Goal: Task Accomplishment & Management: Complete application form

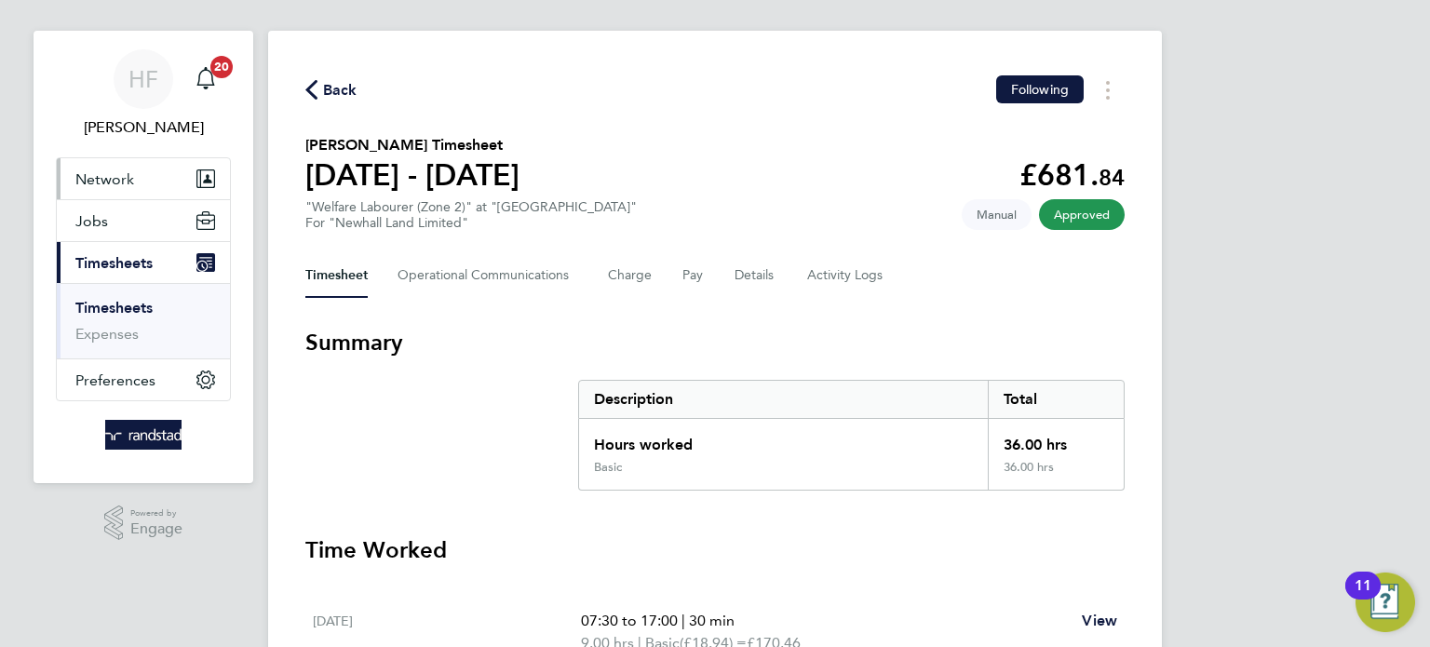
scroll to position [19, 0]
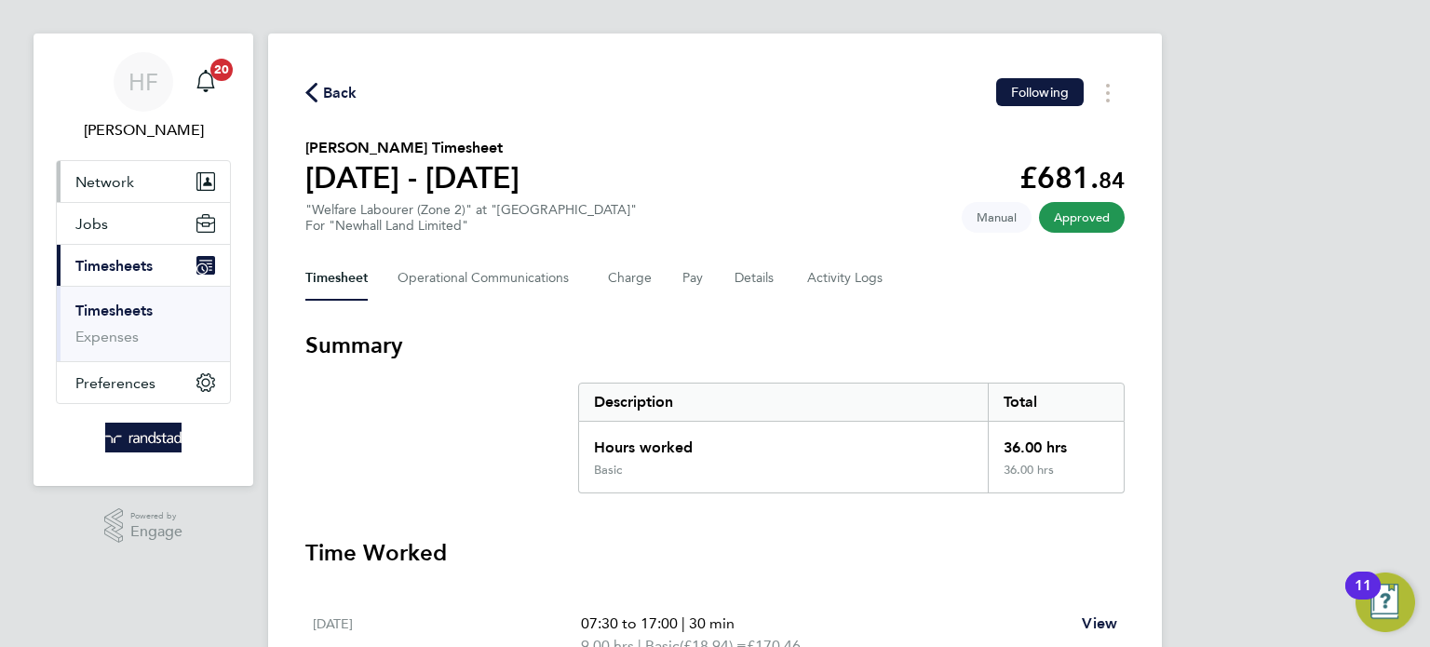
click at [107, 176] on span "Network" at bounding box center [104, 182] width 59 height 18
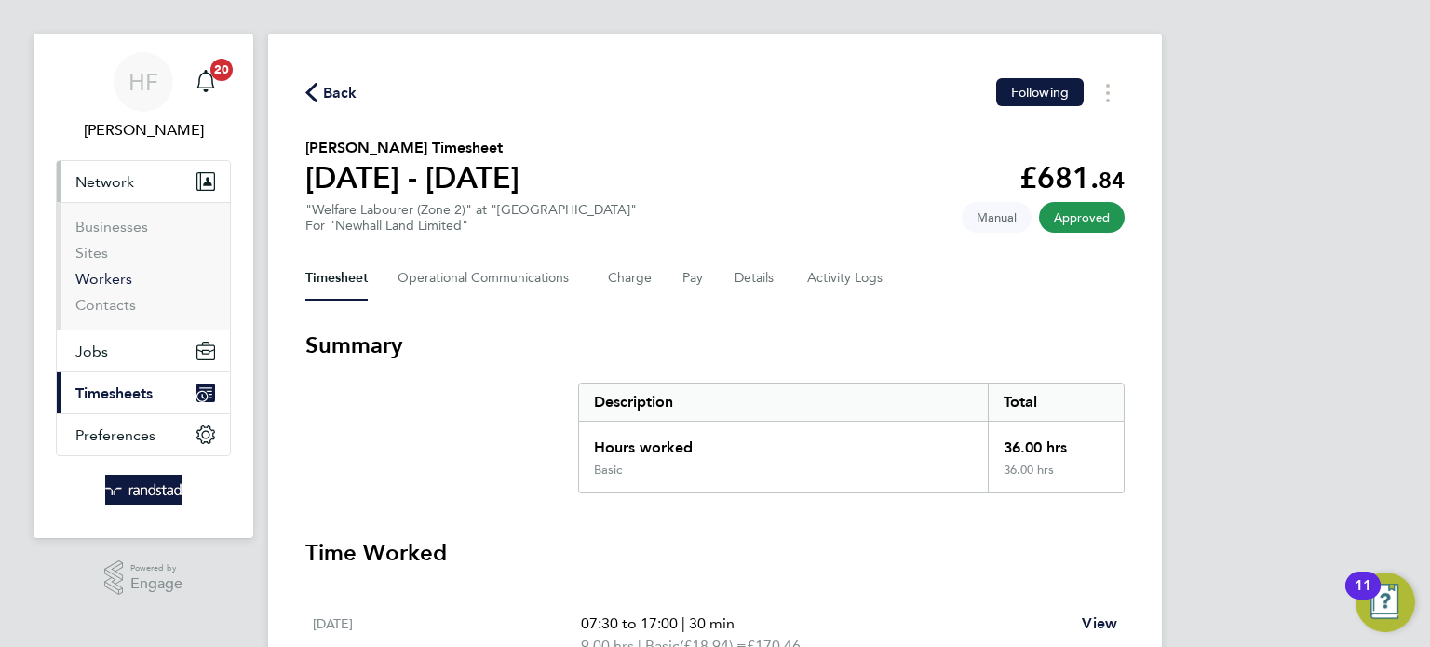
click at [103, 272] on link "Workers" at bounding box center [103, 279] width 57 height 18
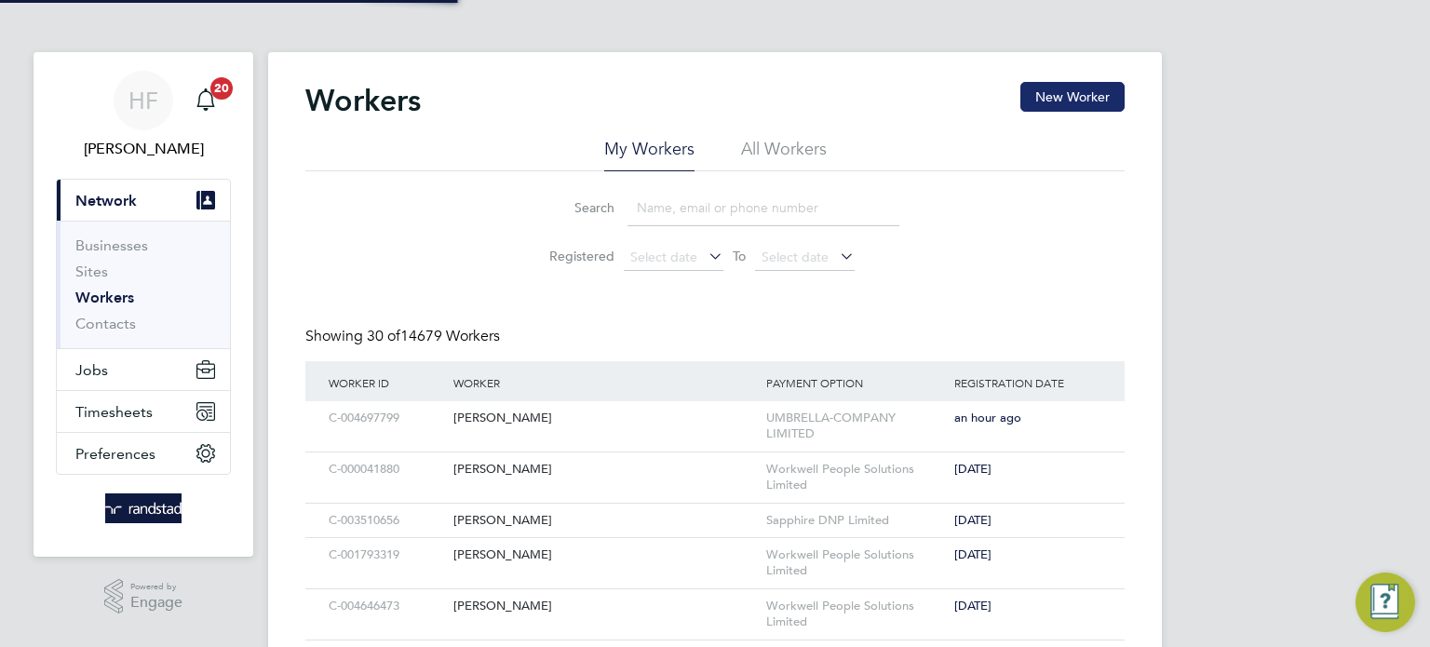
click at [1056, 96] on button "New Worker" at bounding box center [1072, 97] width 104 height 30
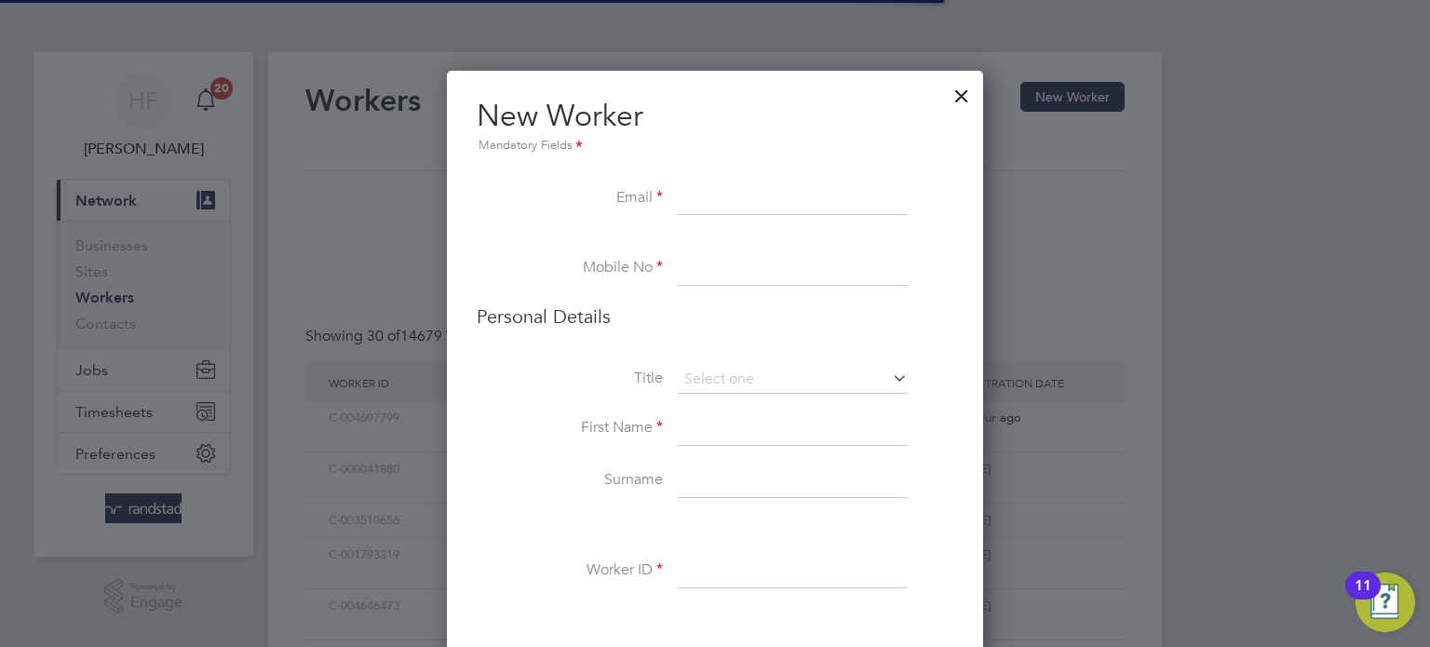
scroll to position [1653, 537]
click at [681, 208] on input at bounding box center [793, 199] width 230 height 34
paste input "[EMAIL_ADDRESS][DOMAIN_NAME]"
type input "[EMAIL_ADDRESS][DOMAIN_NAME]"
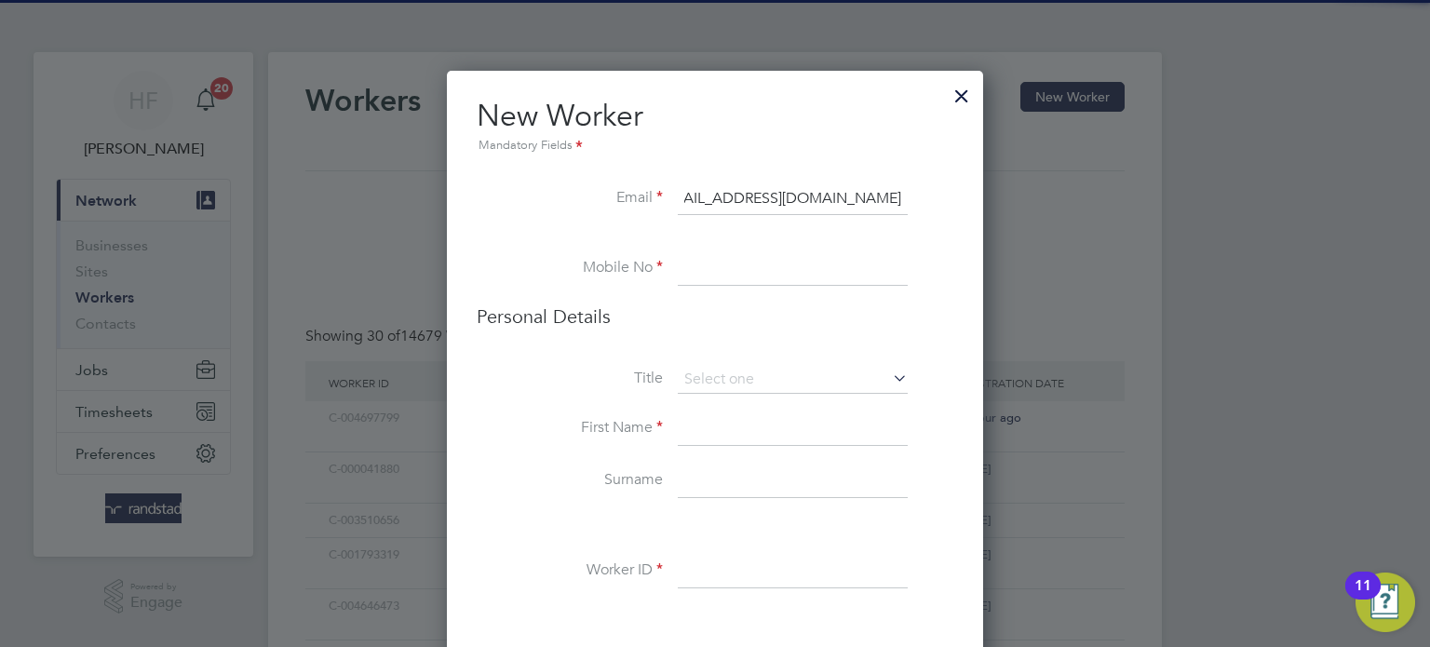
click at [713, 300] on li "Mobile No" at bounding box center [715, 278] width 477 height 52
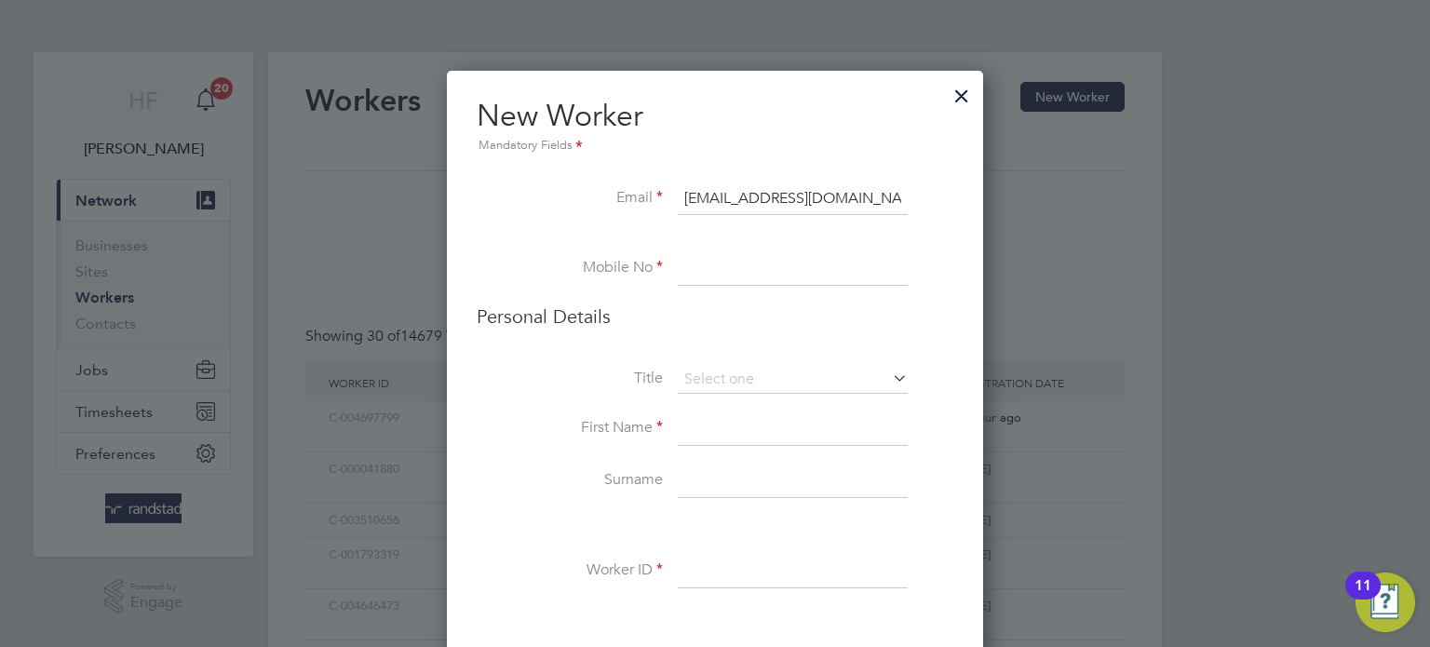
click at [719, 278] on input at bounding box center [793, 269] width 230 height 34
paste input "07392 119526"
type input "07392 119526"
click at [693, 378] on input at bounding box center [793, 380] width 230 height 28
click at [717, 410] on li "Mr" at bounding box center [793, 405] width 231 height 24
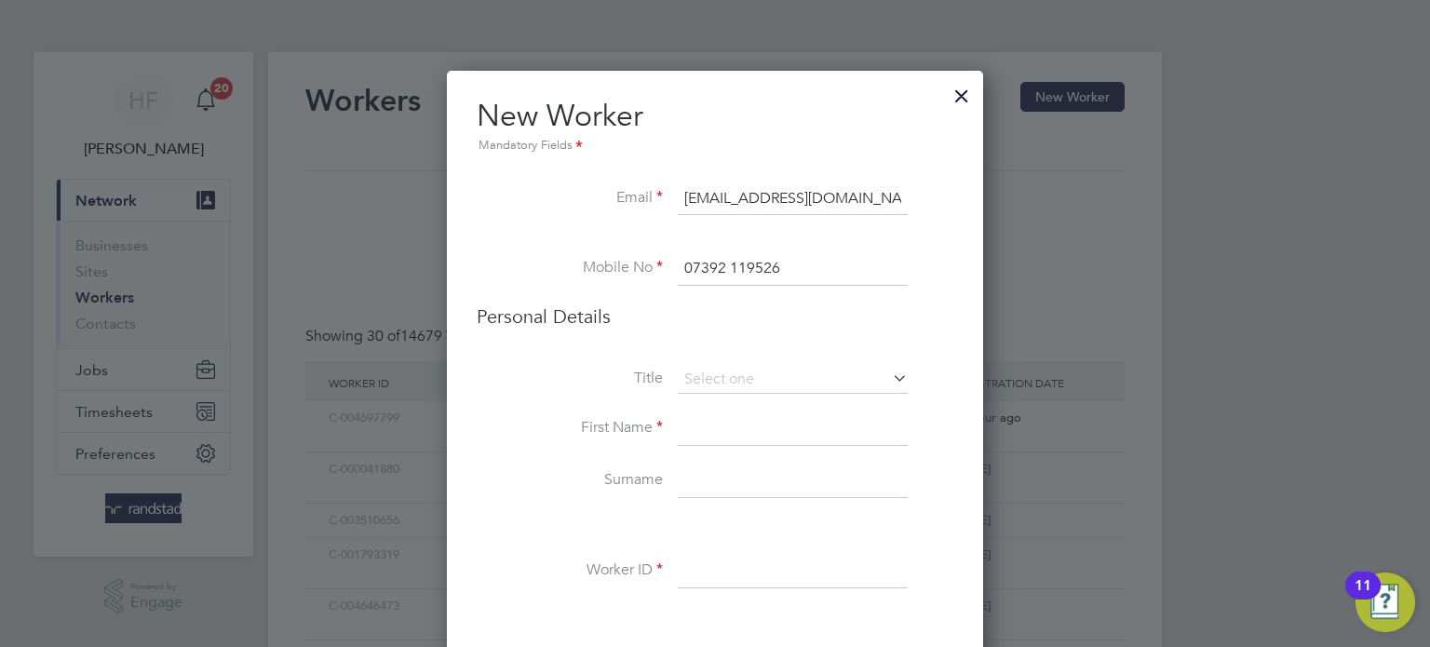
type input "Mr"
click at [690, 424] on input at bounding box center [793, 429] width 230 height 34
paste input "Tomasz Piotrowski"
drag, startPoint x: 808, startPoint y: 426, endPoint x: 740, endPoint y: 432, distance: 68.2
click at [740, 432] on input "Tomasz Piotrowski" at bounding box center [793, 429] width 230 height 34
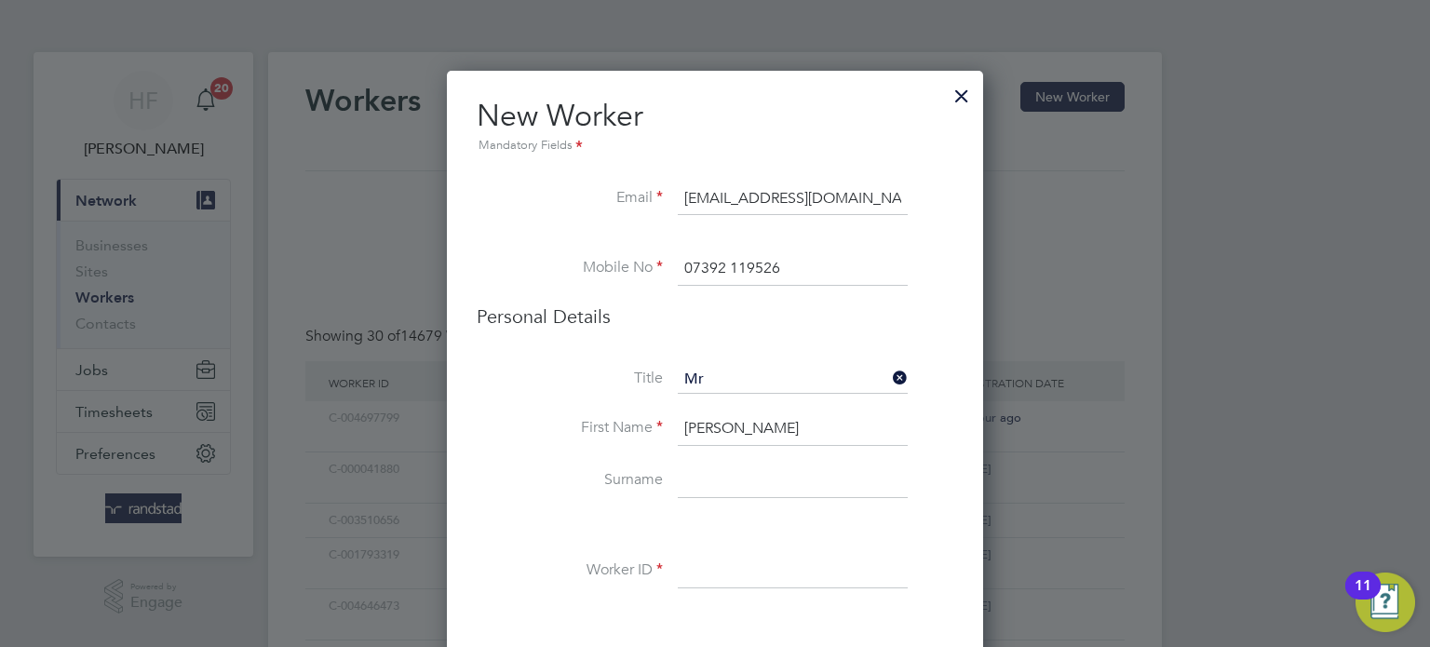
type input "Tomasz"
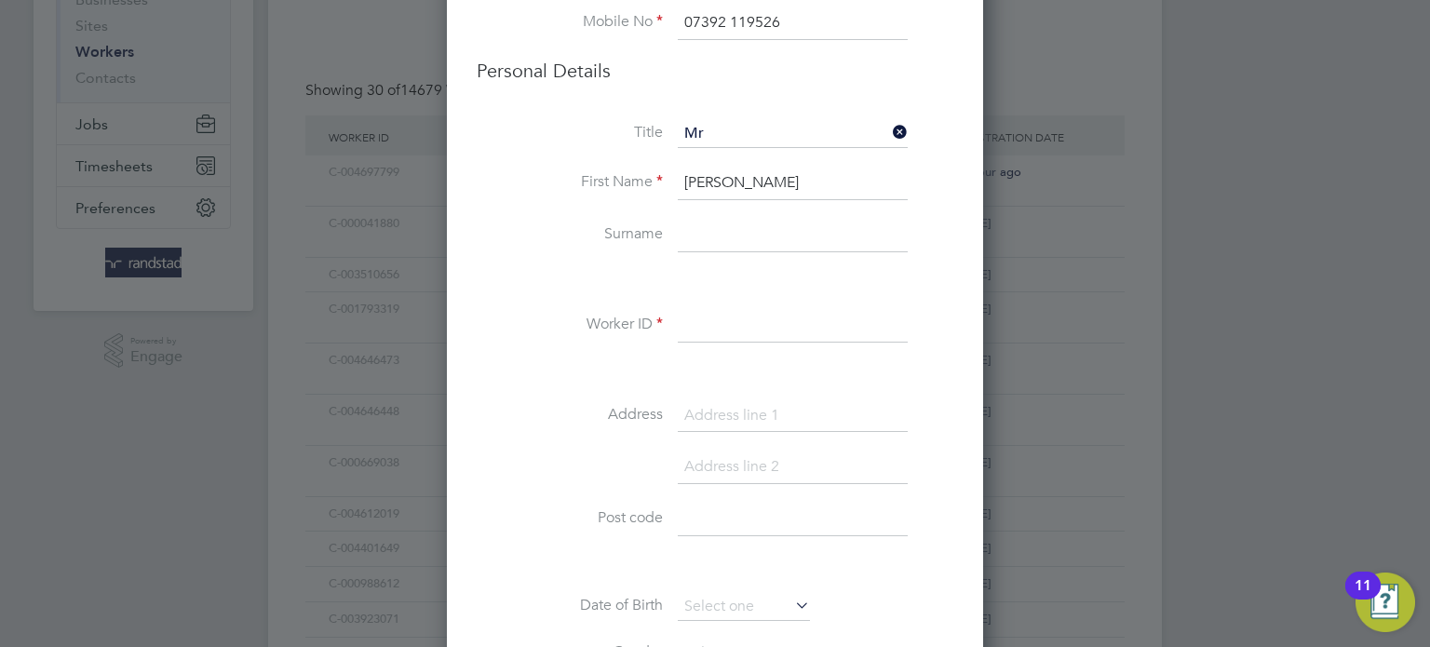
paste input "Piotrowski"
type input "Piotrowski"
click at [722, 307] on input at bounding box center [793, 324] width 230 height 34
paste input "C-003021634"
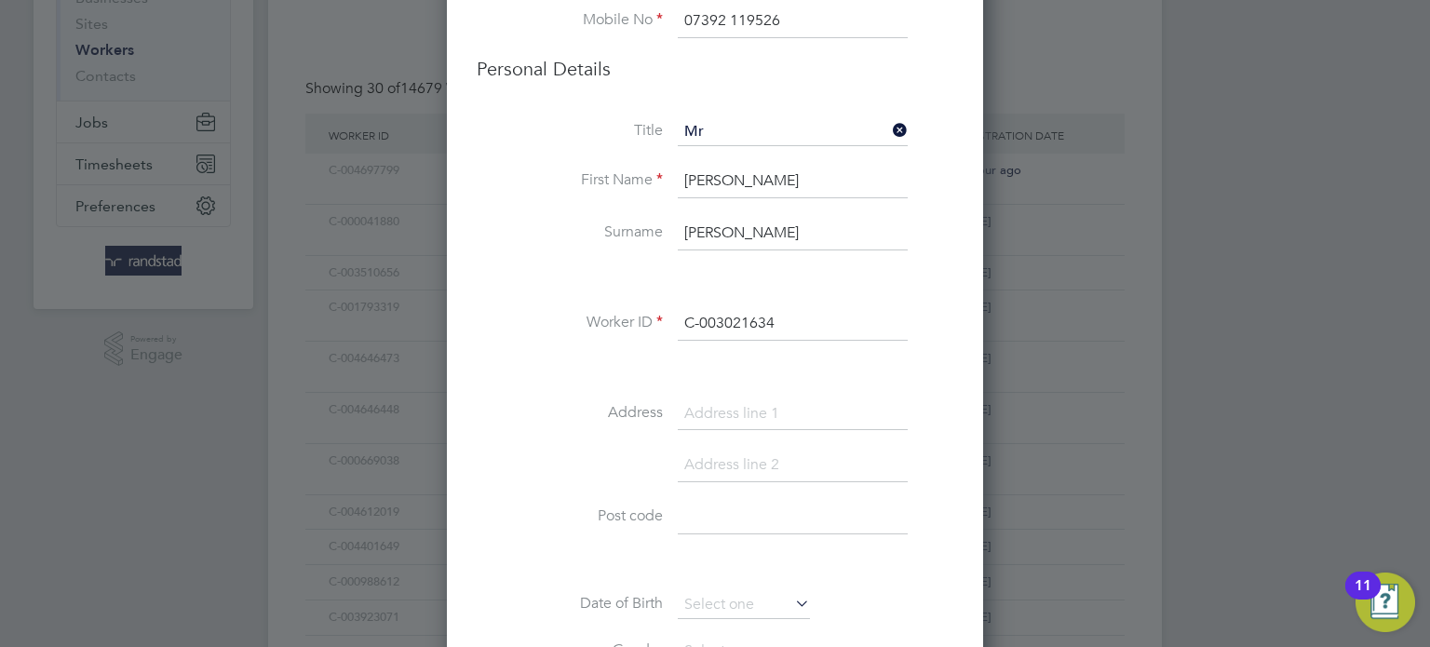
type input "C-003021634"
click at [720, 423] on input at bounding box center [793, 414] width 230 height 34
paste input "Home Address Town/City Peterborough"
type input "Home Address Town/City Peterborough"
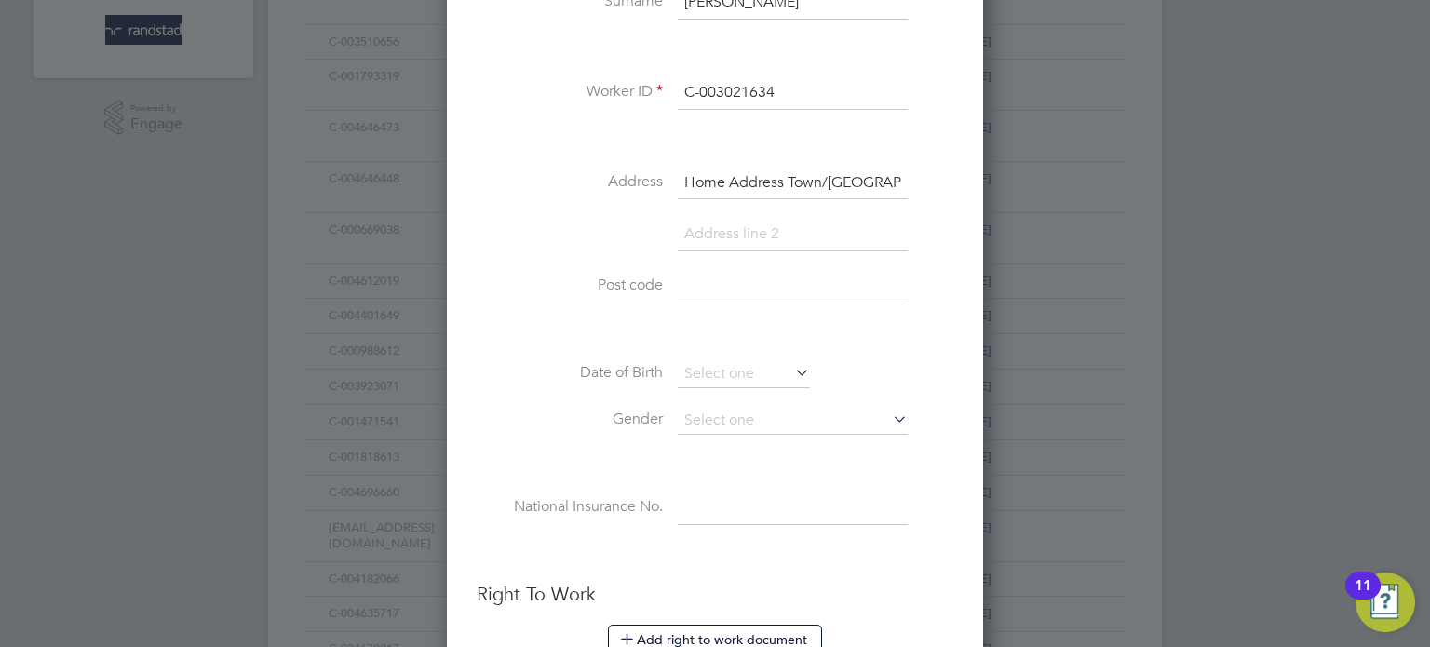
scroll to position [479, 0]
click at [760, 180] on input "Home Address Town/City Peterborough" at bounding box center [793, 183] width 230 height 34
paste input "18 Vale Drive"
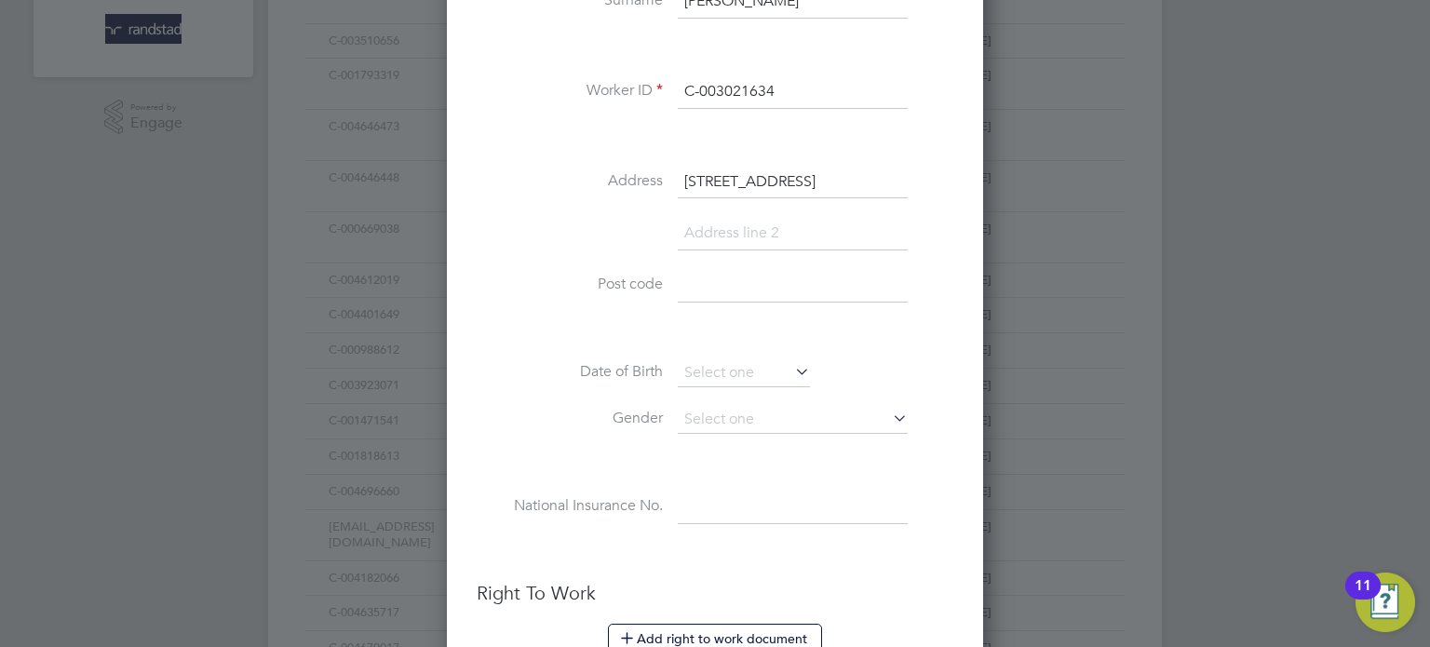
type input "18 Vale Drive"
click at [726, 240] on input at bounding box center [793, 234] width 230 height 34
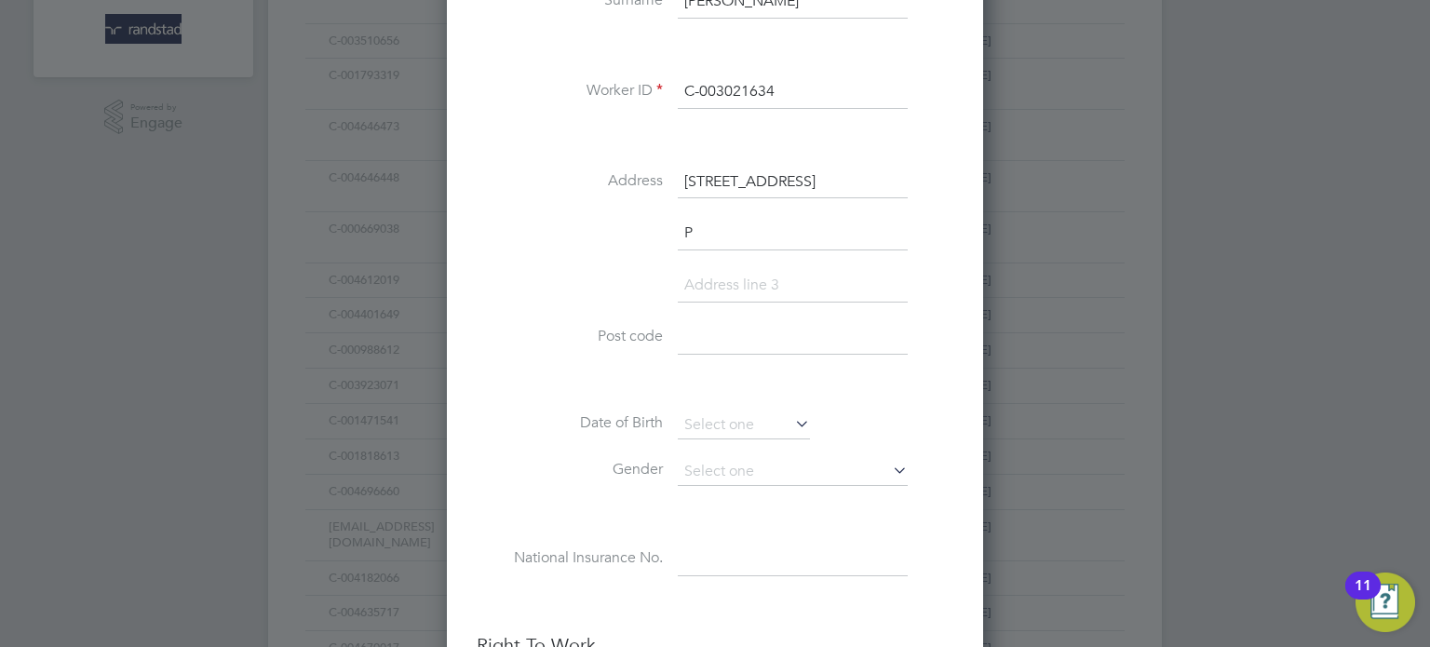
scroll to position [1705, 537]
type input "Peterborough"
type input "Cambridgeshire"
paste input "PE7 8EP"
type input "PE7 8EP"
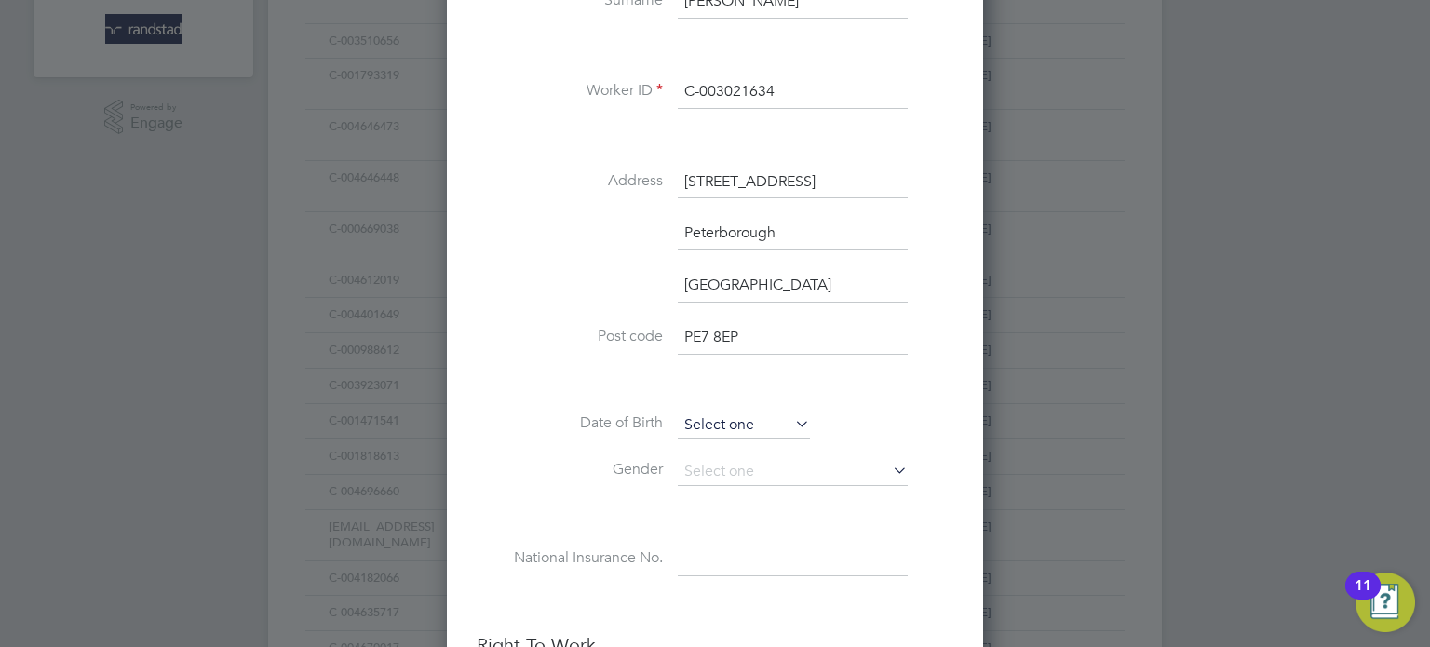
click at [714, 422] on input at bounding box center [744, 425] width 132 height 28
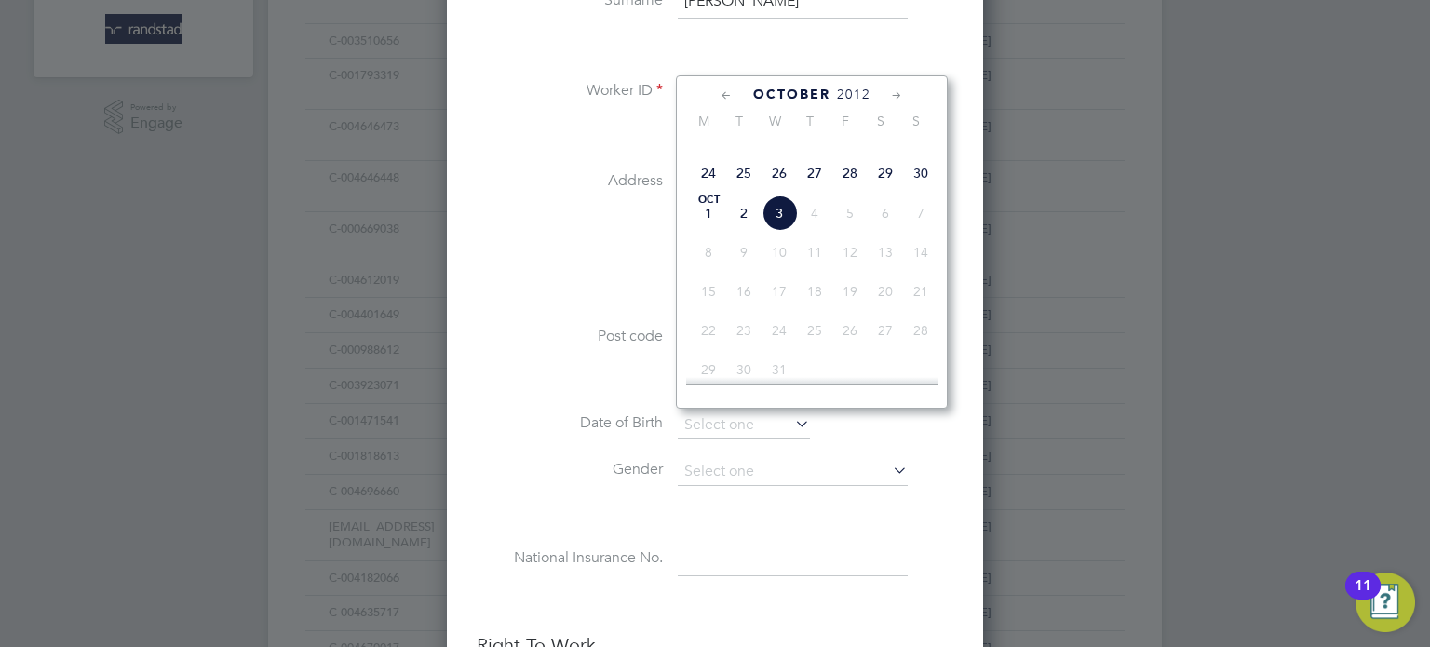
click at [614, 311] on li "Cambridgeshire" at bounding box center [715, 295] width 477 height 52
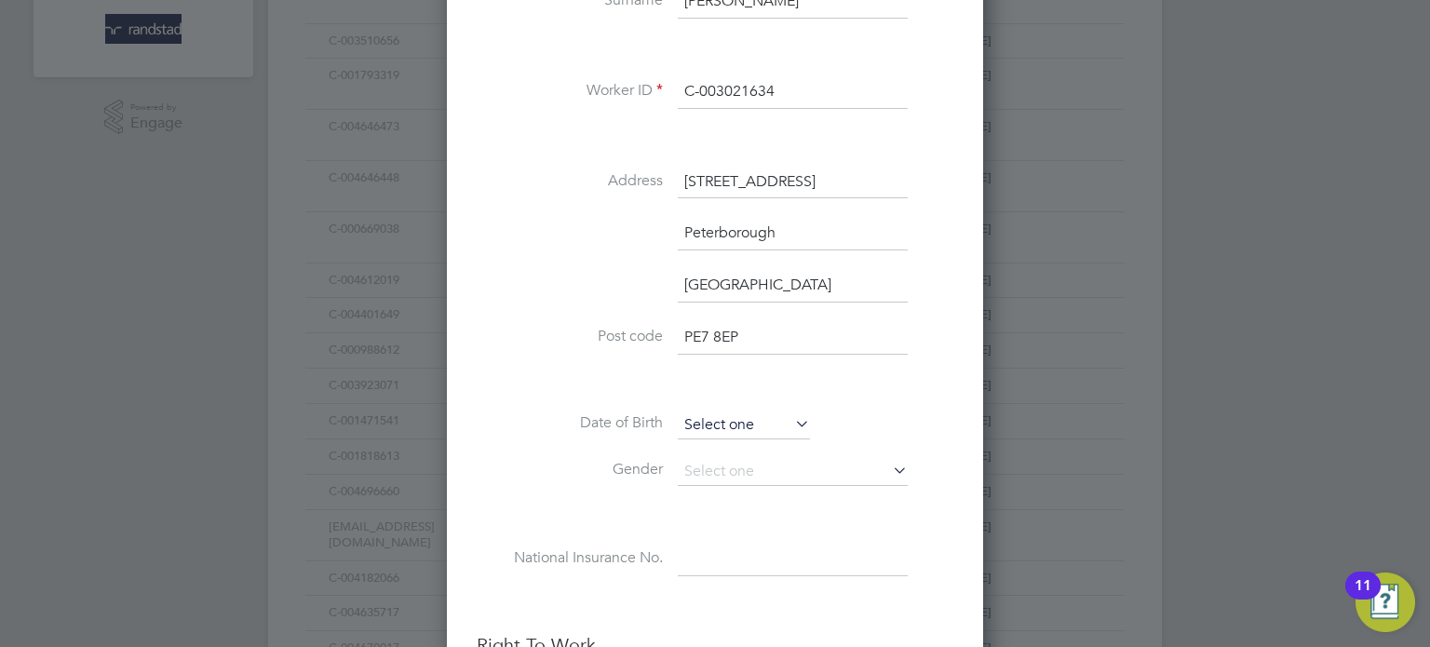
click at [728, 417] on input at bounding box center [744, 425] width 132 height 28
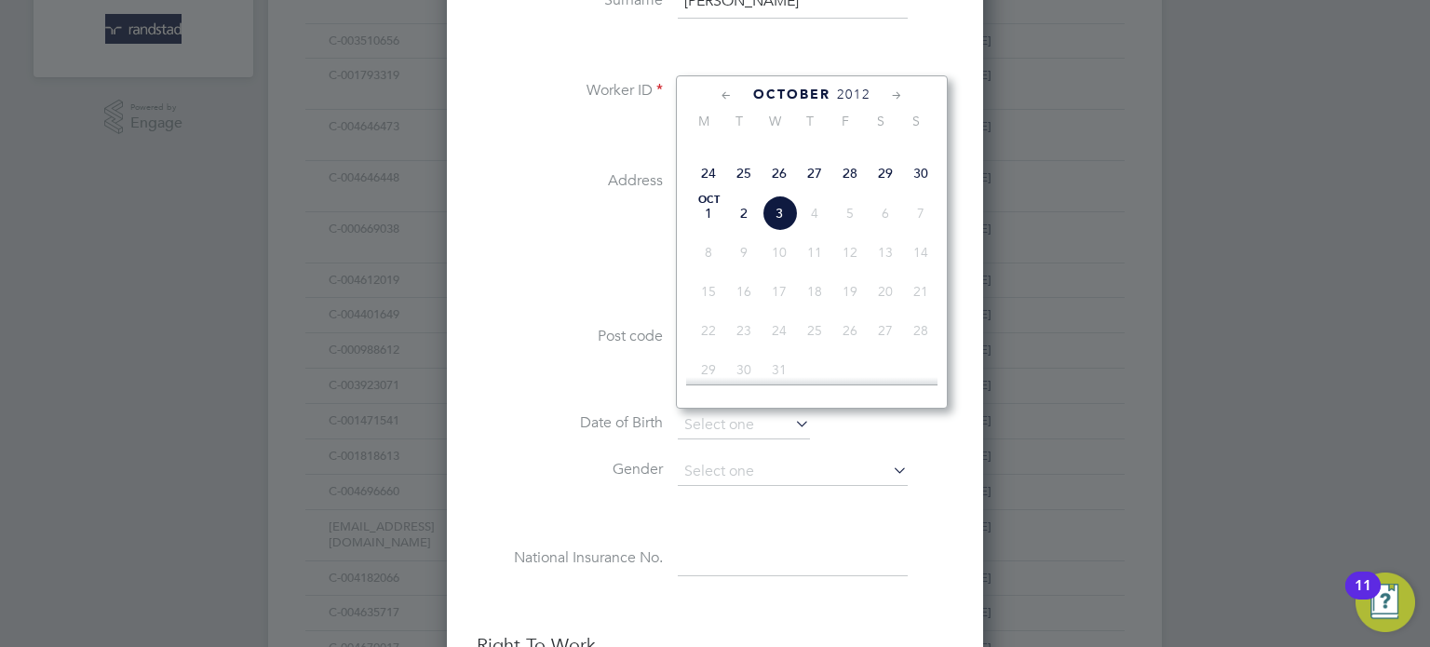
click at [823, 87] on span "October" at bounding box center [791, 95] width 77 height 16
click at [851, 99] on span "2025" at bounding box center [854, 95] width 34 height 16
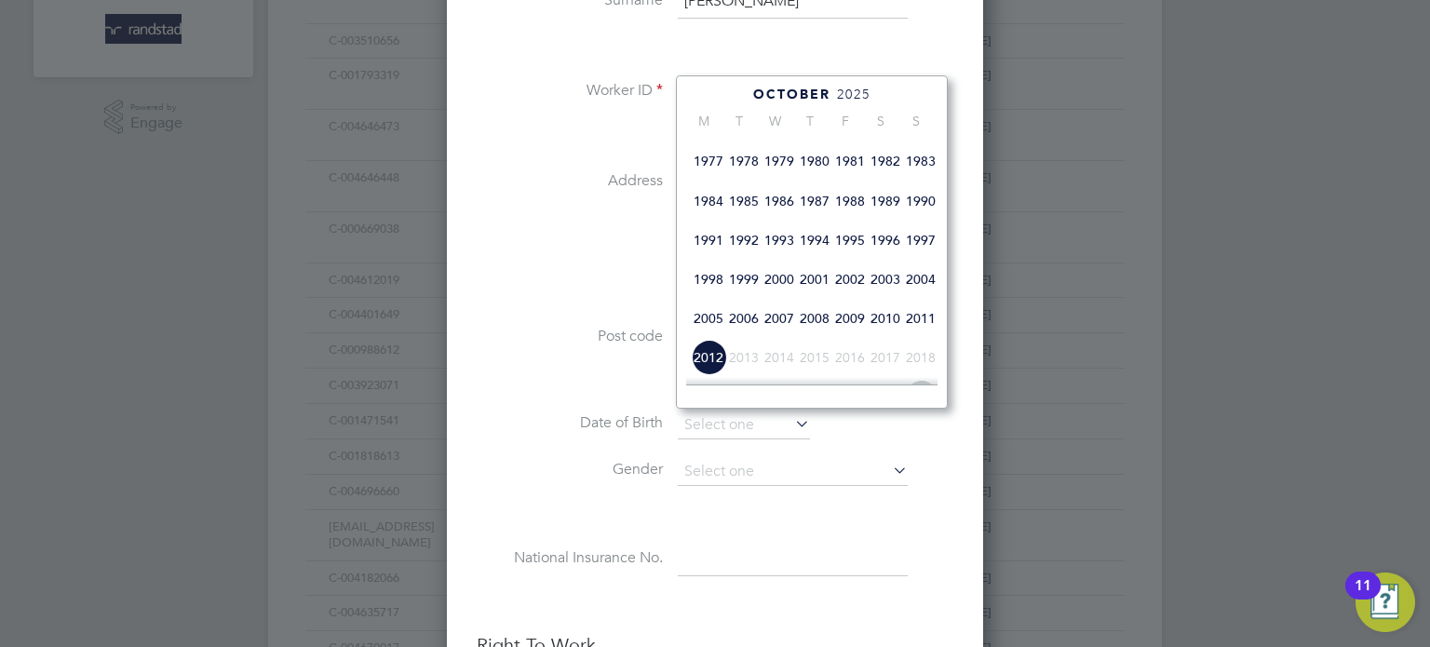
scroll to position [395, 0]
click at [891, 177] on span "1982" at bounding box center [884, 160] width 35 height 35
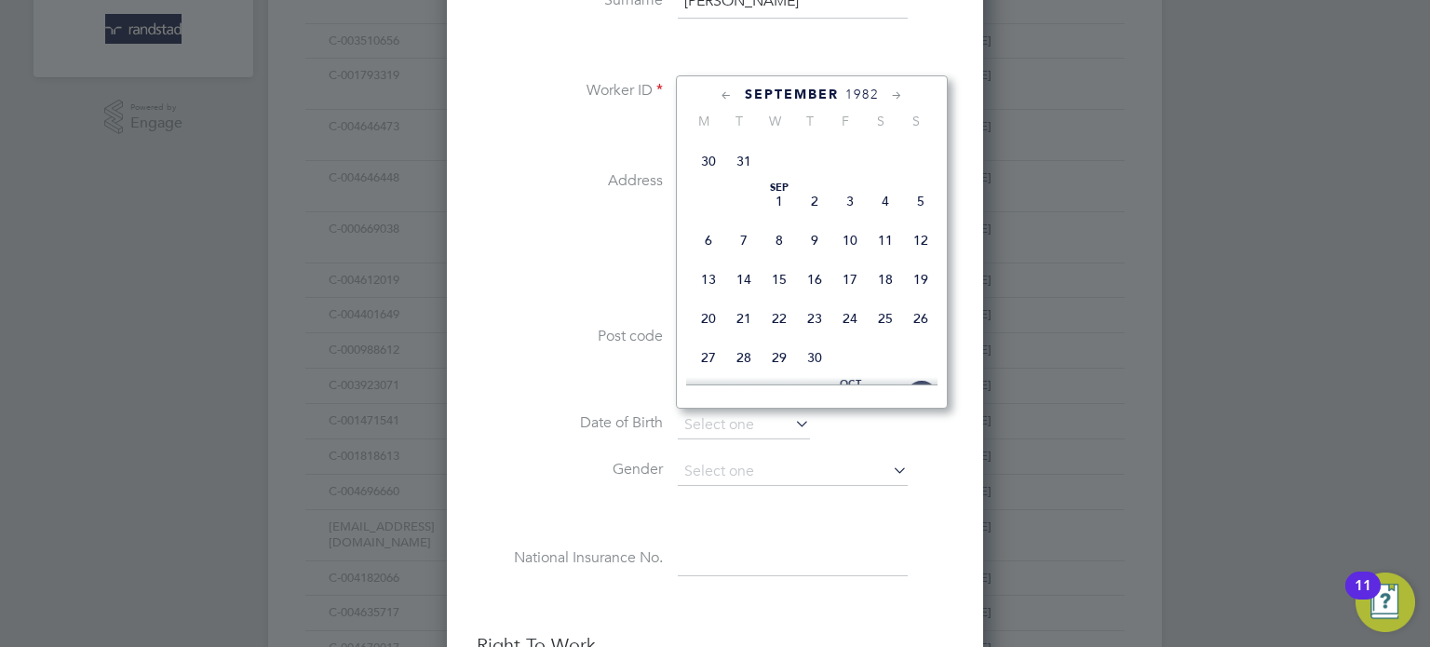
click at [898, 95] on icon at bounding box center [897, 96] width 18 height 20
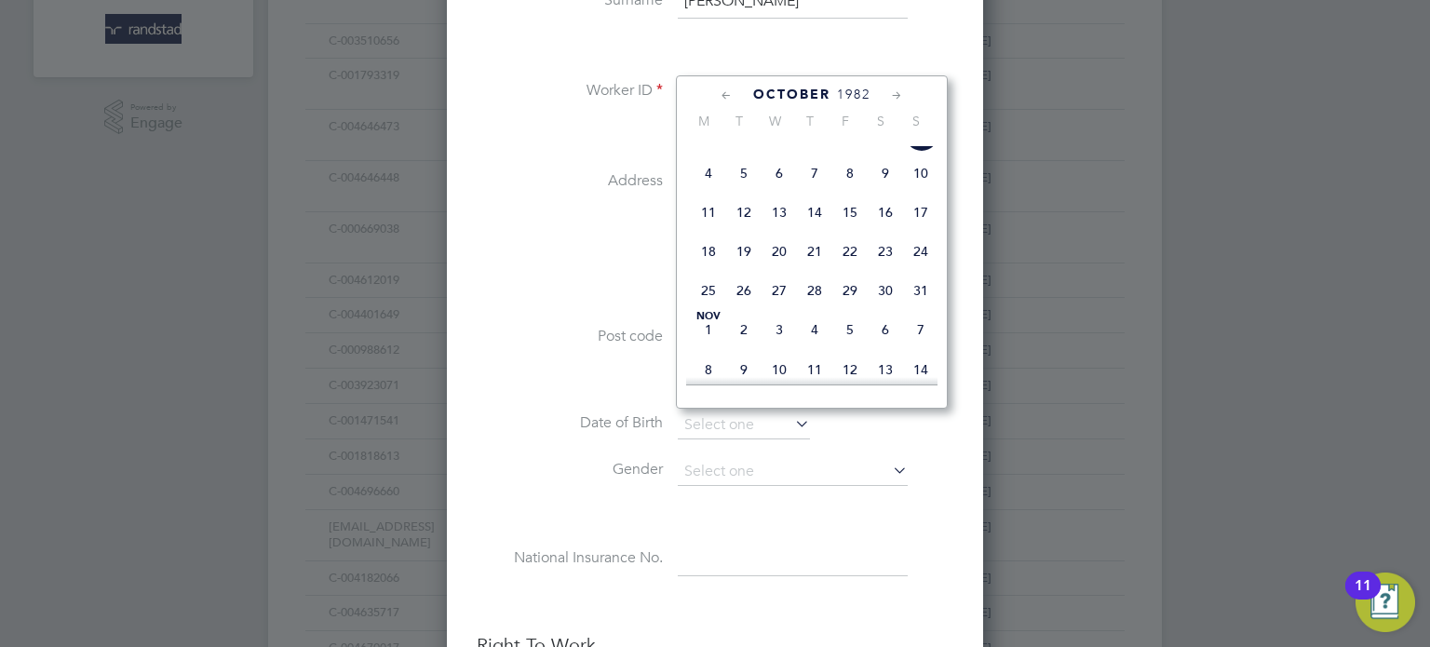
click at [898, 95] on icon at bounding box center [897, 96] width 18 height 20
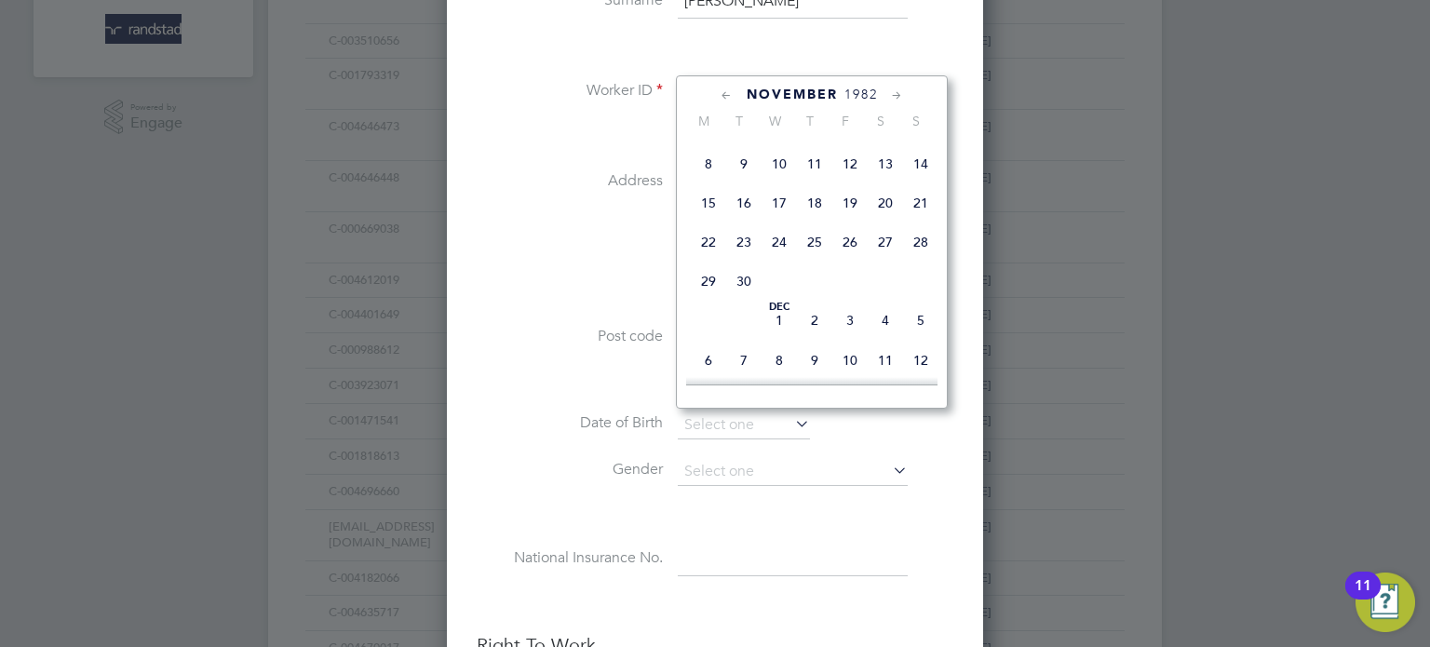
click at [902, 95] on icon at bounding box center [897, 96] width 18 height 20
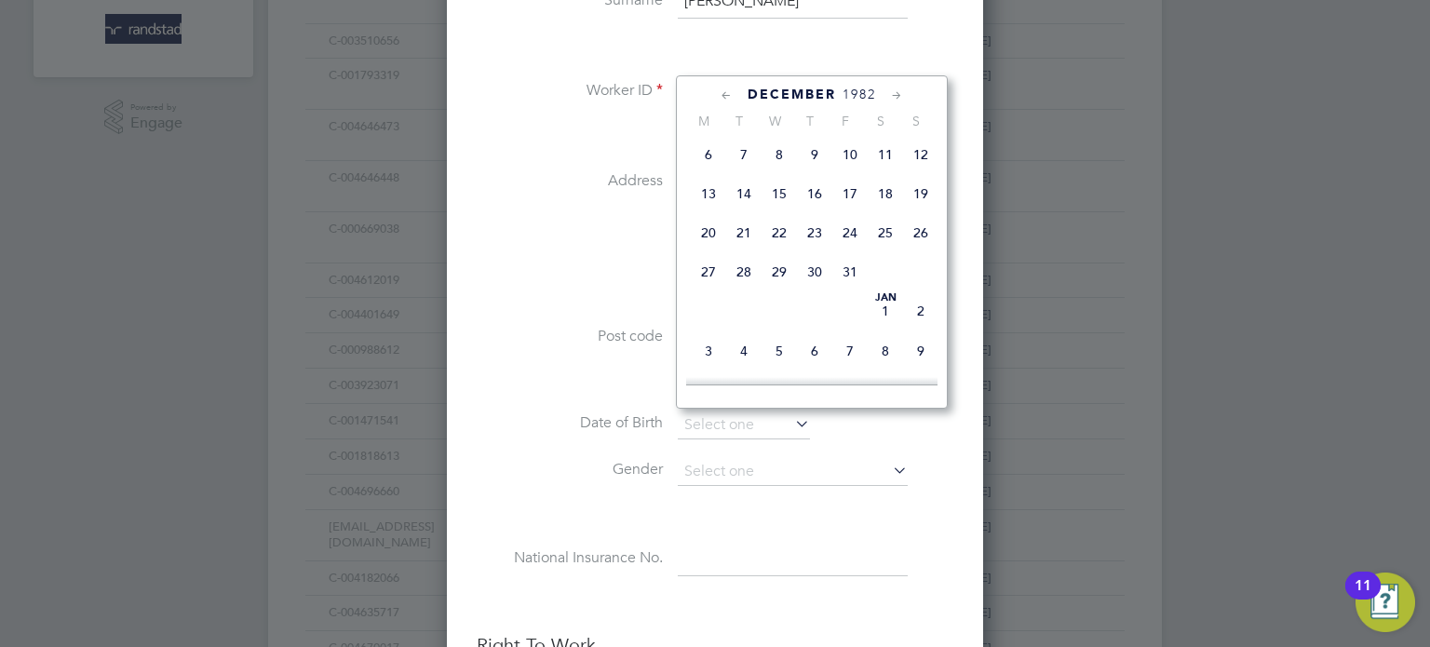
click at [840, 132] on span "3" at bounding box center [849, 114] width 35 height 35
type input "03 Dec 1982"
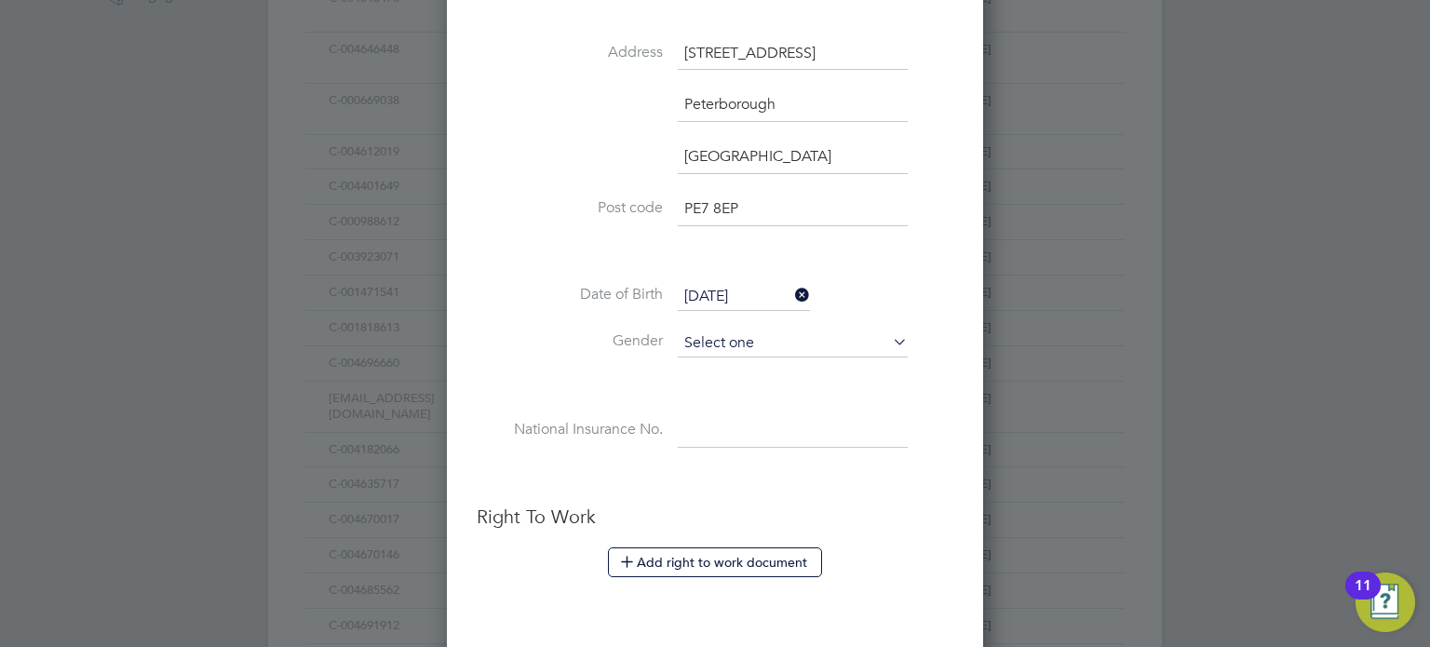
scroll to position [666, 0]
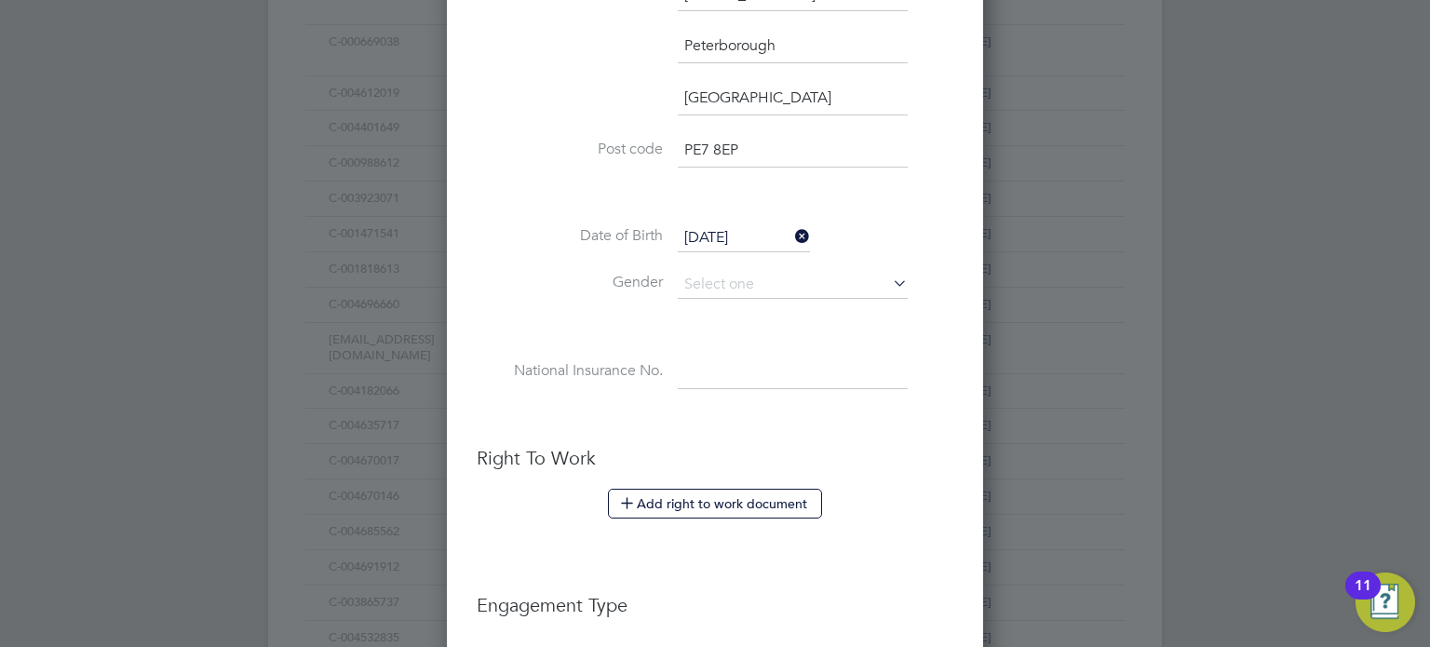
click at [717, 294] on li "Gender" at bounding box center [715, 294] width 477 height 47
click at [720, 285] on input at bounding box center [793, 285] width 230 height 28
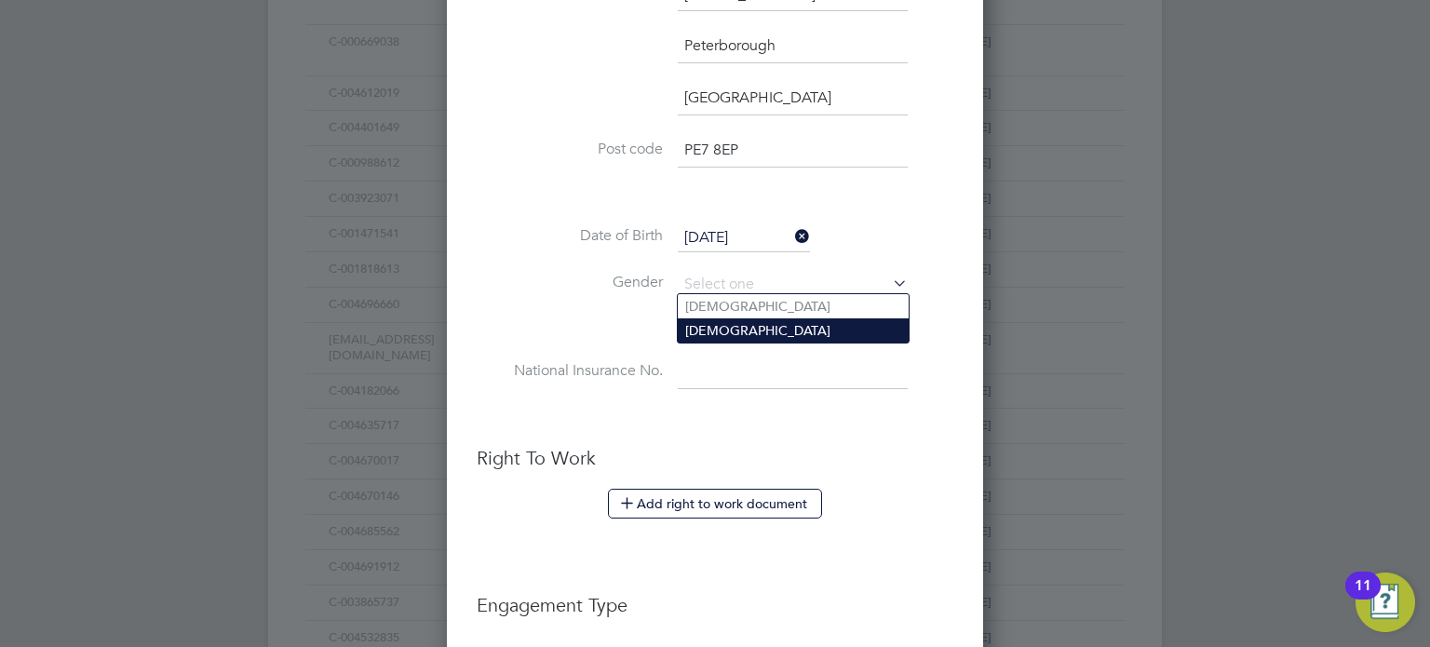
click at [728, 335] on li "Female" at bounding box center [793, 330] width 231 height 24
type input "Female"
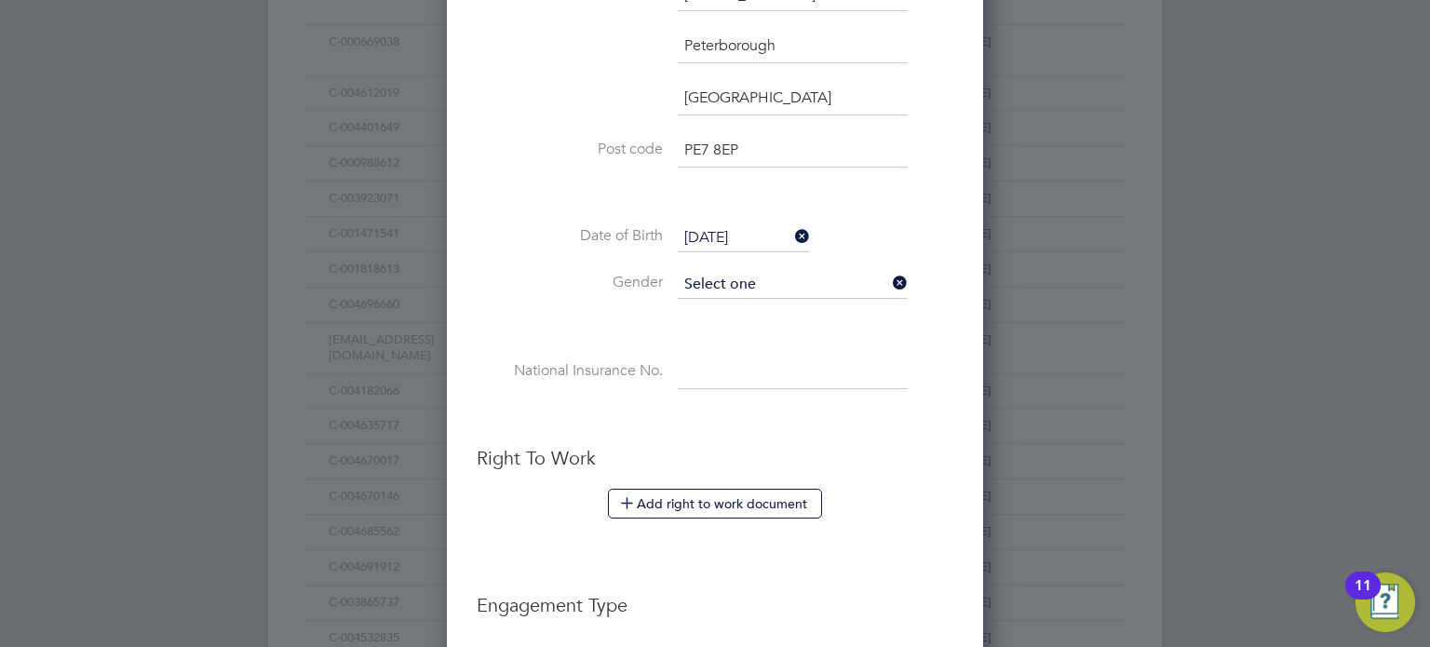
click at [726, 271] on input at bounding box center [793, 285] width 230 height 28
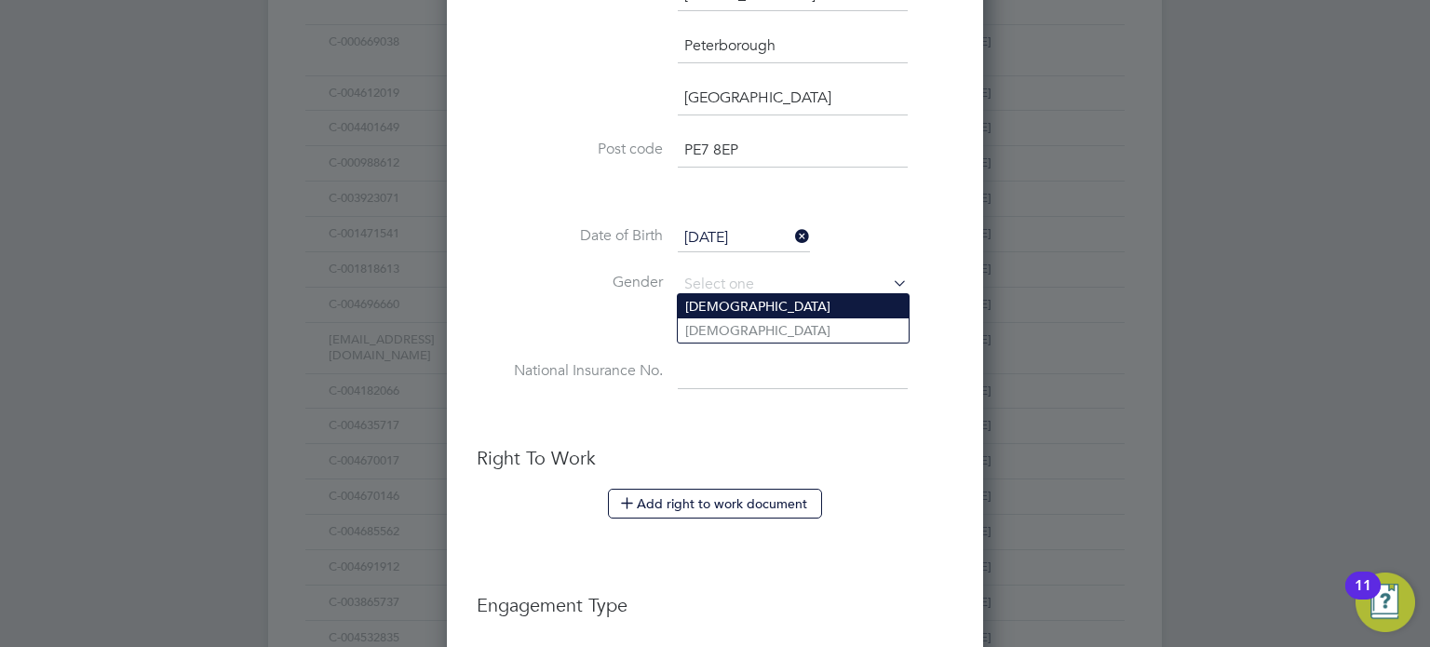
click at [724, 316] on li "Male" at bounding box center [793, 306] width 231 height 24
type input "Male"
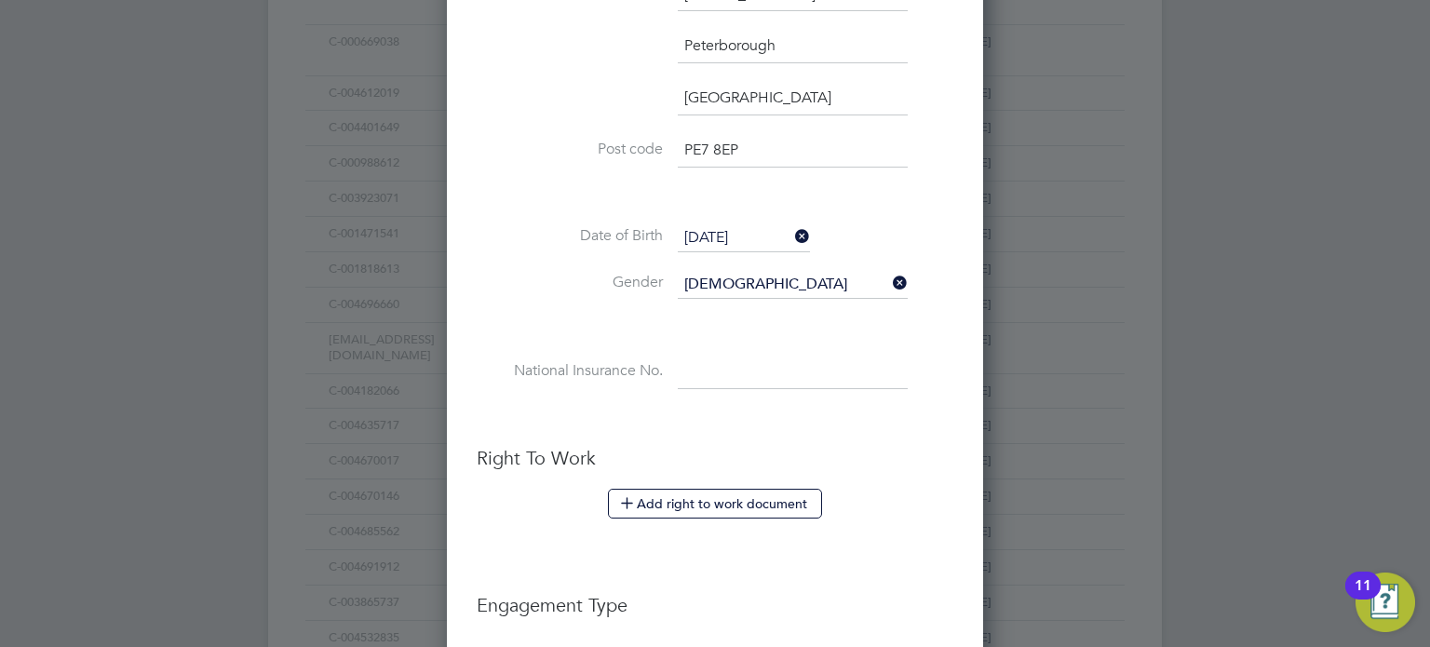
click at [702, 361] on input at bounding box center [793, 373] width 230 height 34
paste input "SG334200A"
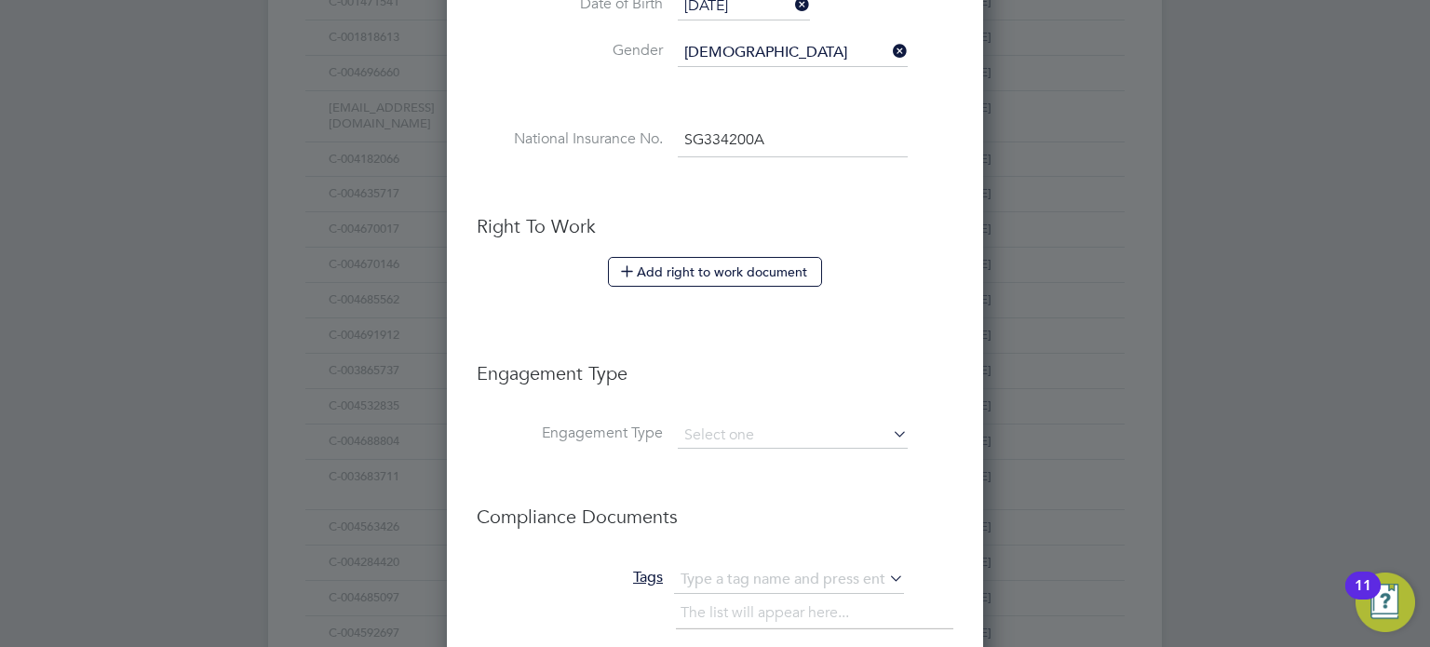
scroll to position [920, 0]
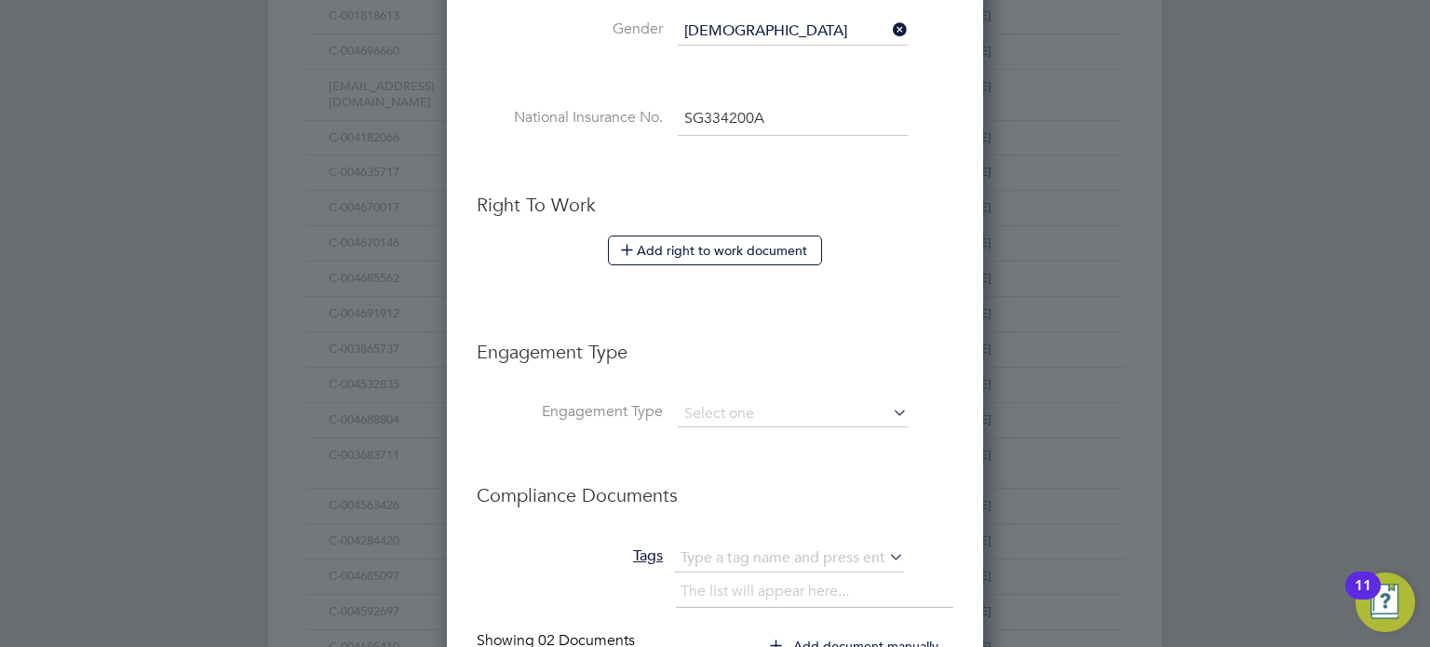
type input "SG 33 42 00 A"
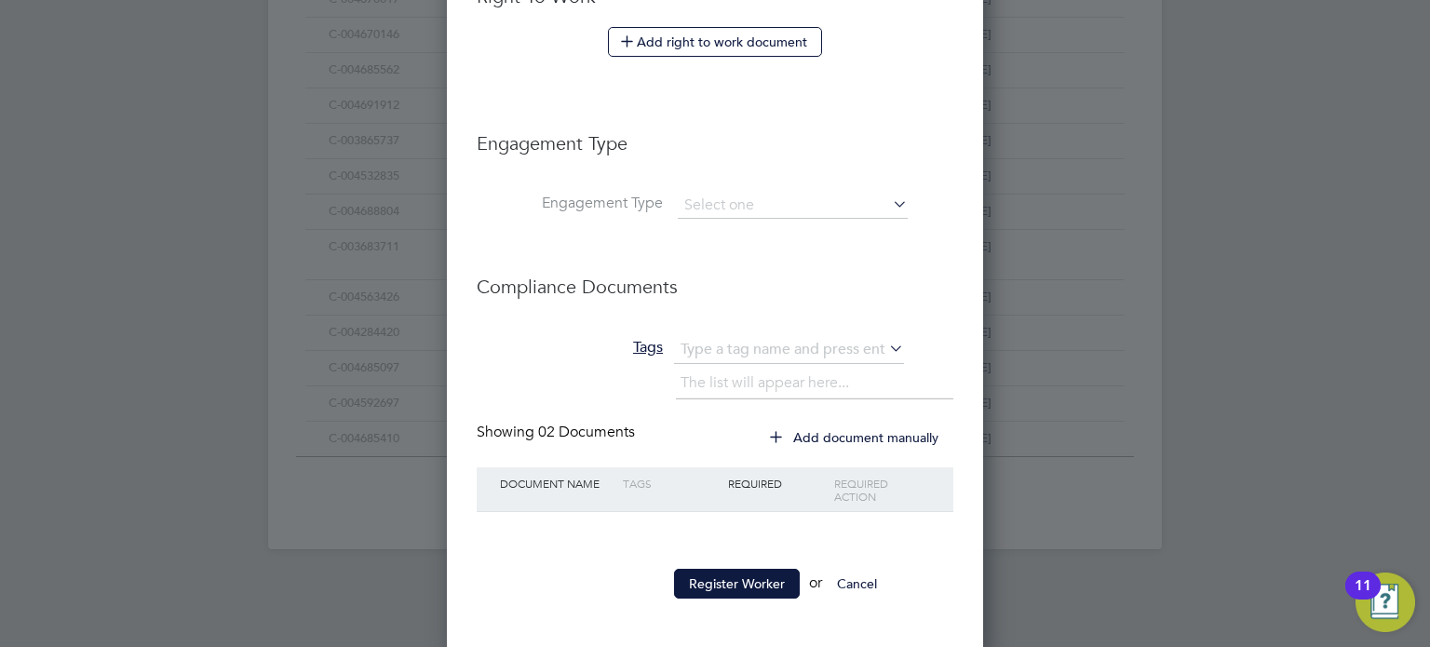
scroll to position [1128, 0]
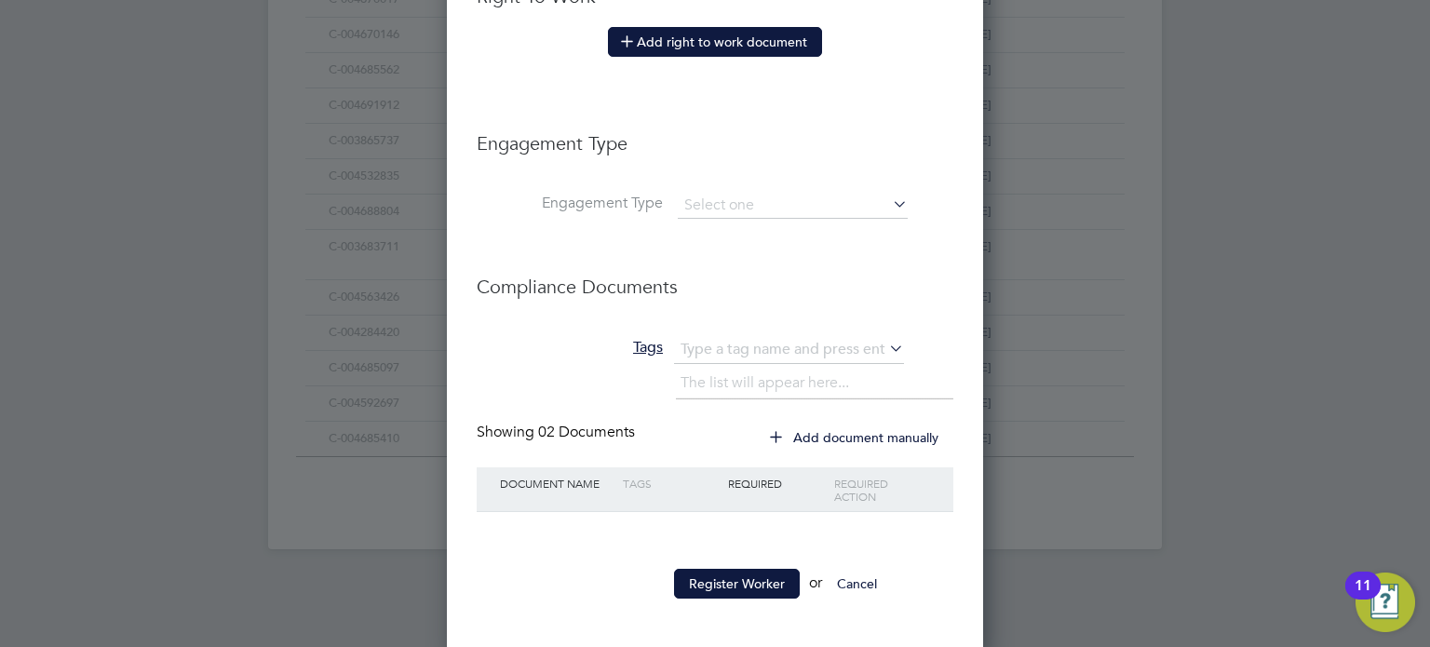
click at [700, 32] on button "Add right to work document" at bounding box center [715, 42] width 214 height 30
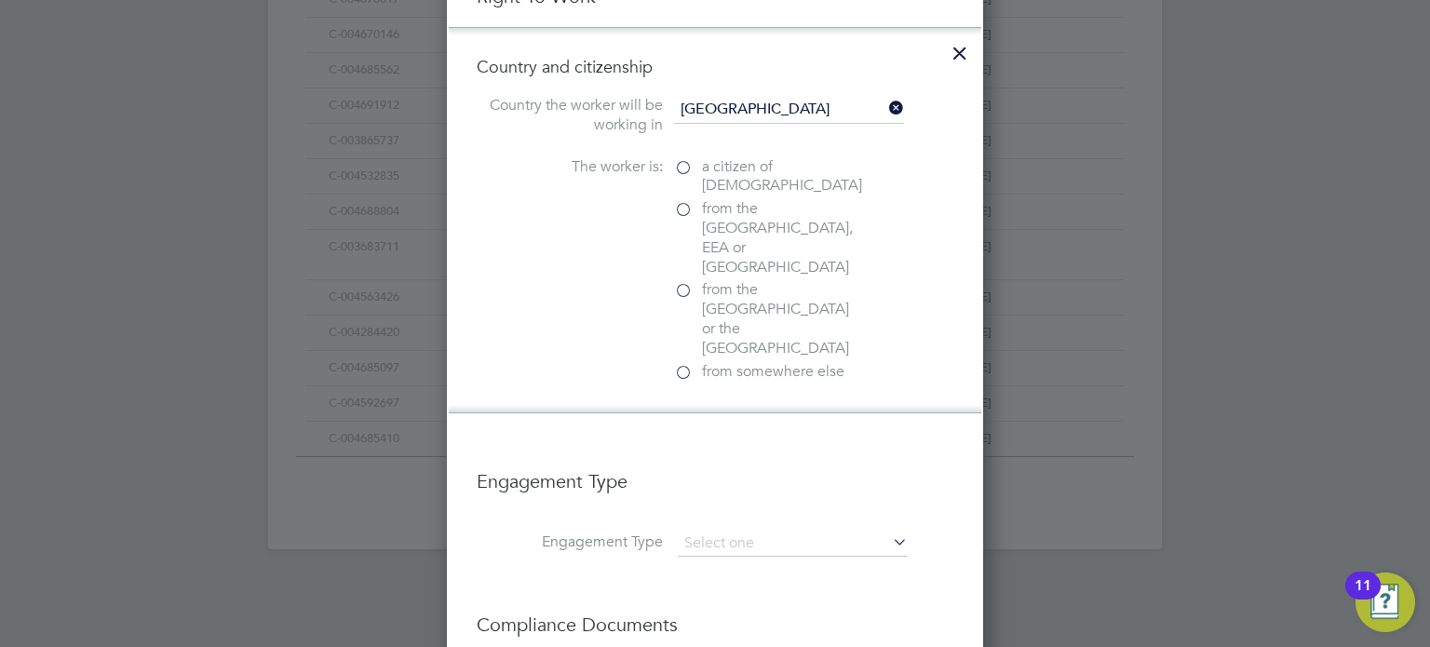
scroll to position [1985, 537]
click at [705, 164] on span "a citizen of United Kingdom" at bounding box center [782, 176] width 160 height 39
click at [0, 0] on input "a citizen of United Kingdom" at bounding box center [0, 0] width 0 height 0
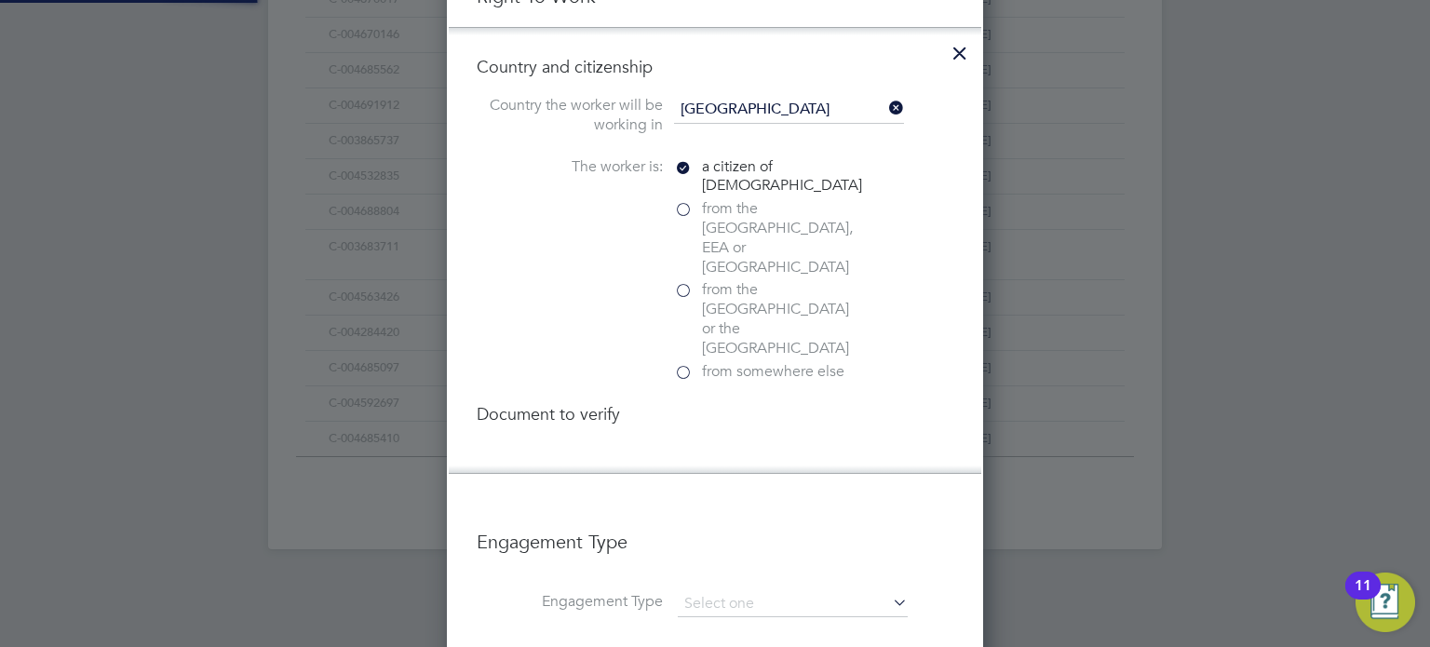
scroll to position [2088, 537]
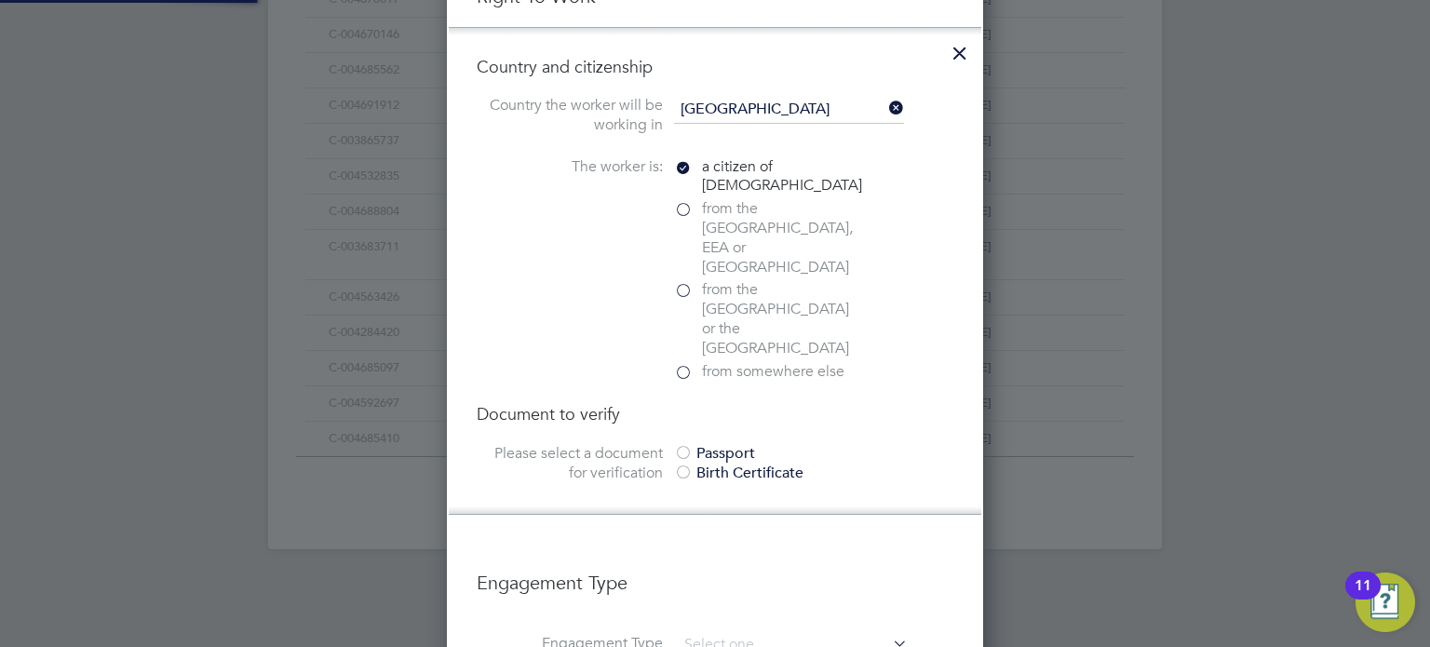
click at [718, 214] on span "from the EU, EEA or Switzerland" at bounding box center [781, 237] width 158 height 77
click at [0, 0] on input "from the EU, EEA or Switzerland" at bounding box center [0, 0] width 0 height 0
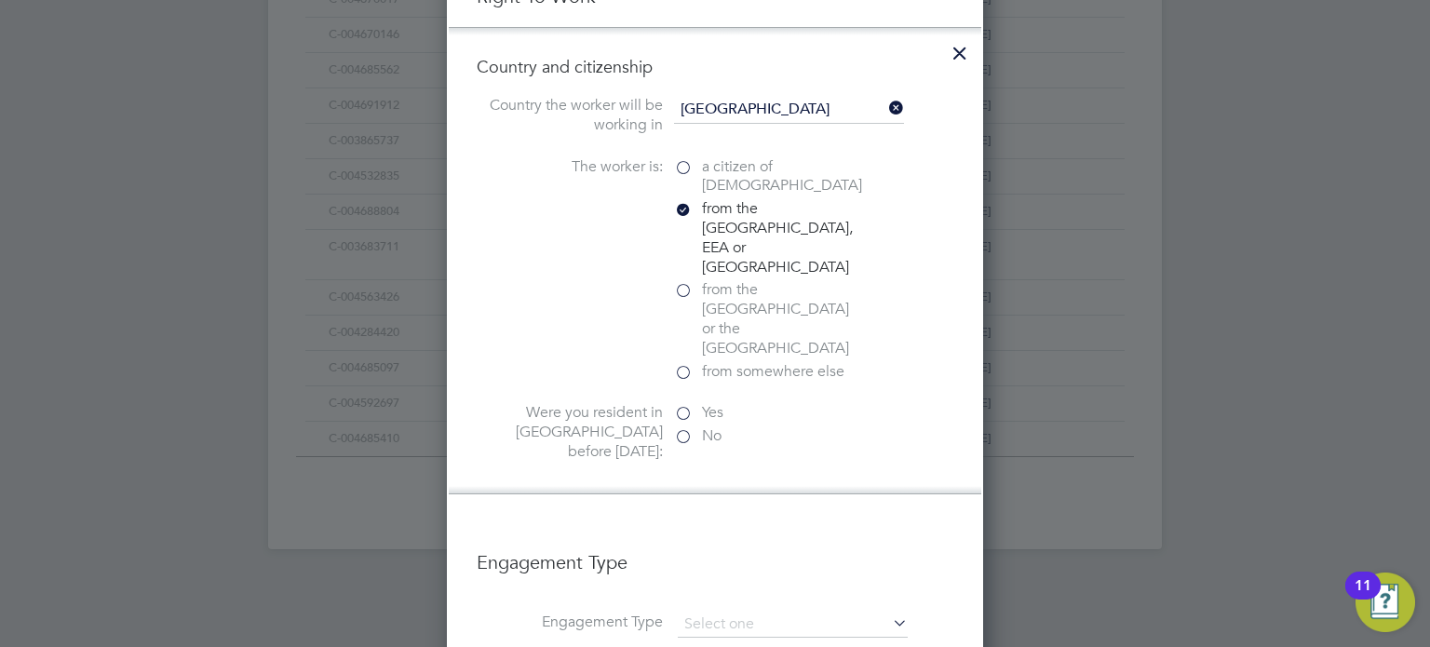
scroll to position [9, 9]
click at [704, 403] on span "Yes" at bounding box center [712, 413] width 21 height 20
click at [0, 0] on input "Yes" at bounding box center [0, 0] width 0 height 0
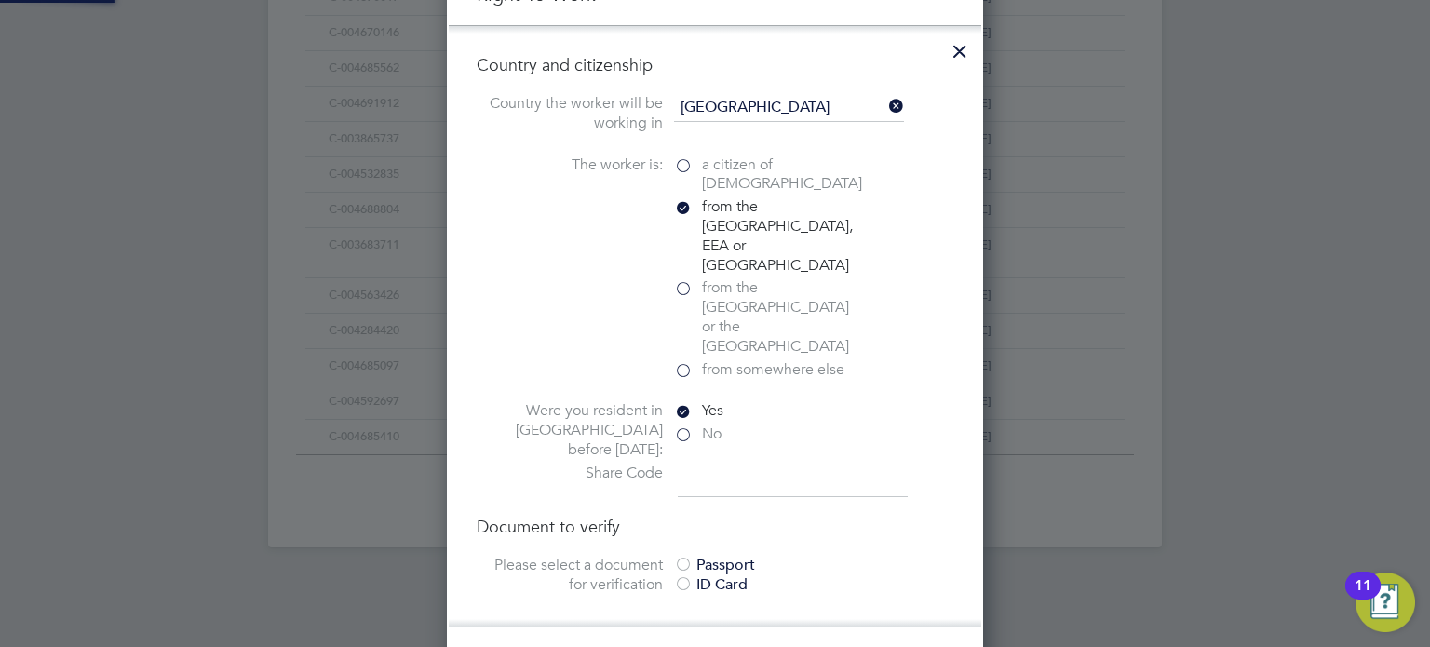
scroll to position [1138, 0]
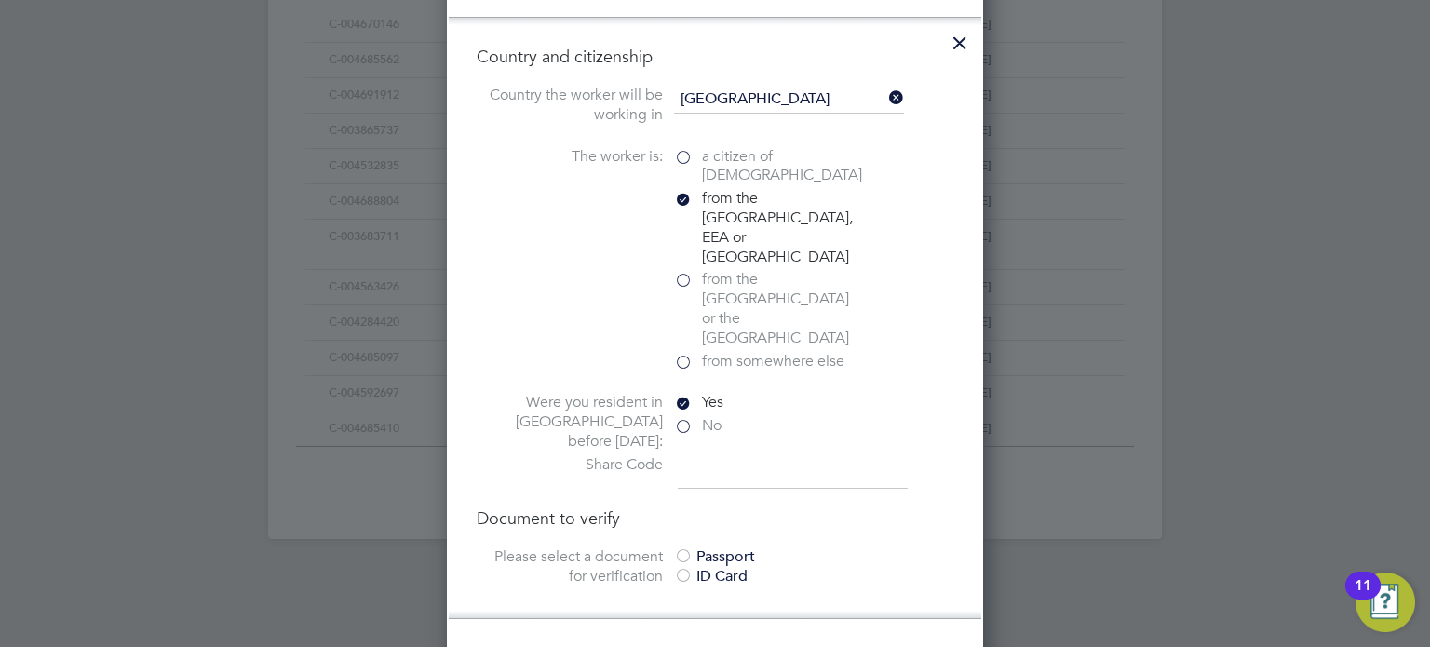
click at [691, 548] on div at bounding box center [683, 557] width 19 height 19
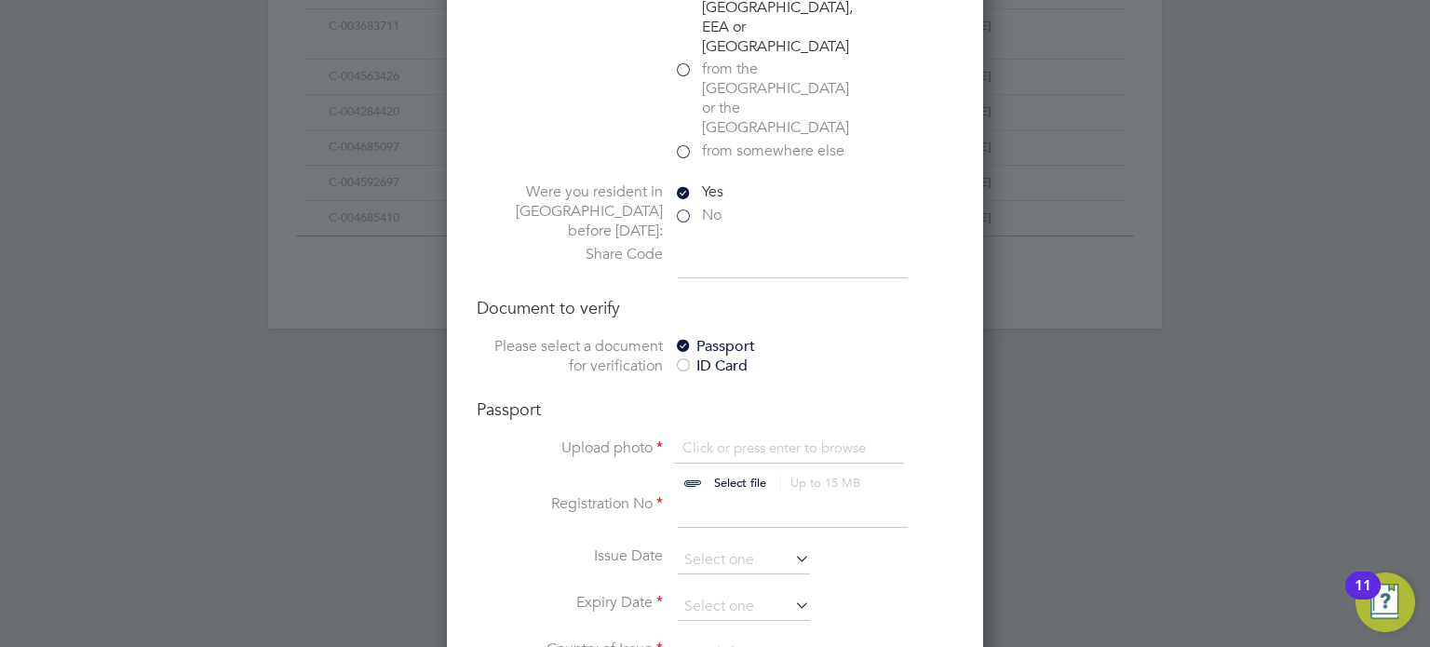
click at [707, 438] on input "file" at bounding box center [757, 466] width 292 height 56
type input "C:\fakepath\right_to_work_check (25) (2).pdf"
click at [725, 245] on input at bounding box center [793, 262] width 230 height 34
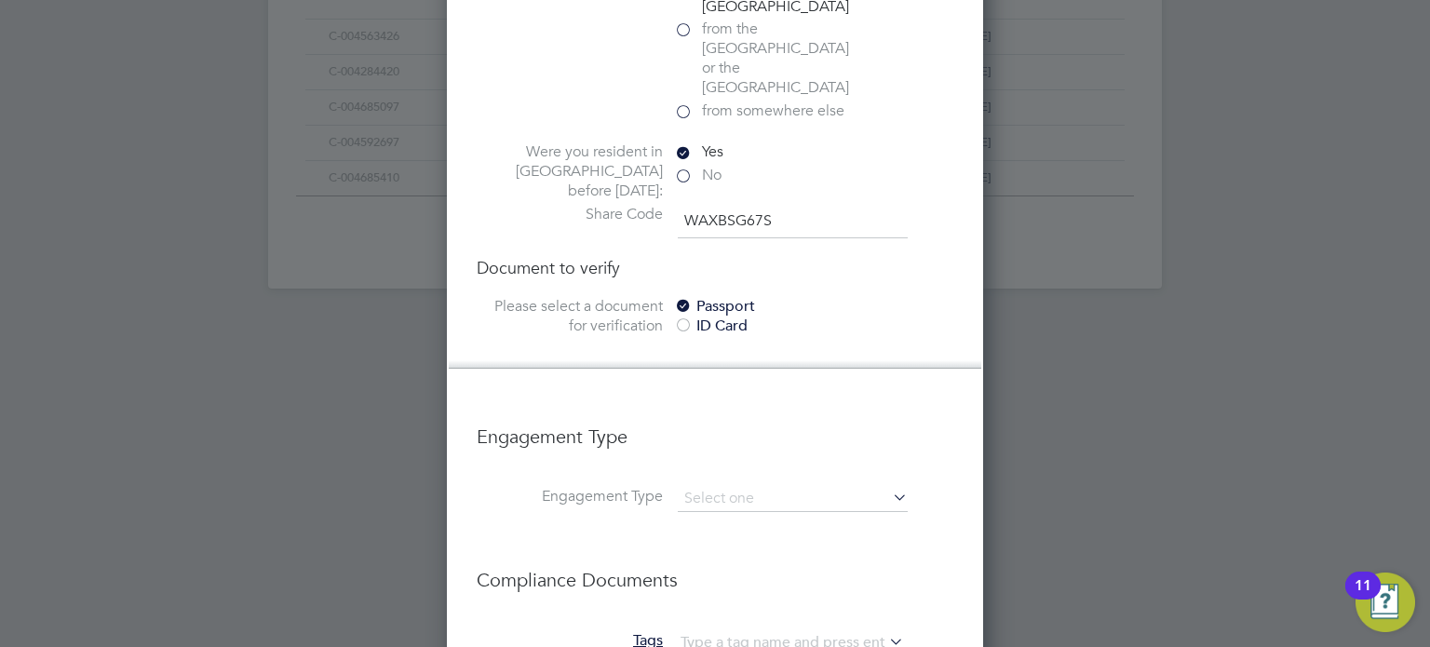
scroll to position [1412, 0]
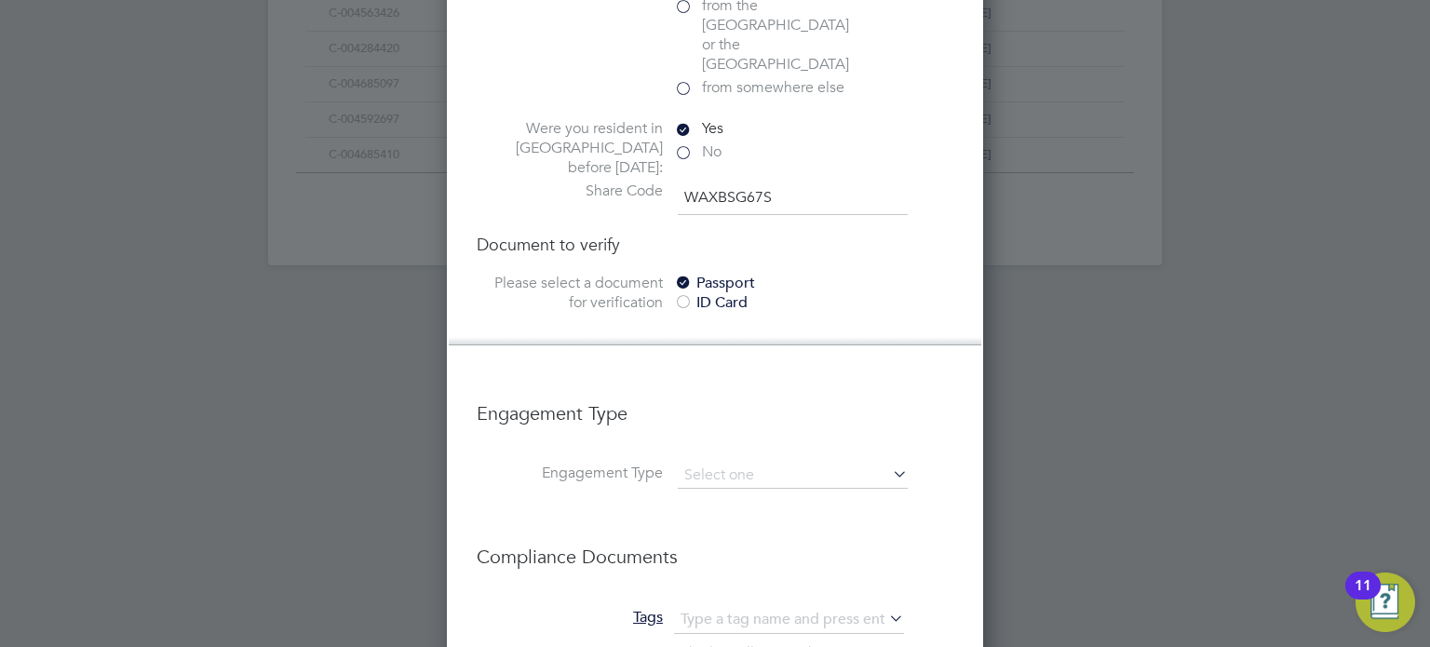
type input "WAXBSG67S"
click at [869, 274] on div "Passport" at bounding box center [813, 284] width 279 height 20
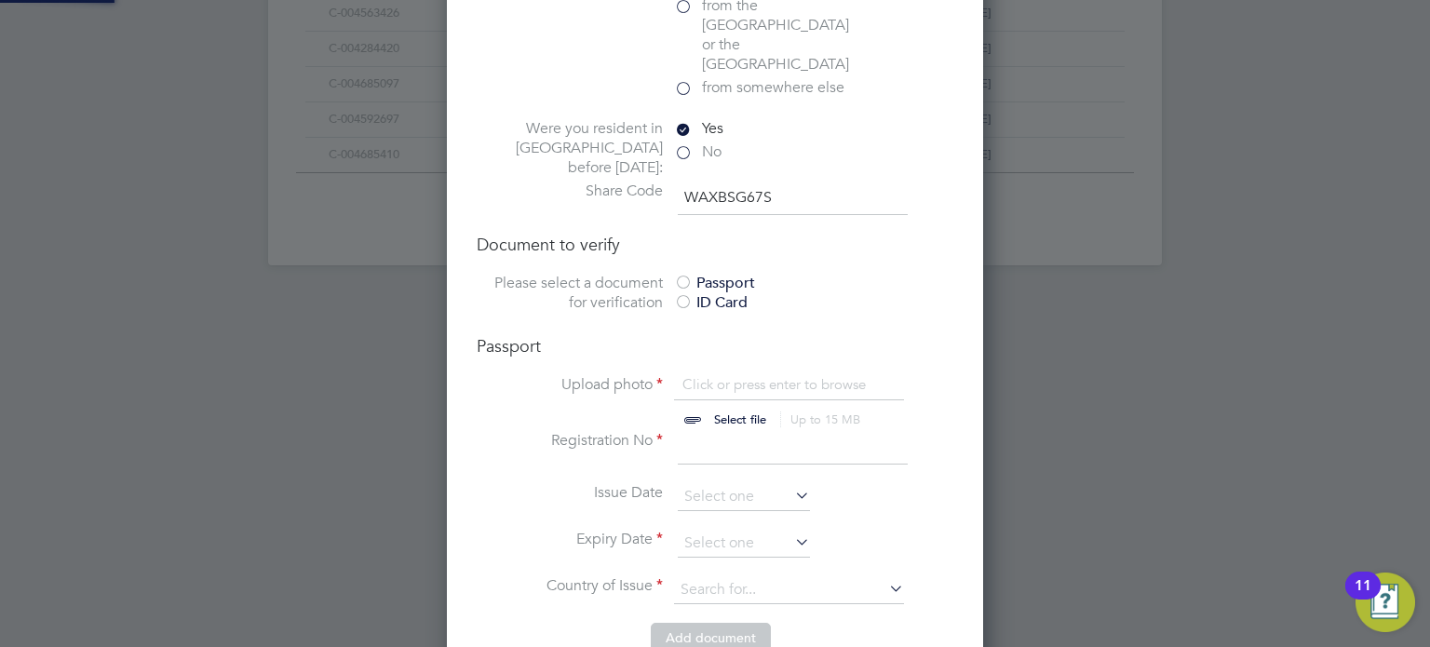
scroll to position [25, 231]
click at [709, 274] on div "Passport" at bounding box center [813, 284] width 279 height 20
click at [711, 293] on div "ID Card" at bounding box center [813, 303] width 279 height 20
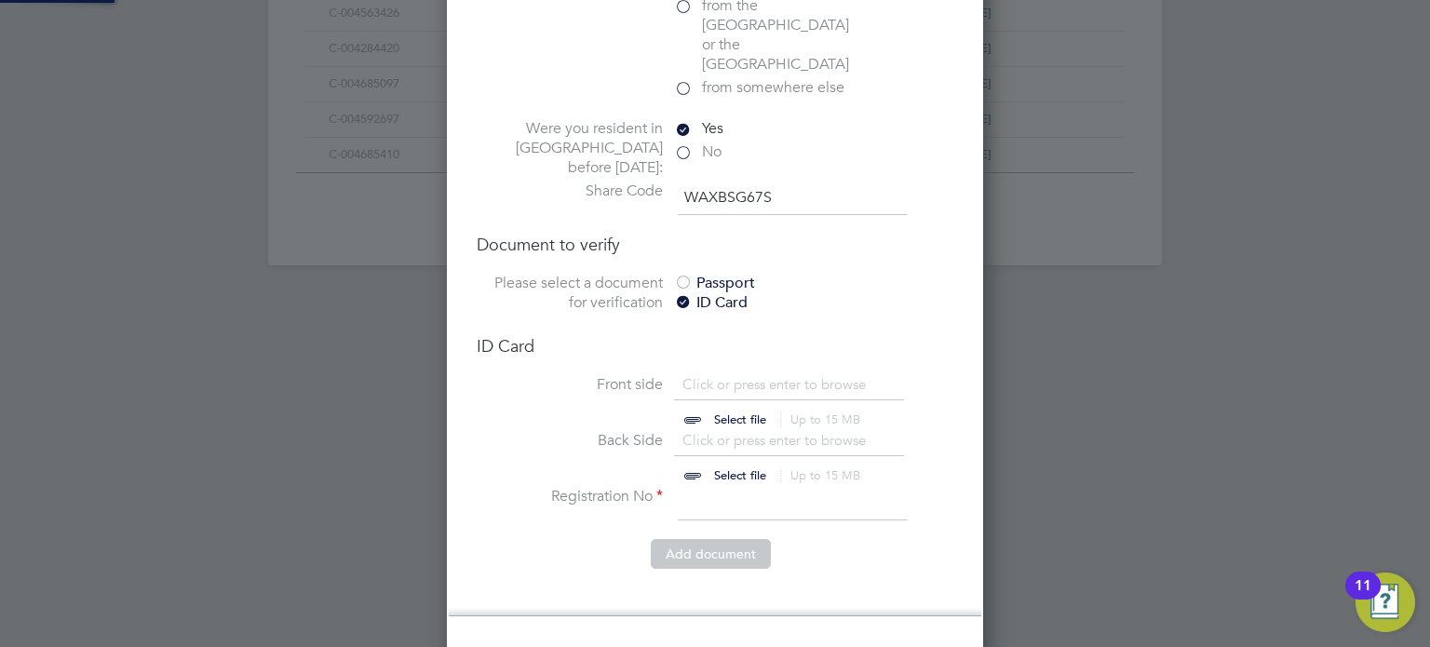
click at [722, 274] on div "Passport" at bounding box center [813, 284] width 279 height 20
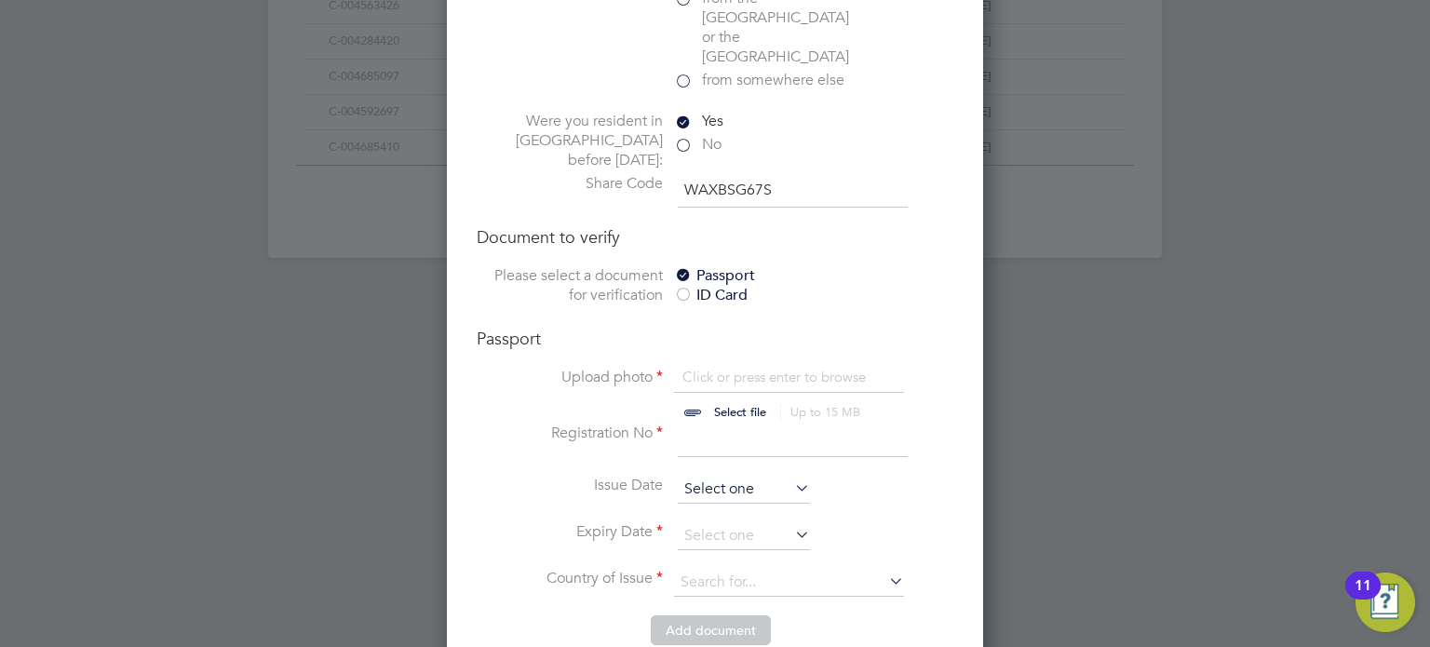
scroll to position [1422, 0]
click at [699, 421] on input at bounding box center [793, 438] width 230 height 34
type input "4063221"
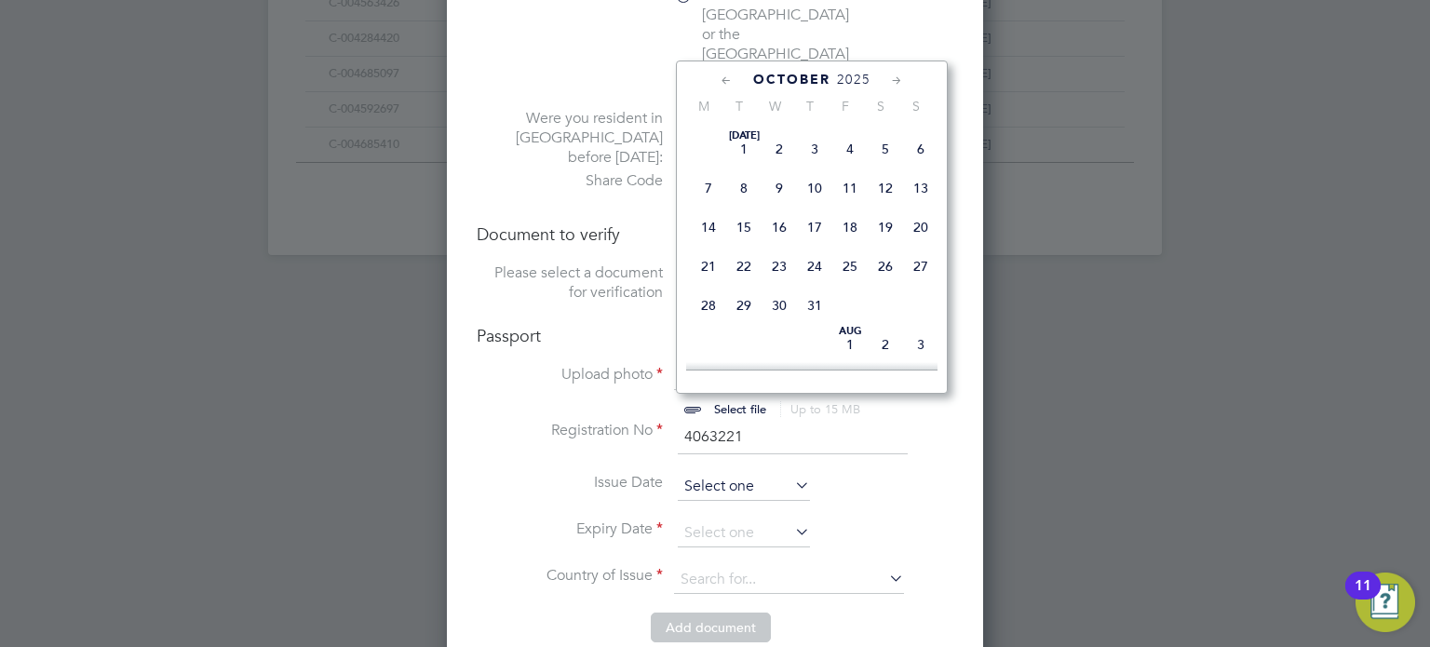
click at [740, 473] on input at bounding box center [744, 487] width 132 height 28
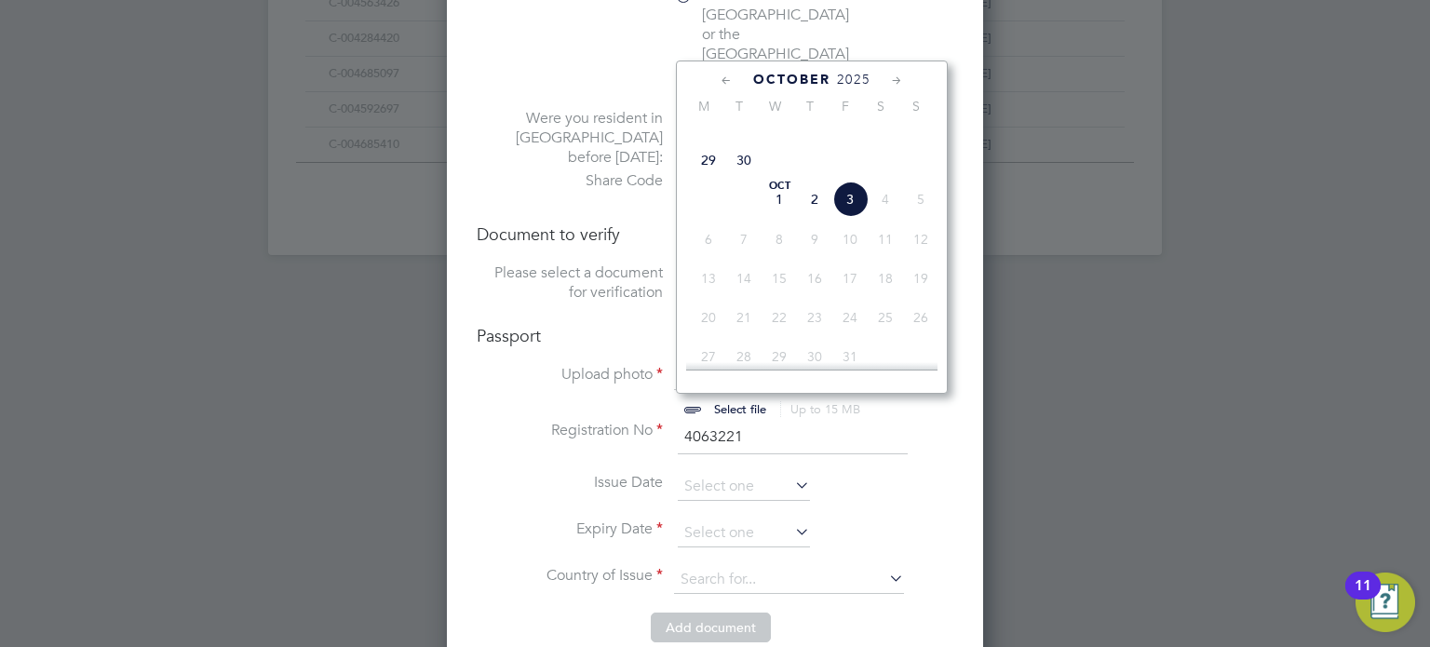
click at [799, 72] on span "October" at bounding box center [791, 80] width 77 height 16
click at [851, 78] on span "2025" at bounding box center [854, 80] width 34 height 16
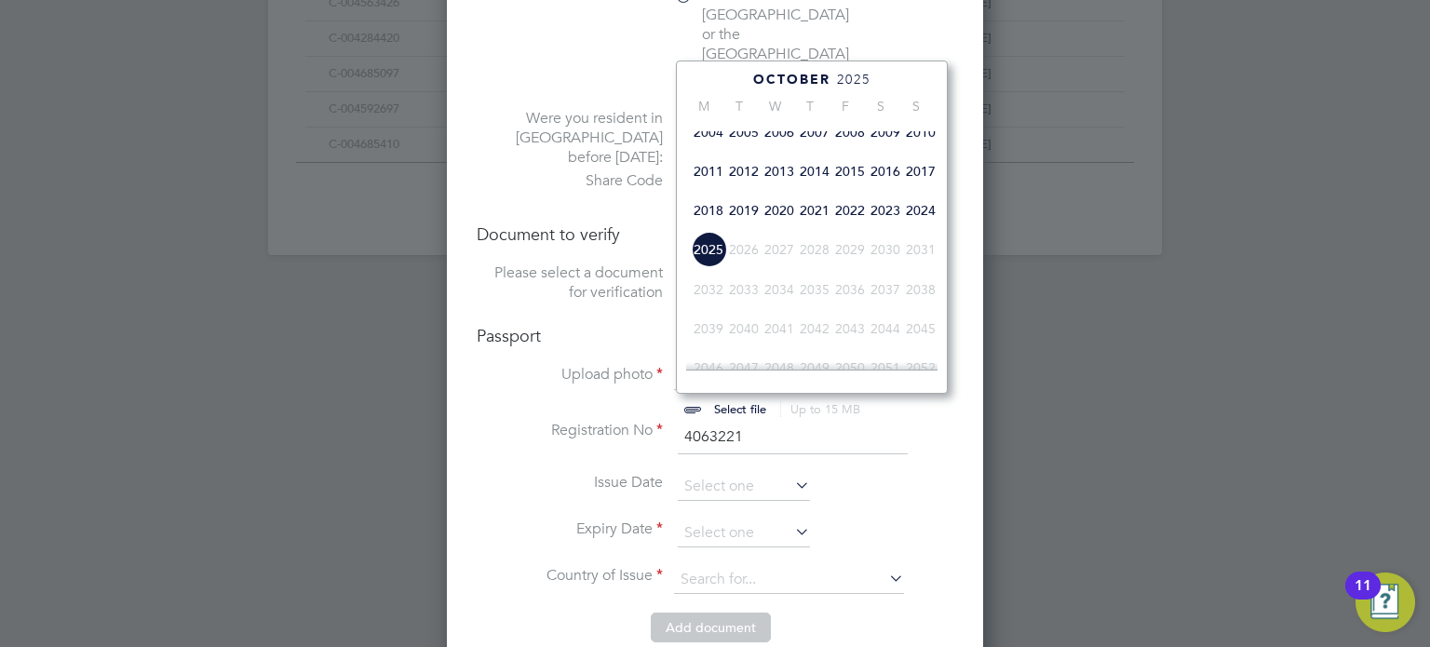
scroll to position [456, 0]
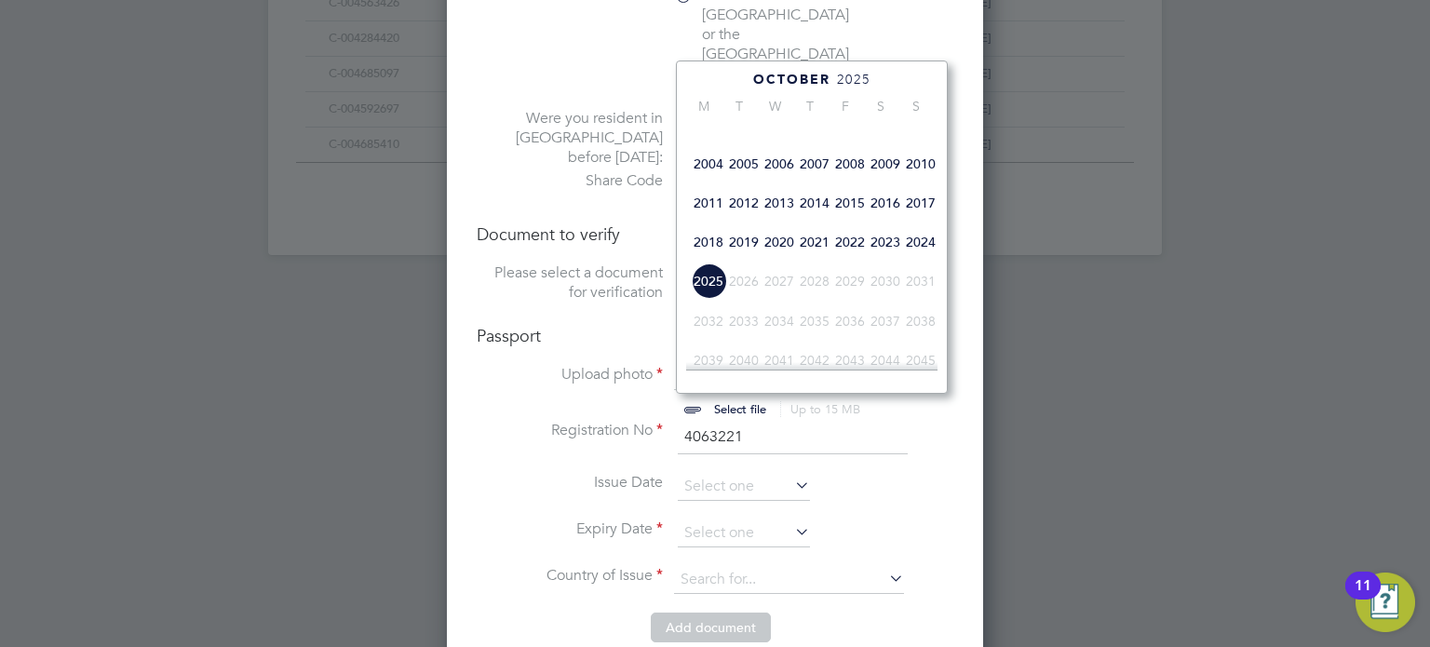
click at [916, 221] on span "2017" at bounding box center [920, 202] width 35 height 35
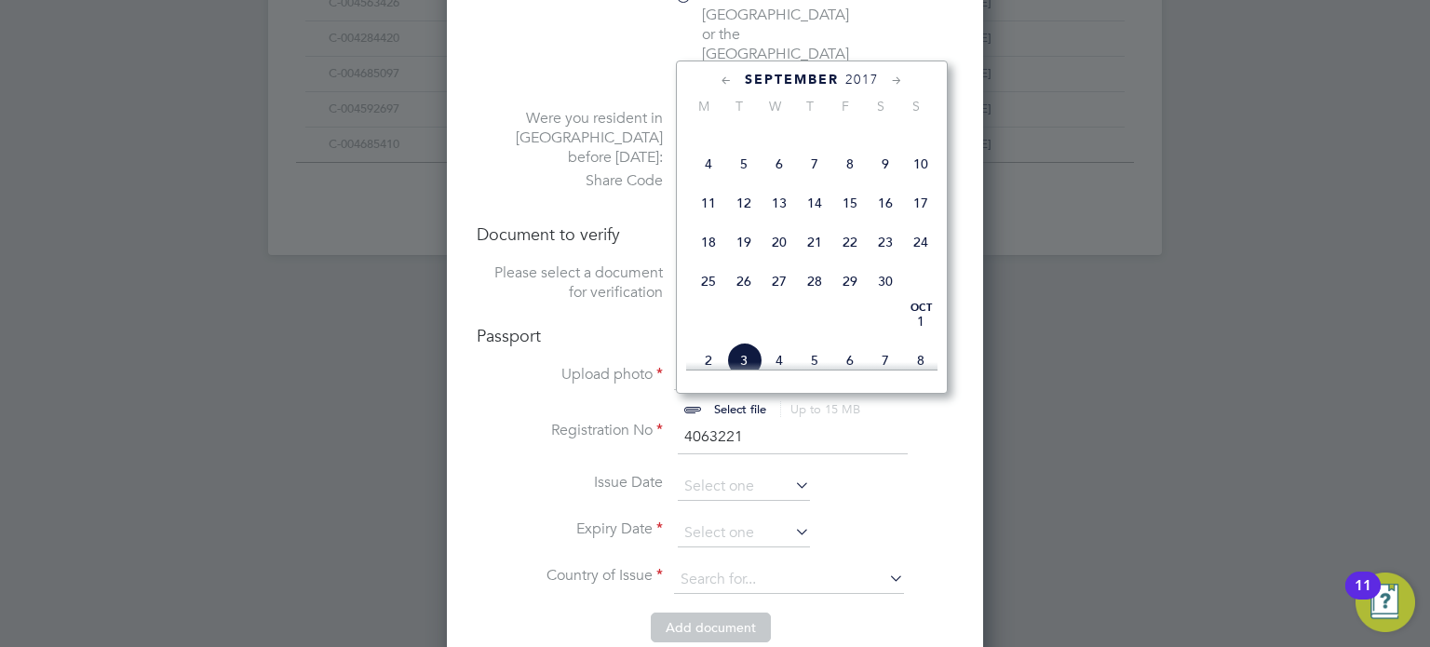
click at [727, 82] on icon at bounding box center [727, 81] width 18 height 20
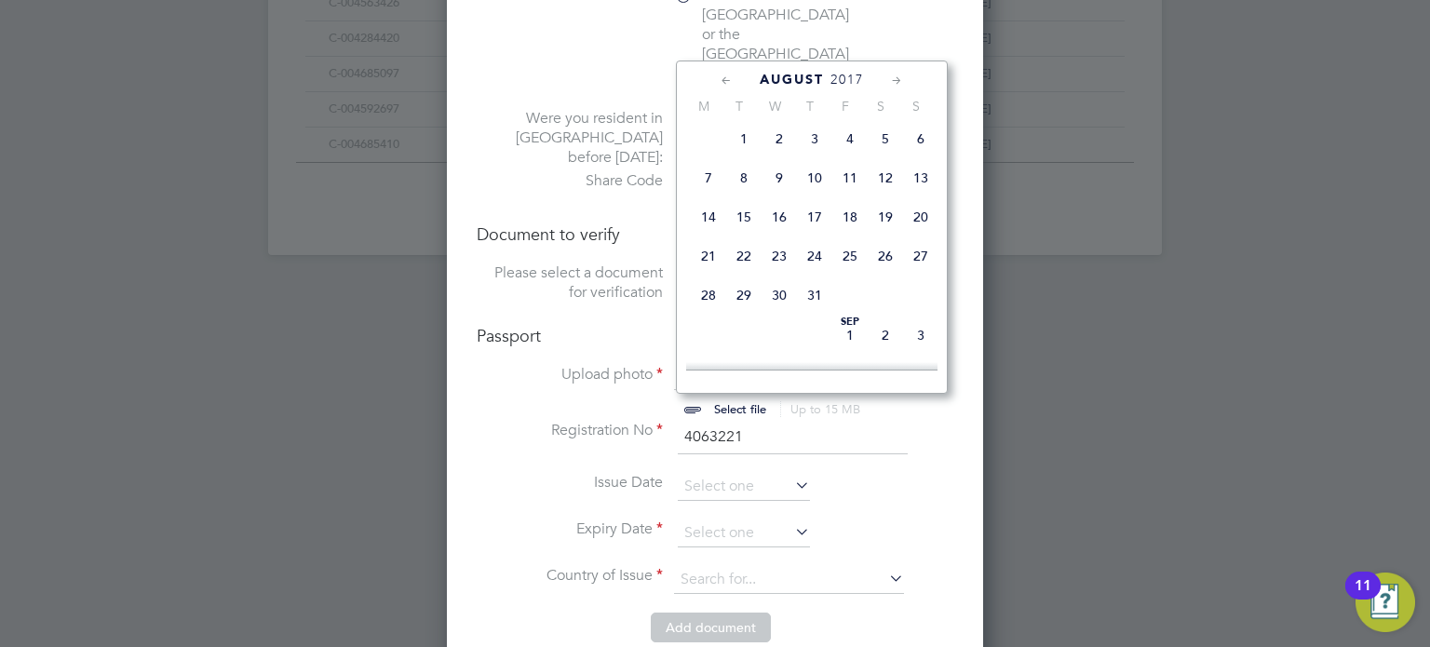
click at [781, 307] on span "30" at bounding box center [778, 294] width 35 height 35
type input "30 Aug 2017"
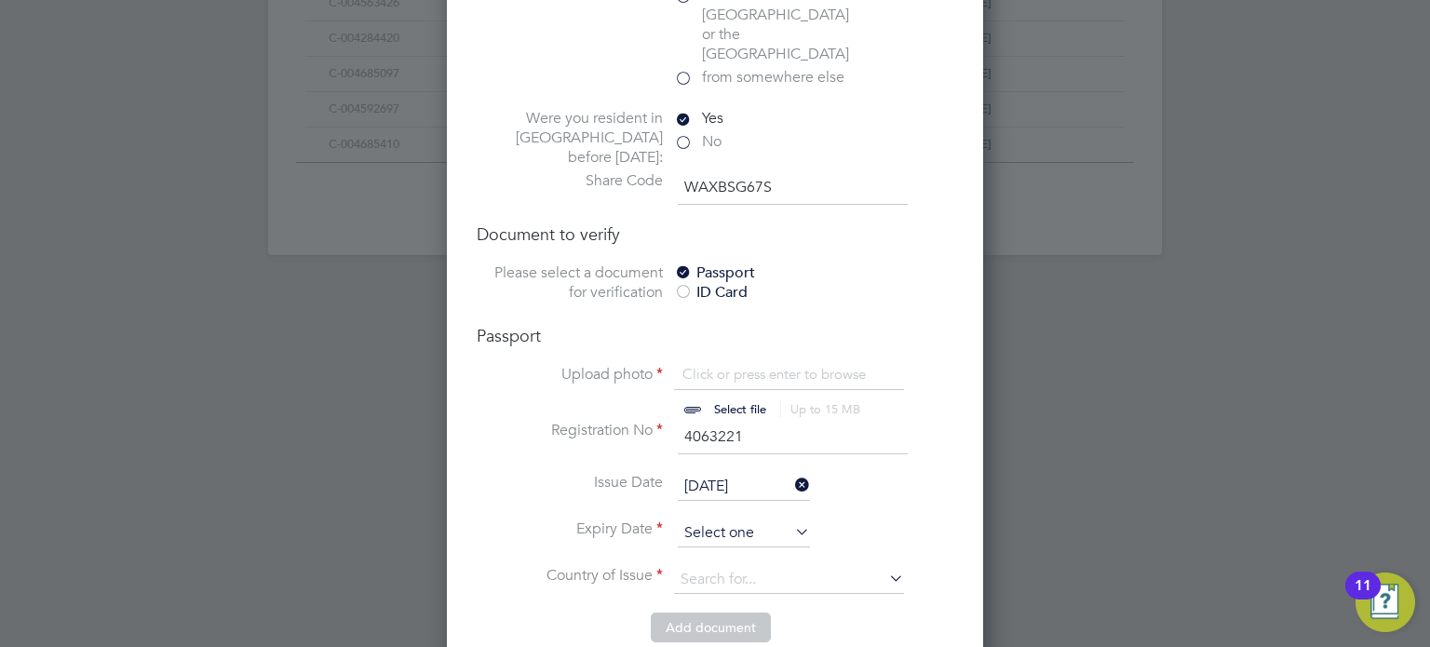
click at [738, 519] on input at bounding box center [744, 533] width 132 height 28
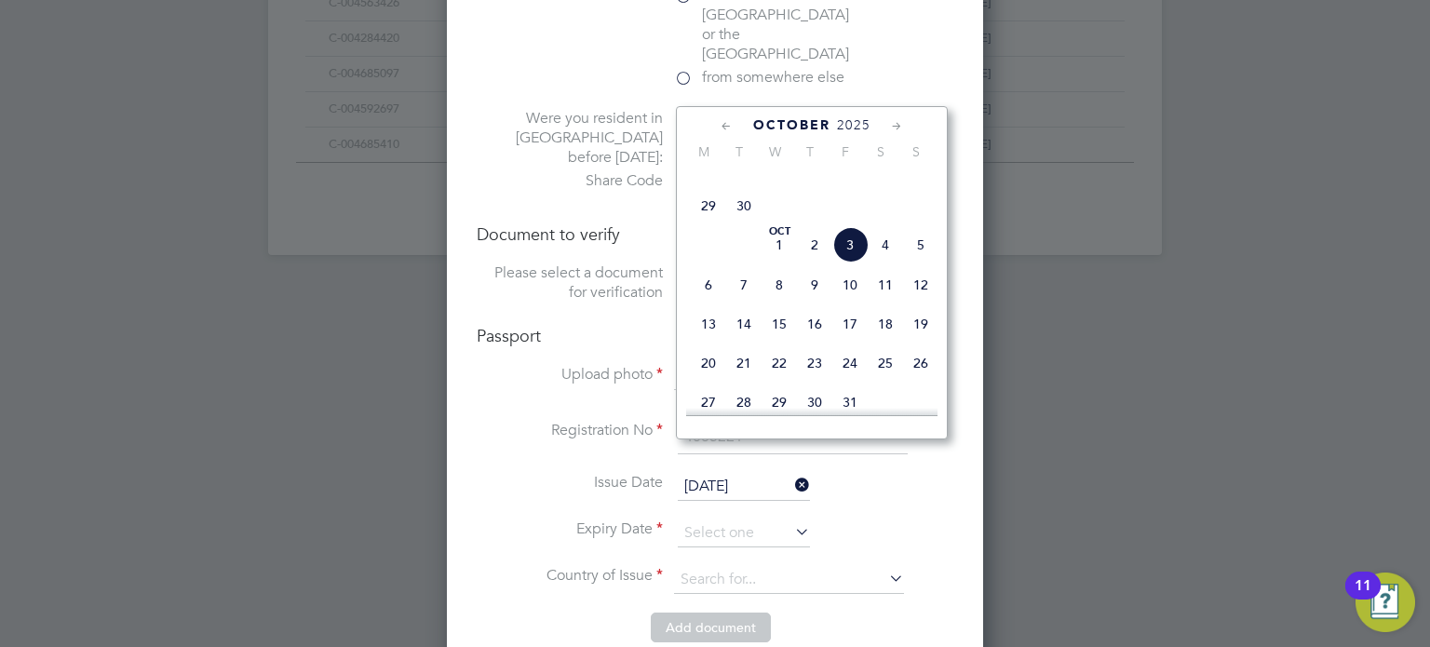
click at [820, 128] on span "October" at bounding box center [791, 125] width 77 height 16
click at [851, 128] on span "2025" at bounding box center [854, 125] width 34 height 16
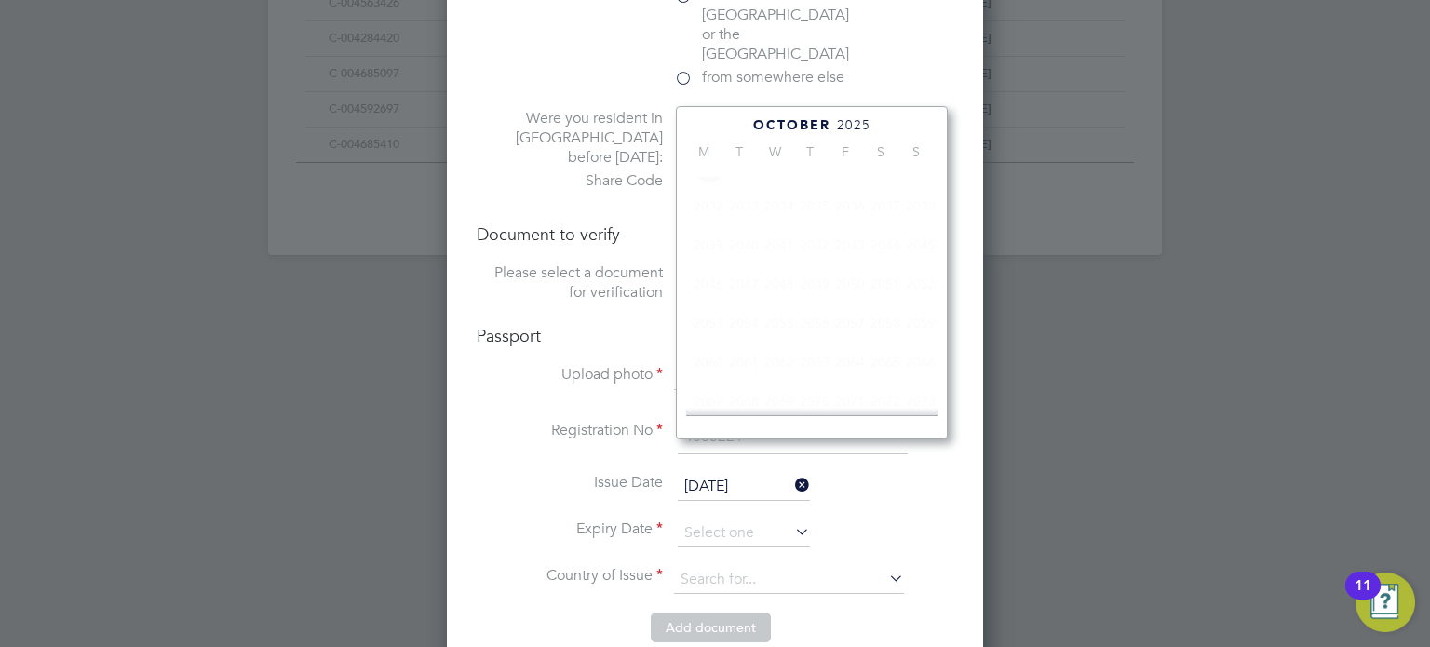
scroll to position [513, 0]
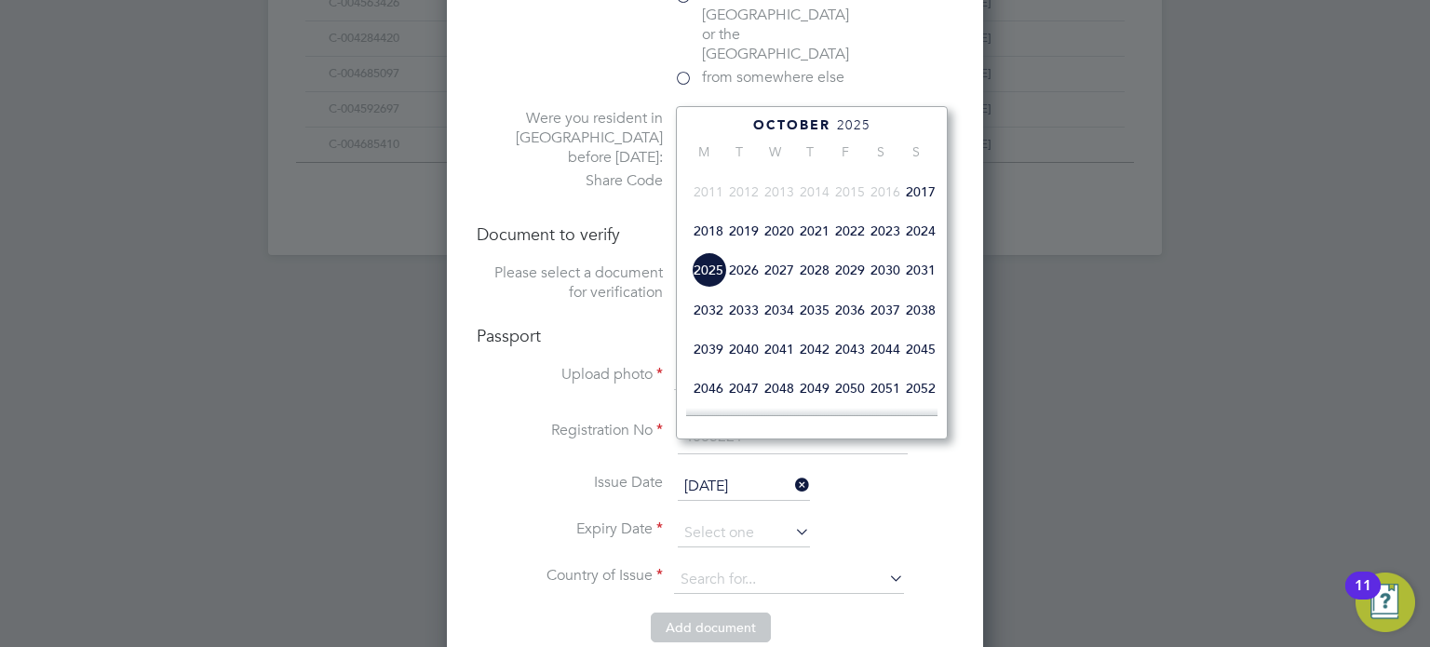
click at [782, 288] on span "2027" at bounding box center [778, 269] width 35 height 35
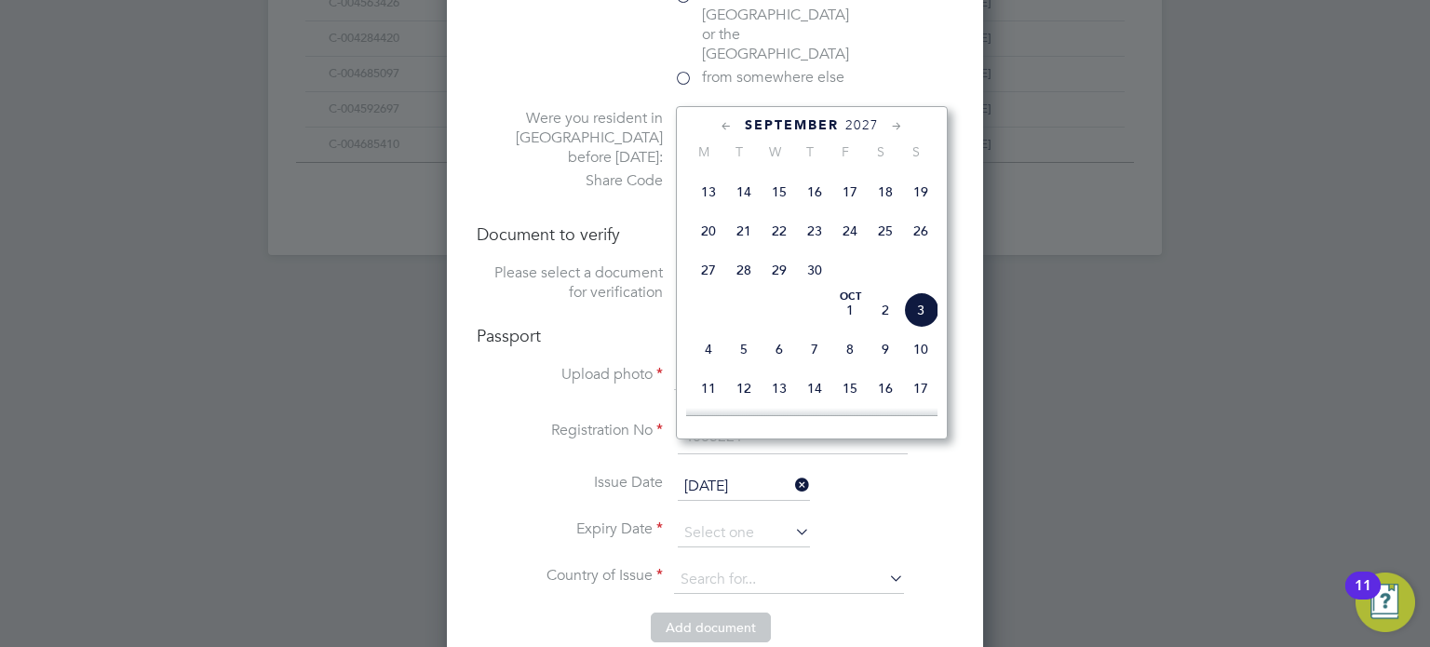
click at [907, 121] on div "September 2027" at bounding box center [811, 125] width 251 height 18
click at [898, 124] on icon at bounding box center [897, 126] width 18 height 20
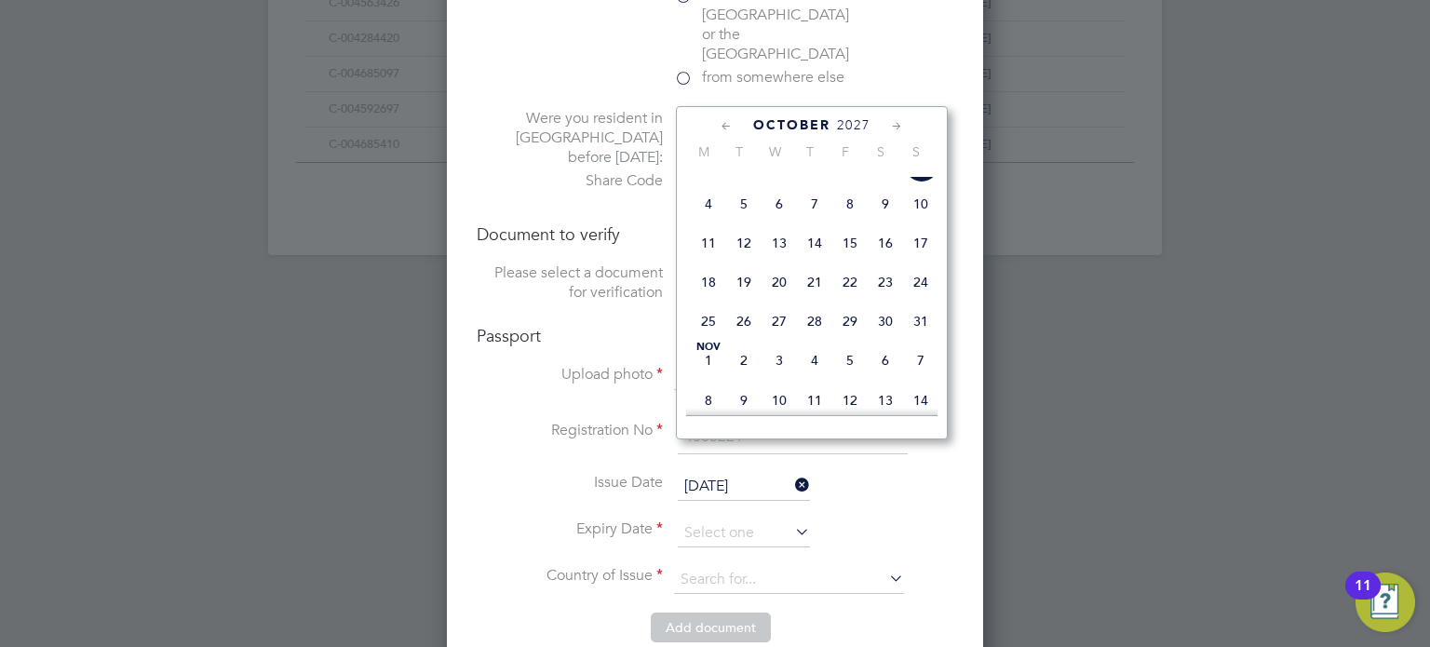
click at [717, 128] on div "October 2027" at bounding box center [811, 125] width 251 height 18
click at [721, 124] on icon at bounding box center [727, 126] width 18 height 20
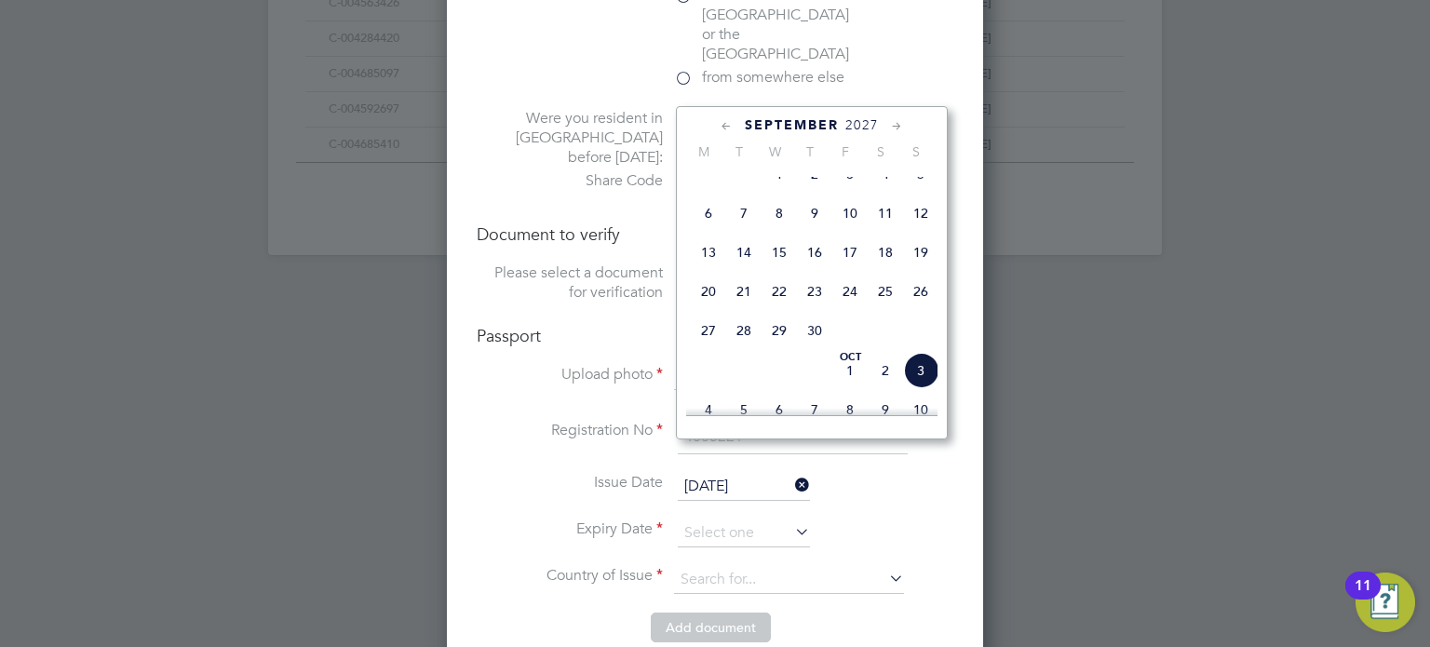
click at [721, 124] on icon at bounding box center [727, 126] width 18 height 20
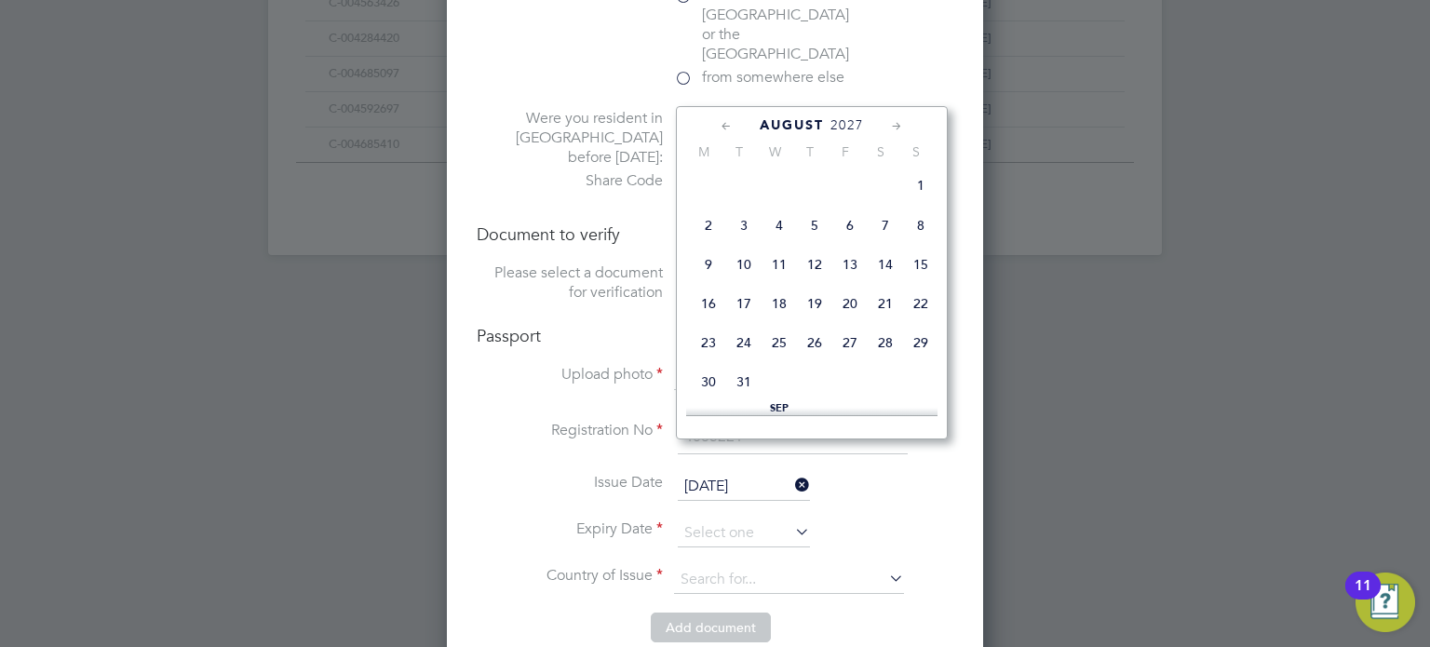
click at [709, 394] on span "30" at bounding box center [708, 381] width 35 height 35
type input "30 Aug 2027"
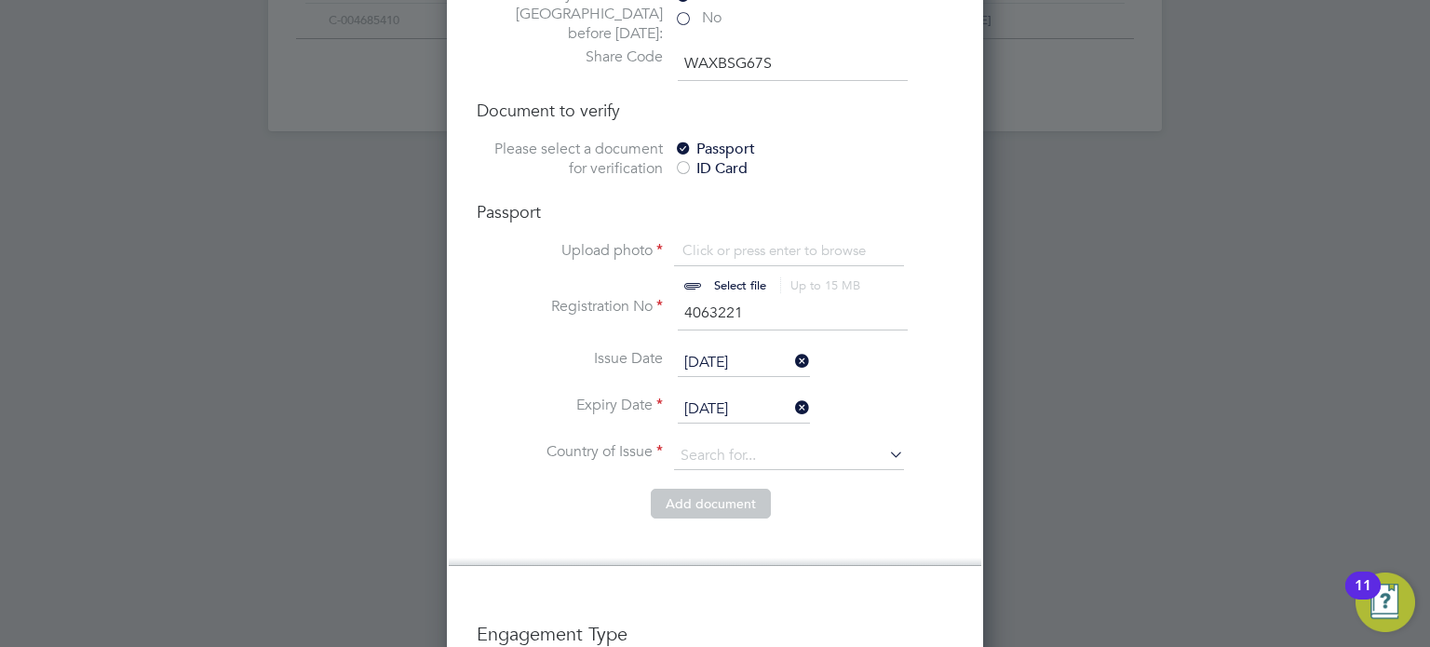
scroll to position [1552, 0]
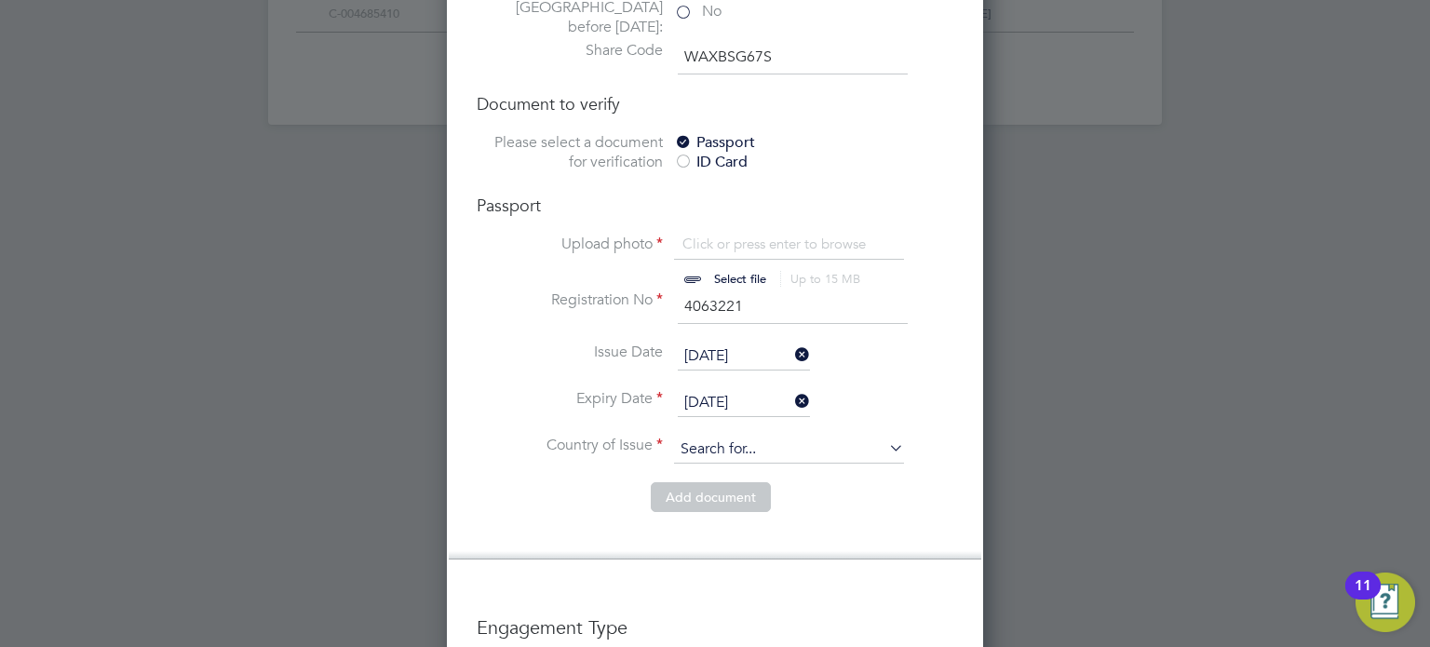
click at [751, 436] on input at bounding box center [789, 450] width 230 height 28
click at [783, 403] on li "Poland" at bounding box center [789, 394] width 231 height 25
type input "Poland"
click at [759, 195] on div "Passport Upload photo Click or press enter to browse Select file Up to 15 MB Dr…" at bounding box center [715, 339] width 477 height 288
click at [759, 235] on input "file" at bounding box center [757, 263] width 292 height 56
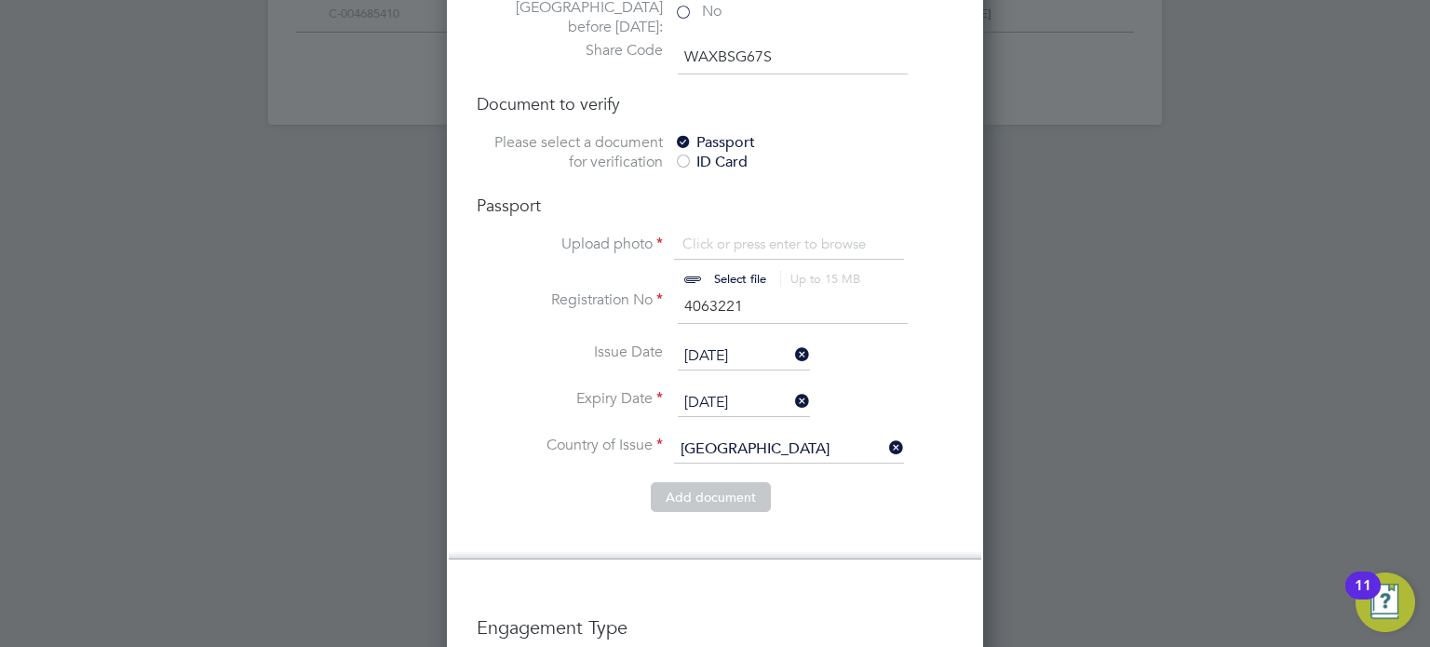
type input "C:\fakepath\PHOTO-2025-09-30-09-37-19.jpg"
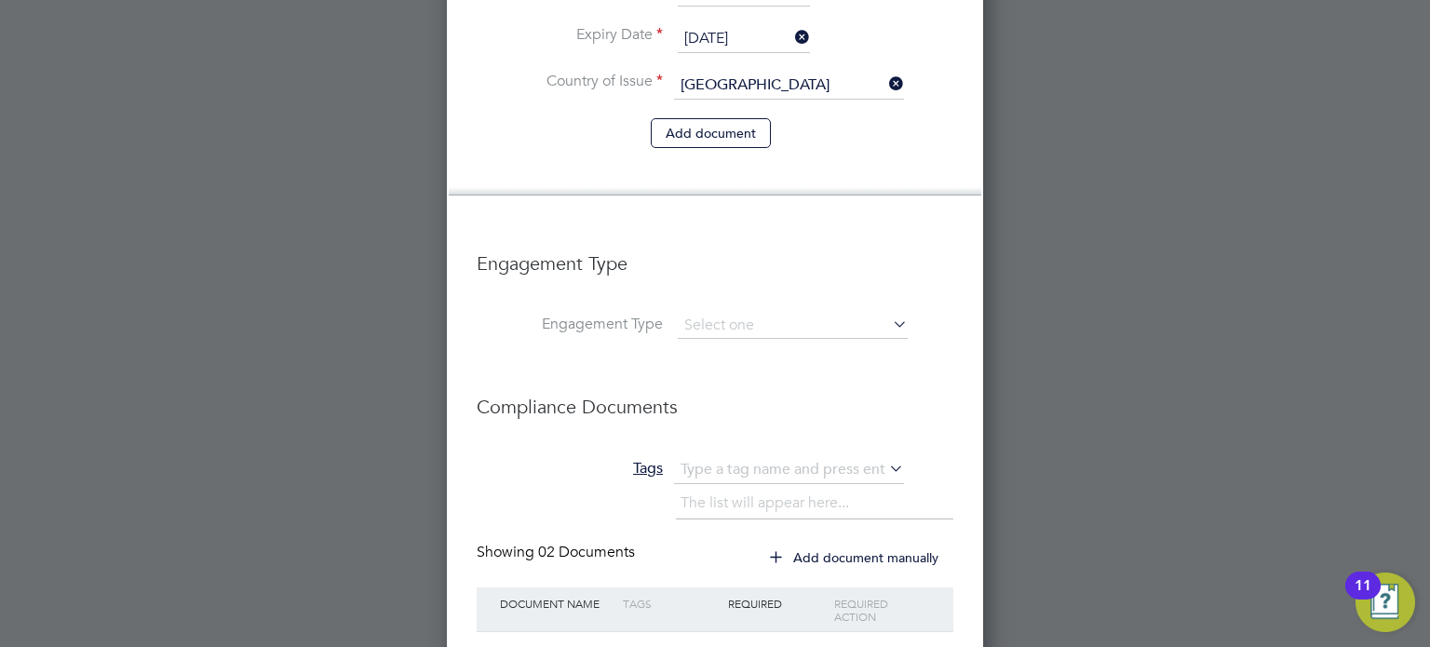
scroll to position [1937, 0]
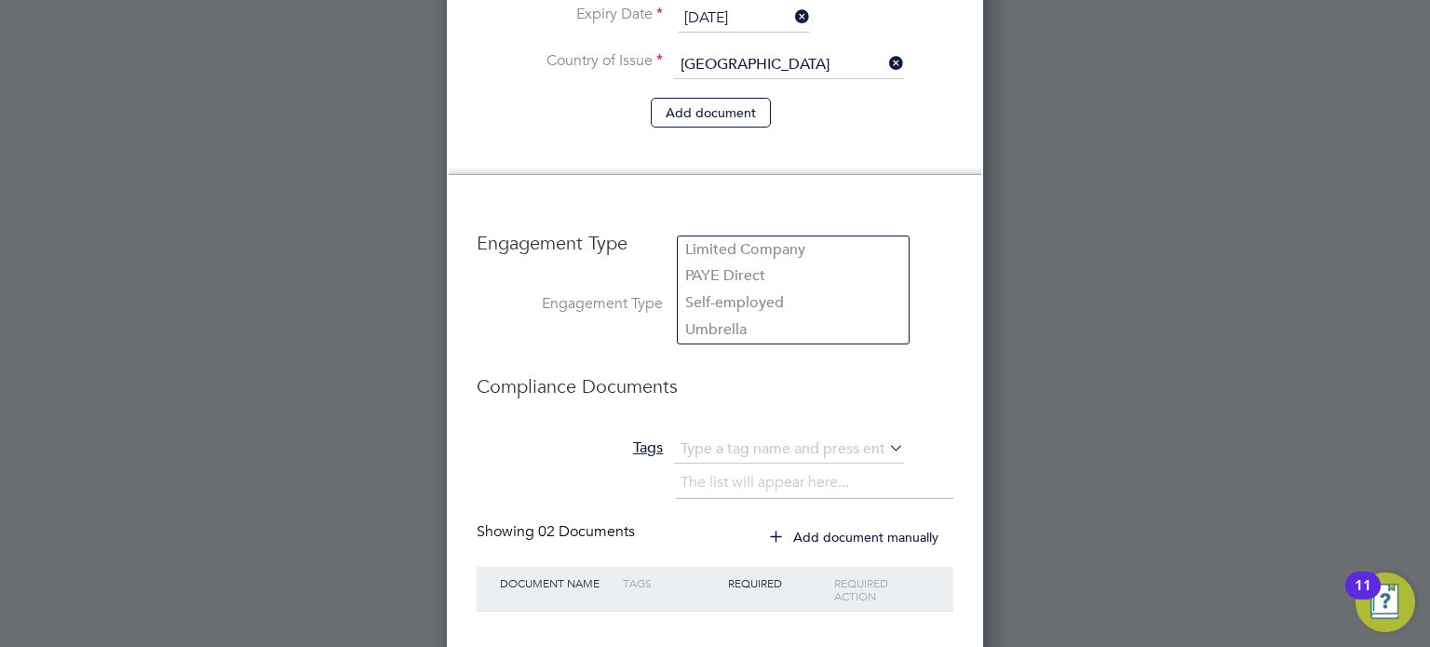
click at [757, 292] on input at bounding box center [793, 305] width 230 height 26
click at [750, 299] on li "Self-employed" at bounding box center [793, 302] width 231 height 27
type input "Self-employed"
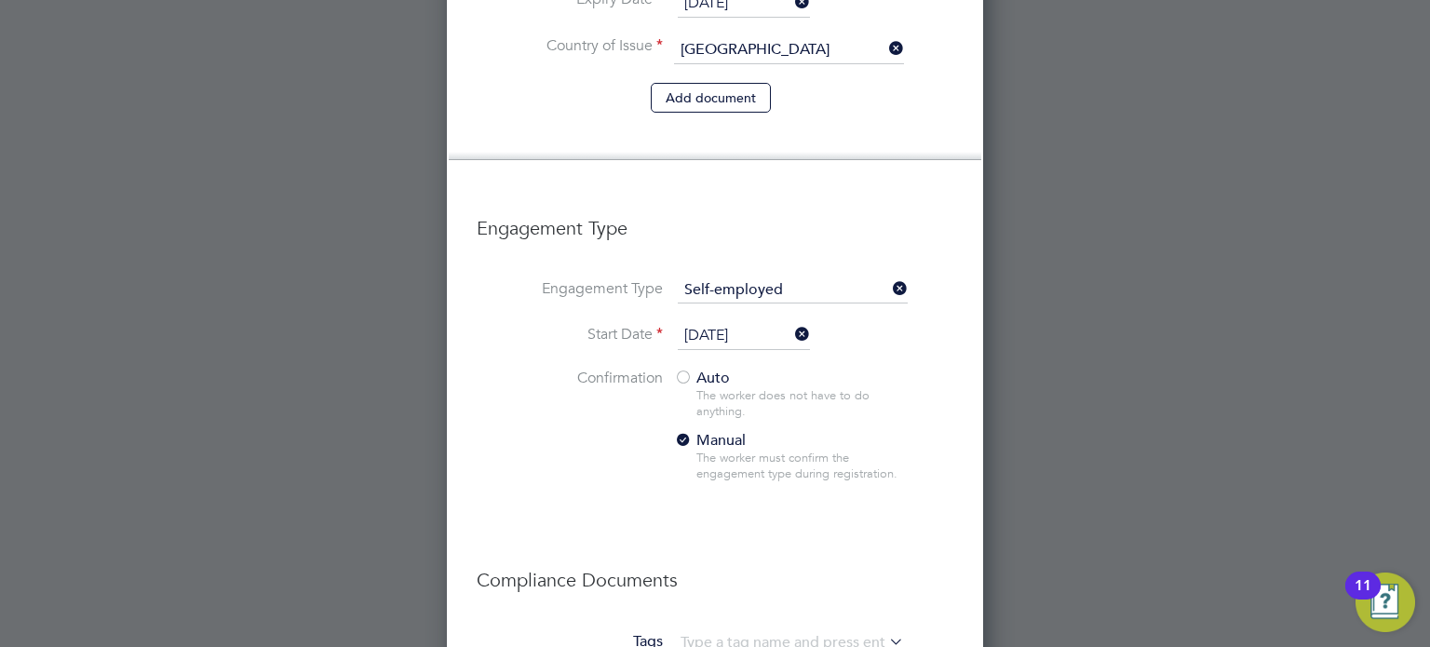
scroll to position [2021, 0]
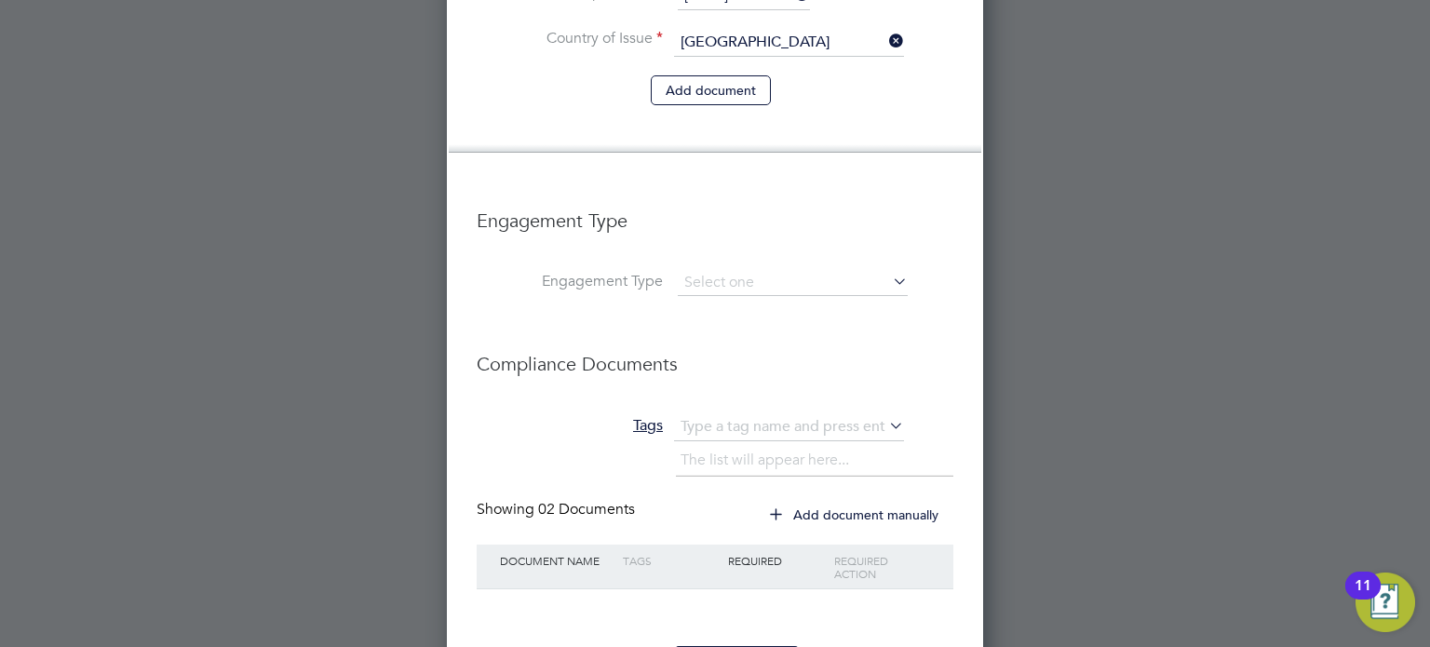
click at [747, 303] on li "Umbrella" at bounding box center [793, 307] width 231 height 27
type input "Umbrella"
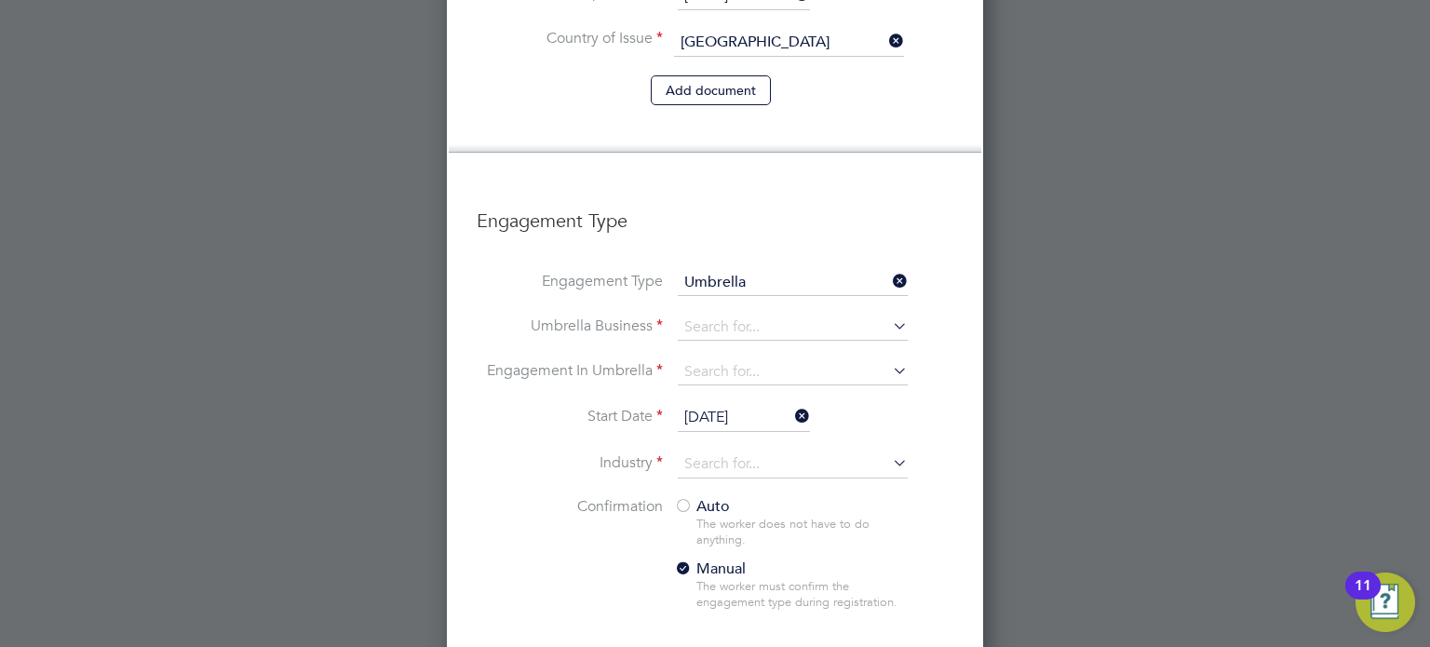
click at [709, 315] on input at bounding box center [793, 328] width 230 height 26
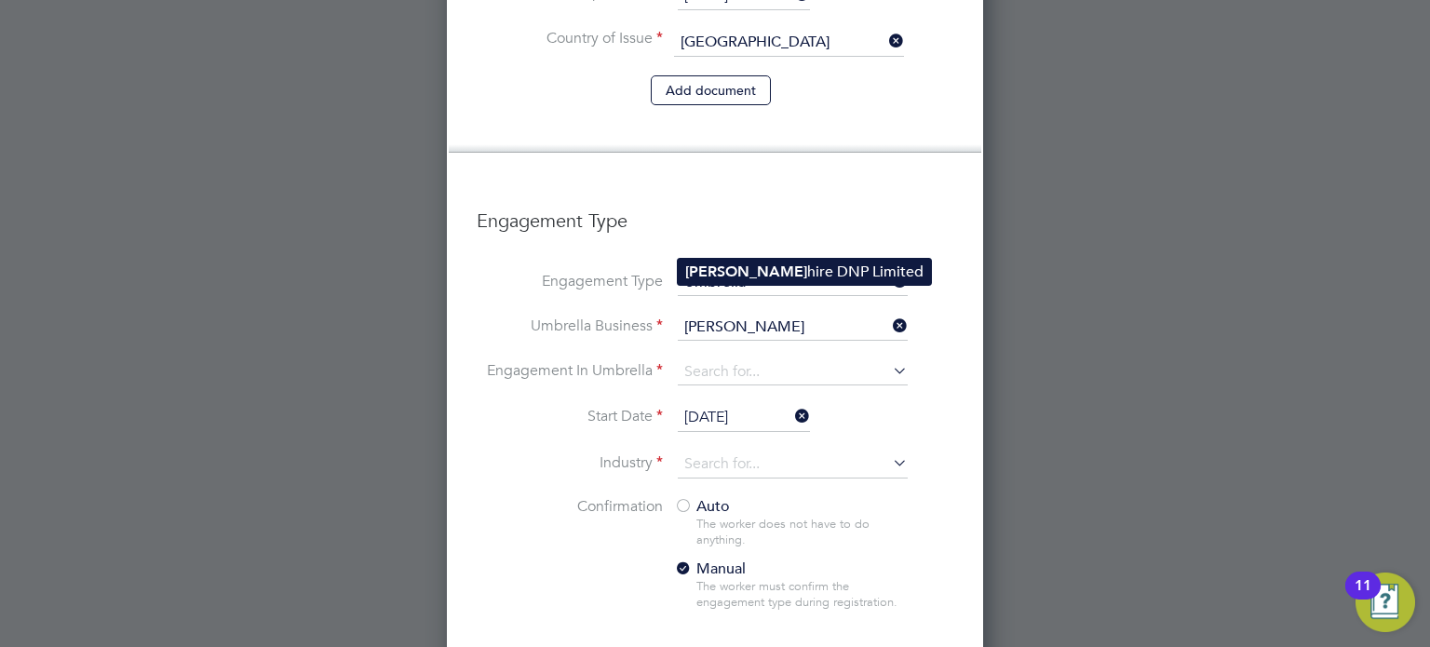
click at [812, 272] on li "Sapp hire DNP Limited" at bounding box center [804, 272] width 253 height 27
type input "Sapphire DNP Limited"
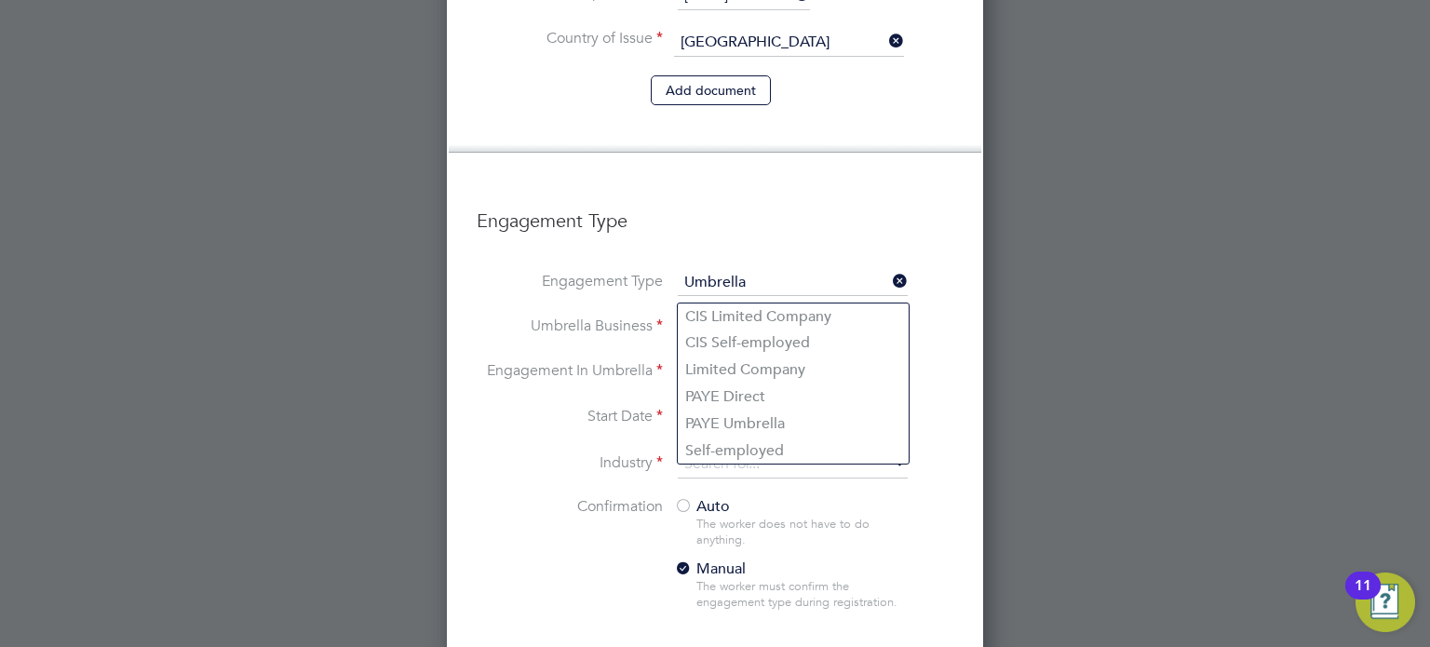
click at [788, 359] on input at bounding box center [793, 372] width 230 height 26
click at [765, 339] on li "CIS Self-employed" at bounding box center [793, 342] width 231 height 27
type input "CIS Self-employed"
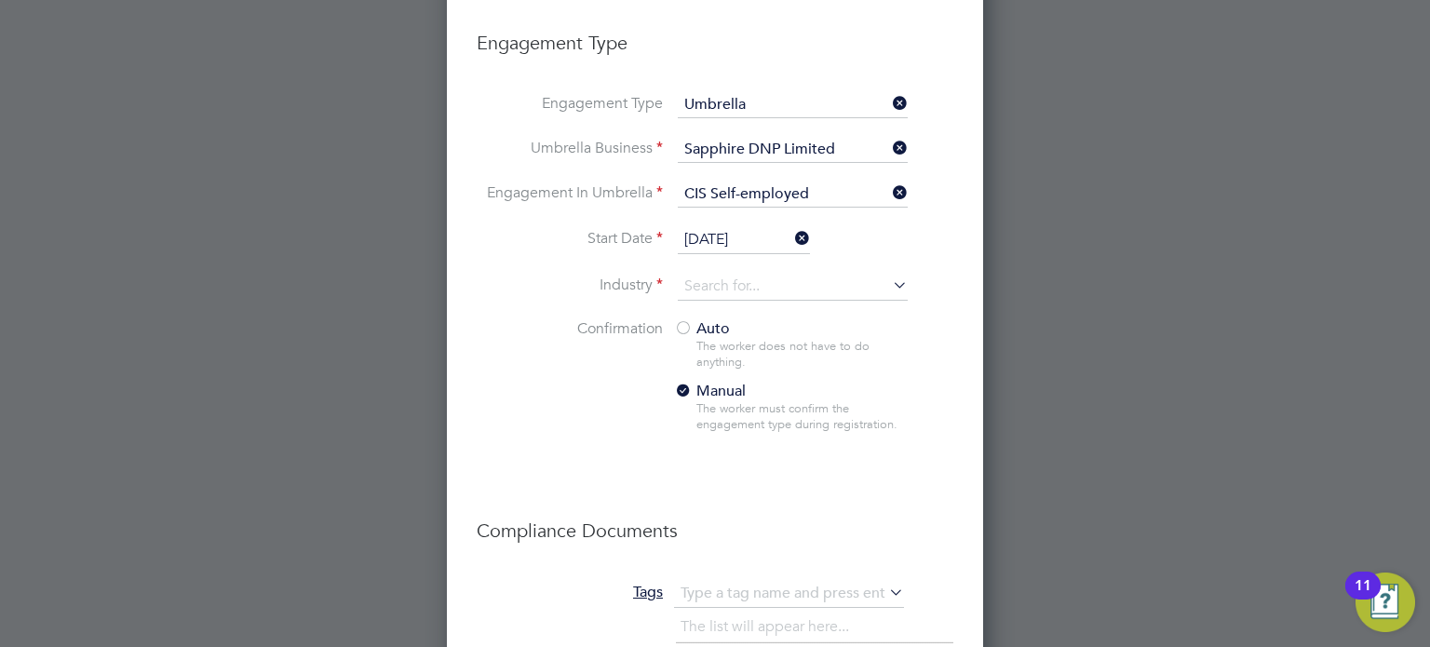
scroll to position [2147, 0]
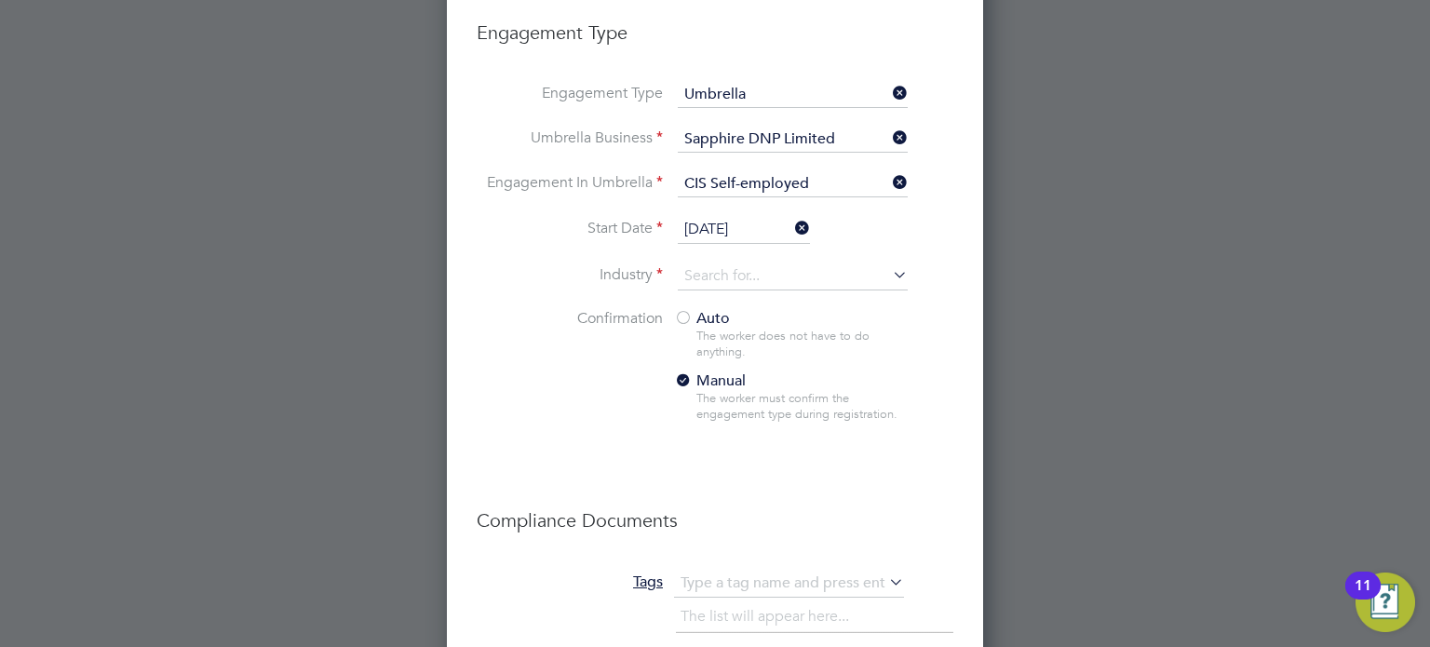
click at [719, 216] on input "03 Oct 2025" at bounding box center [744, 230] width 132 height 28
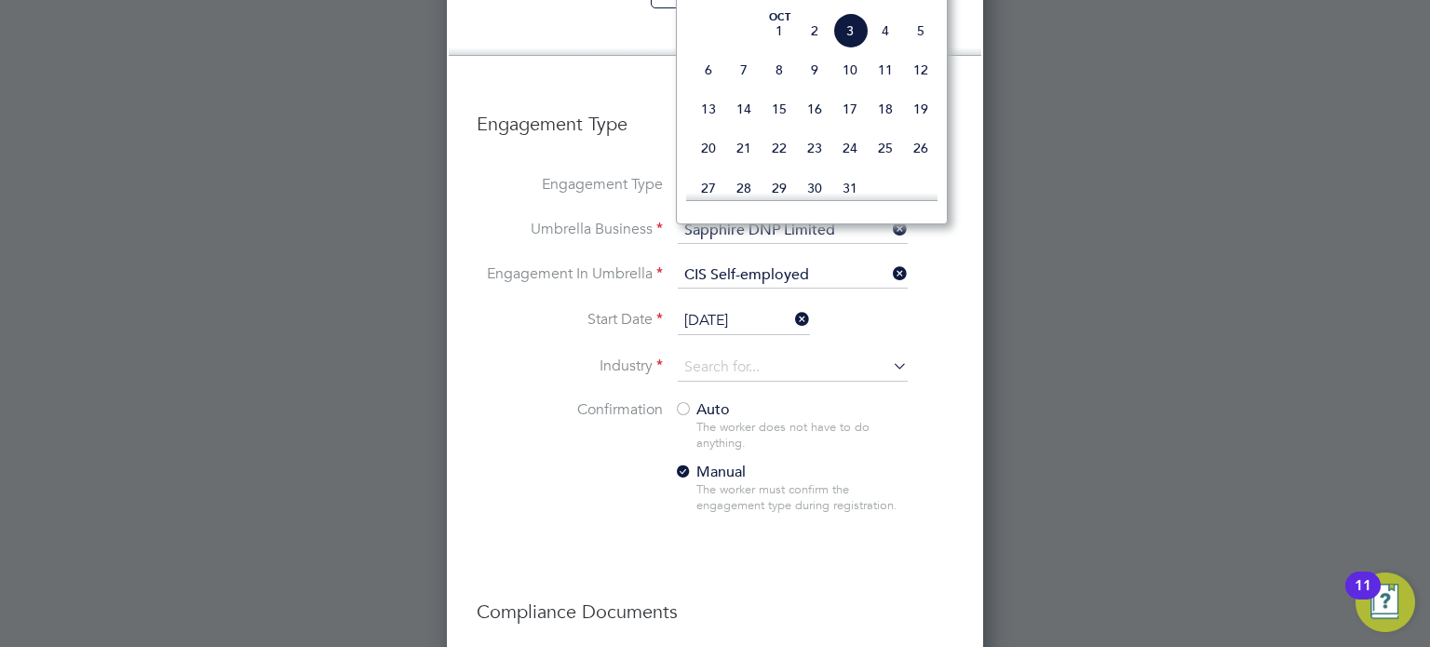
scroll to position [1988, 0]
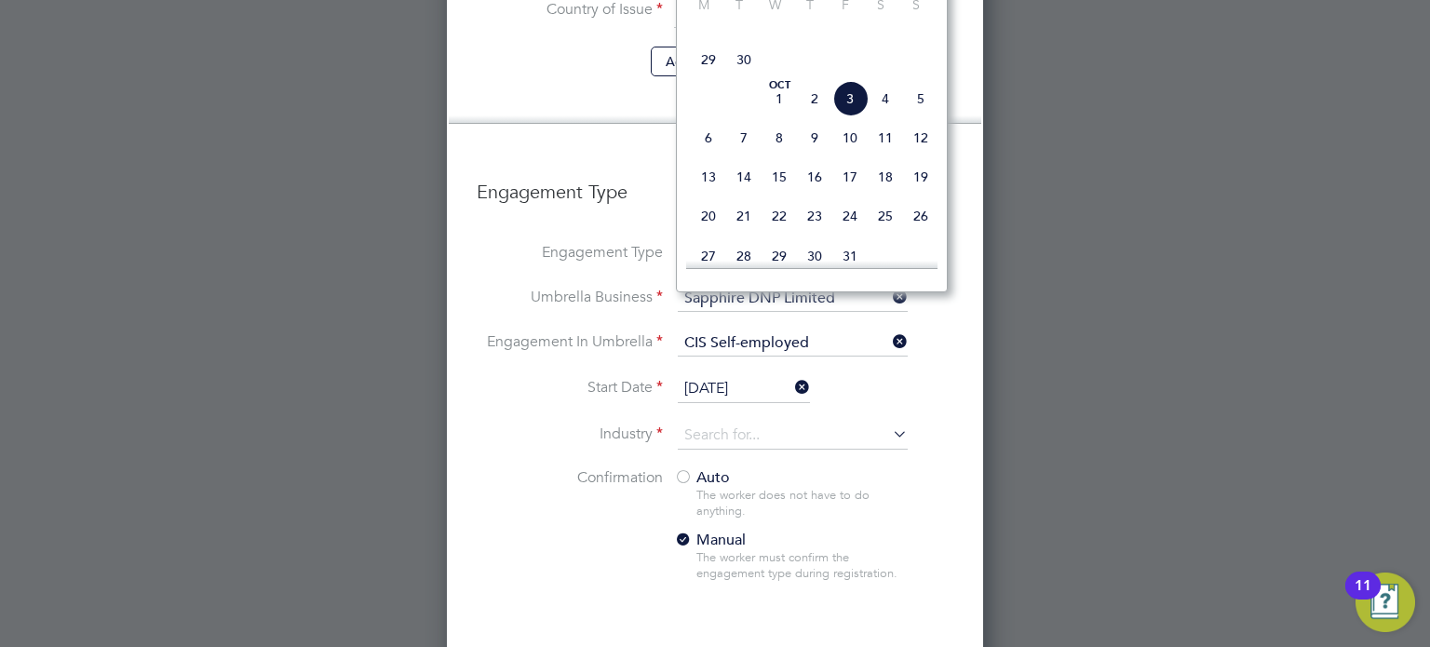
click at [711, 77] on span "29" at bounding box center [708, 59] width 35 height 35
type input "[DATE]"
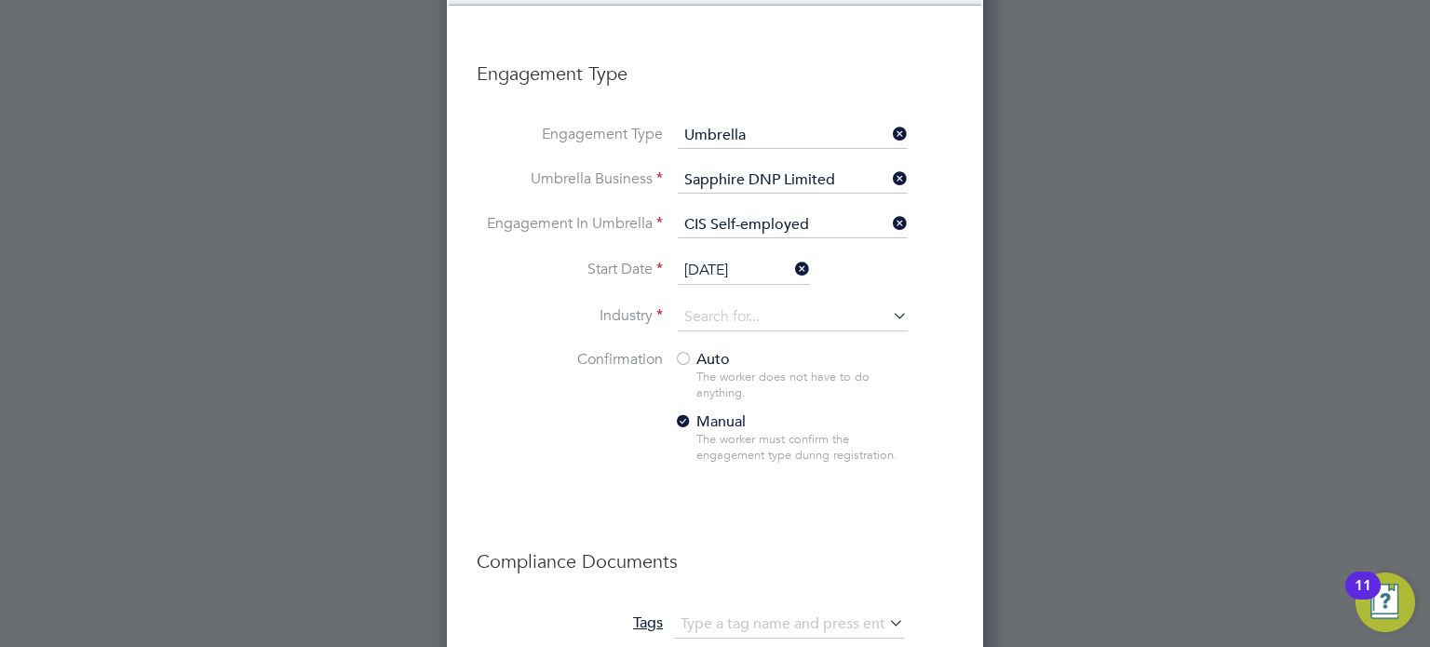
scroll to position [2112, 0]
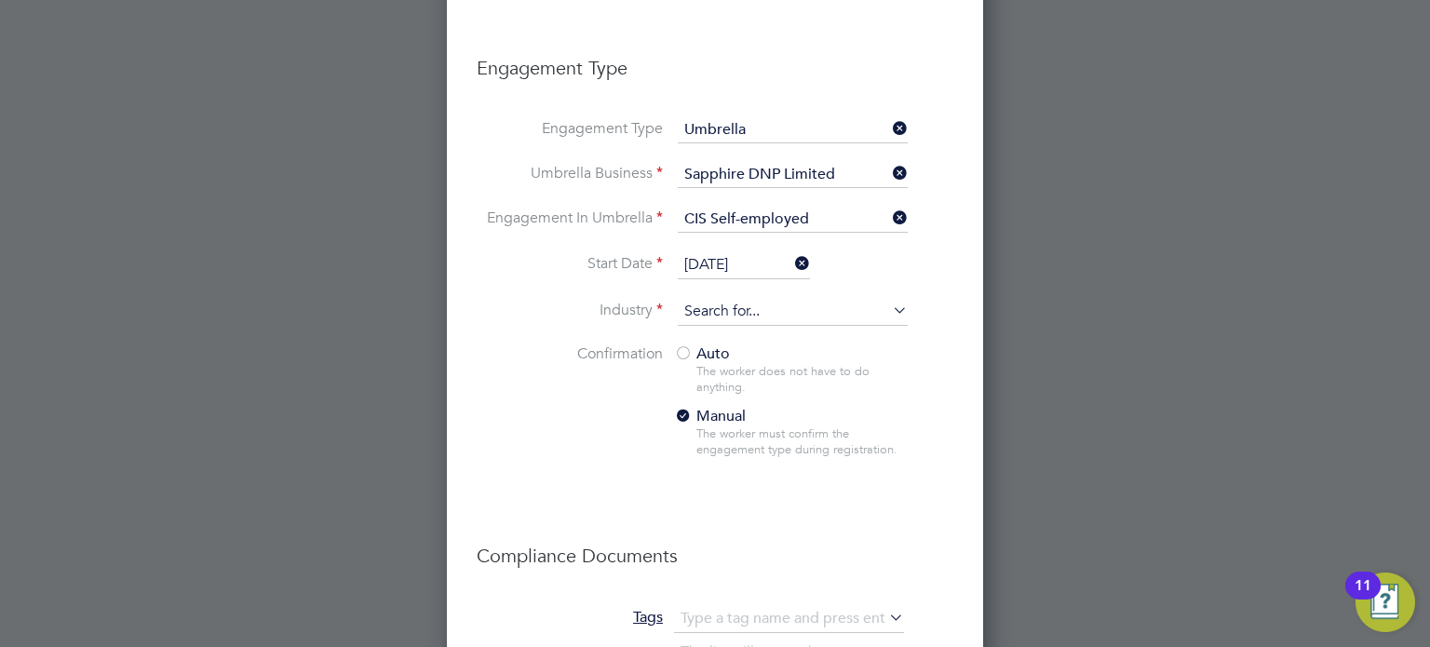
click at [765, 298] on input at bounding box center [793, 312] width 230 height 28
click at [724, 369] on li "Construction" at bounding box center [793, 381] width 231 height 25
type input "Construction"
click at [705, 344] on span "Auto" at bounding box center [702, 353] width 56 height 19
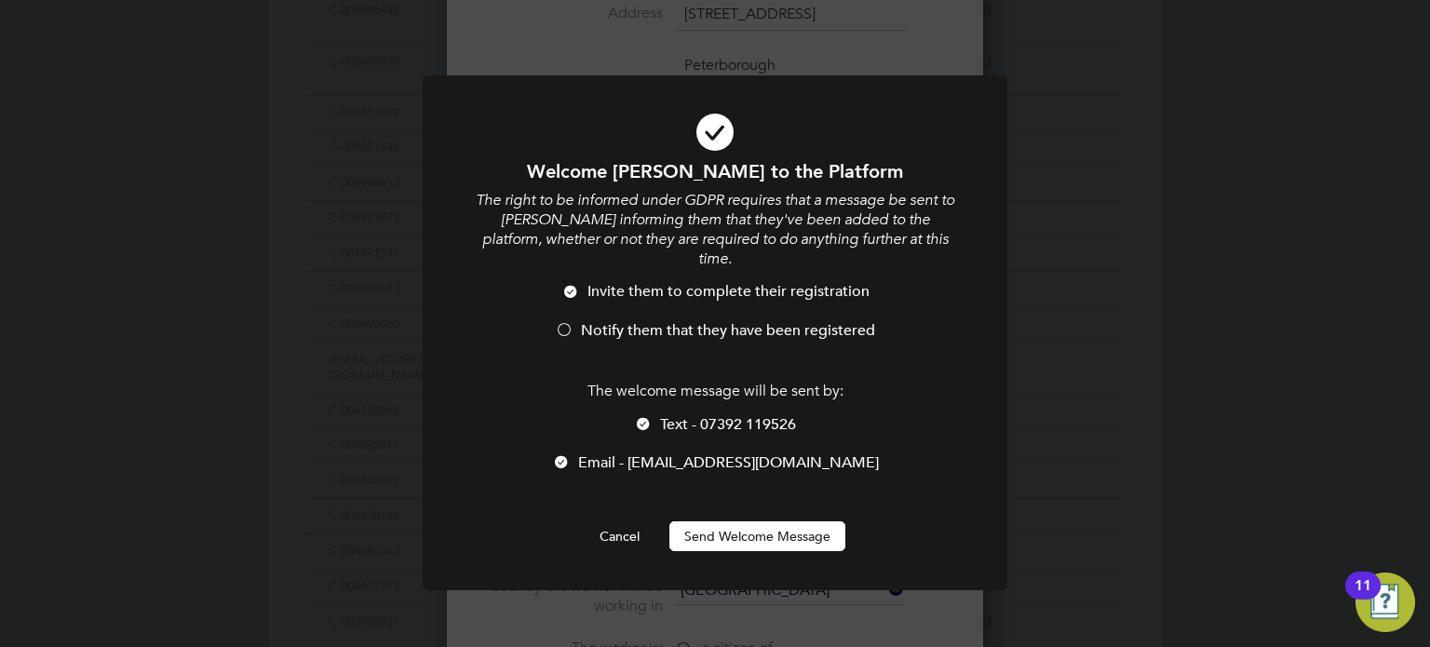
click at [566, 322] on div at bounding box center [564, 331] width 19 height 19
click at [728, 528] on button "Send Welcome Message" at bounding box center [757, 536] width 176 height 30
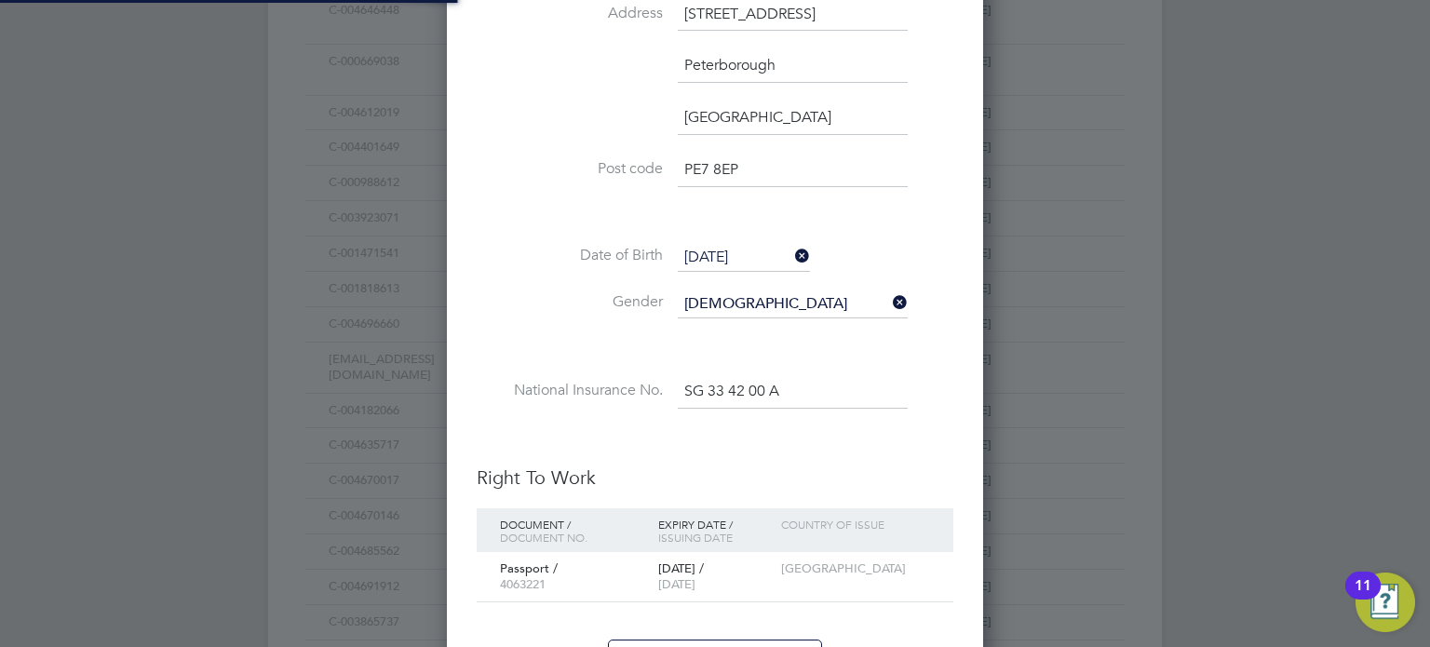
scroll to position [2180, 537]
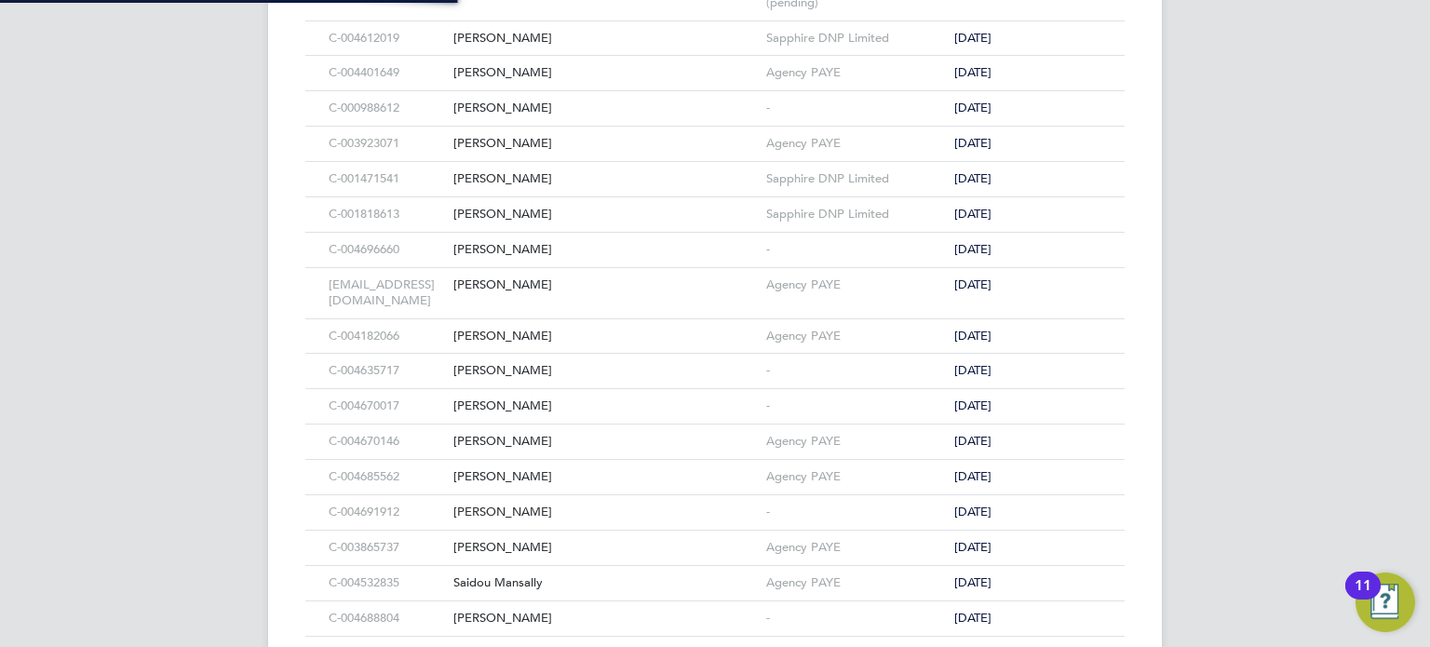
click at [1151, 303] on div "Workers New Worker My Workers All Workers Search Registered Select date To Sele…" at bounding box center [714, 143] width 893 height 1625
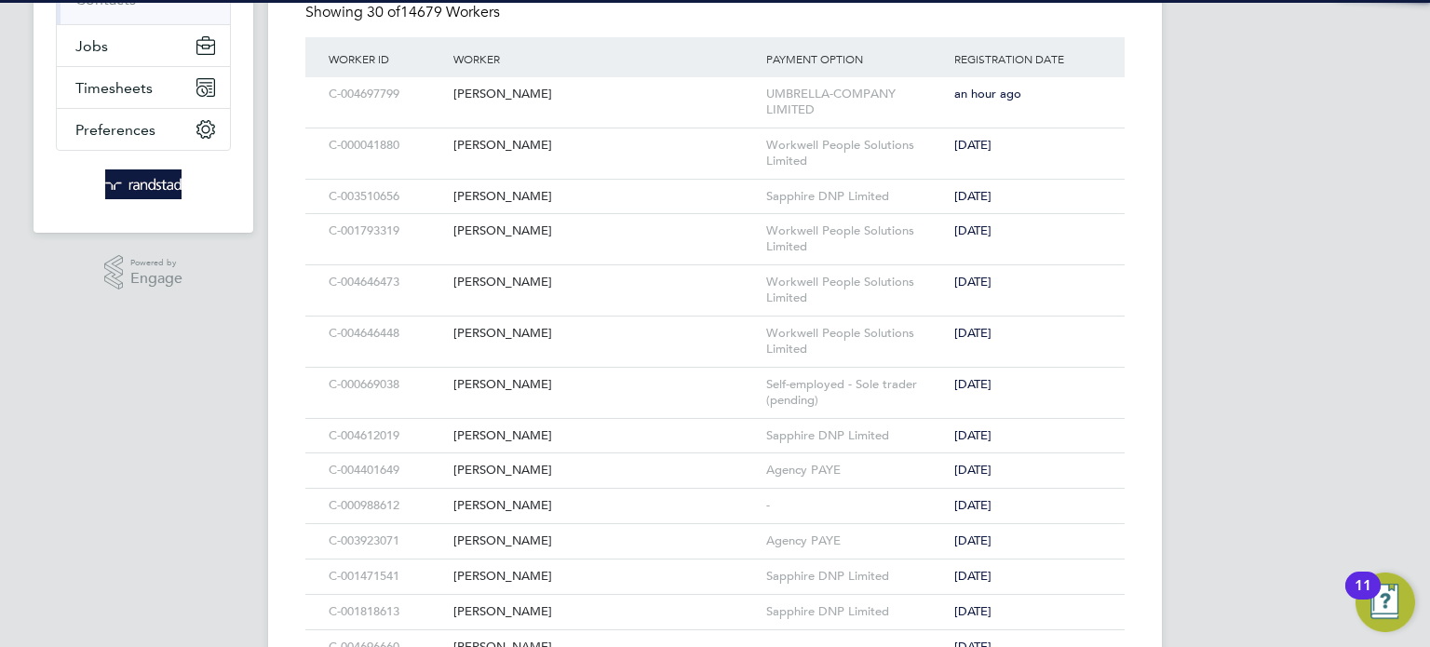
scroll to position [0, 0]
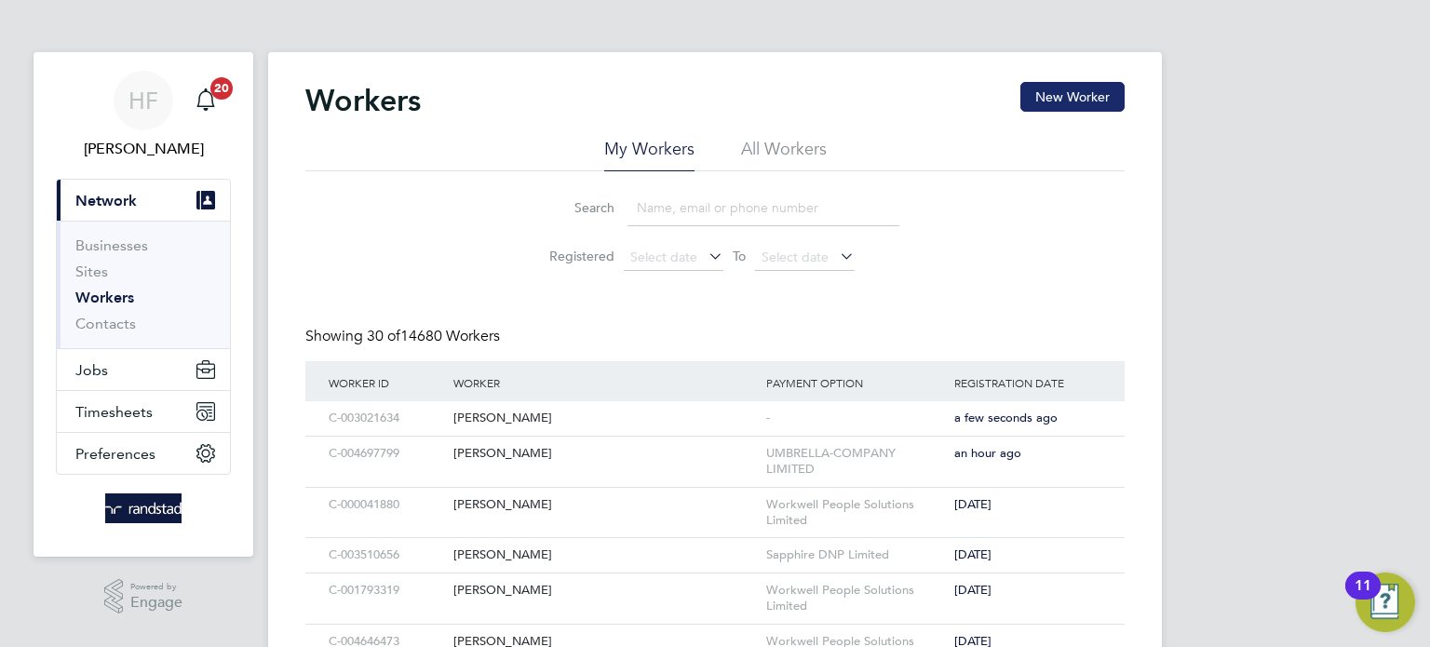
click at [1036, 102] on button "New Worker" at bounding box center [1072, 97] width 104 height 30
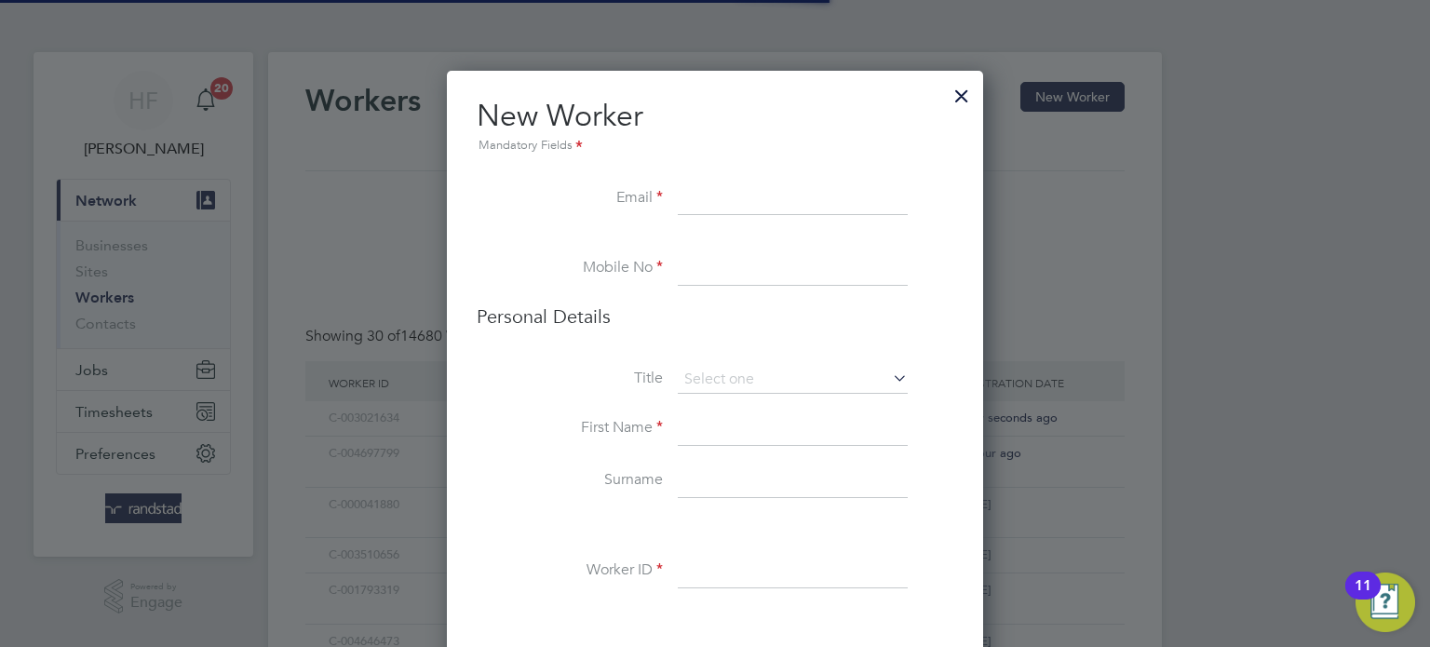
scroll to position [1653, 537]
paste input "[EMAIL_ADDRESS][DOMAIN_NAME]"
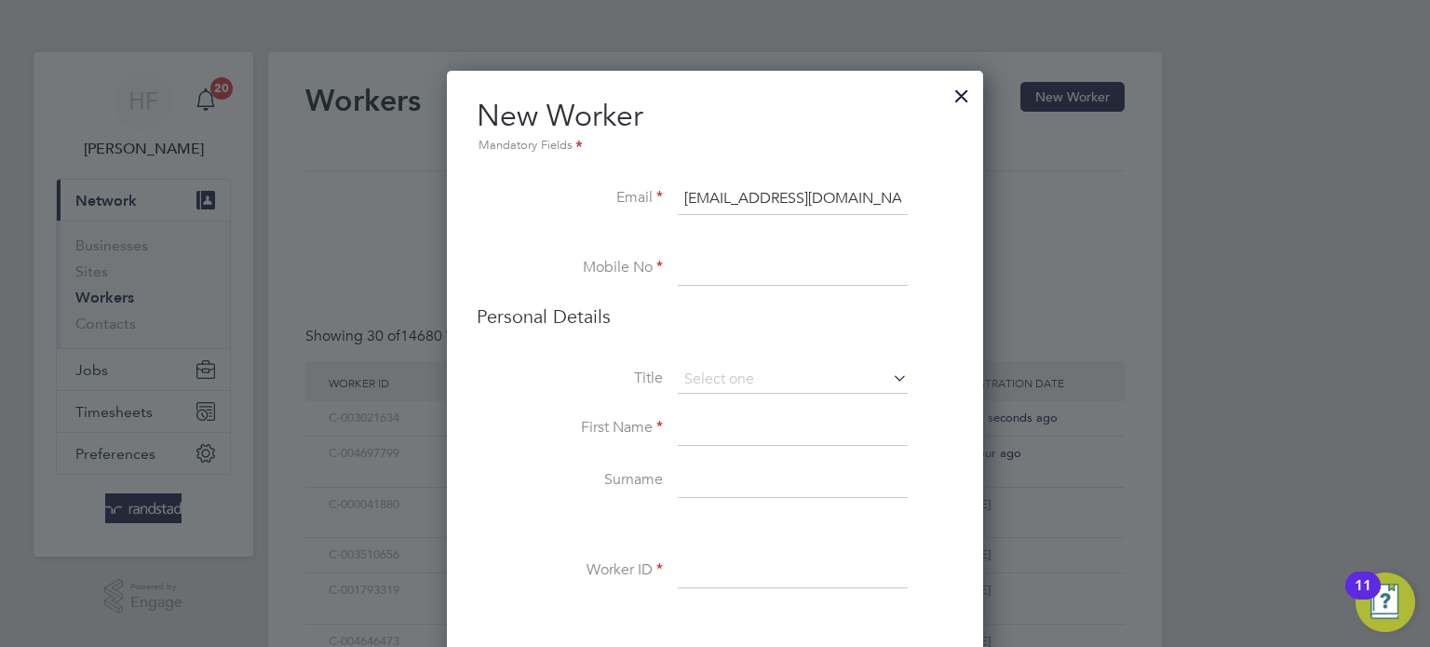
type input "[EMAIL_ADDRESS][DOMAIN_NAME]"
click at [713, 270] on input at bounding box center [793, 269] width 230 height 34
paste input "07359024320"
type input "07359024320"
click at [706, 371] on input at bounding box center [793, 380] width 230 height 28
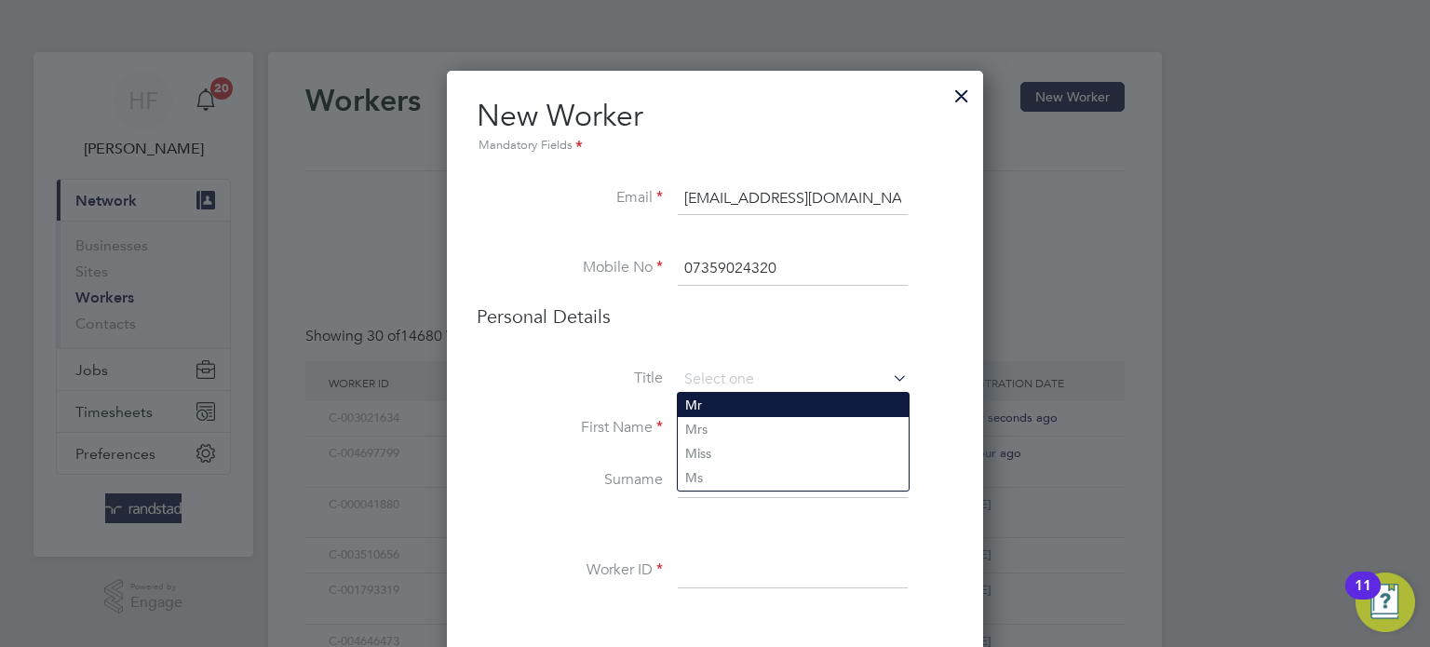
click at [730, 409] on li "Mr" at bounding box center [793, 405] width 231 height 24
type input "Mr"
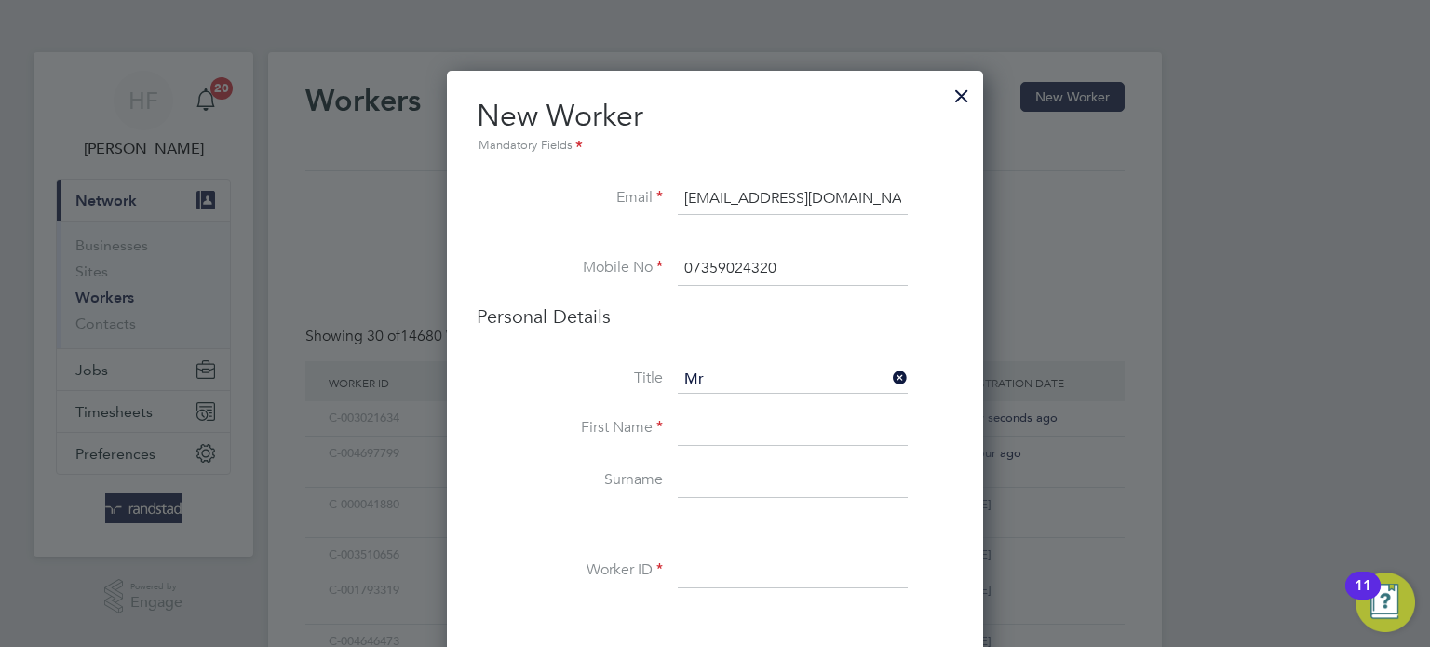
click at [727, 442] on input at bounding box center [793, 429] width 230 height 34
paste input "[PERSON_NAME] Gusca"
drag, startPoint x: 788, startPoint y: 425, endPoint x: 744, endPoint y: 430, distance: 44.9
click at [744, 430] on input "[PERSON_NAME] Gusca" at bounding box center [793, 429] width 230 height 34
type input "[PERSON_NAME]"
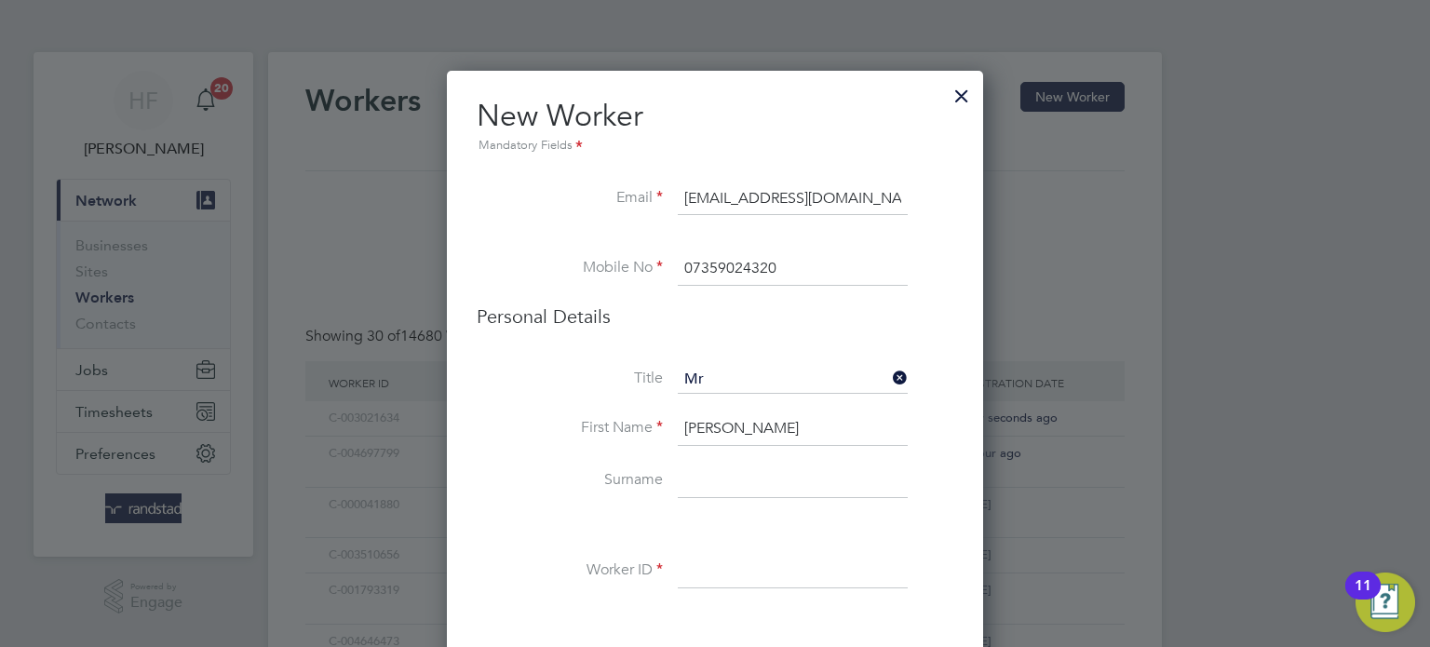
click at [814, 480] on input at bounding box center [793, 481] width 230 height 34
paste input "Gusca"
type input "Gusca"
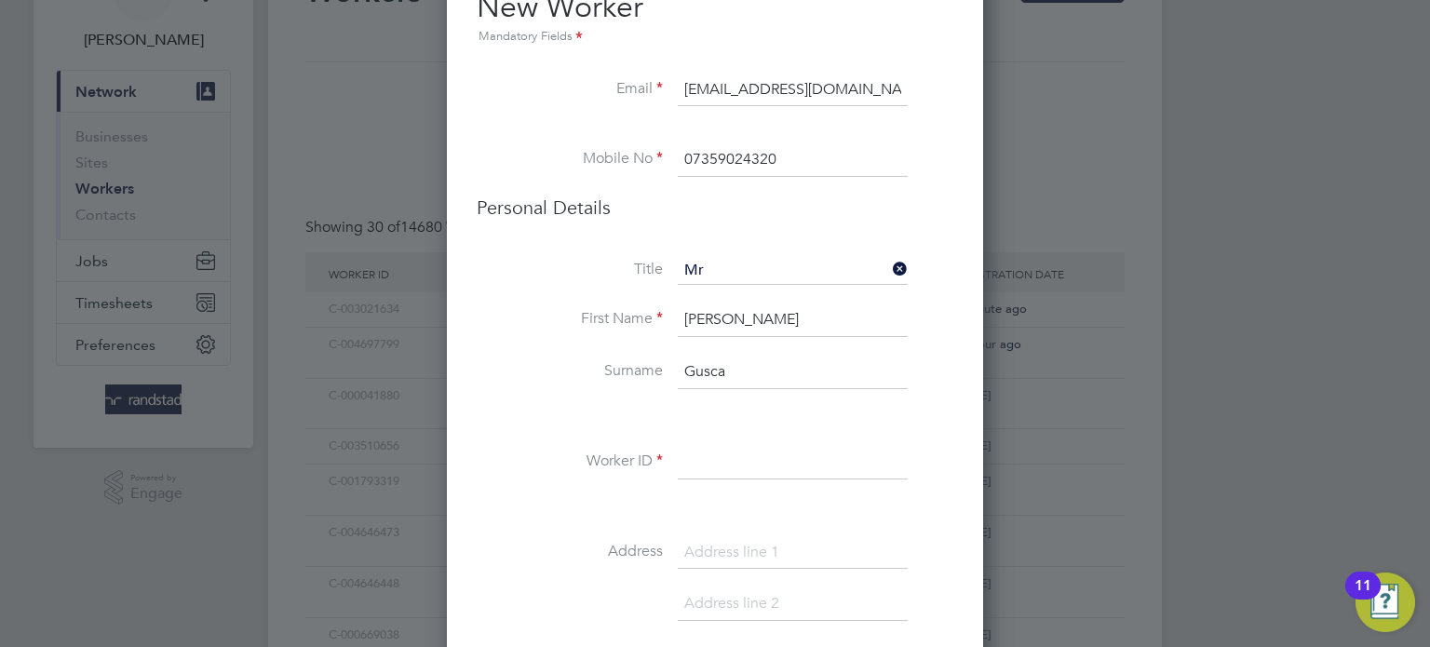
scroll to position [216, 0]
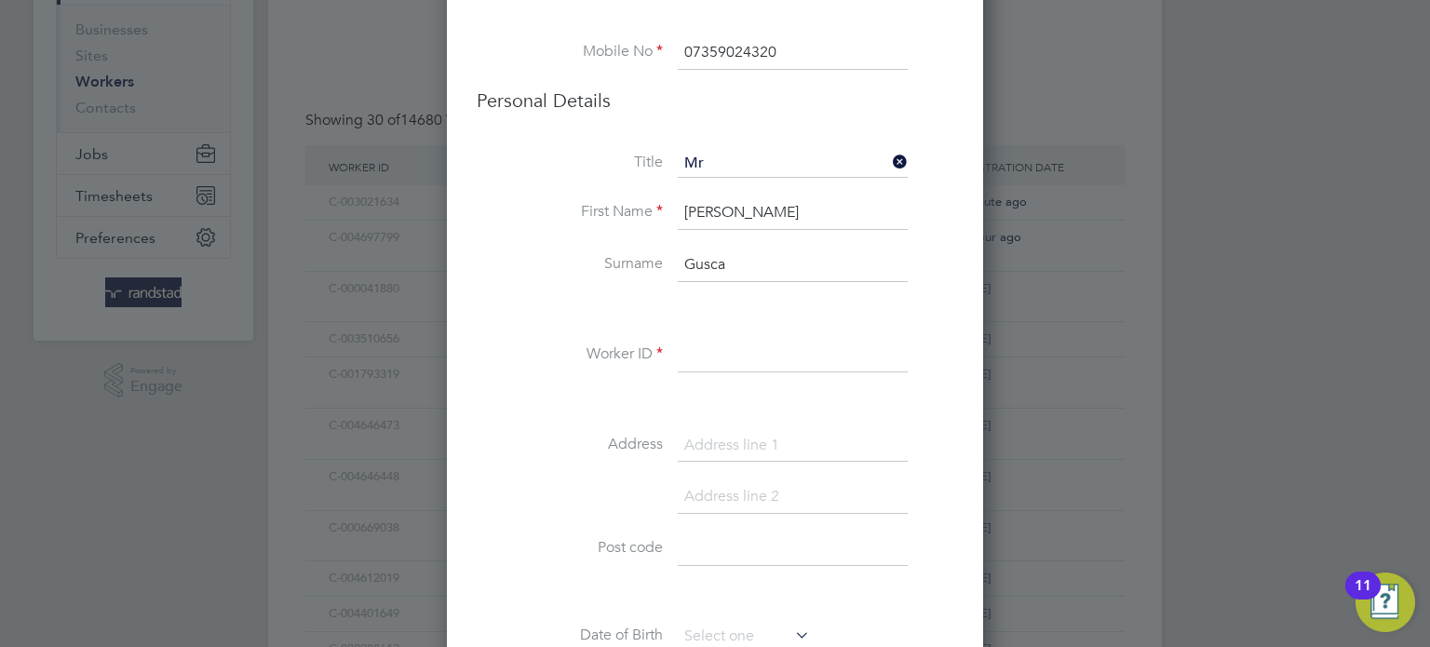
click at [716, 347] on input at bounding box center [793, 356] width 230 height 34
paste input "C-004700655"
type input "C-004700655"
click at [704, 429] on input at bounding box center [793, 446] width 230 height 34
paste input "46 Rathbone Crescent"
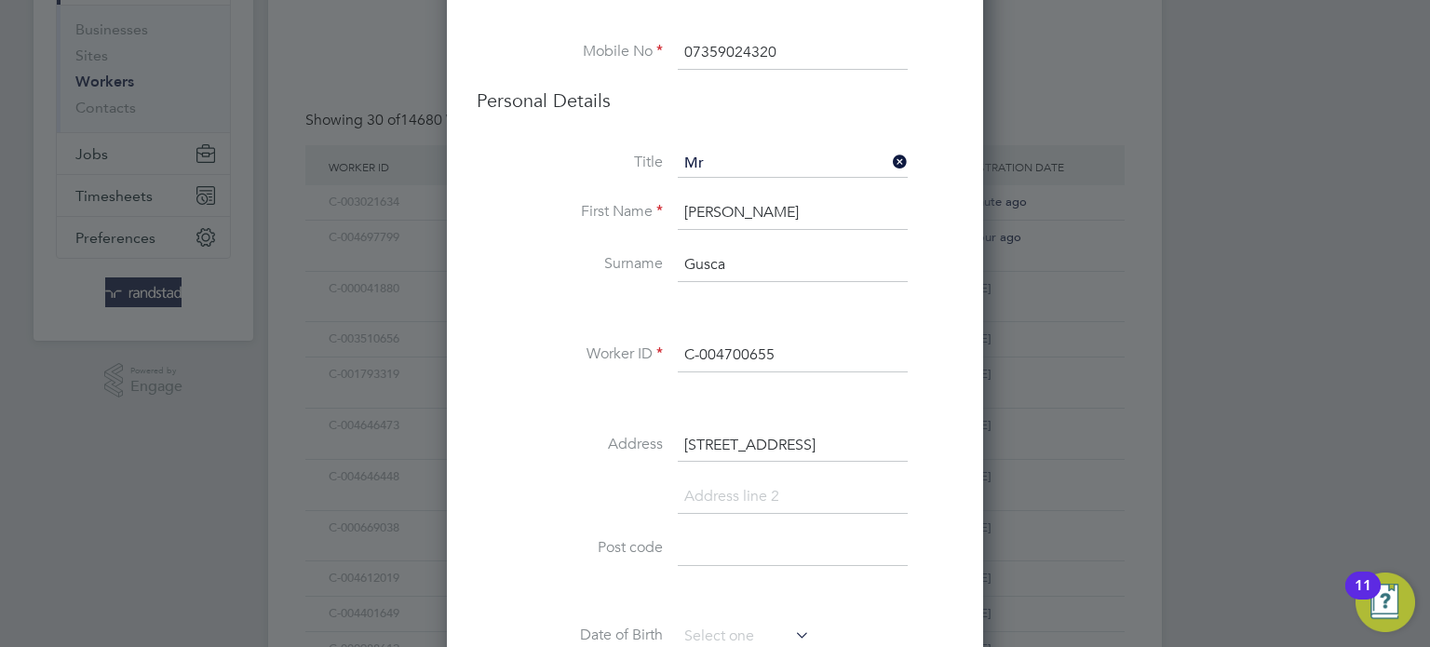
type input "46 Rathbone Crescent"
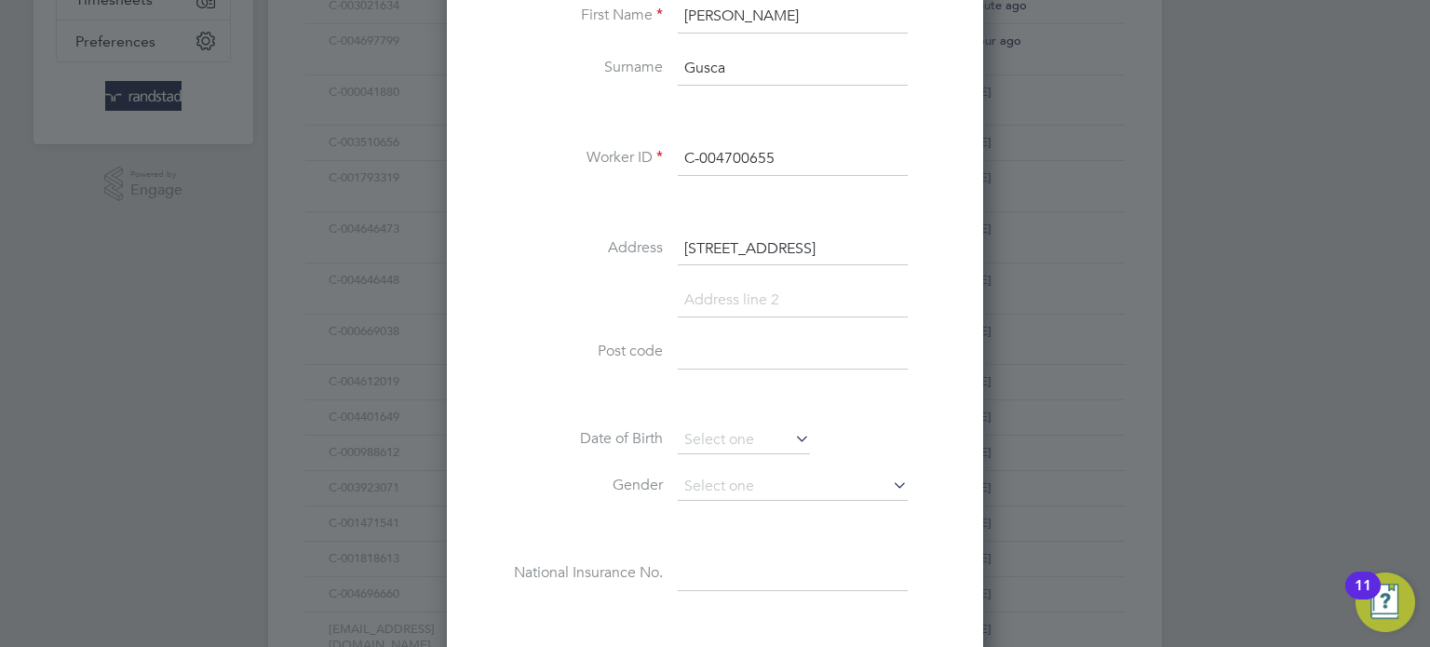
scroll to position [413, 0]
click at [713, 359] on input at bounding box center [793, 352] width 230 height 34
paste input "PE26 3BF"
type input "PE26 3BF"
click at [731, 292] on input at bounding box center [793, 300] width 230 height 34
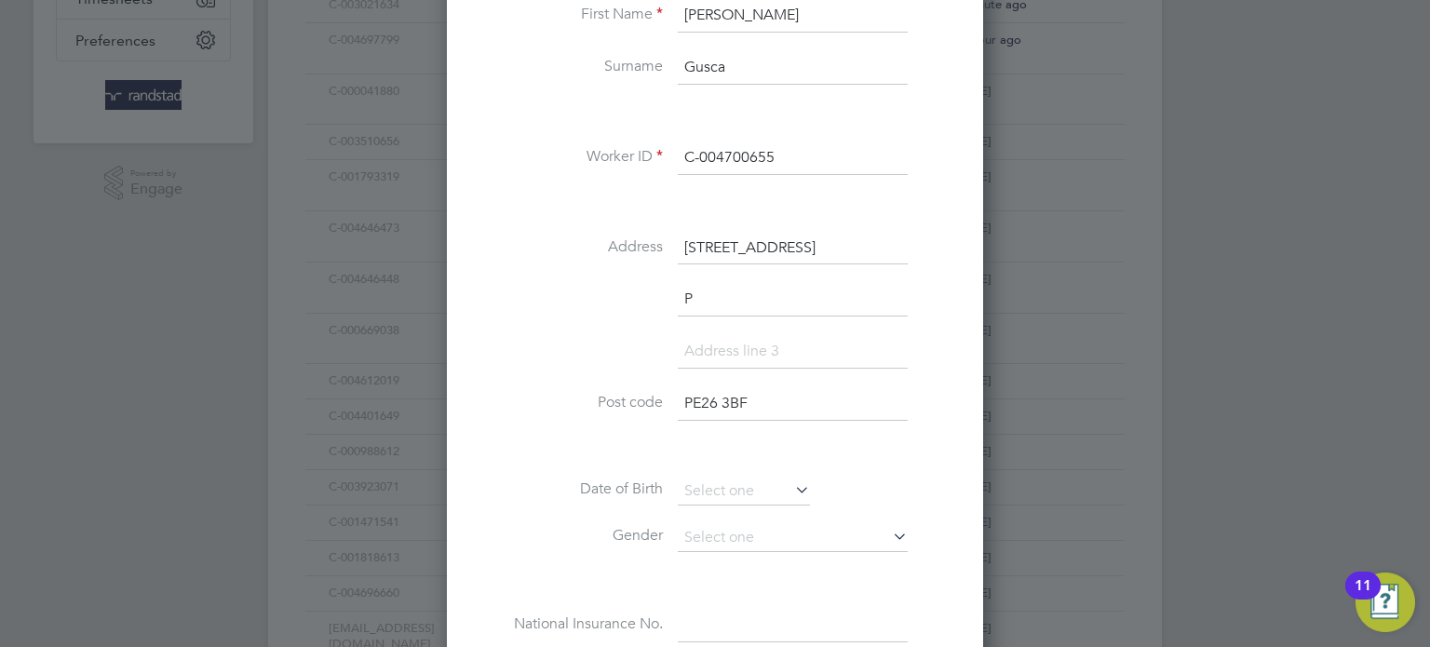
scroll to position [1705, 537]
type input "Peterborough"
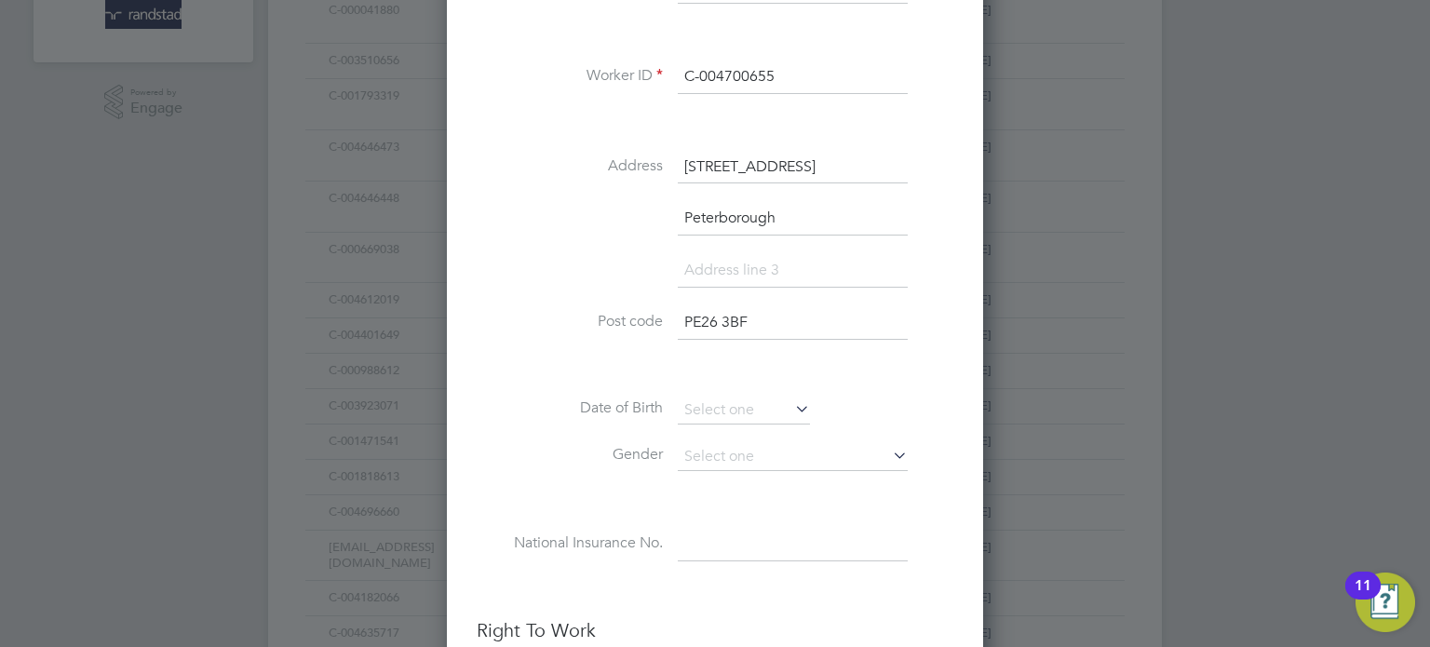
scroll to position [650, 0]
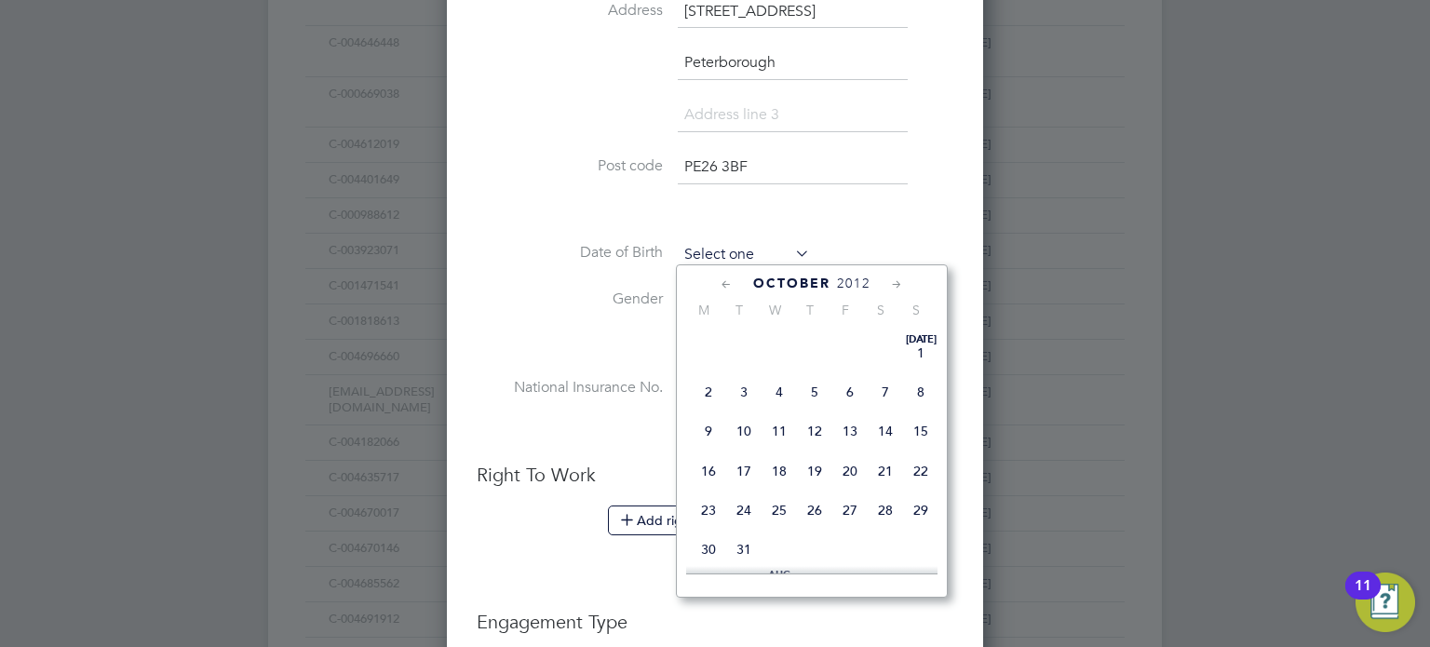
click at [726, 246] on input at bounding box center [744, 255] width 132 height 28
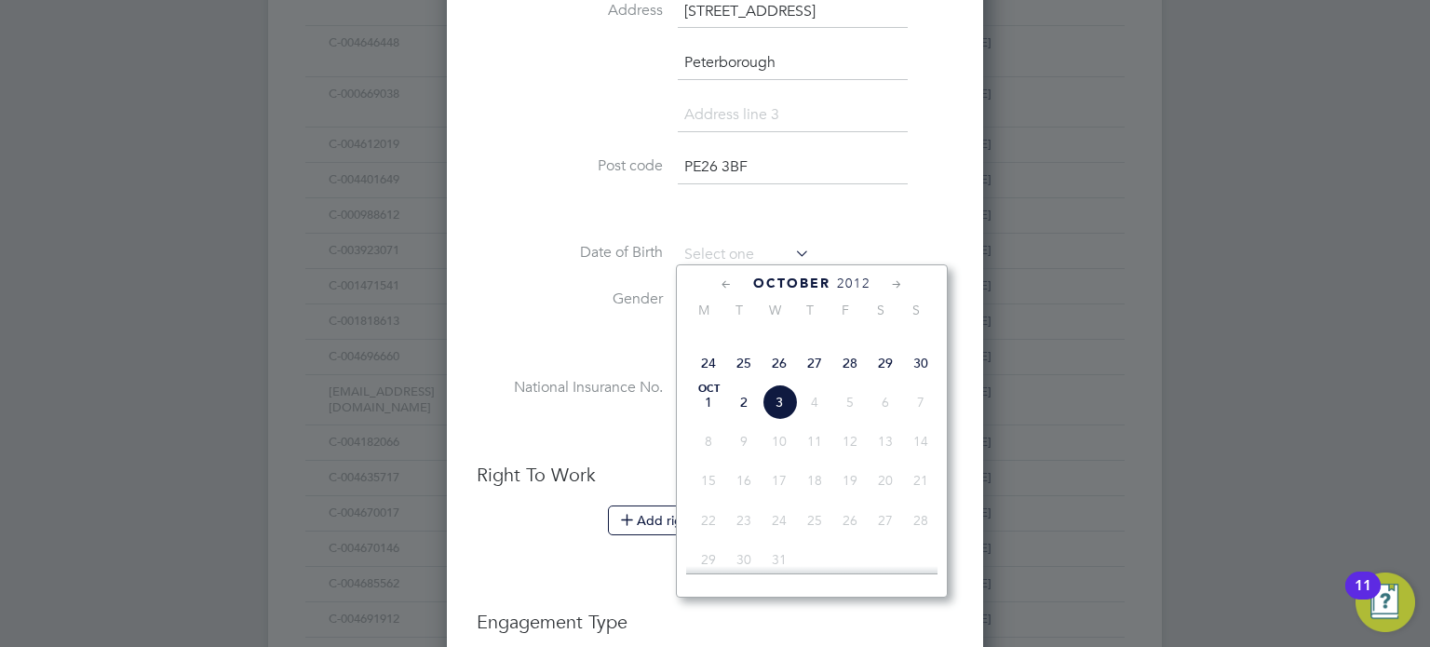
click at [791, 277] on span "October" at bounding box center [791, 283] width 77 height 16
click at [854, 289] on div "October 2025" at bounding box center [811, 284] width 251 height 18
click at [855, 285] on span "2025" at bounding box center [854, 283] width 34 height 16
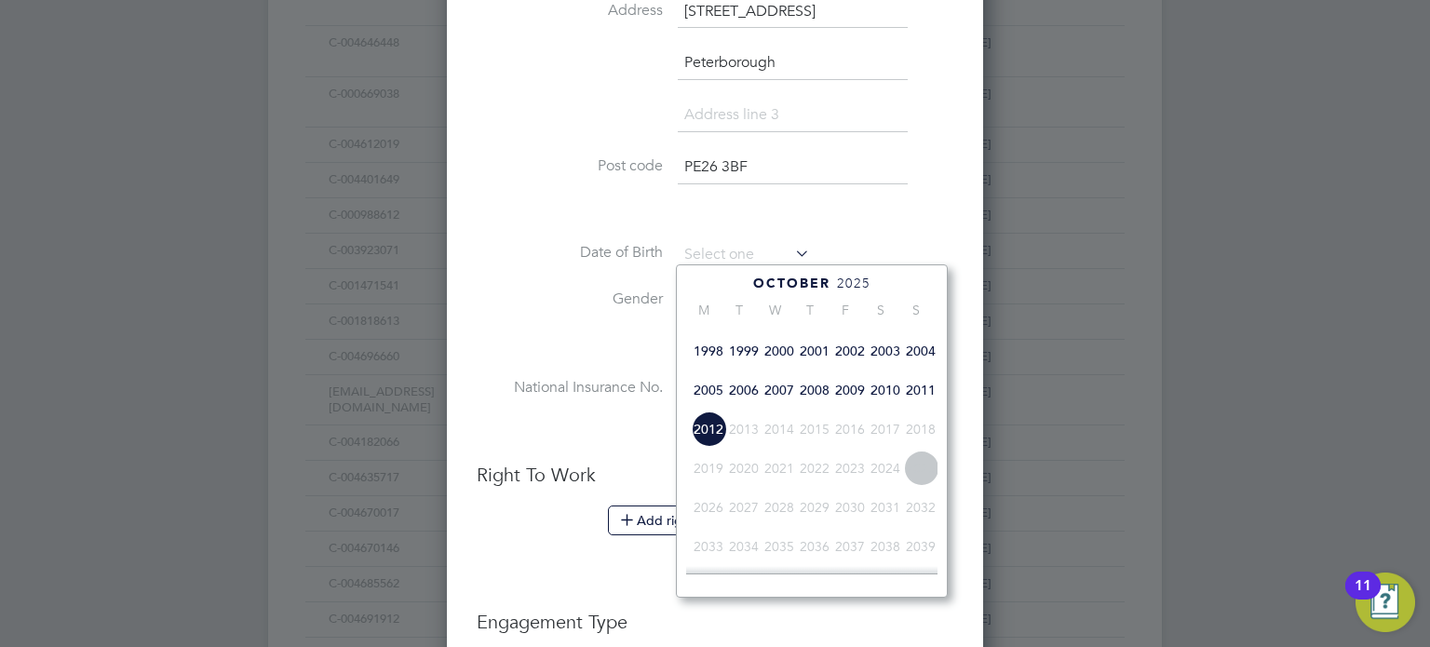
click at [808, 369] on span "2001" at bounding box center [814, 350] width 35 height 35
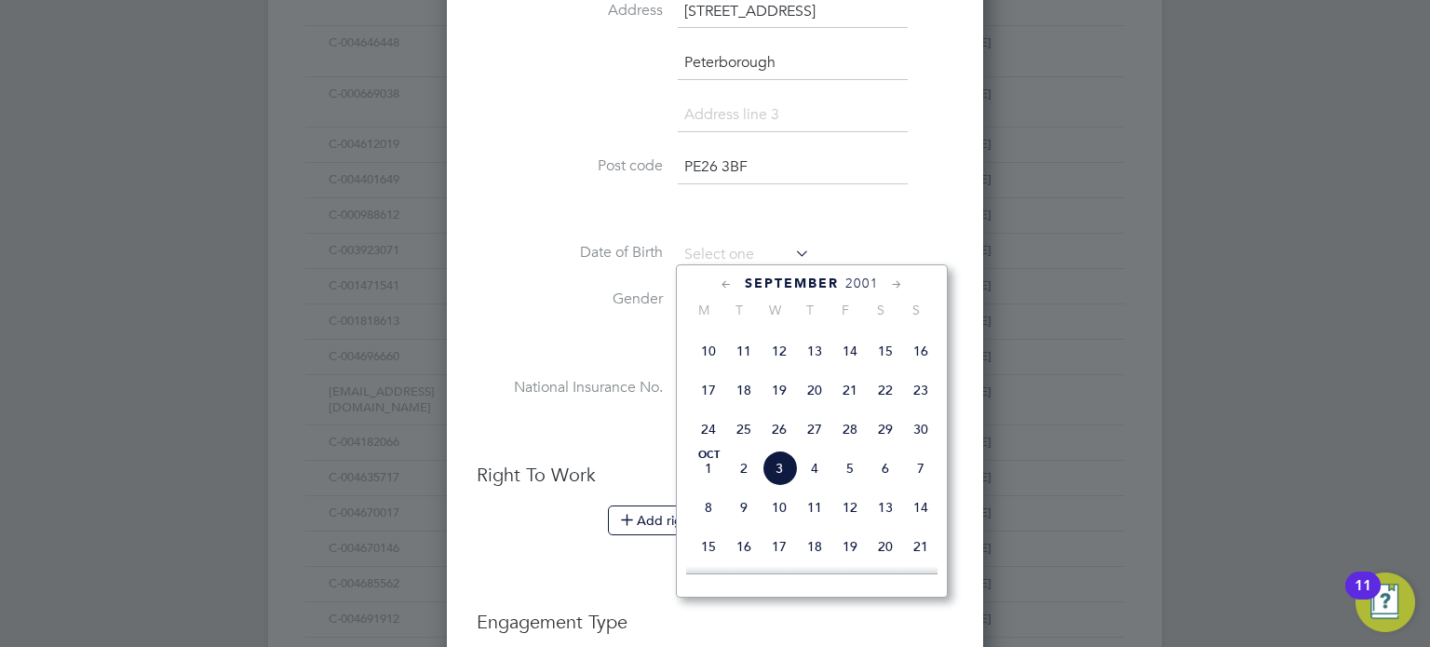
click at [895, 284] on icon at bounding box center [897, 285] width 18 height 20
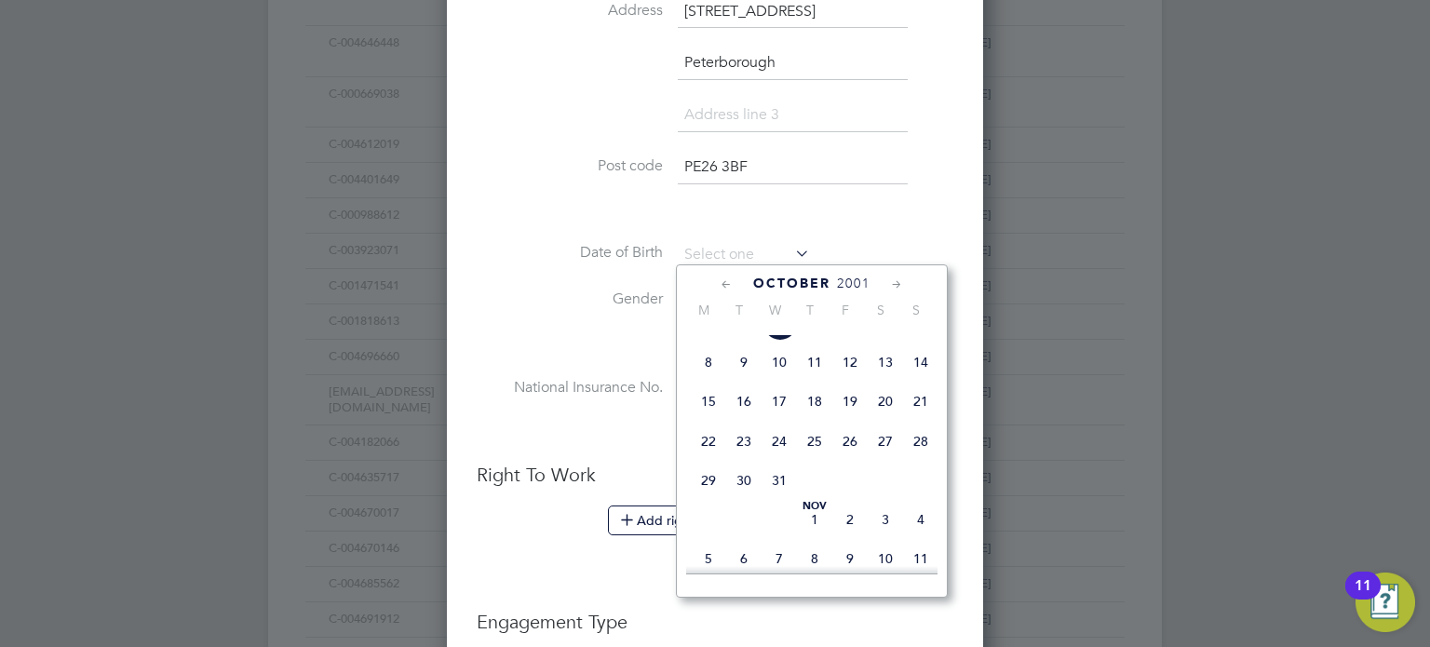
click at [895, 284] on icon at bounding box center [897, 285] width 18 height 20
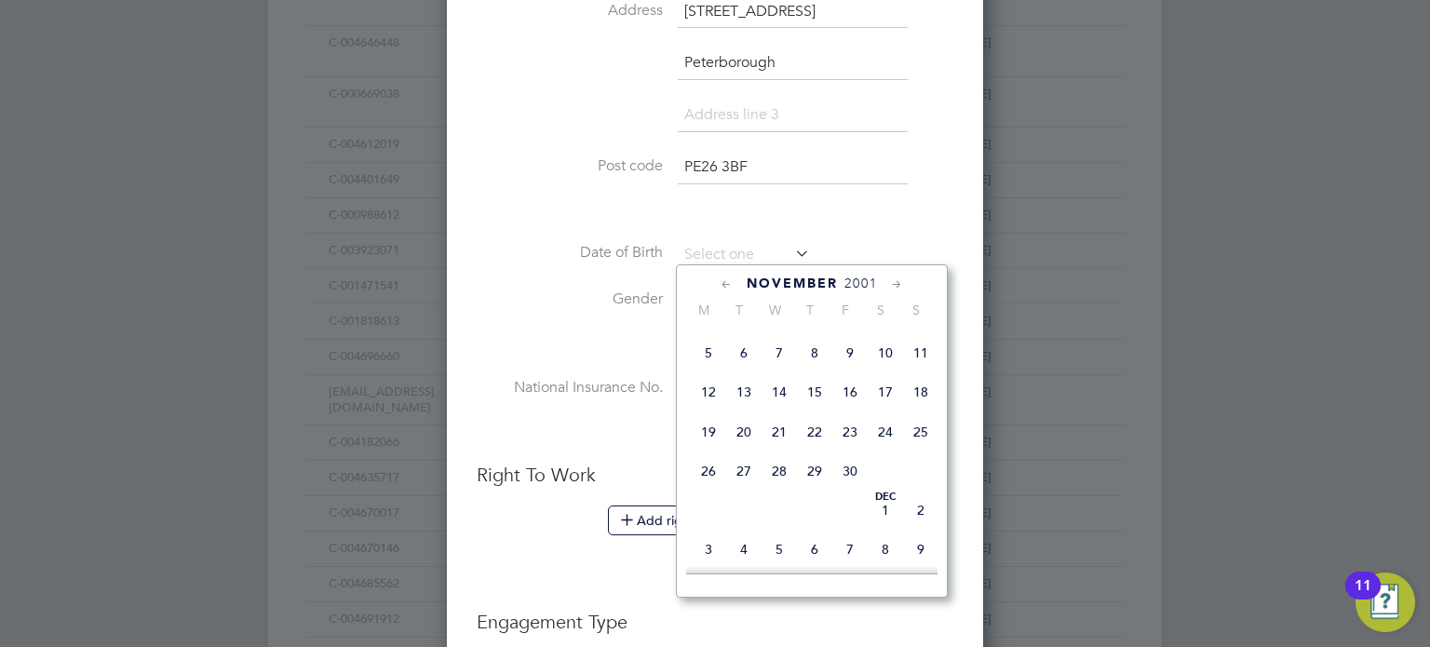
click at [895, 284] on icon at bounding box center [897, 285] width 18 height 20
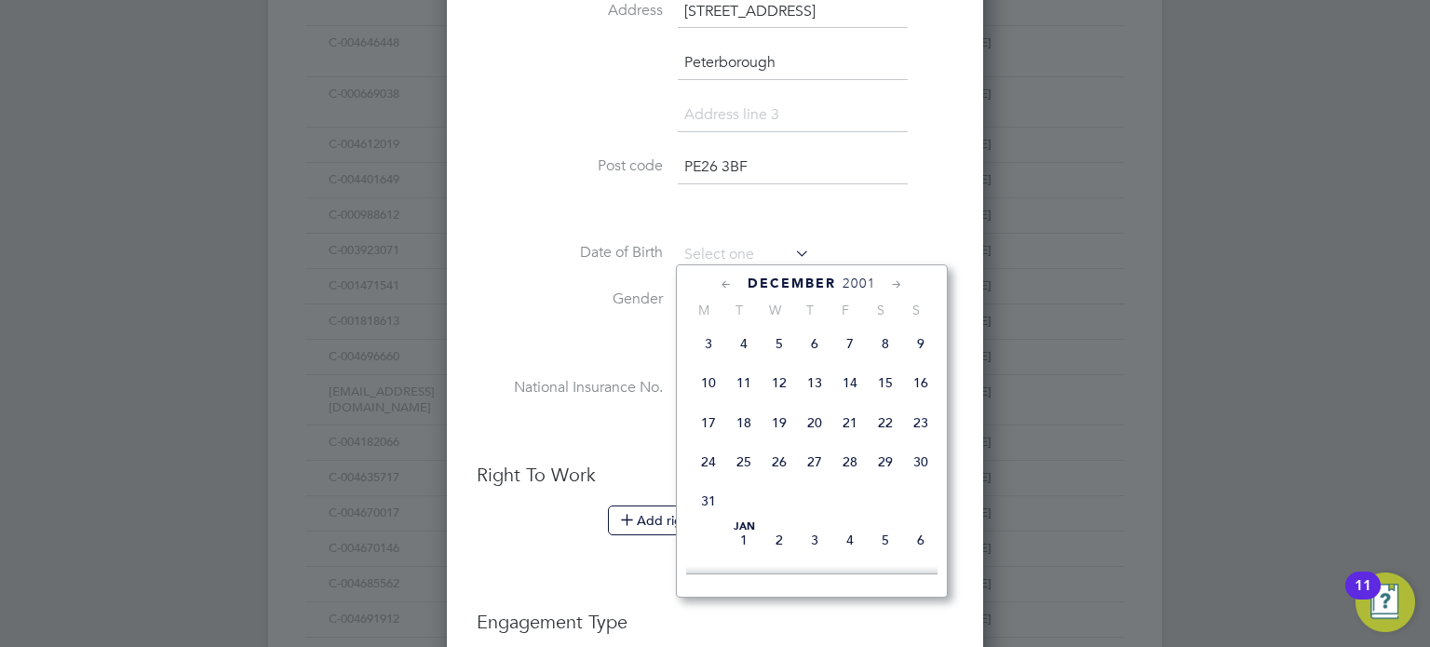
click at [715, 440] on span "17" at bounding box center [708, 422] width 35 height 35
type input "17 Dec 2001"
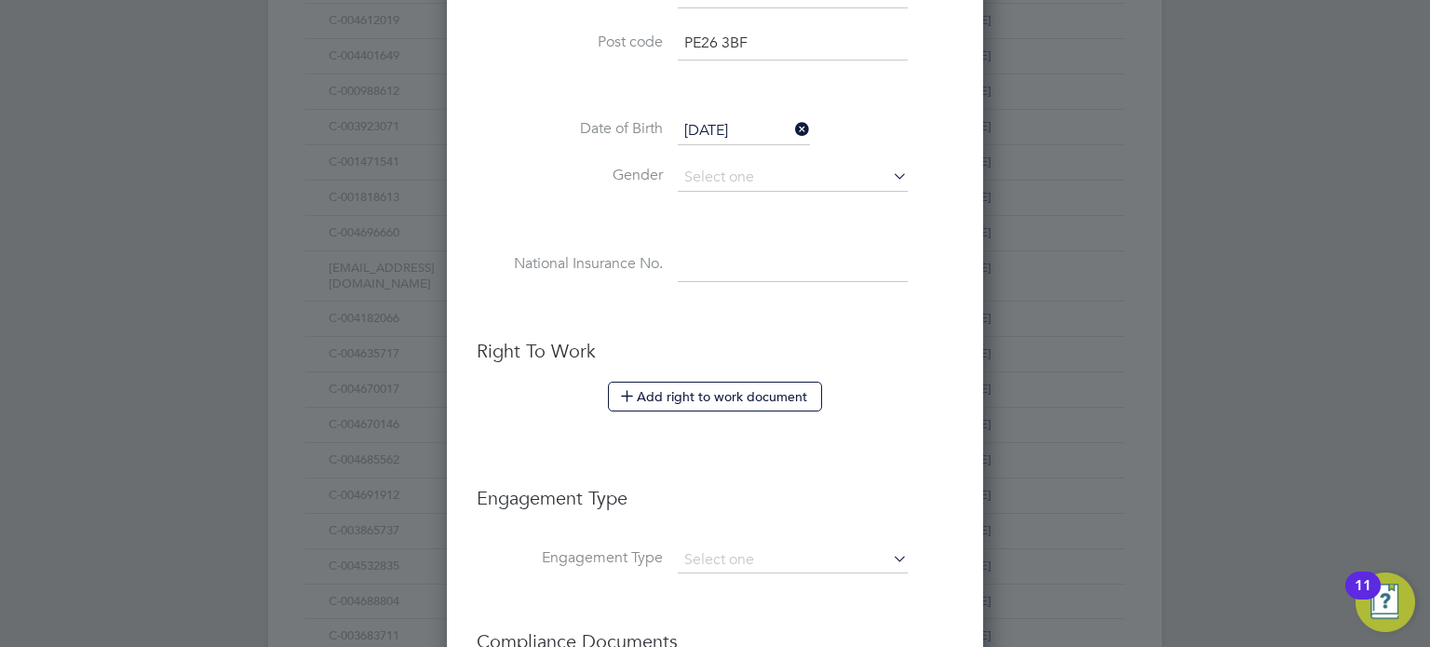
scroll to position [793, 0]
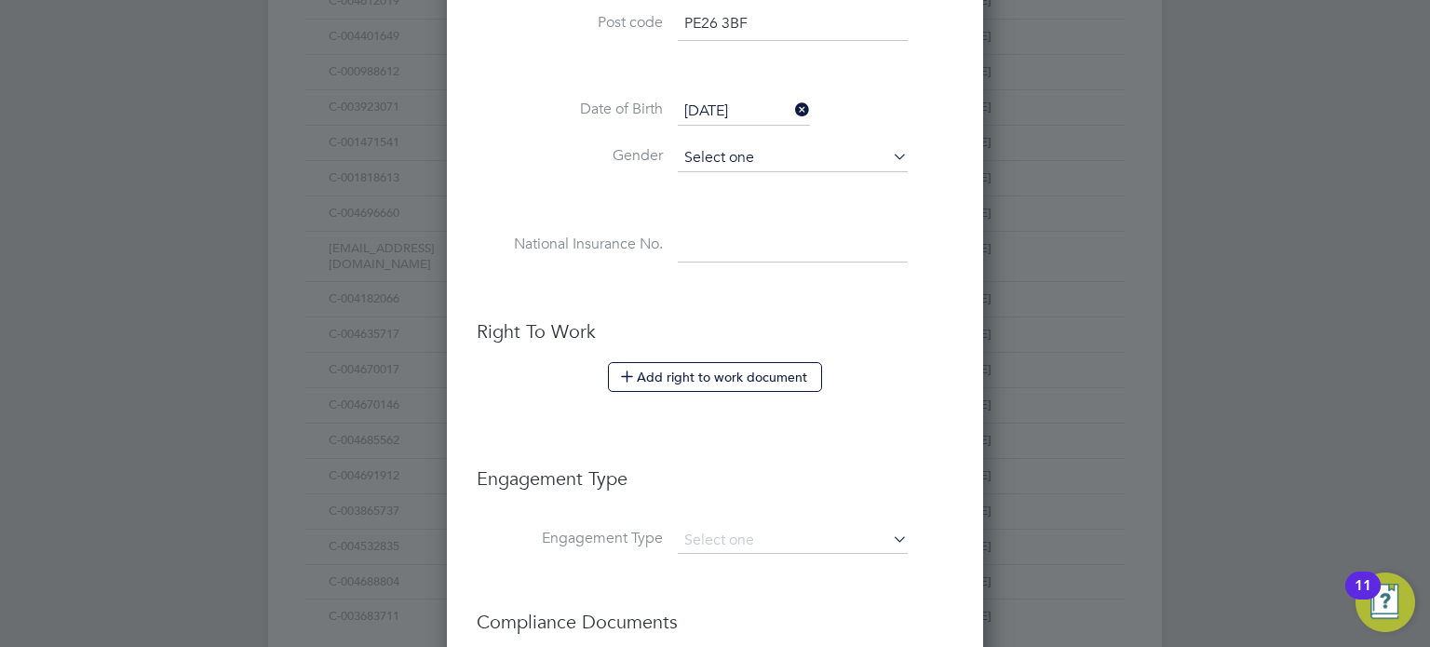
click at [737, 147] on input at bounding box center [793, 158] width 230 height 28
click at [721, 177] on li "Male" at bounding box center [793, 180] width 231 height 24
type input "Male"
click at [724, 249] on input at bounding box center [793, 246] width 230 height 34
paste input "TK606770C"
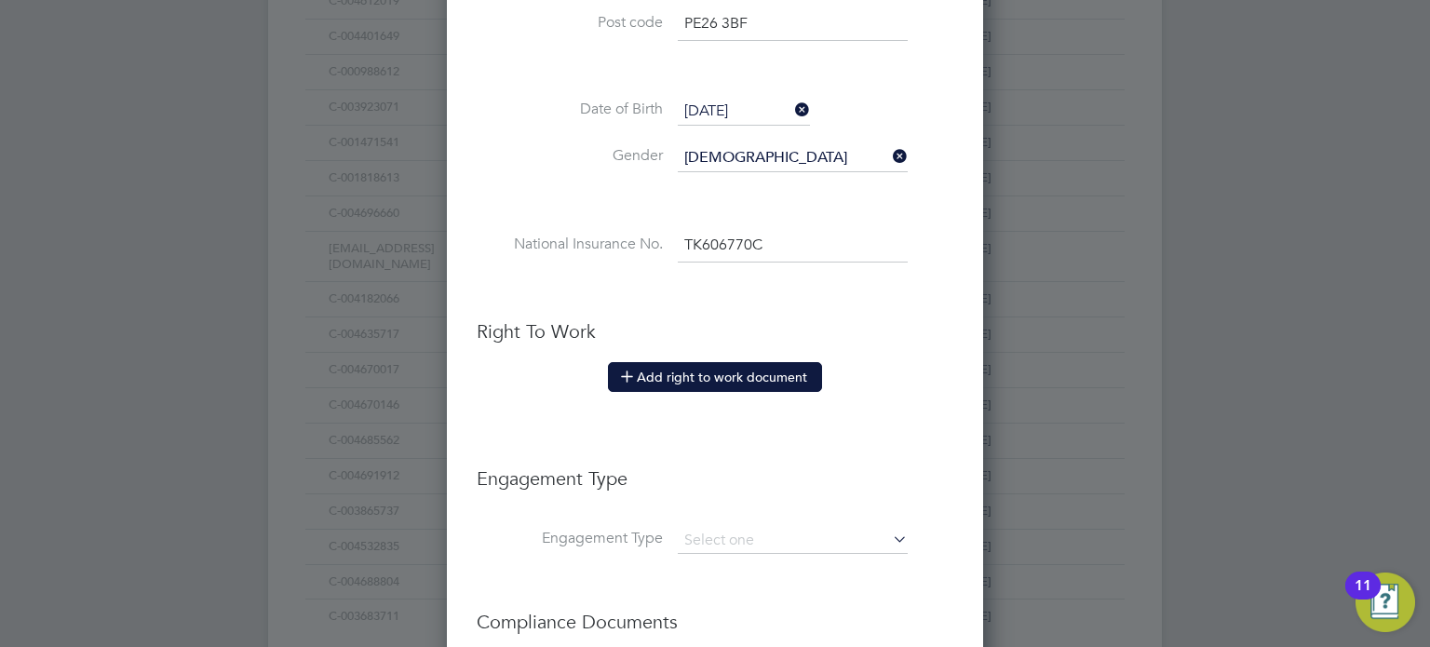
type input "TK 60 67 70 C"
click at [708, 371] on button "Add right to work document" at bounding box center [715, 377] width 214 height 30
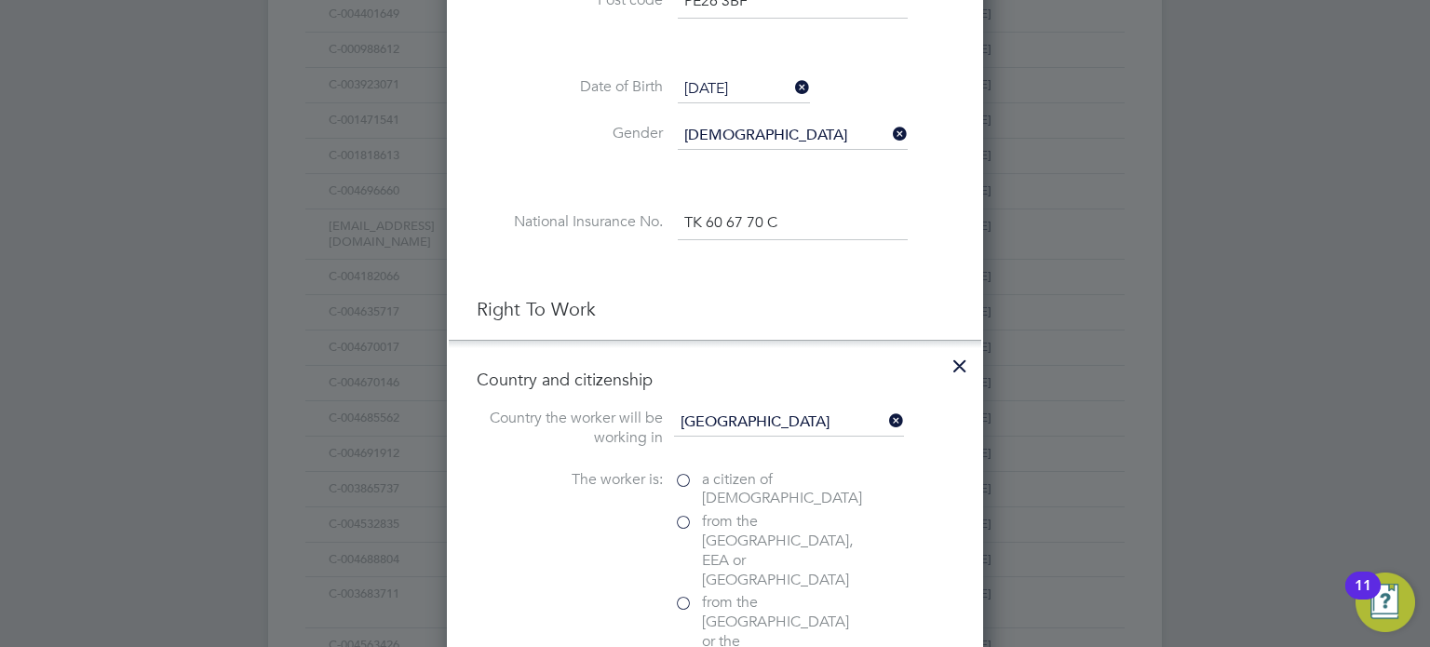
scroll to position [966, 0]
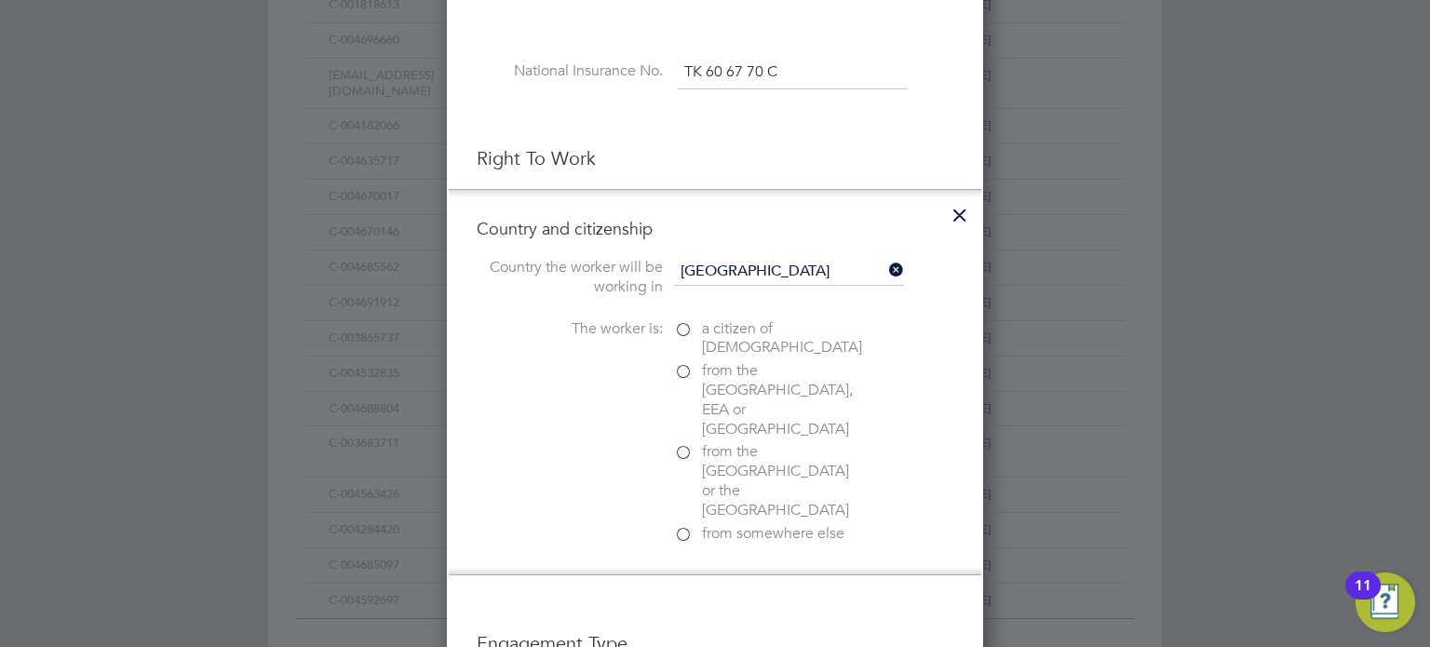
click at [683, 323] on label "a citizen of United Kingdom" at bounding box center [767, 338] width 186 height 39
click at [0, 0] on input "a citizen of United Kingdom" at bounding box center [0, 0] width 0 height 0
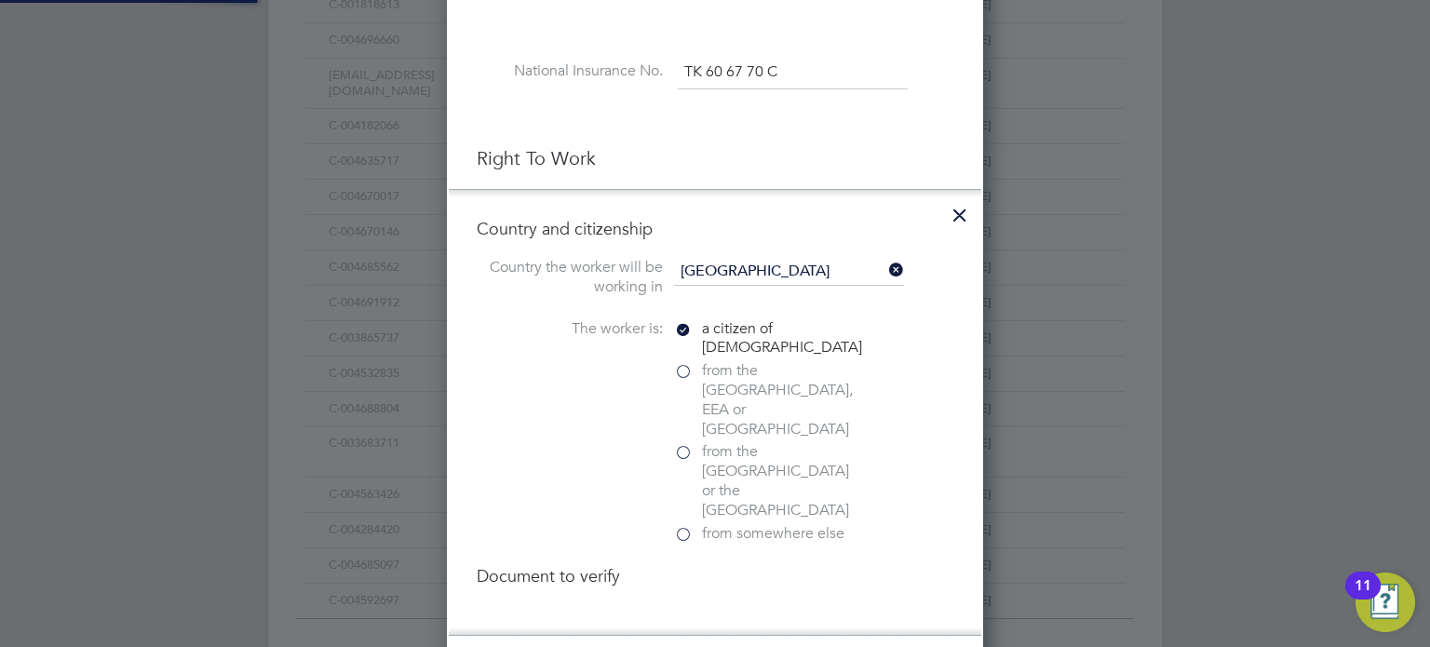
scroll to position [2088, 537]
click at [691, 367] on label "from the EU, EEA or Switzerland" at bounding box center [767, 399] width 186 height 77
click at [0, 0] on input "from the EU, EEA or Switzerland" at bounding box center [0, 0] width 0 height 0
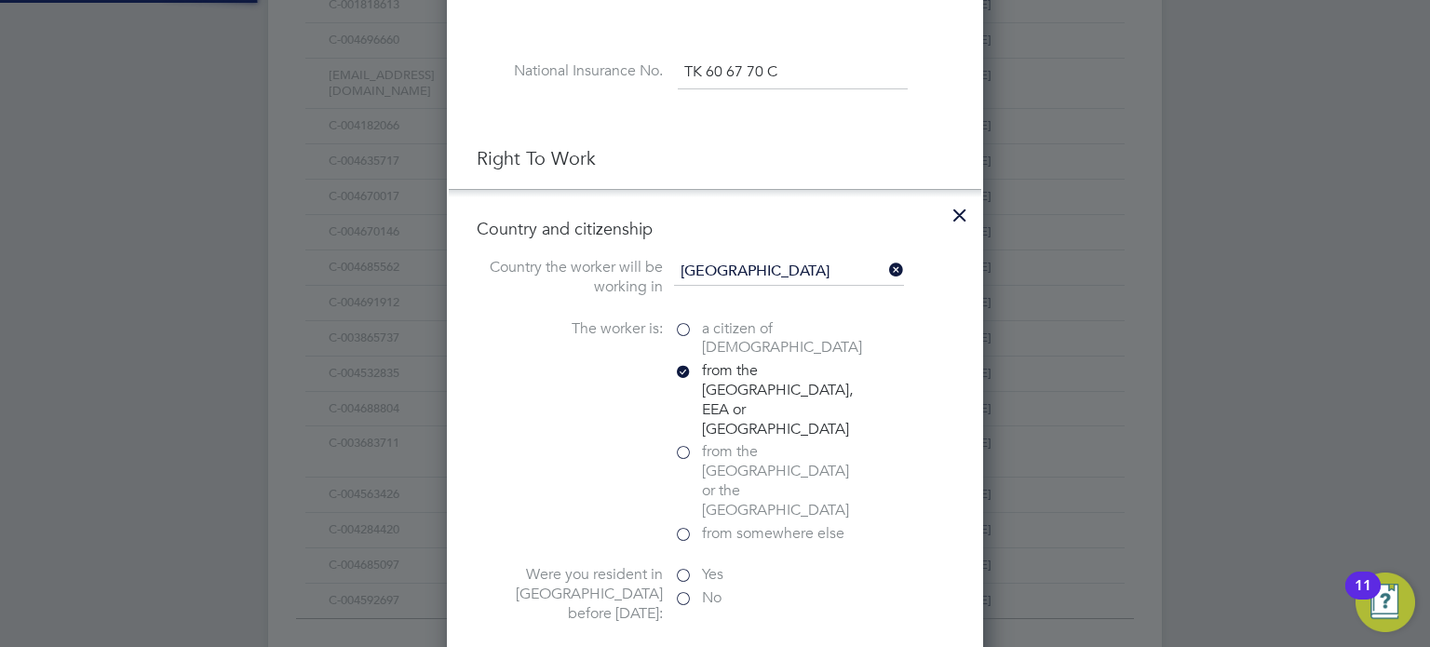
scroll to position [2050, 537]
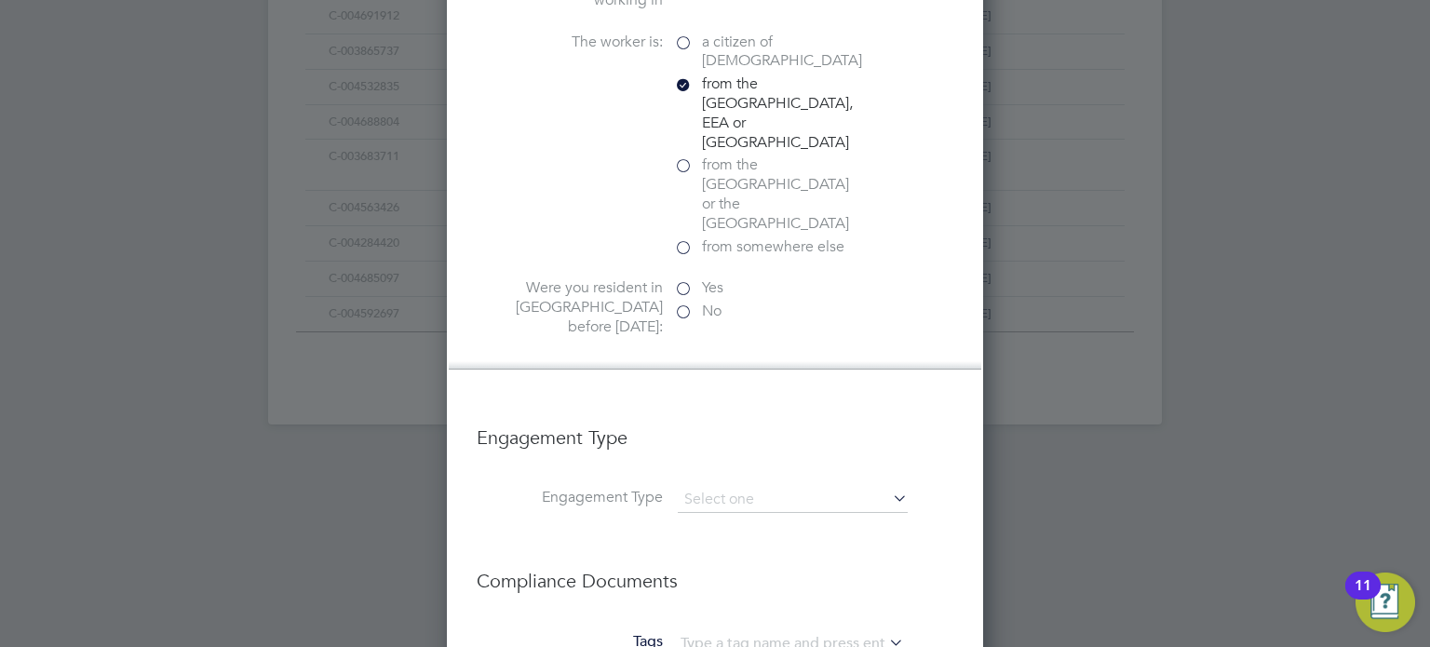
click at [686, 278] on label "Yes" at bounding box center [767, 288] width 186 height 20
click at [0, 0] on input "Yes" at bounding box center [0, 0] width 0 height 0
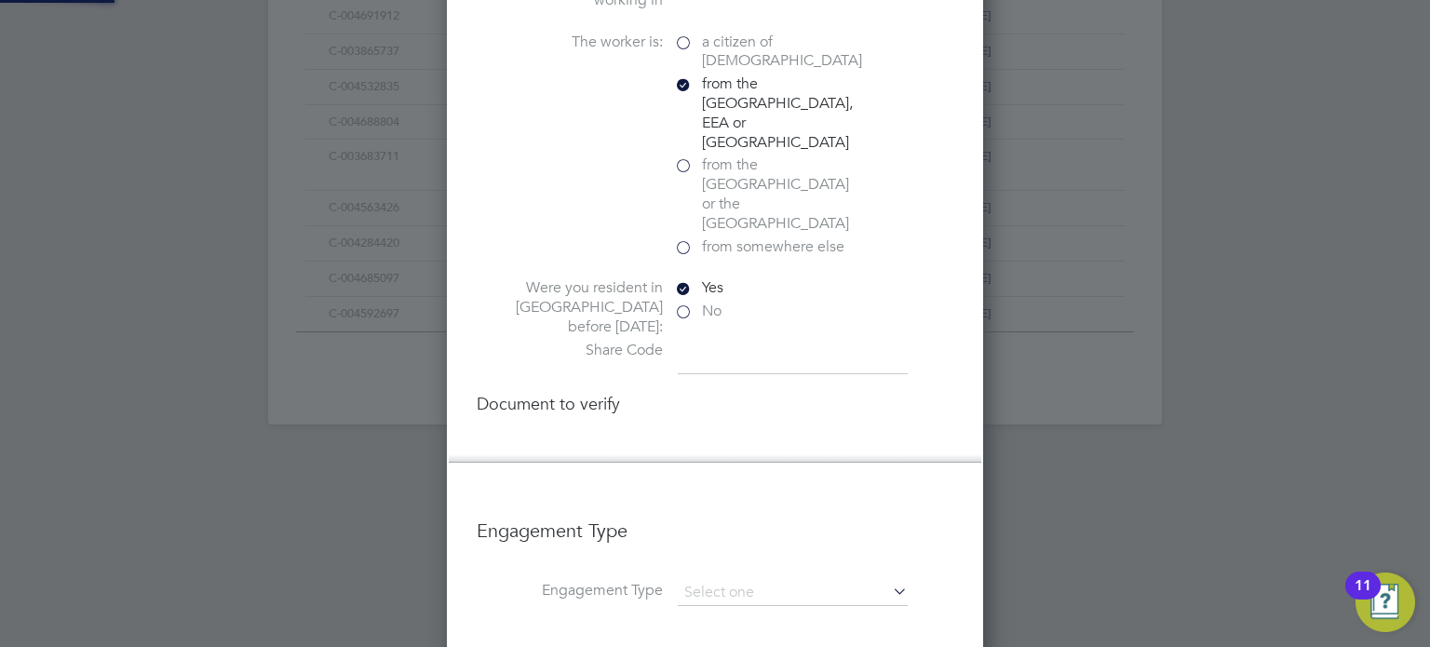
scroll to position [2137, 537]
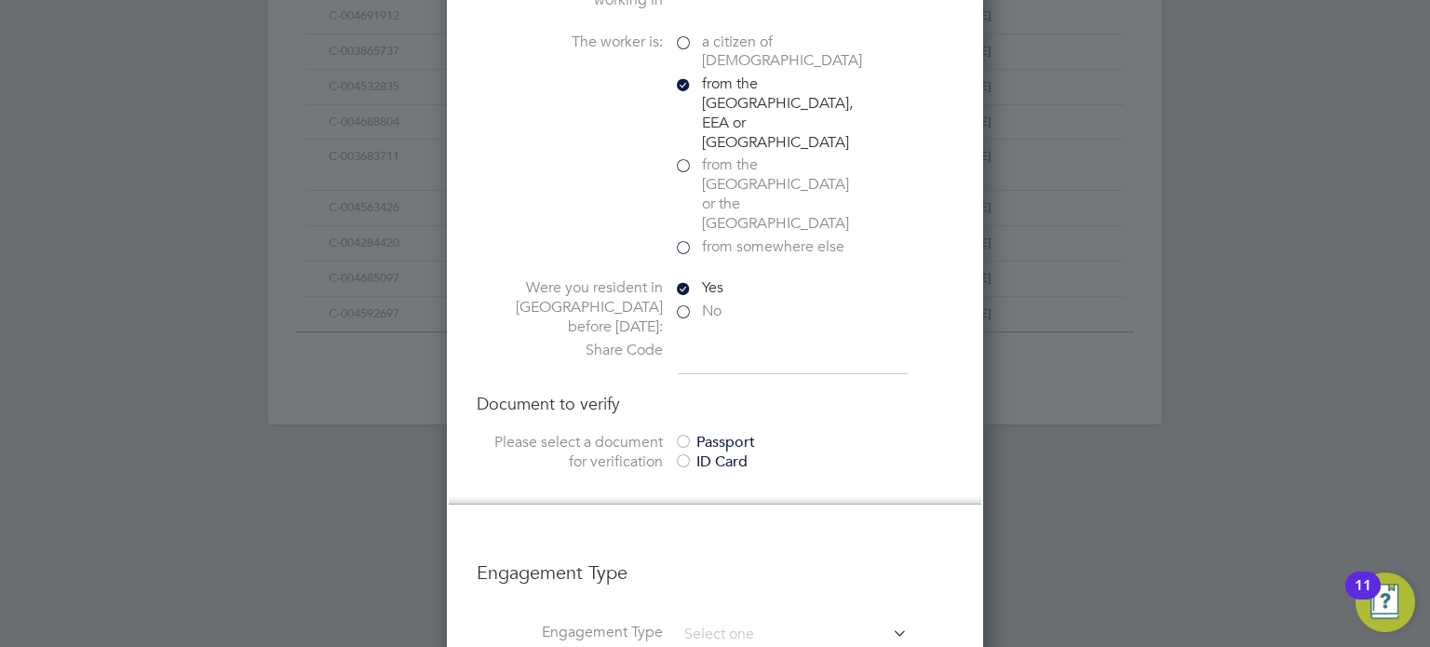
click at [701, 237] on label "from somewhere else" at bounding box center [767, 247] width 186 height 20
click at [0, 0] on input "from somewhere else" at bounding box center [0, 0] width 0 height 0
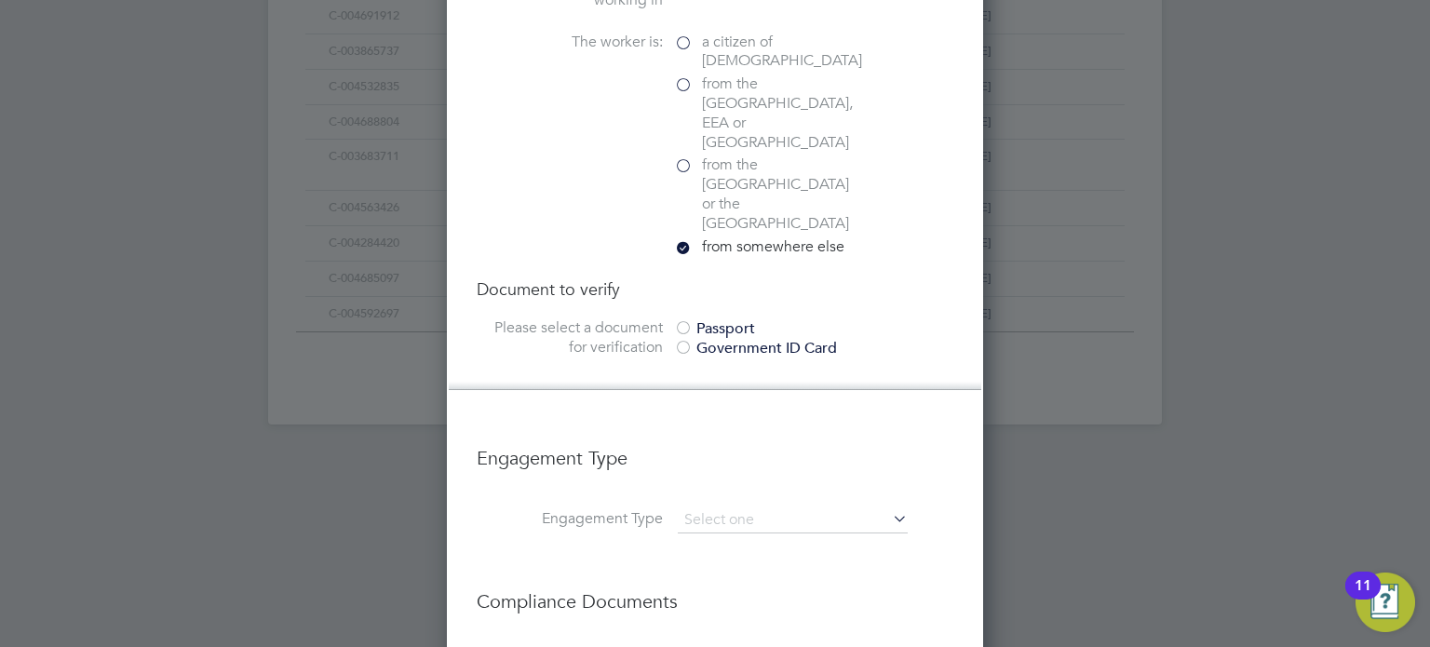
click at [705, 319] on div "Passport" at bounding box center [813, 329] width 279 height 20
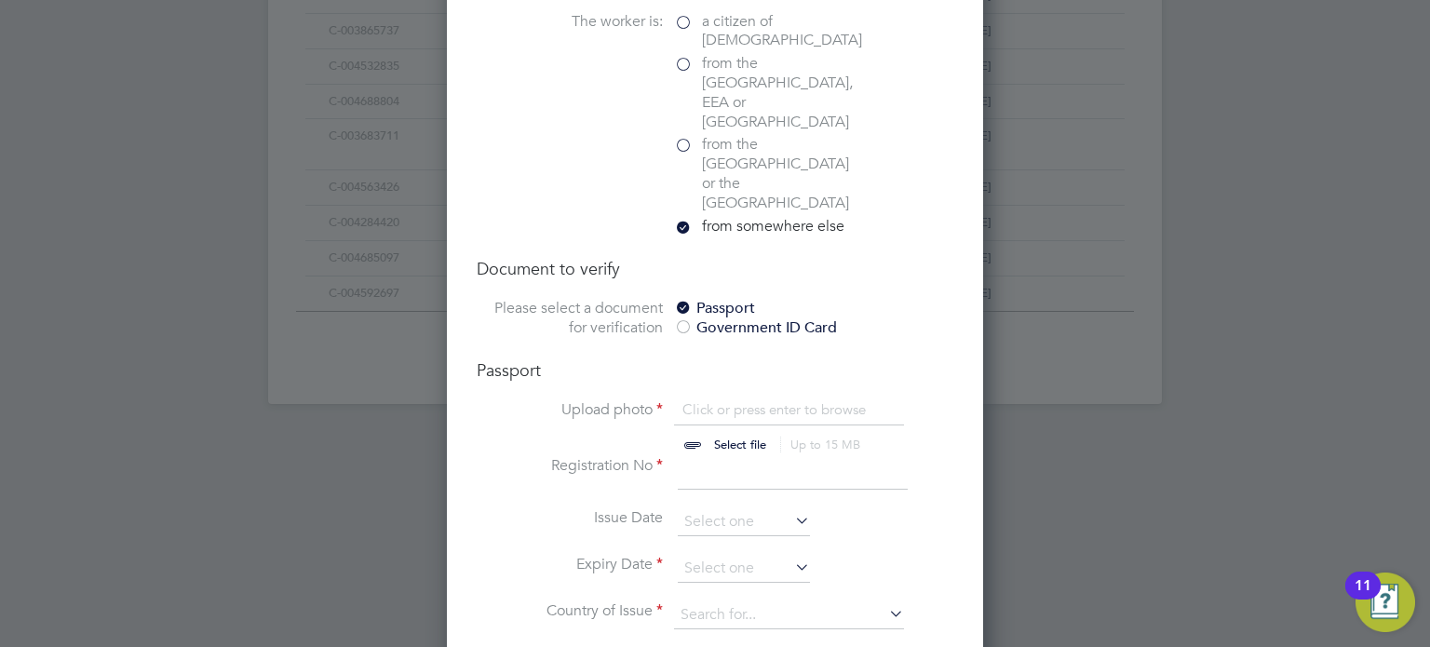
click at [719, 400] on input "file" at bounding box center [757, 428] width 292 height 56
type input "C:\fakepath\right_to_work_check (24) (1).pdf"
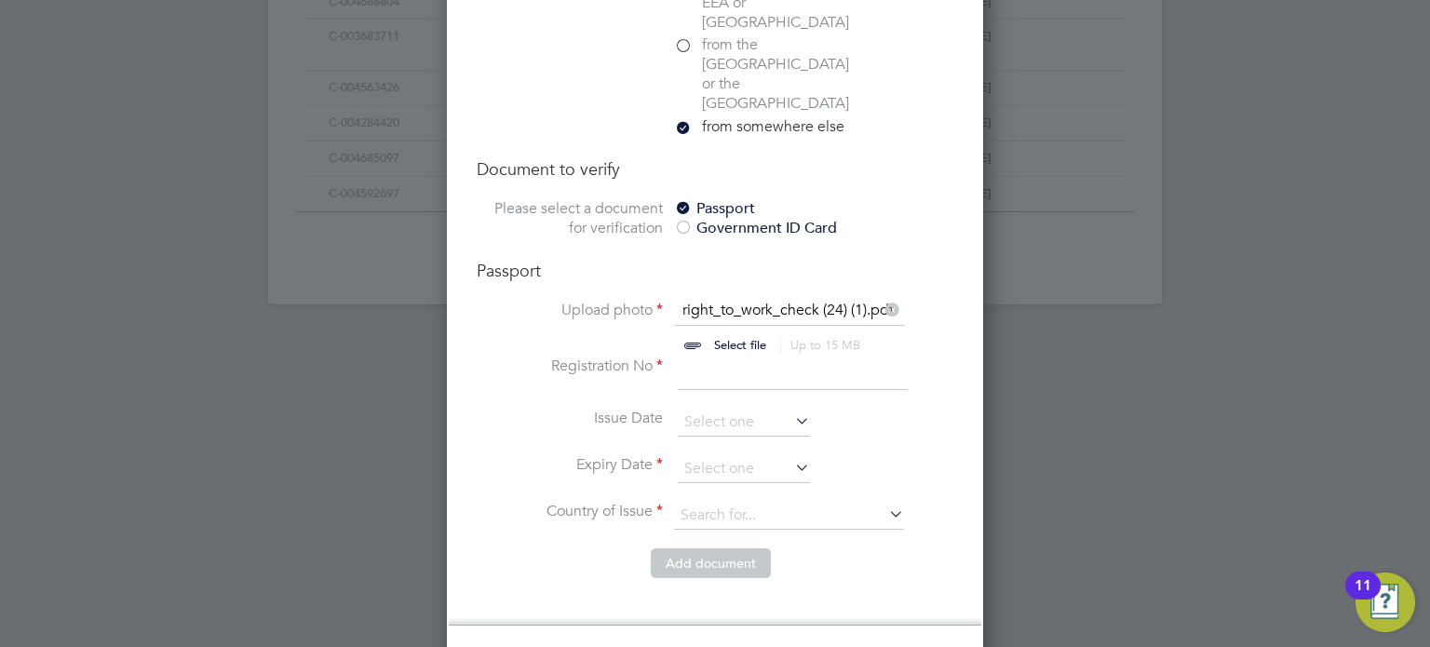
click at [697, 356] on input at bounding box center [793, 373] width 230 height 34
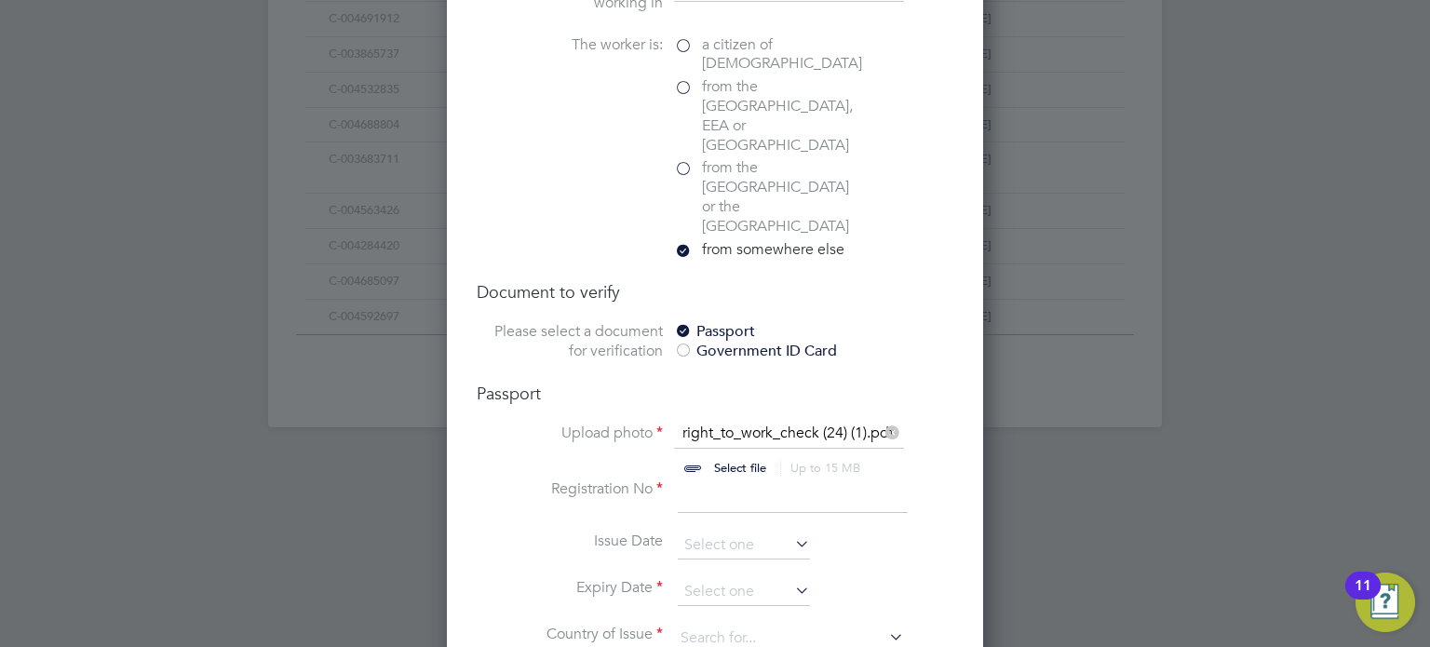
click at [692, 87] on label "from the EU, EEA or Switzerland" at bounding box center [767, 115] width 186 height 77
click at [0, 0] on input "from the EU, EEA or Switzerland" at bounding box center [0, 0] width 0 height 0
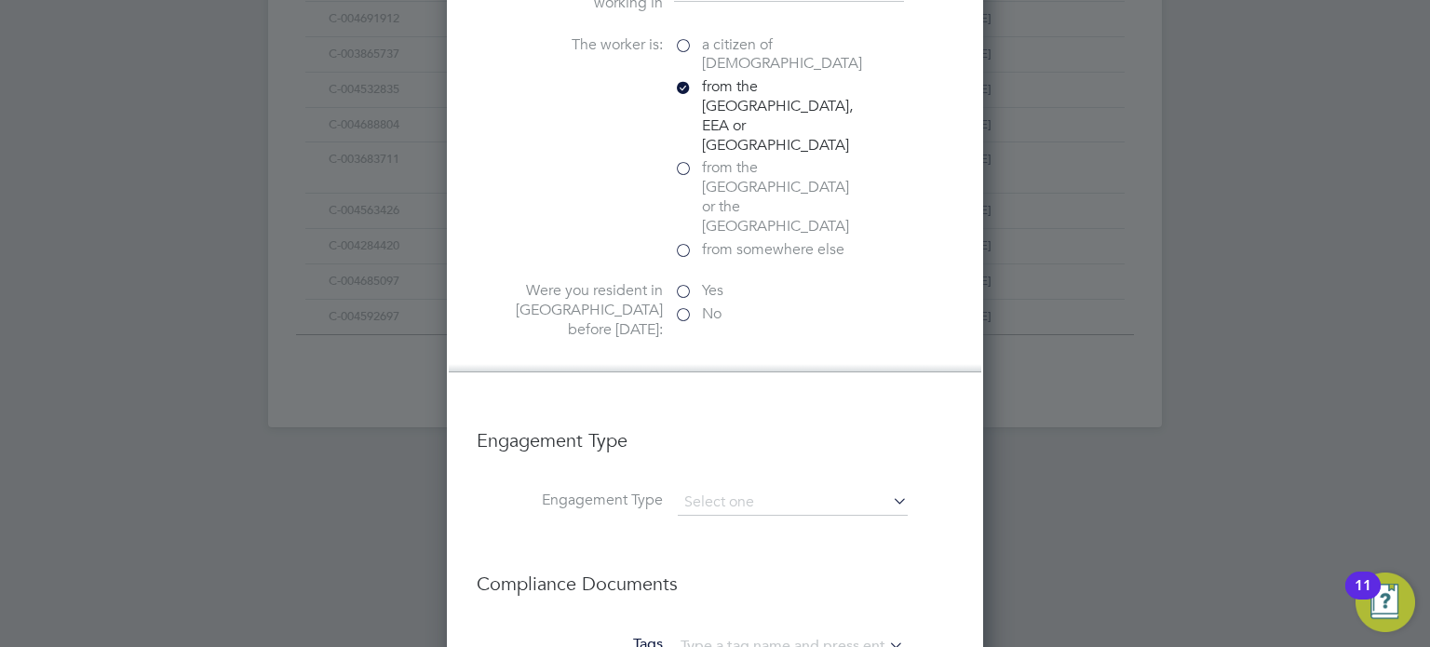
scroll to position [2084, 537]
click at [681, 281] on label "Yes" at bounding box center [767, 291] width 186 height 20
click at [0, 0] on input "Yes" at bounding box center [0, 0] width 0 height 0
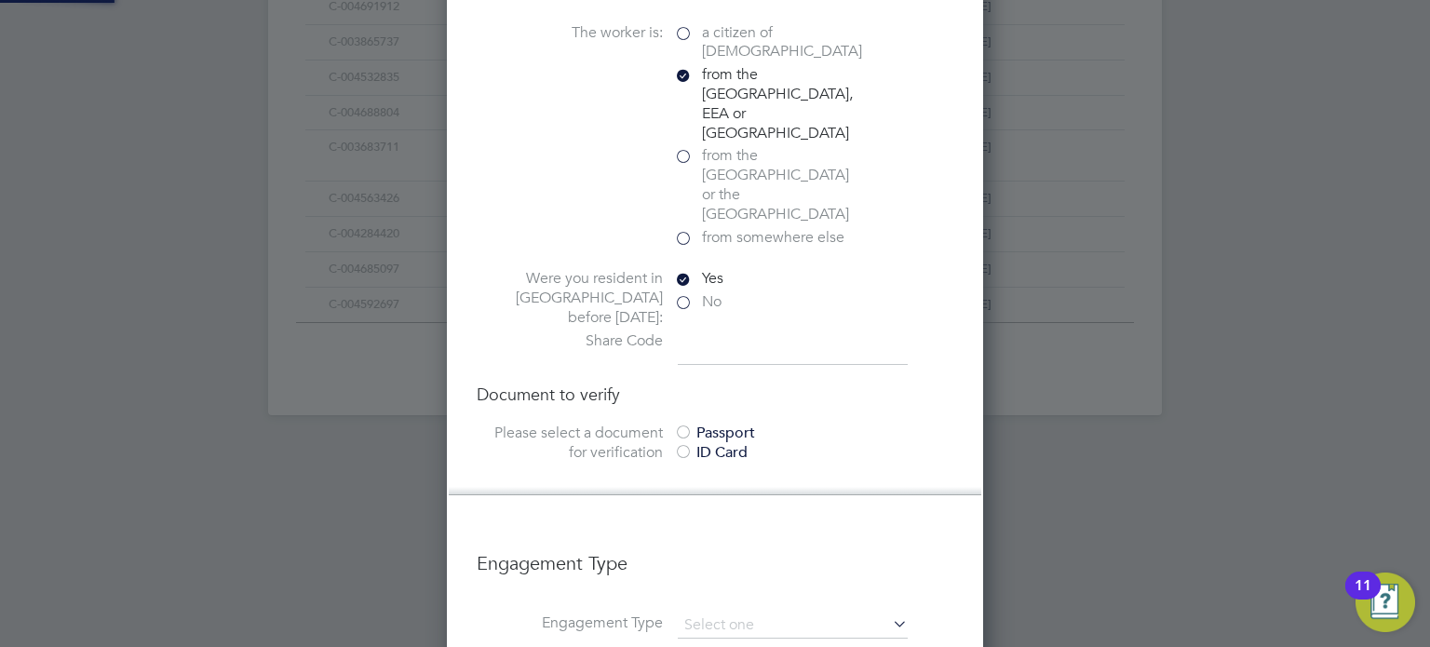
scroll to position [1407, 0]
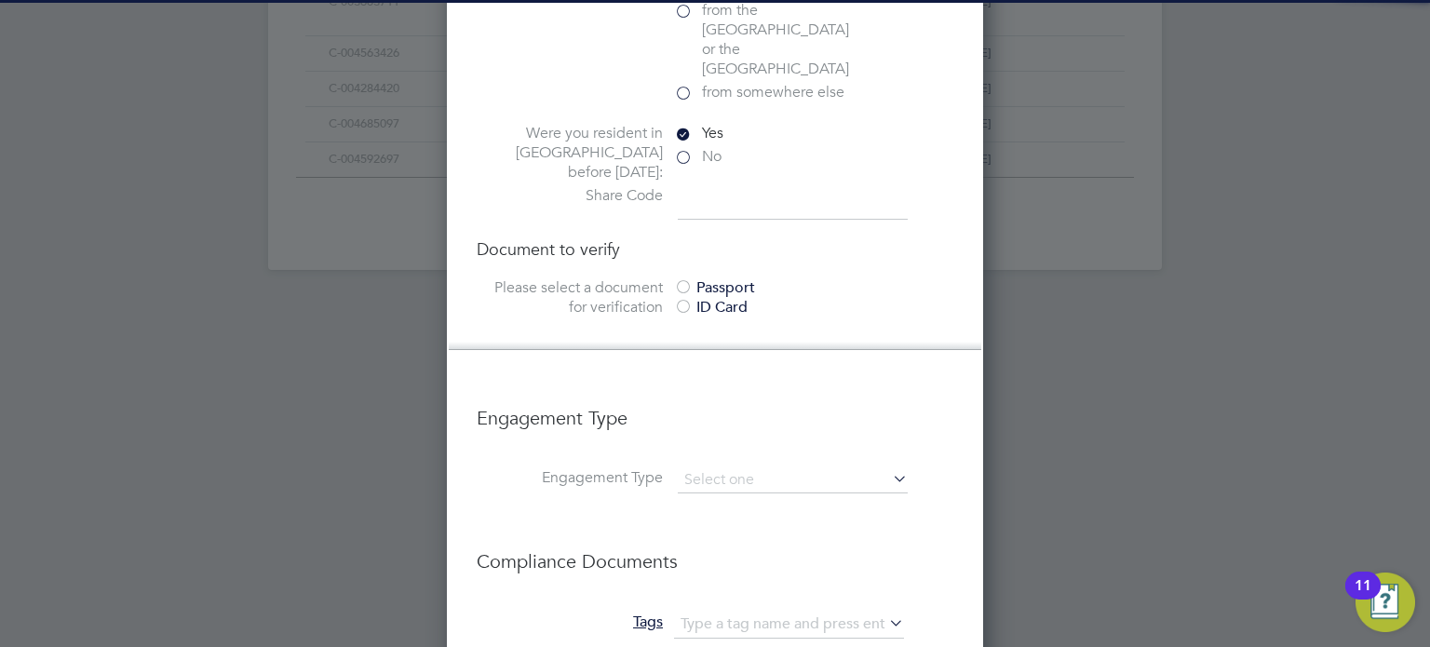
click at [722, 186] on input at bounding box center [793, 203] width 230 height 34
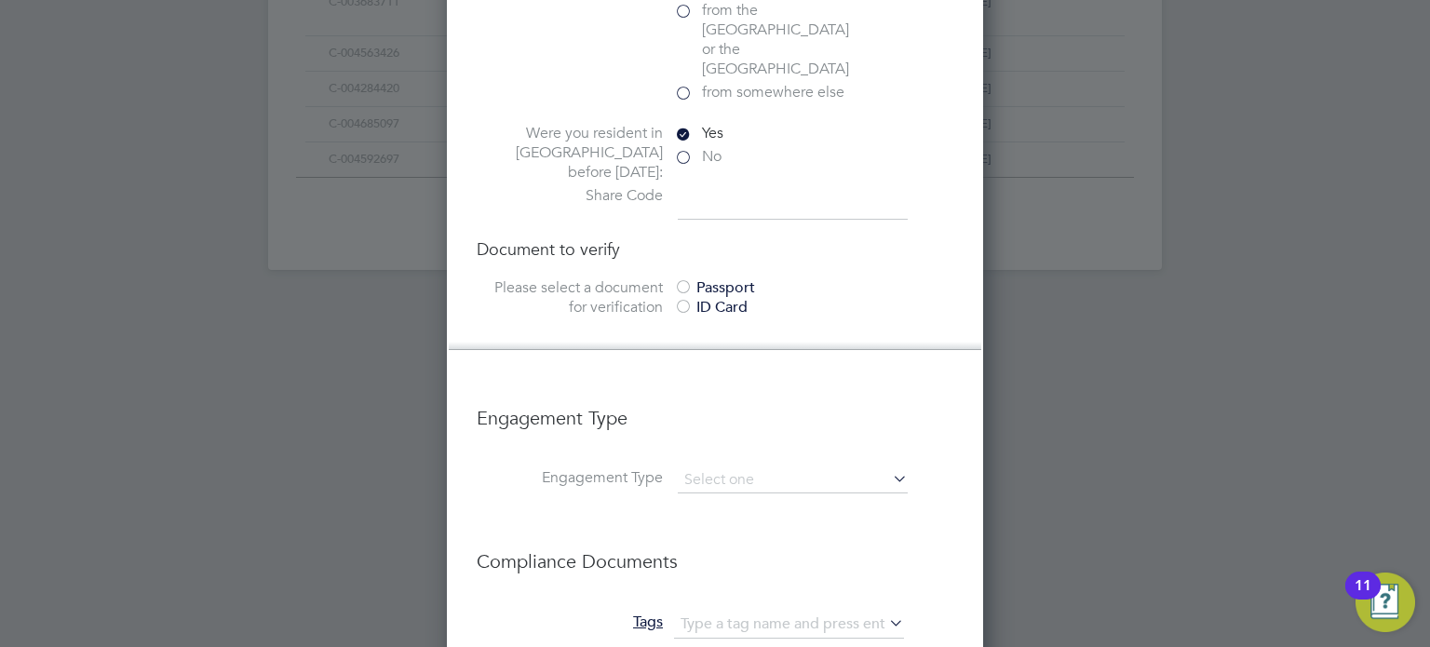
type input "T"
type input "WDNHNG6G9"
click at [737, 278] on div "Passport" at bounding box center [813, 288] width 279 height 20
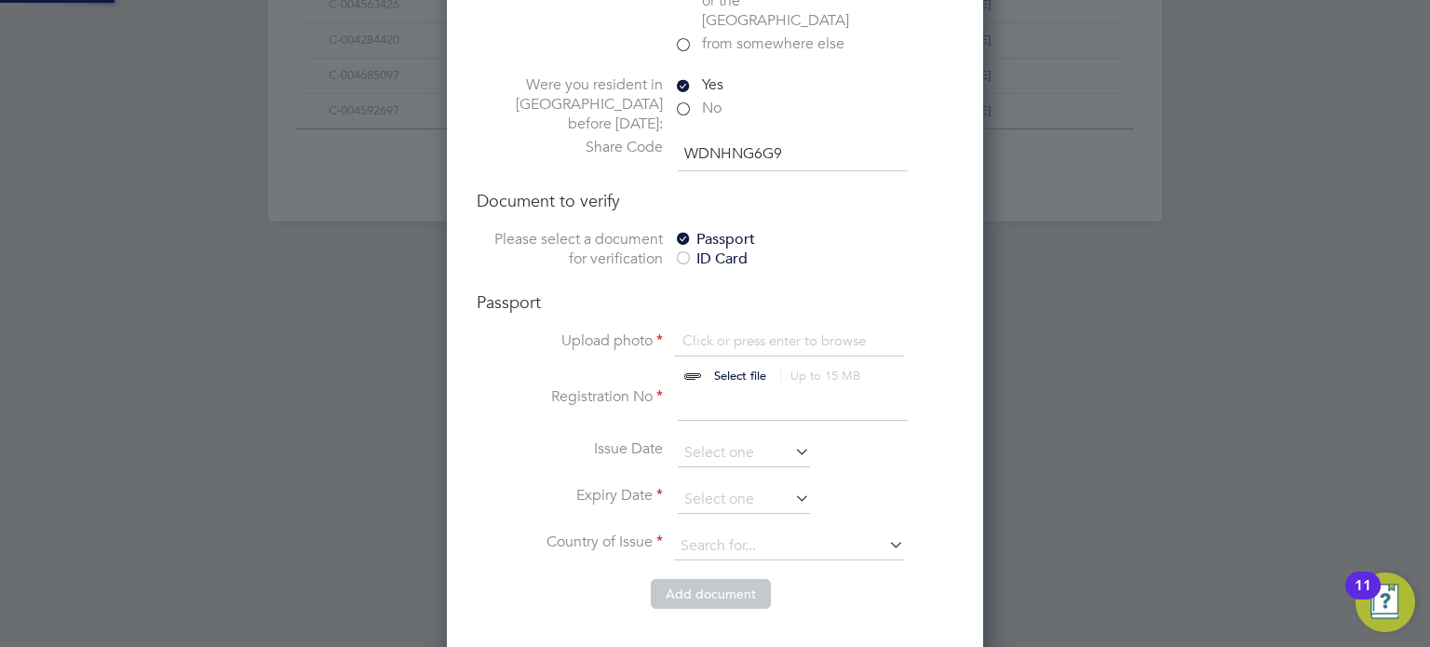
scroll to position [1489, 0]
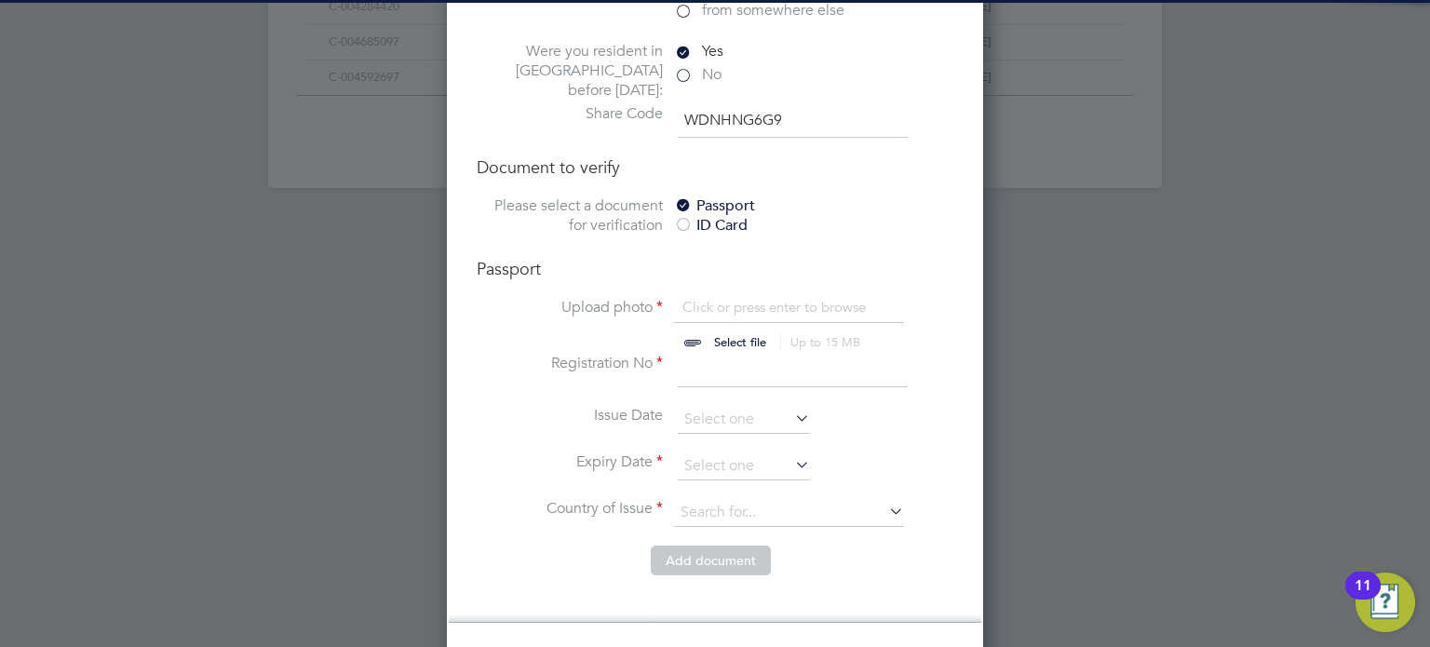
click at [769, 298] on input "file" at bounding box center [757, 326] width 292 height 56
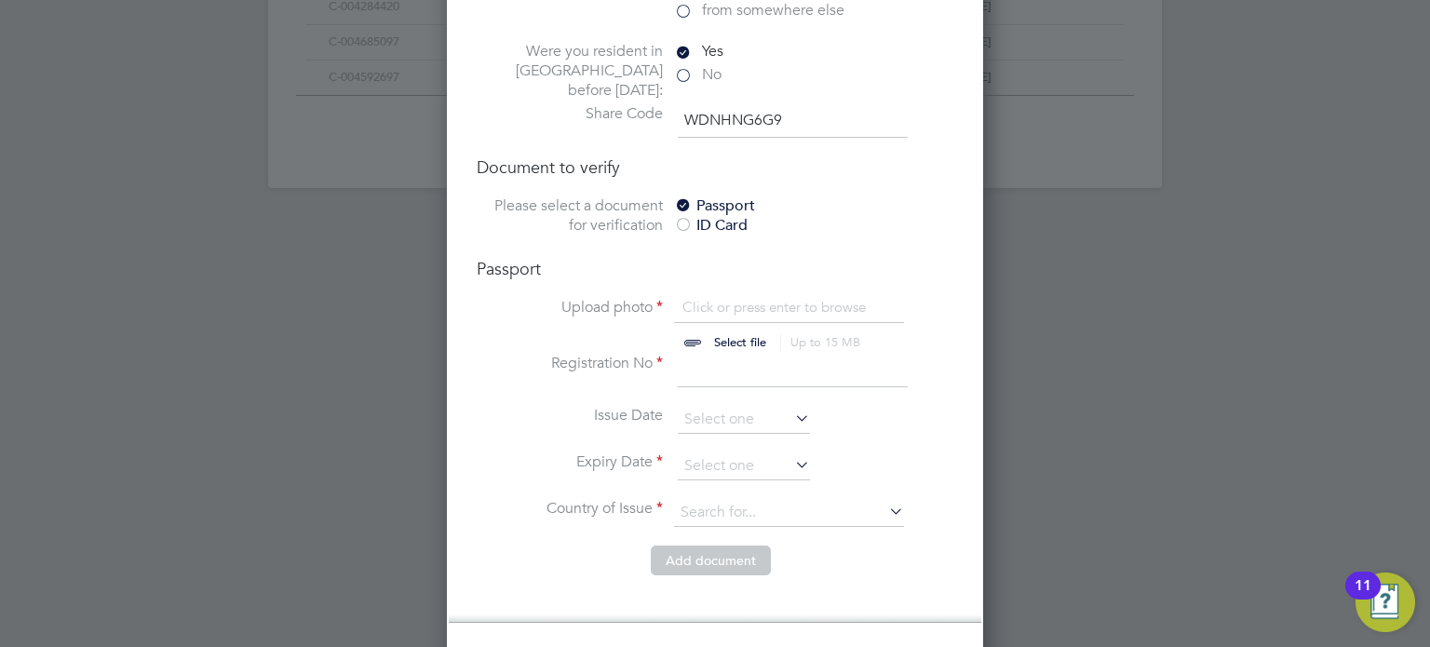
type input "C:\fakepath\right_to_work_check (24) (1).pdf"
click at [738, 354] on li "Registration No" at bounding box center [715, 380] width 477 height 52
click at [723, 354] on input at bounding box center [793, 371] width 230 height 34
drag, startPoint x: 797, startPoint y: 44, endPoint x: 664, endPoint y: 41, distance: 133.1
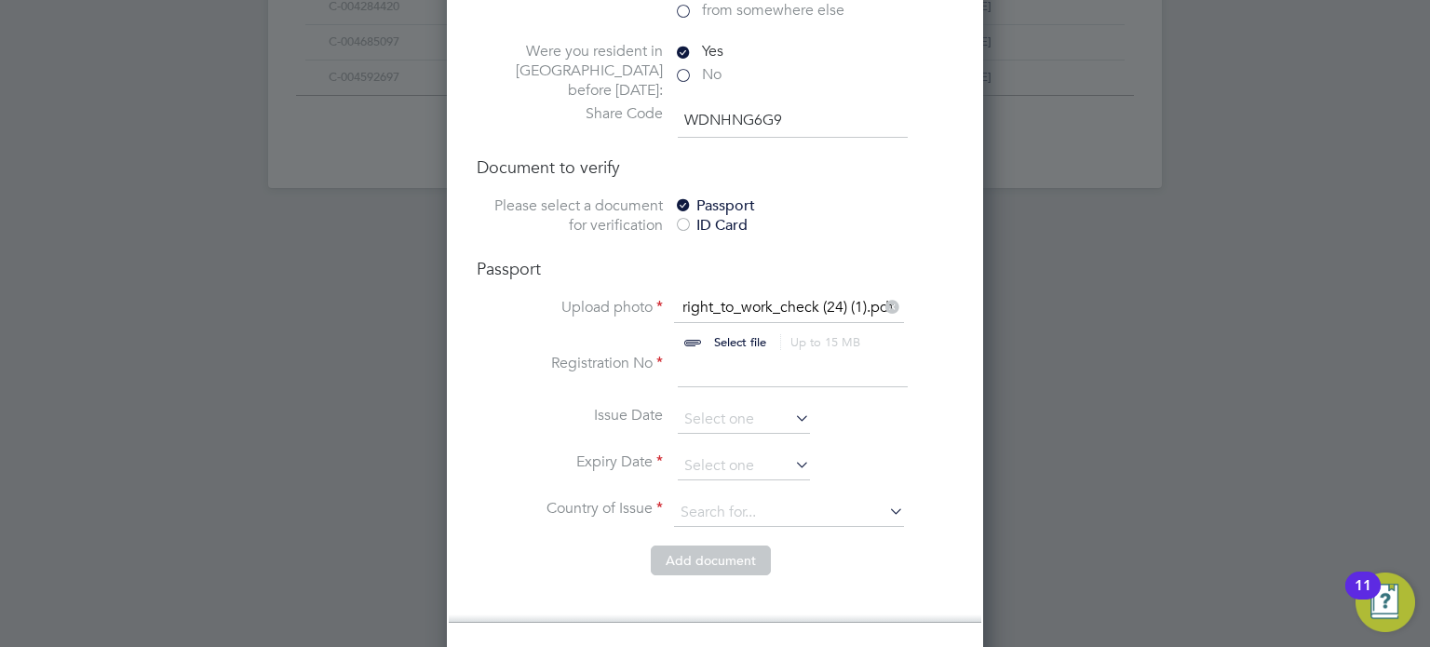
click at [664, 104] on div "Share Code WDNHNG6G9" at bounding box center [715, 121] width 477 height 34
click at [766, 354] on input at bounding box center [793, 371] width 230 height 34
paste input "WDNHNG6G9"
type input "WDNHNG6G9"
click at [715, 406] on input at bounding box center [744, 420] width 132 height 28
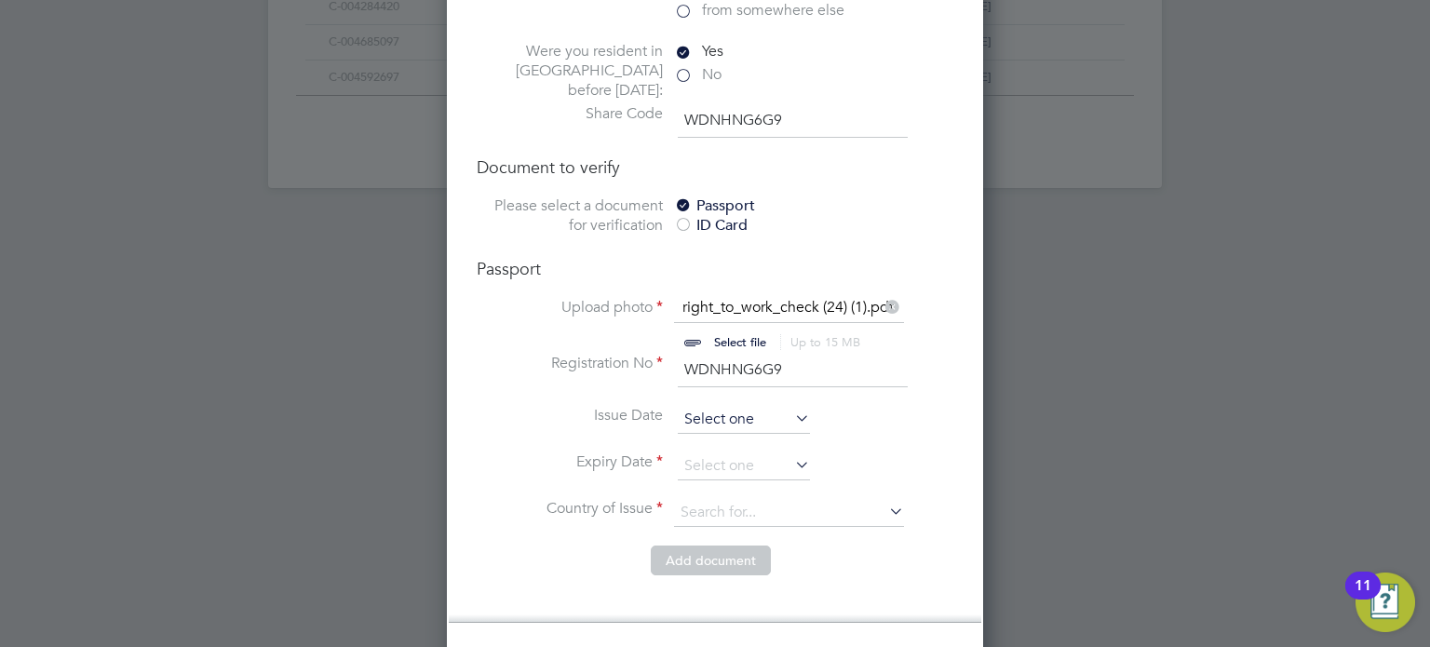
scroll to position [538, 0]
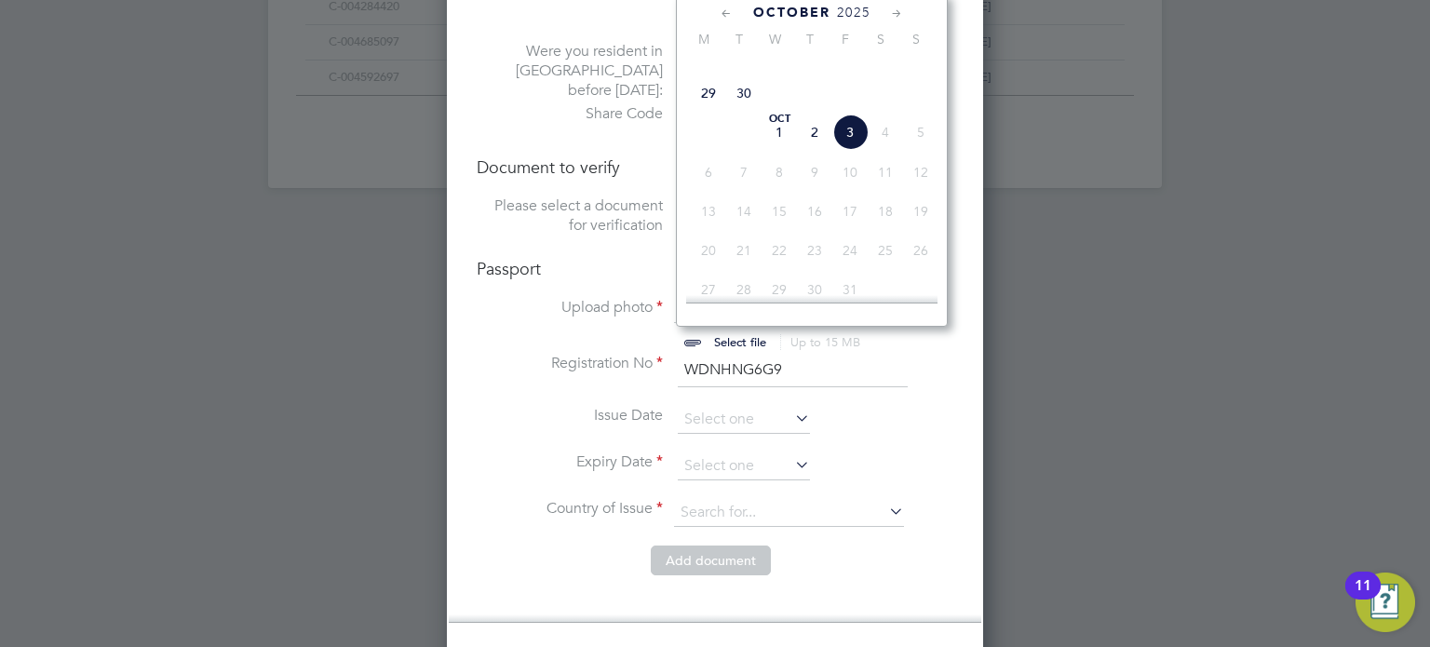
click at [704, 111] on span "29" at bounding box center [708, 92] width 35 height 35
type input "[DATE]"
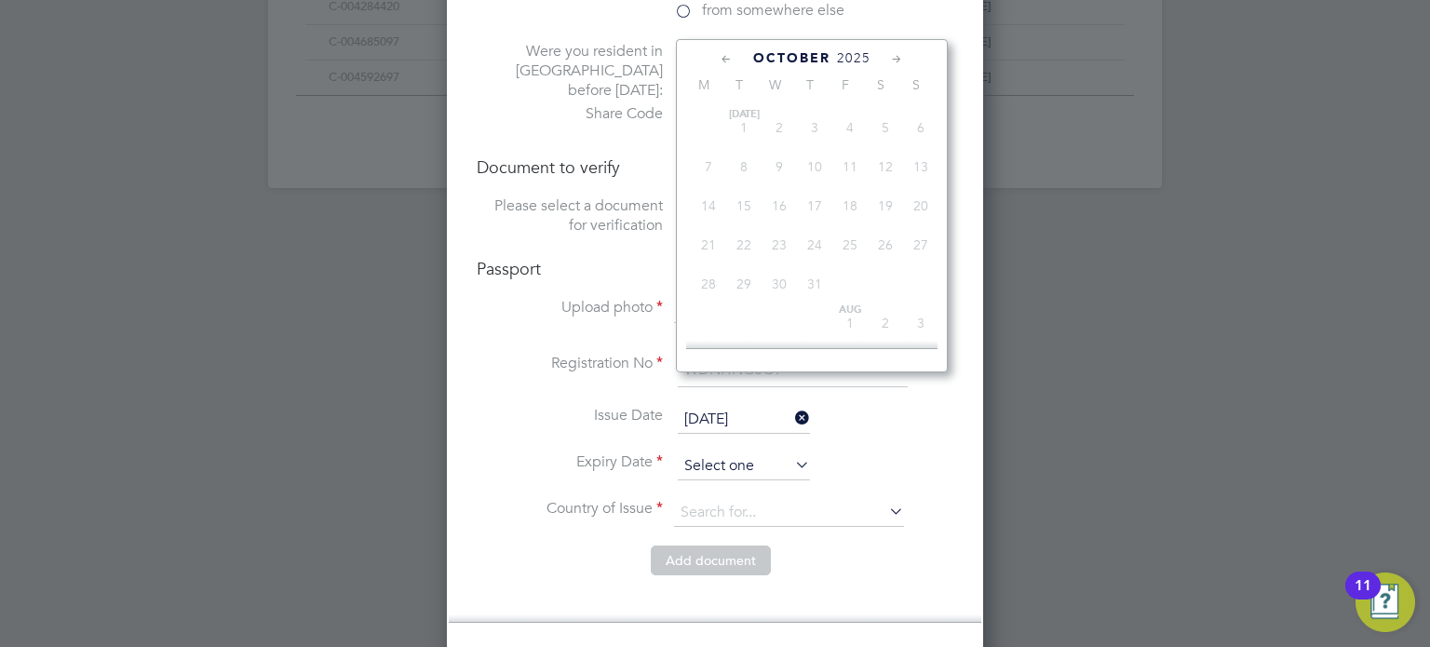
click at [745, 452] on input at bounding box center [744, 466] width 132 height 28
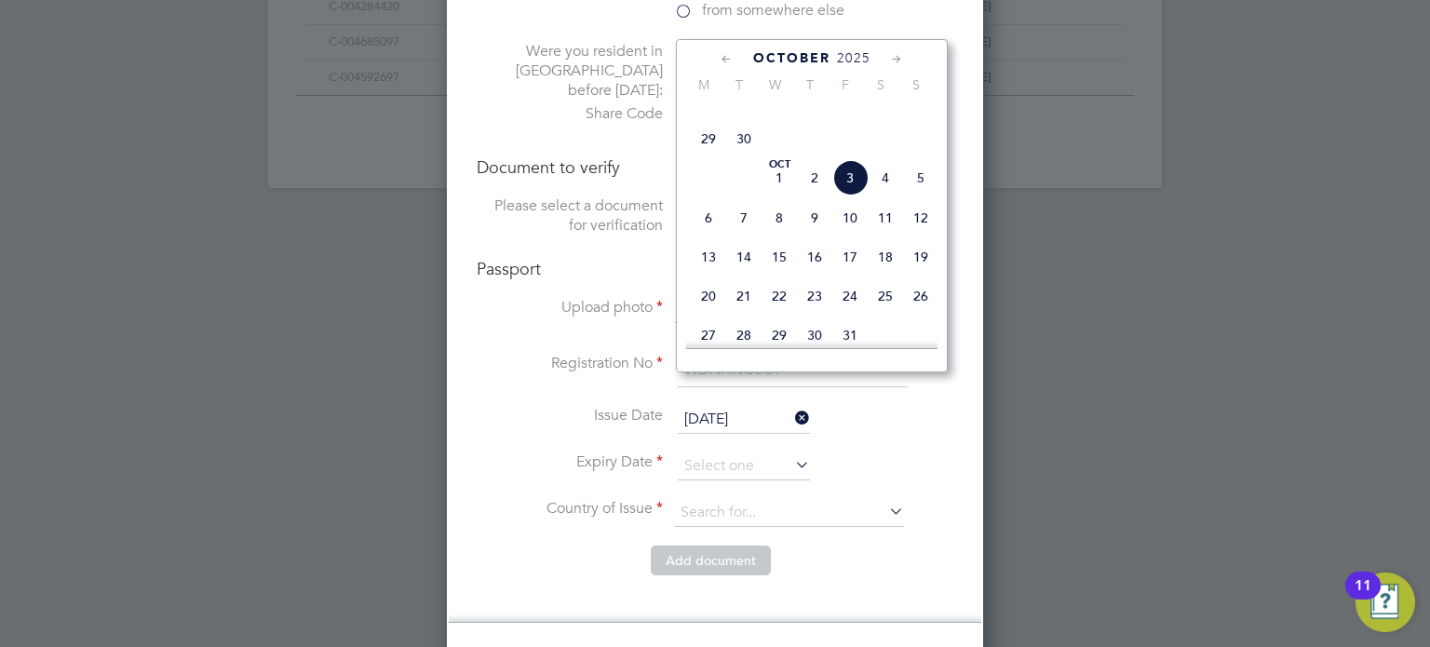
click at [895, 56] on icon at bounding box center [897, 59] width 18 height 20
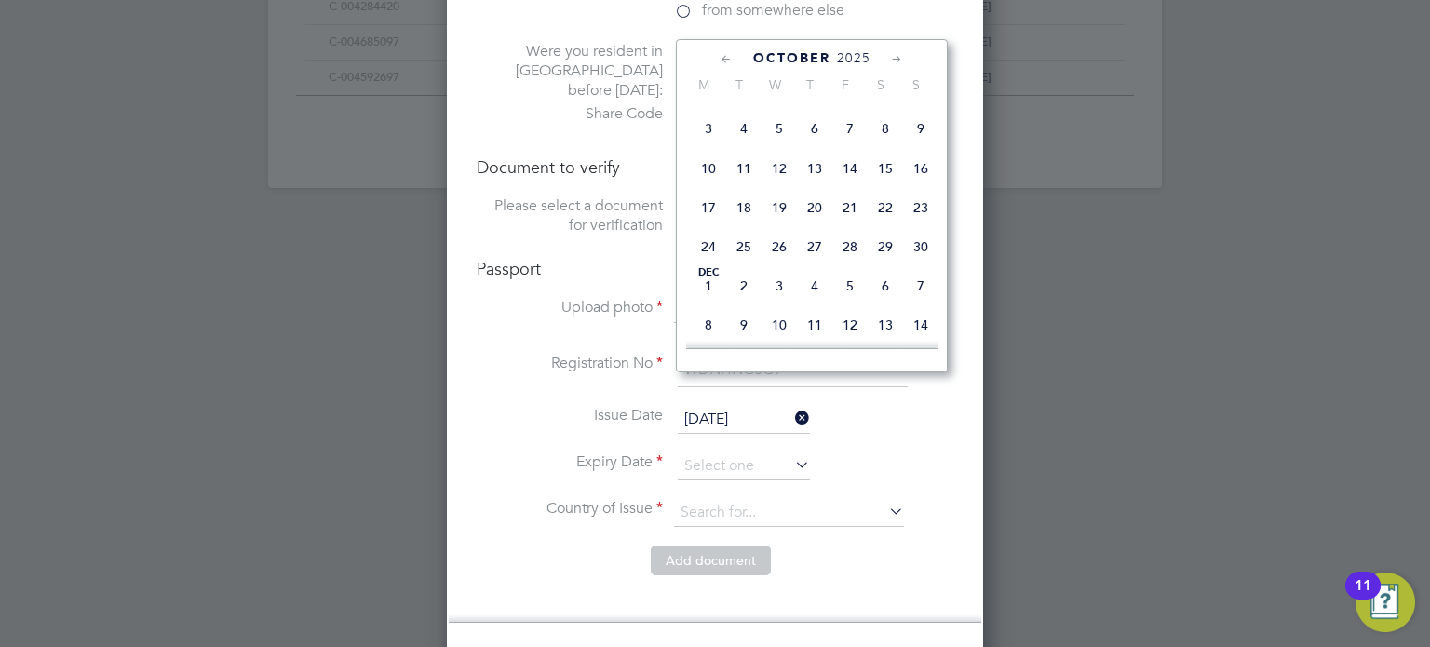
click at [895, 56] on icon at bounding box center [897, 59] width 18 height 20
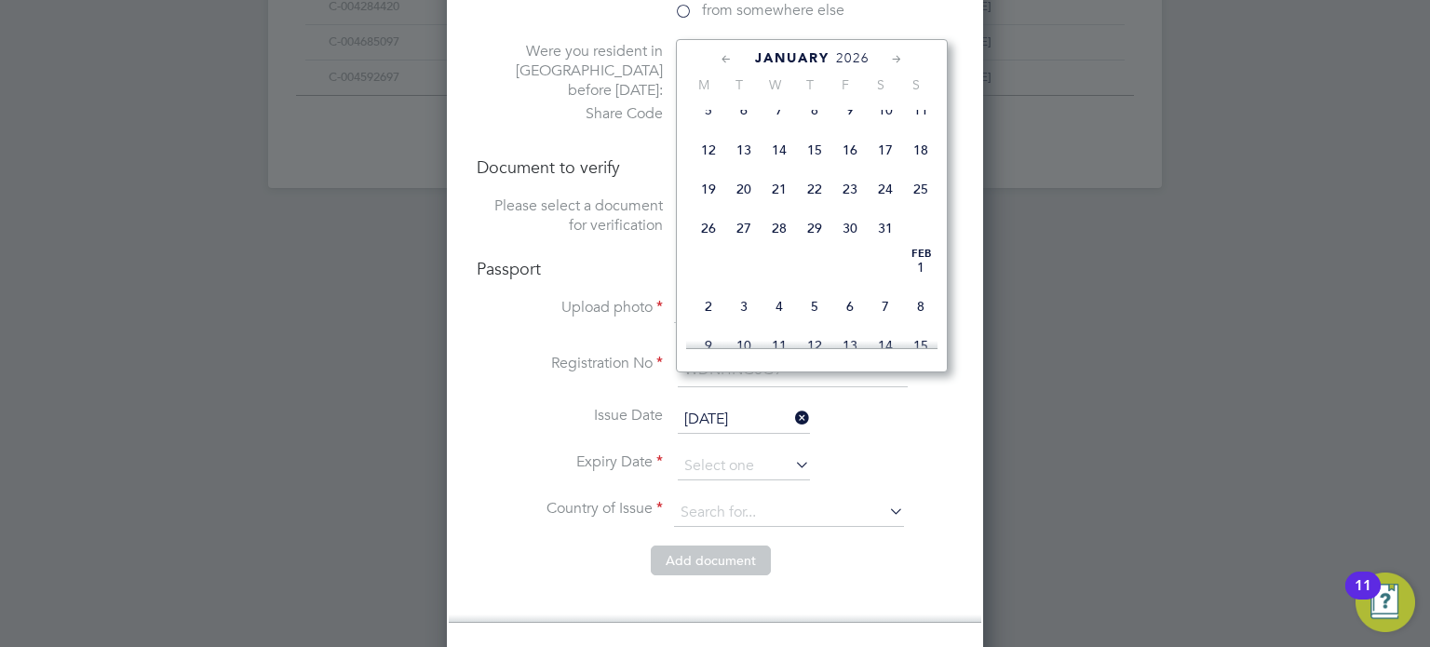
click at [895, 56] on icon at bounding box center [897, 59] width 18 height 20
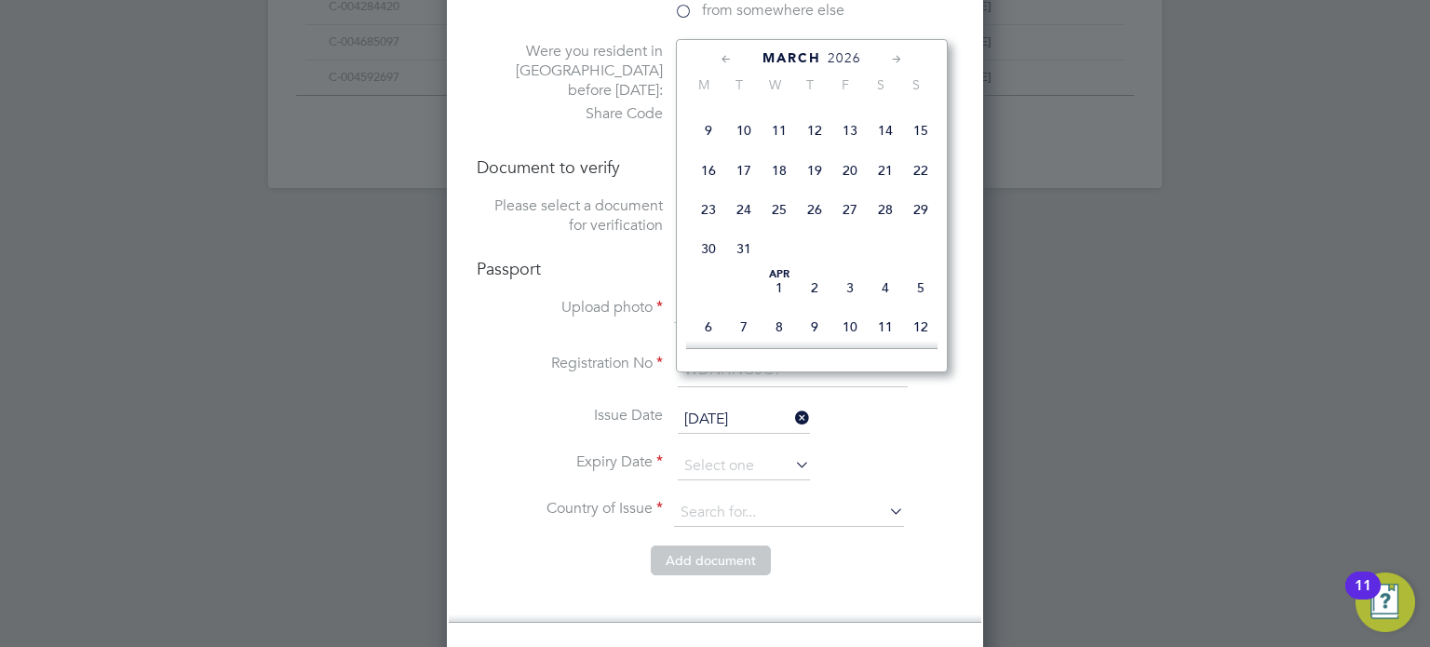
click at [895, 56] on icon at bounding box center [897, 59] width 18 height 20
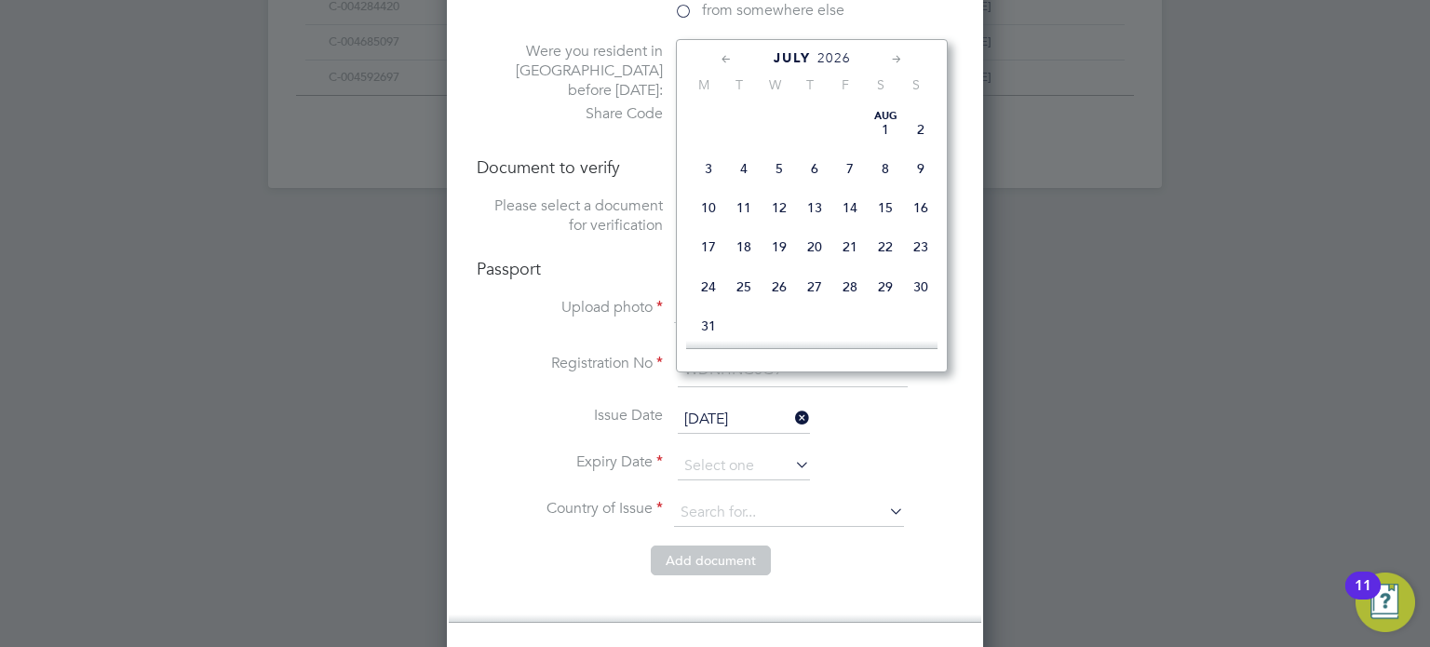
click at [895, 56] on icon at bounding box center [897, 59] width 18 height 20
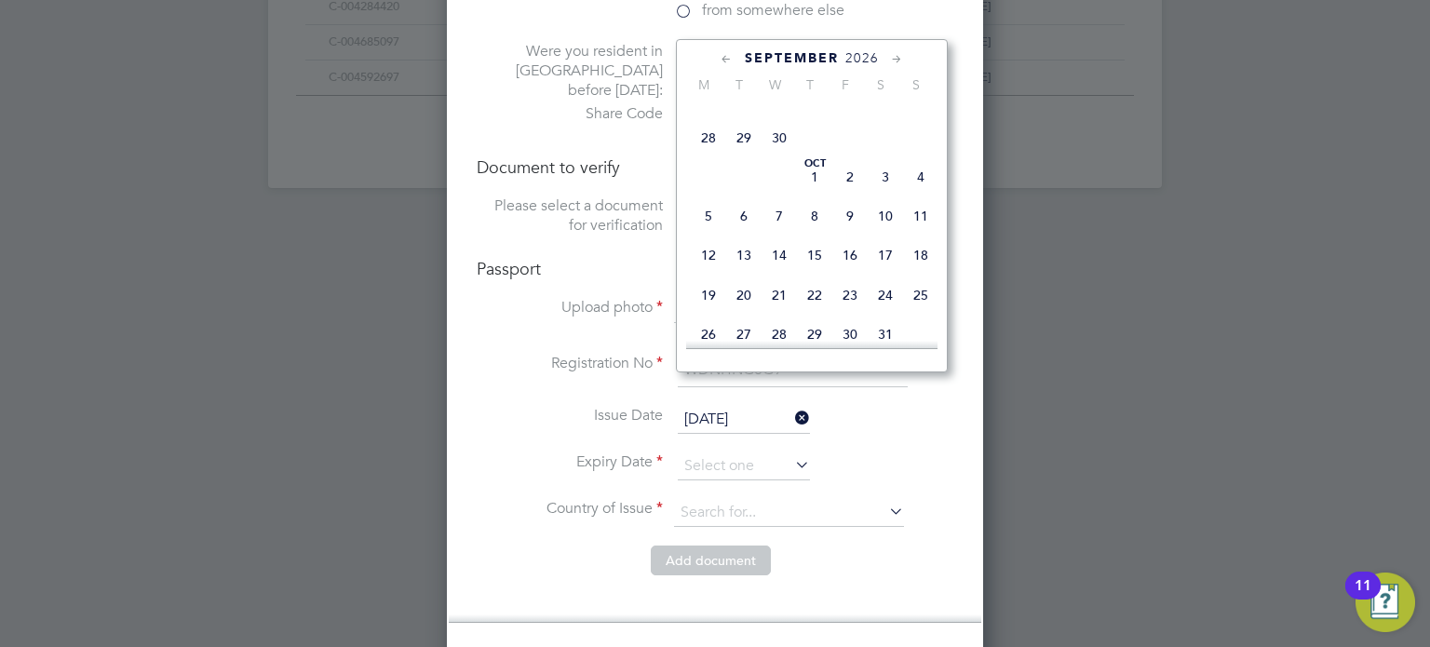
click at [895, 56] on icon at bounding box center [897, 59] width 18 height 20
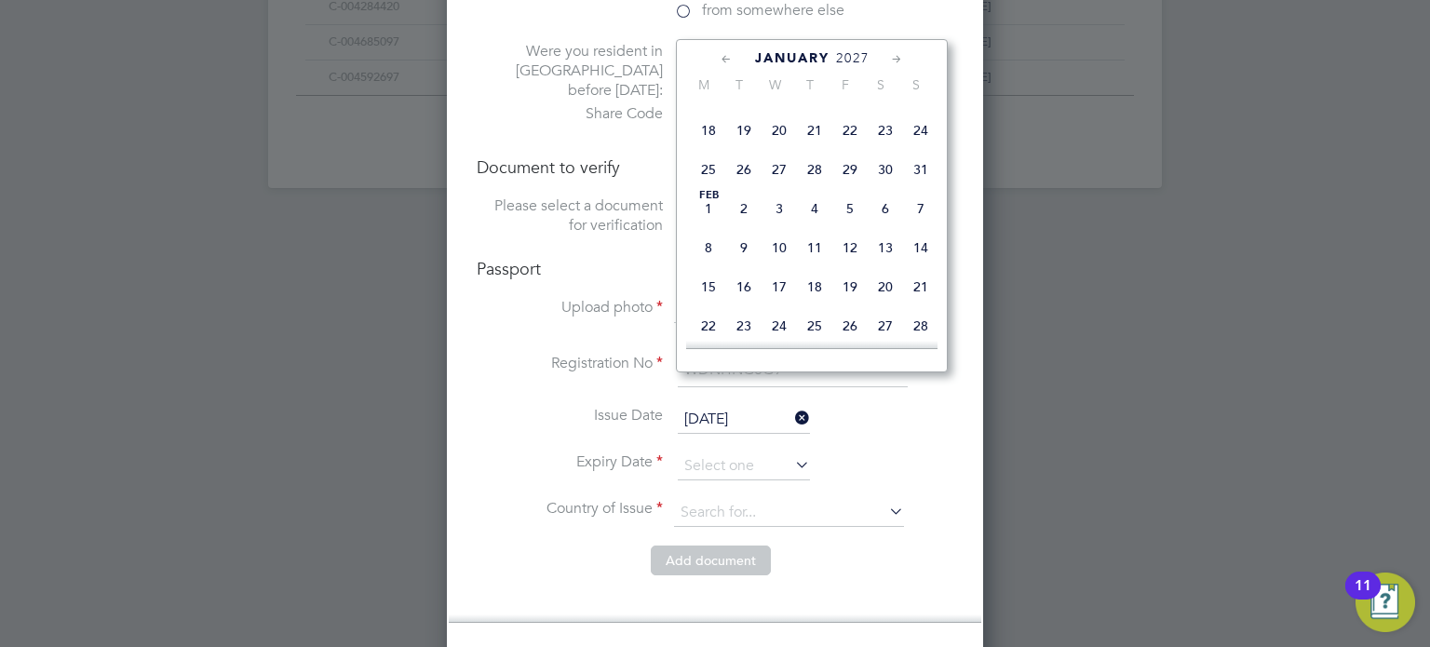
click at [895, 56] on icon at bounding box center [897, 59] width 18 height 20
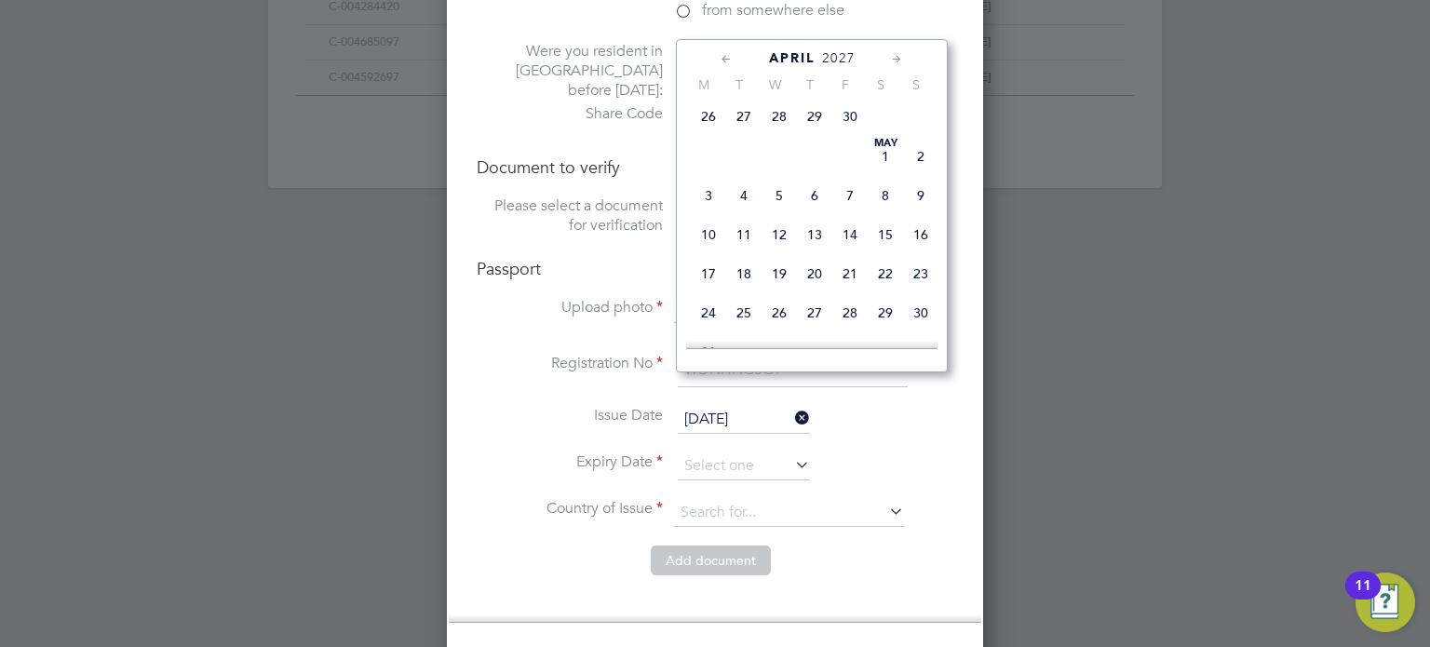
click at [895, 56] on icon at bounding box center [897, 59] width 18 height 20
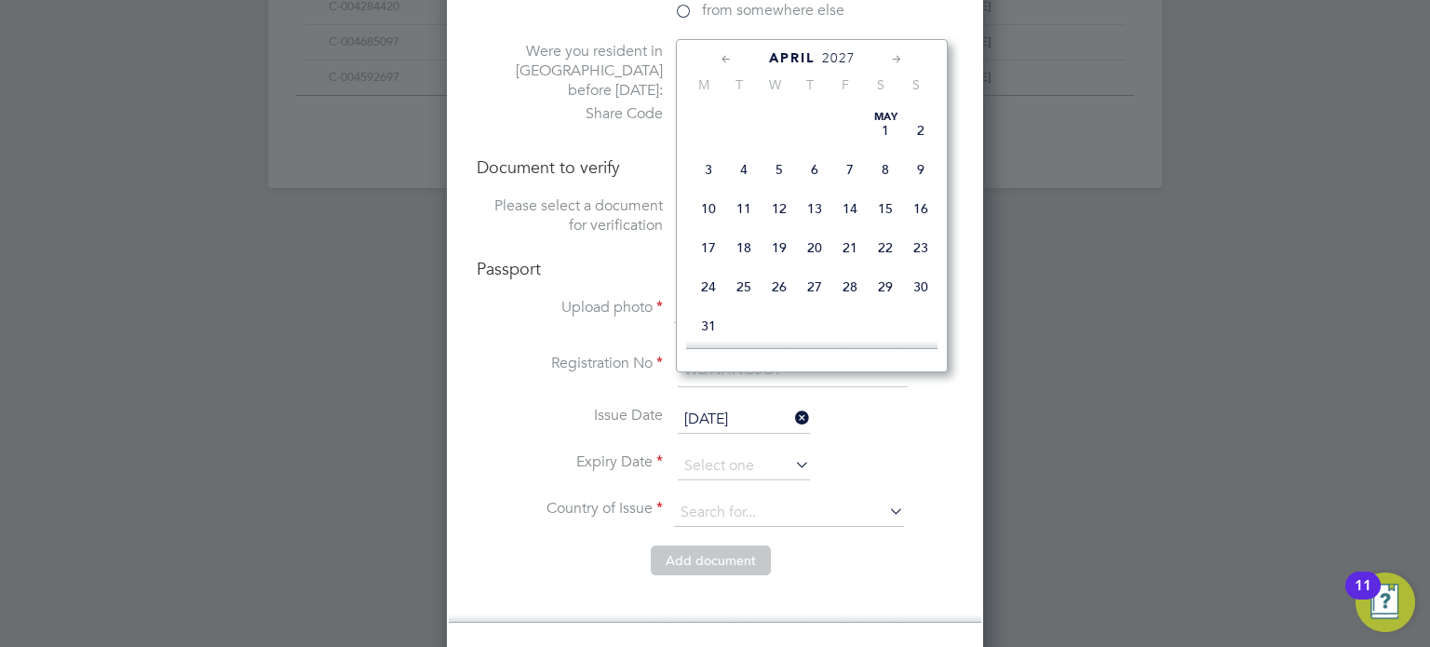
click at [895, 56] on icon at bounding box center [897, 59] width 18 height 20
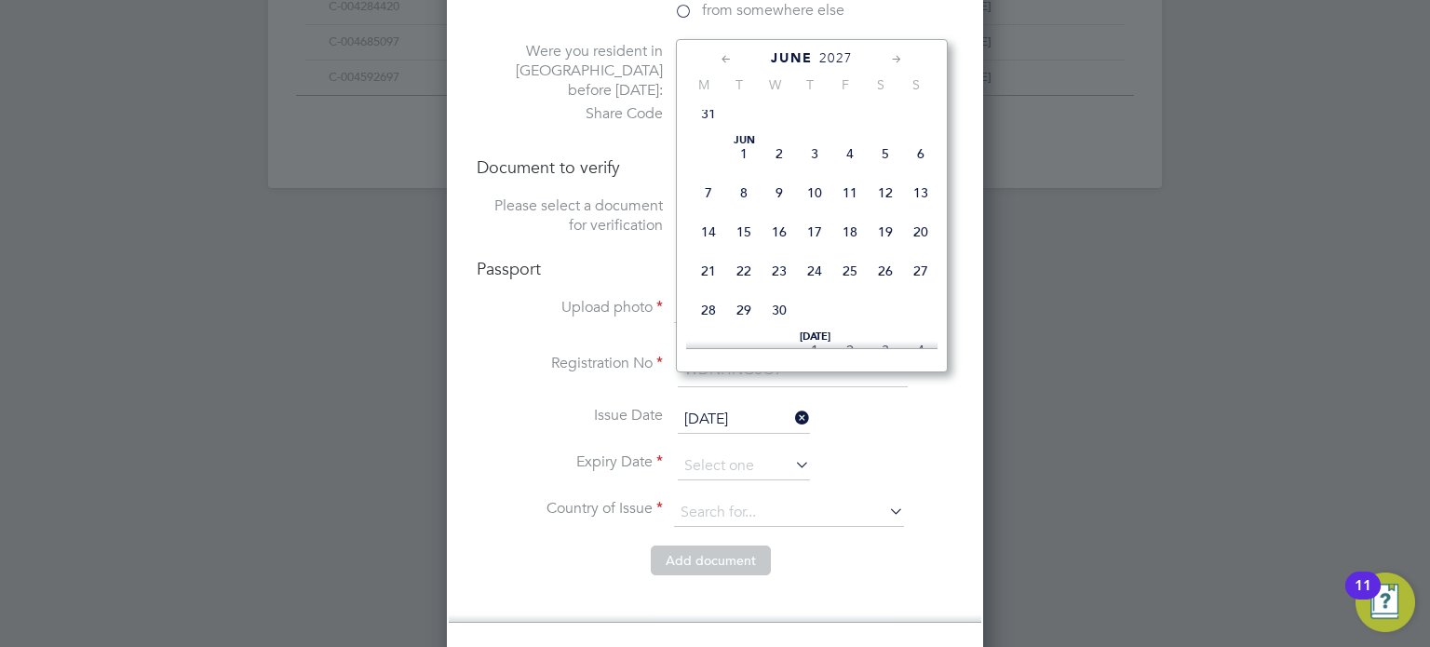
scroll to position [4821, 0]
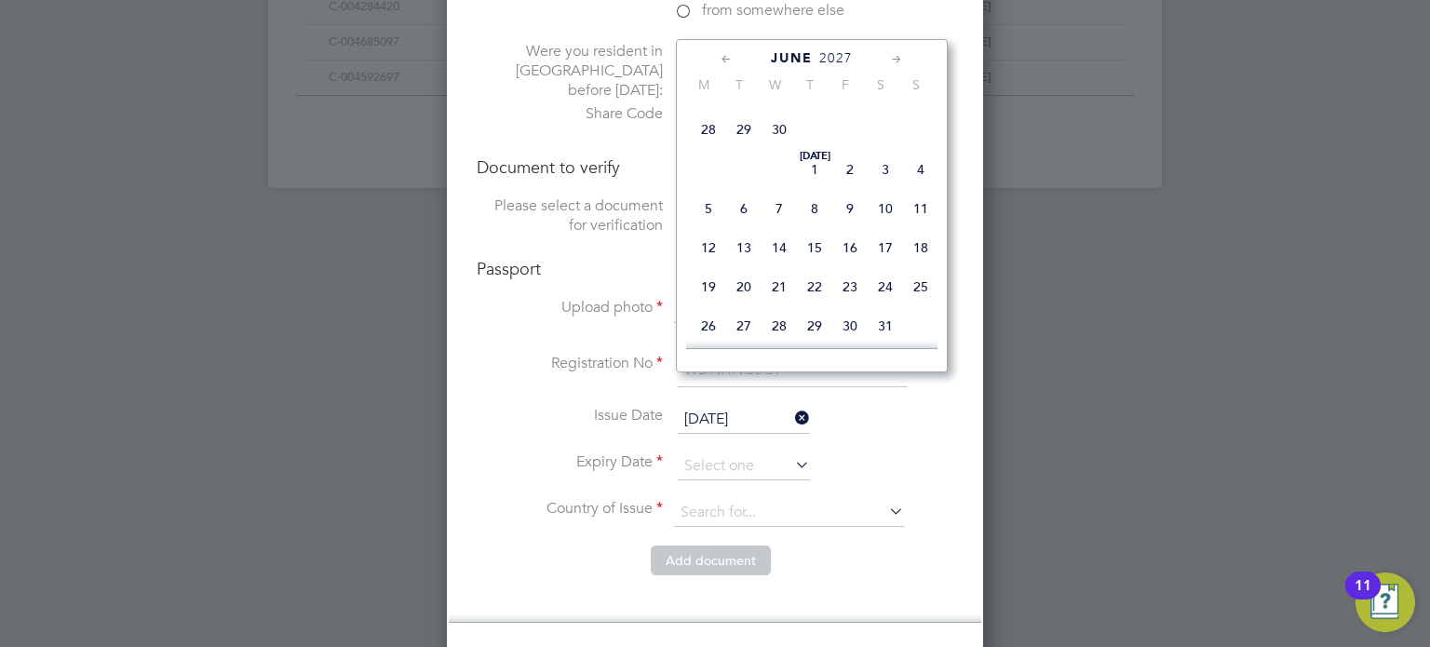
click at [855, 108] on span "25" at bounding box center [849, 90] width 35 height 35
type input "25 Jun 2027"
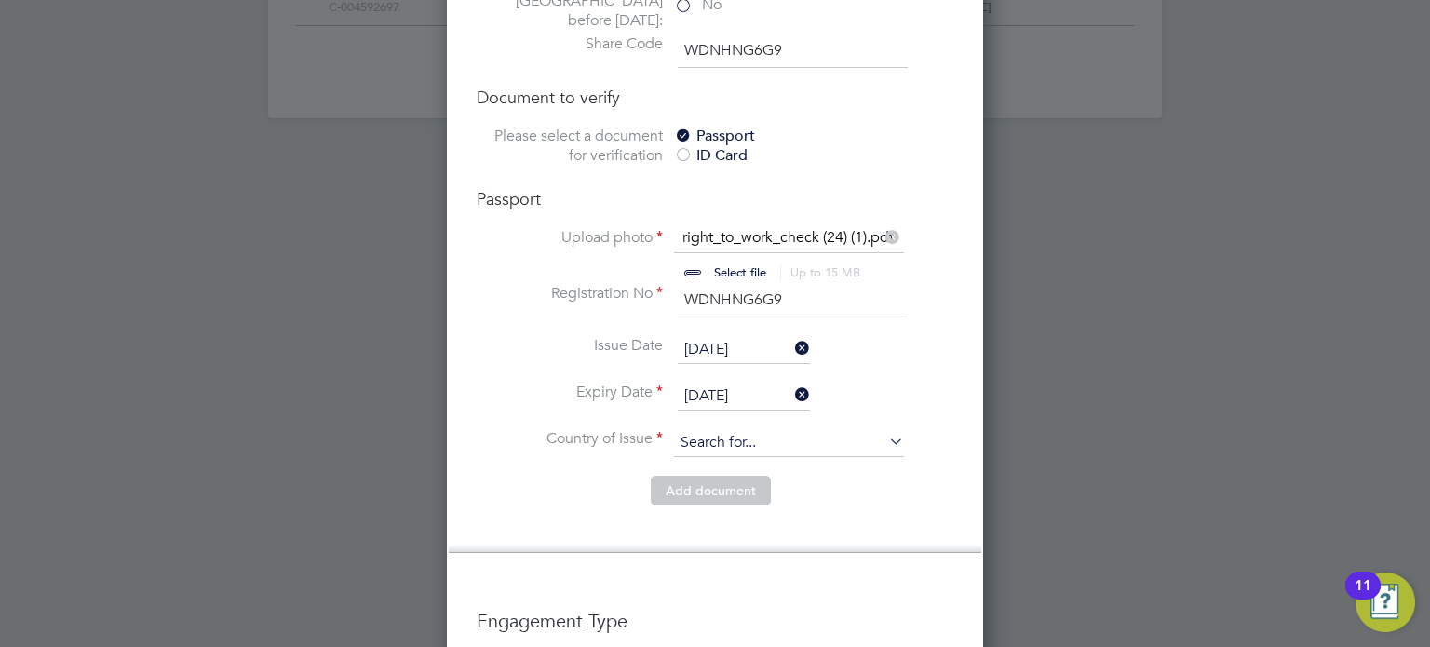
scroll to position [1560, 0]
click at [777, 428] on input at bounding box center [789, 442] width 230 height 28
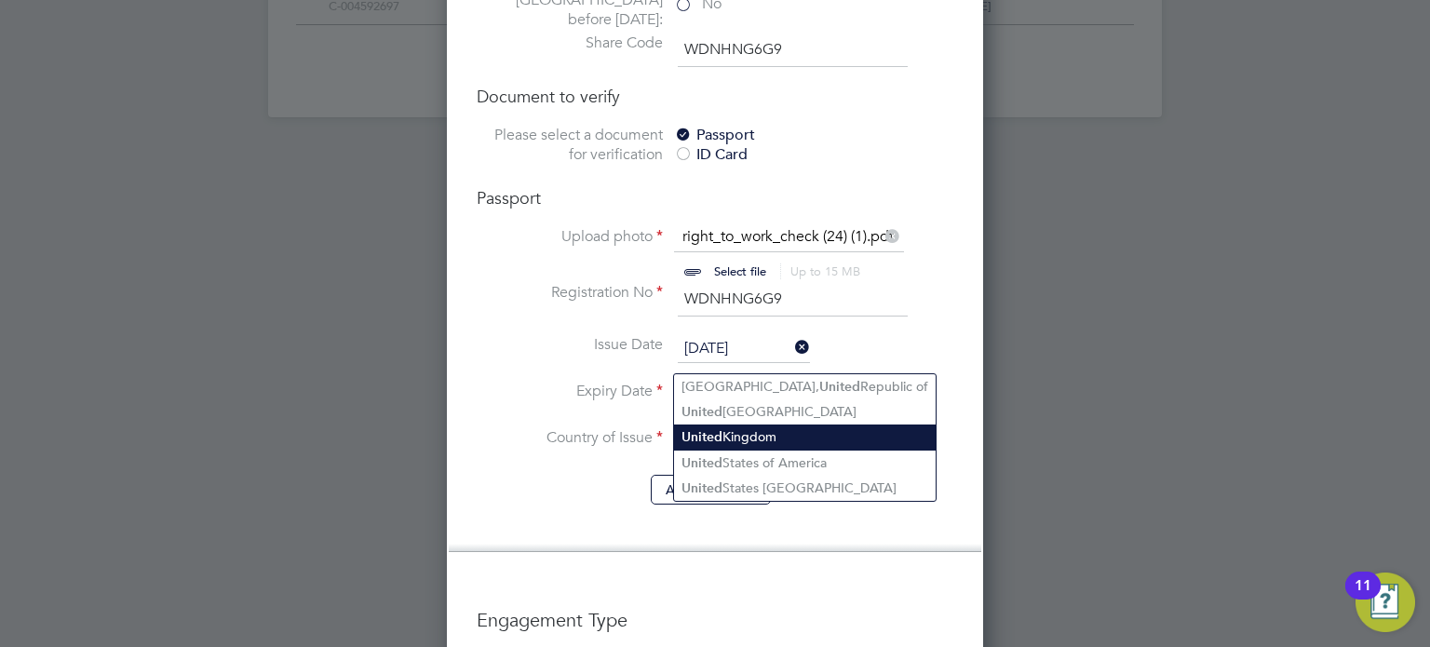
click at [779, 432] on li "United Kingdom" at bounding box center [805, 436] width 262 height 25
type input "United Kingdom"
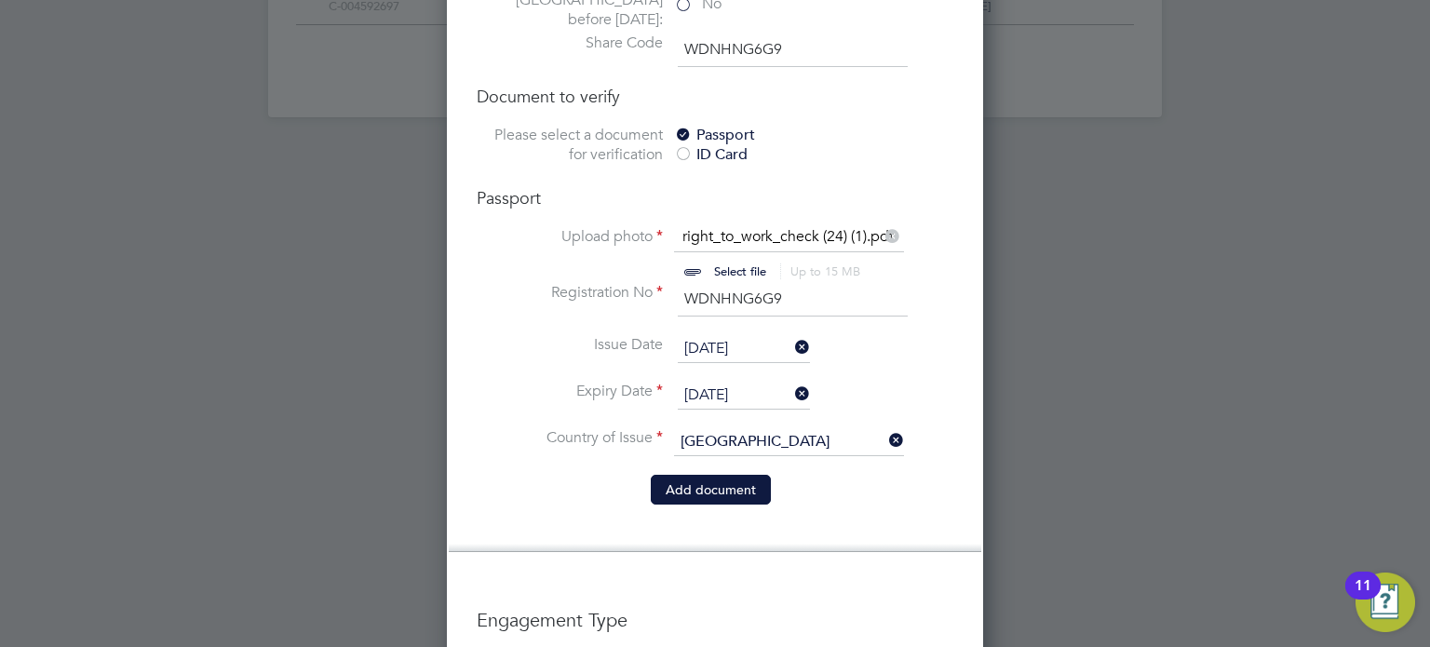
click at [702, 475] on button "Add document" at bounding box center [711, 490] width 120 height 30
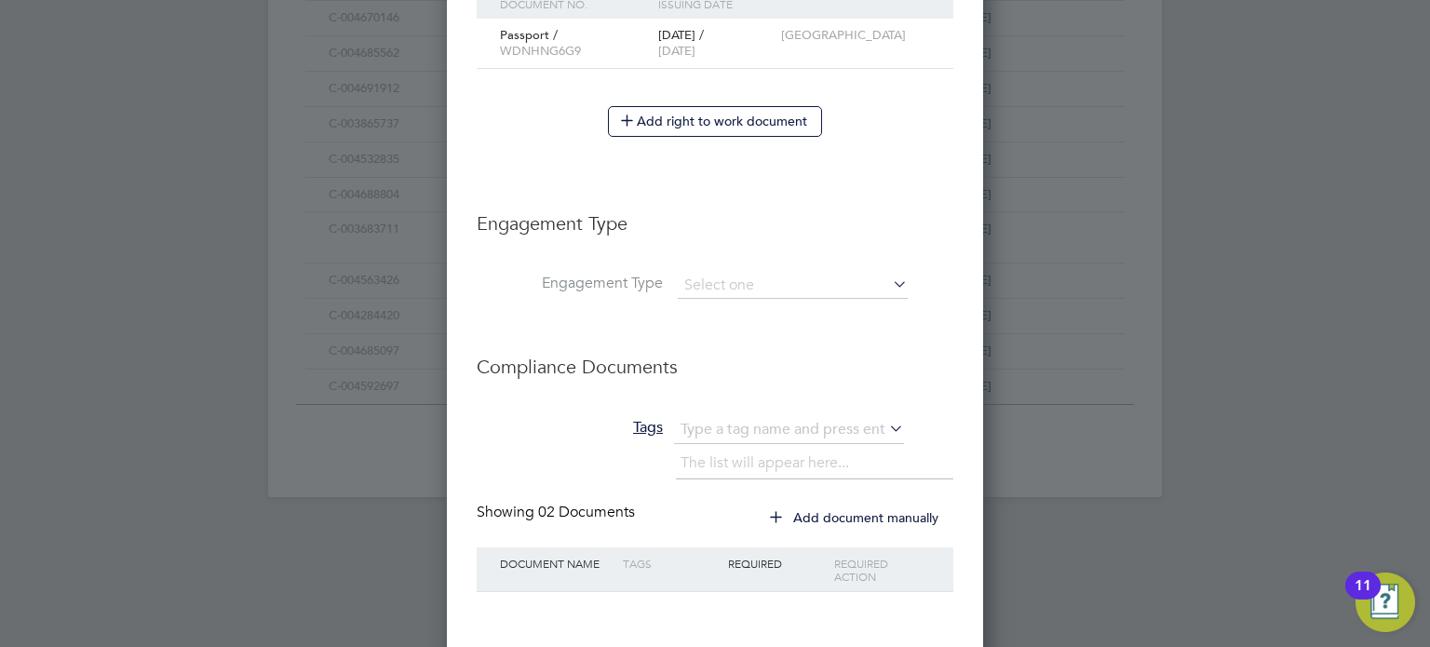
scroll to position [1236, 0]
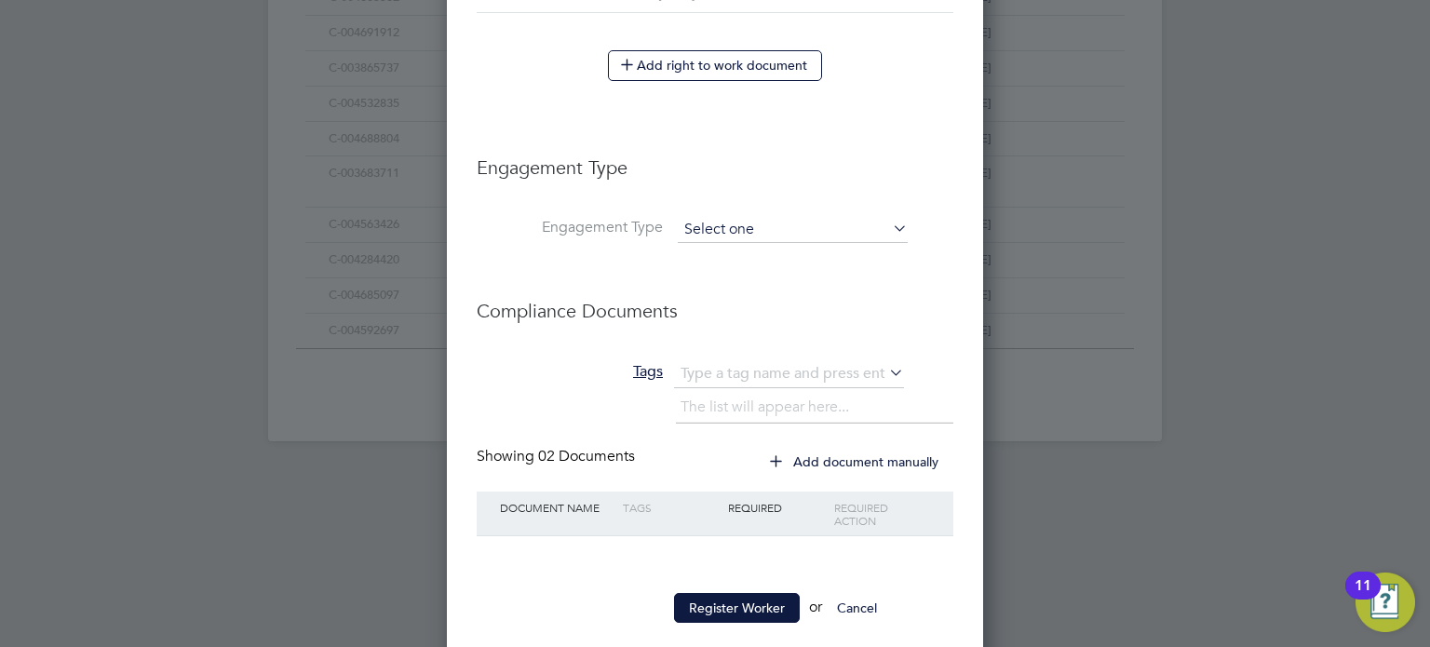
click at [751, 222] on input at bounding box center [793, 230] width 230 height 26
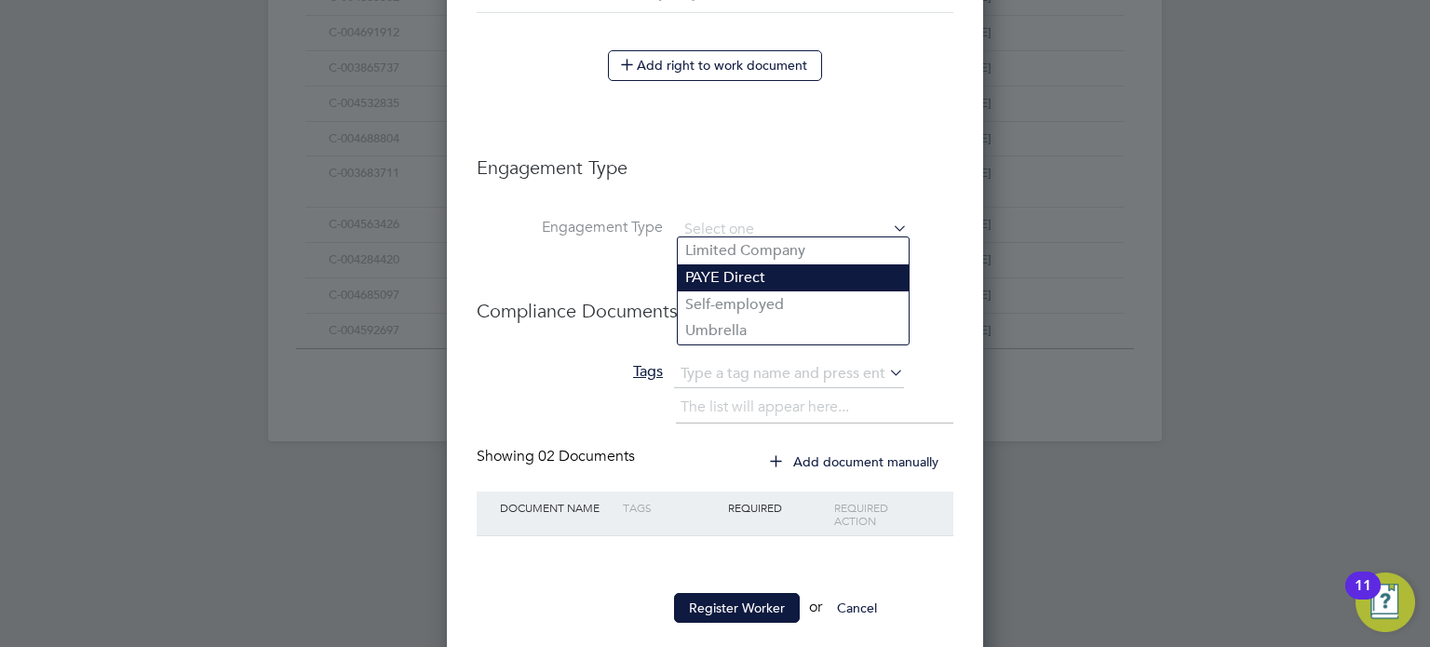
click at [730, 287] on li "PAYE Direct" at bounding box center [793, 277] width 231 height 27
type input "PAYE Direct"
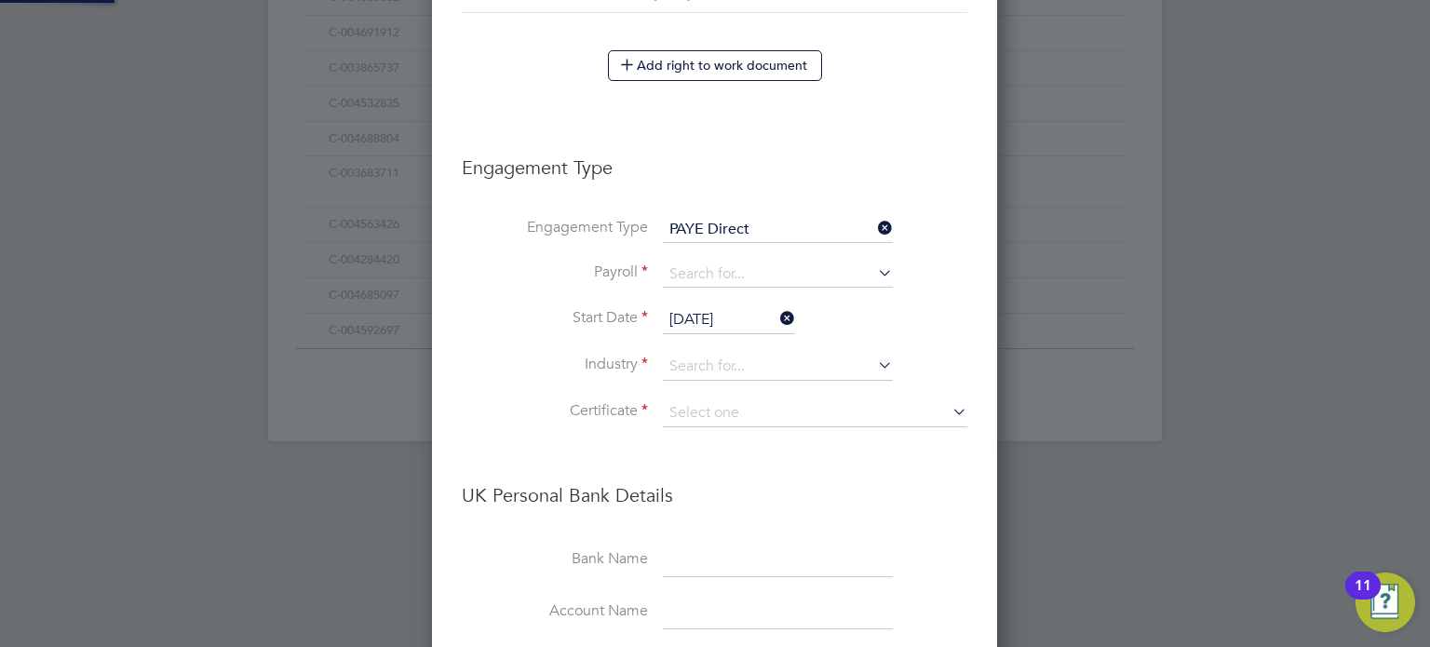
scroll to position [2376, 566]
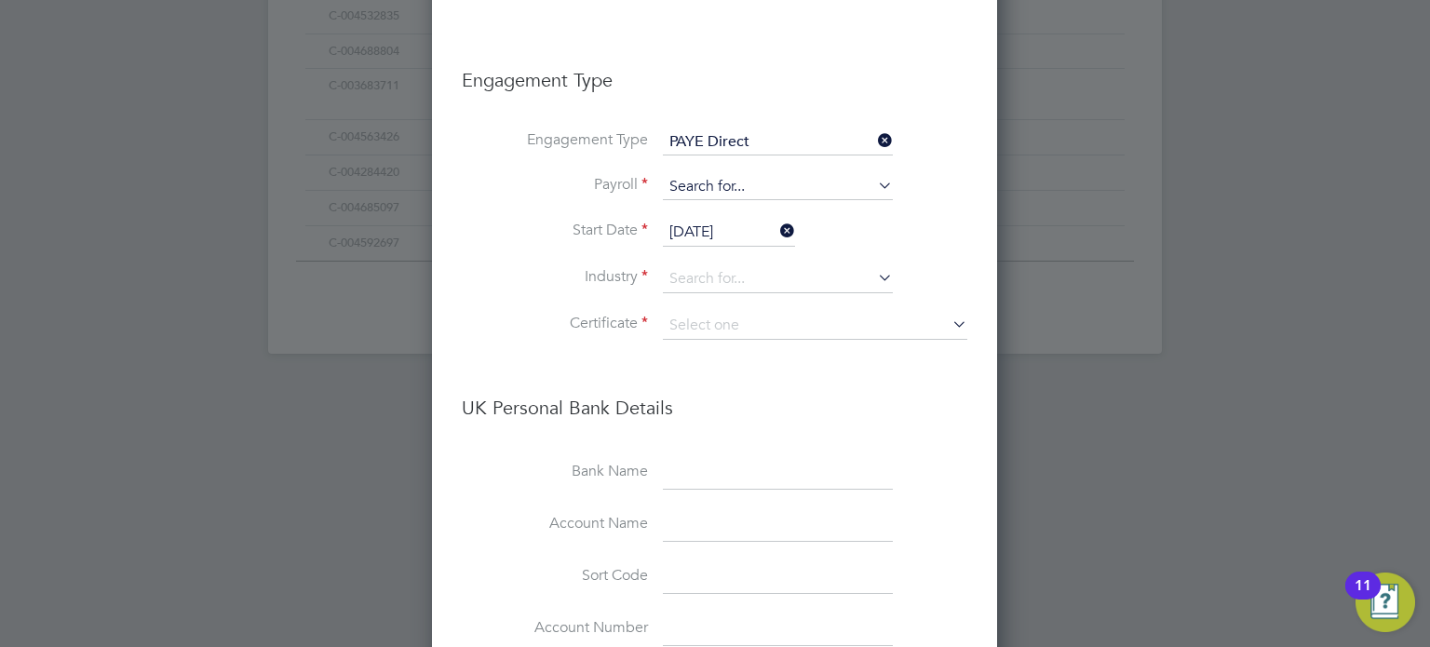
click at [729, 180] on input at bounding box center [778, 187] width 230 height 26
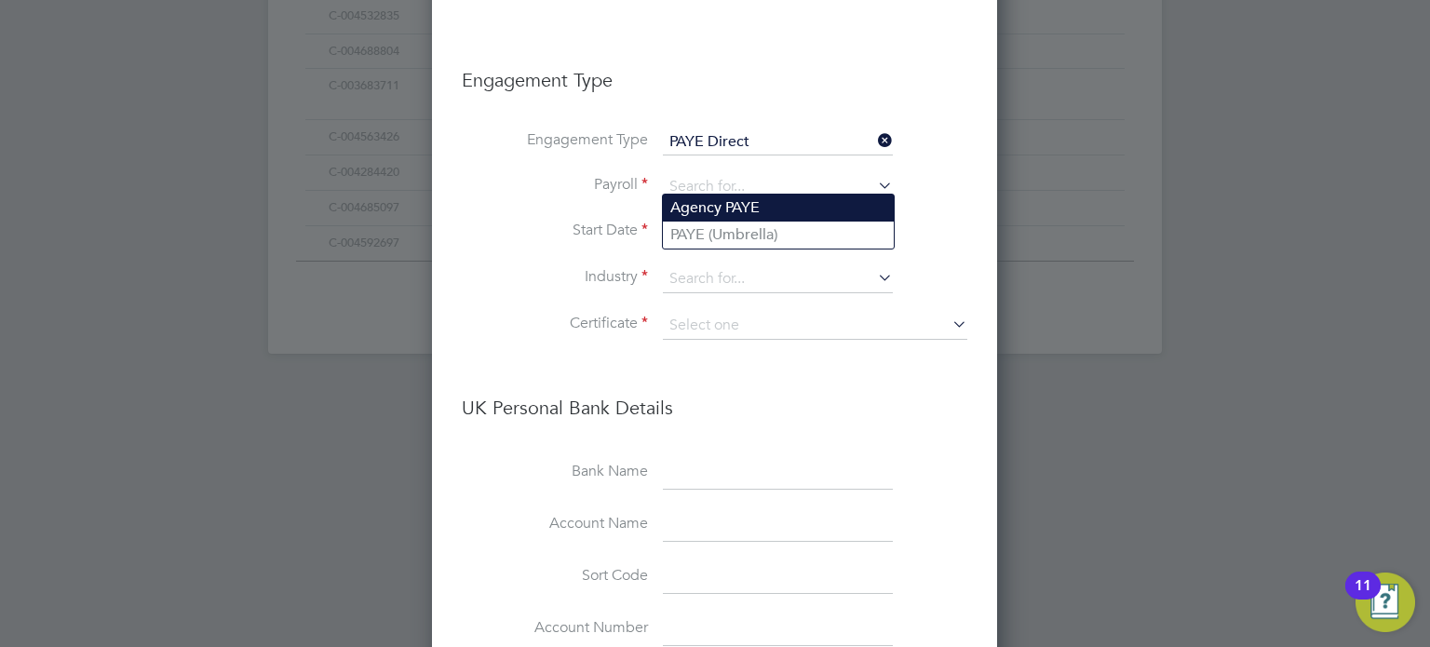
click at [729, 209] on li "Agency PAYE" at bounding box center [778, 208] width 231 height 27
type input "Agency PAYE"
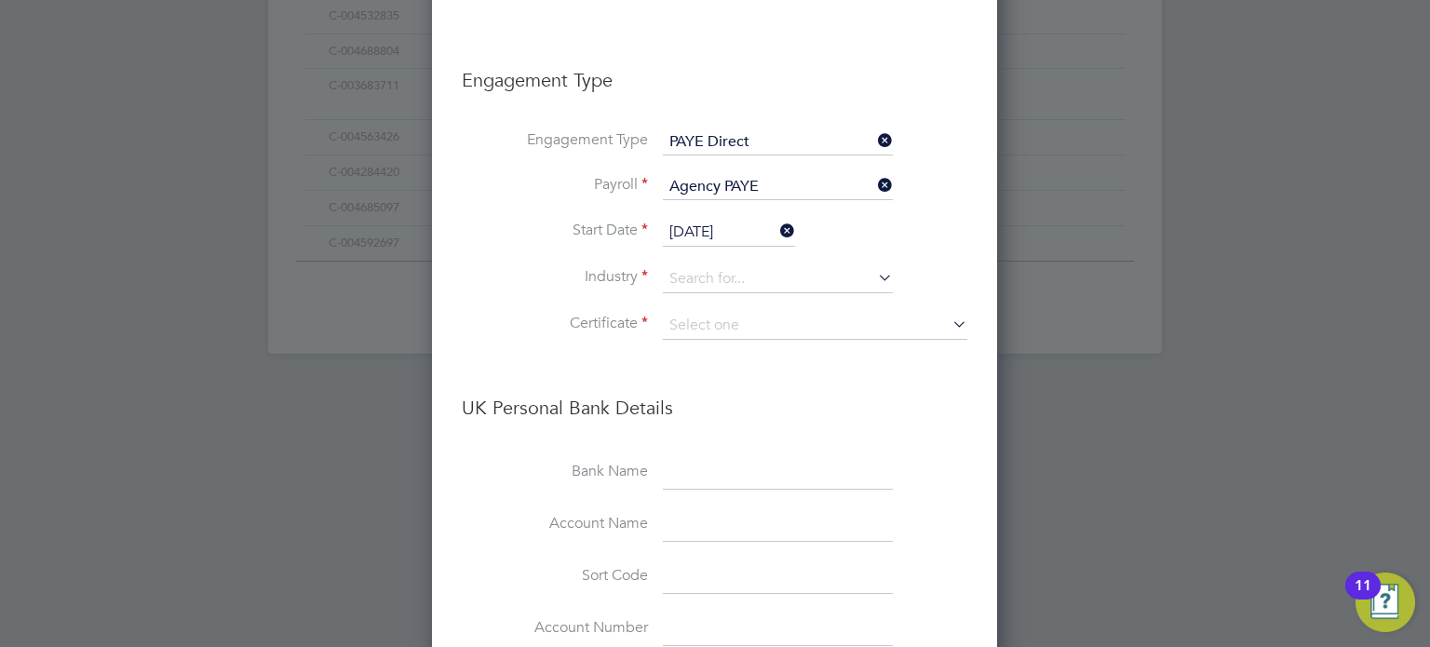
click at [710, 233] on input "03 Oct 2025" at bounding box center [729, 233] width 132 height 28
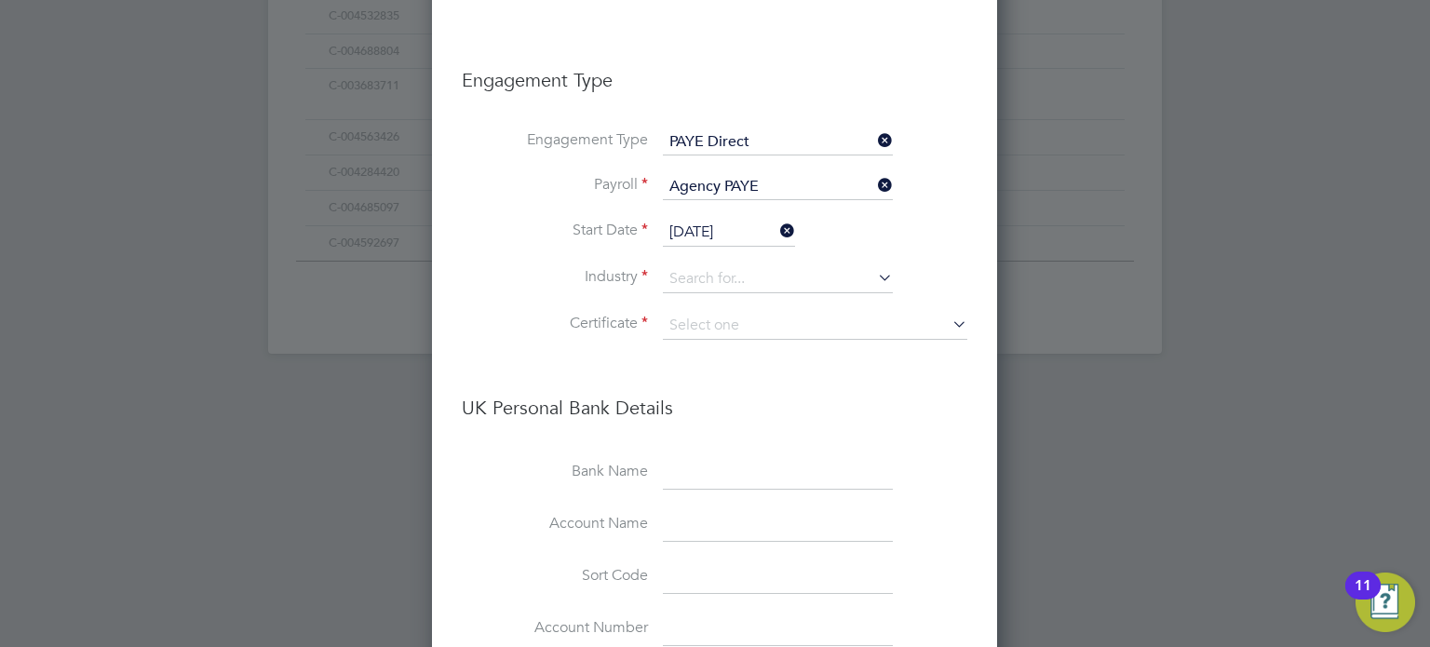
click at [714, 225] on input "[DATE]" at bounding box center [729, 233] width 132 height 28
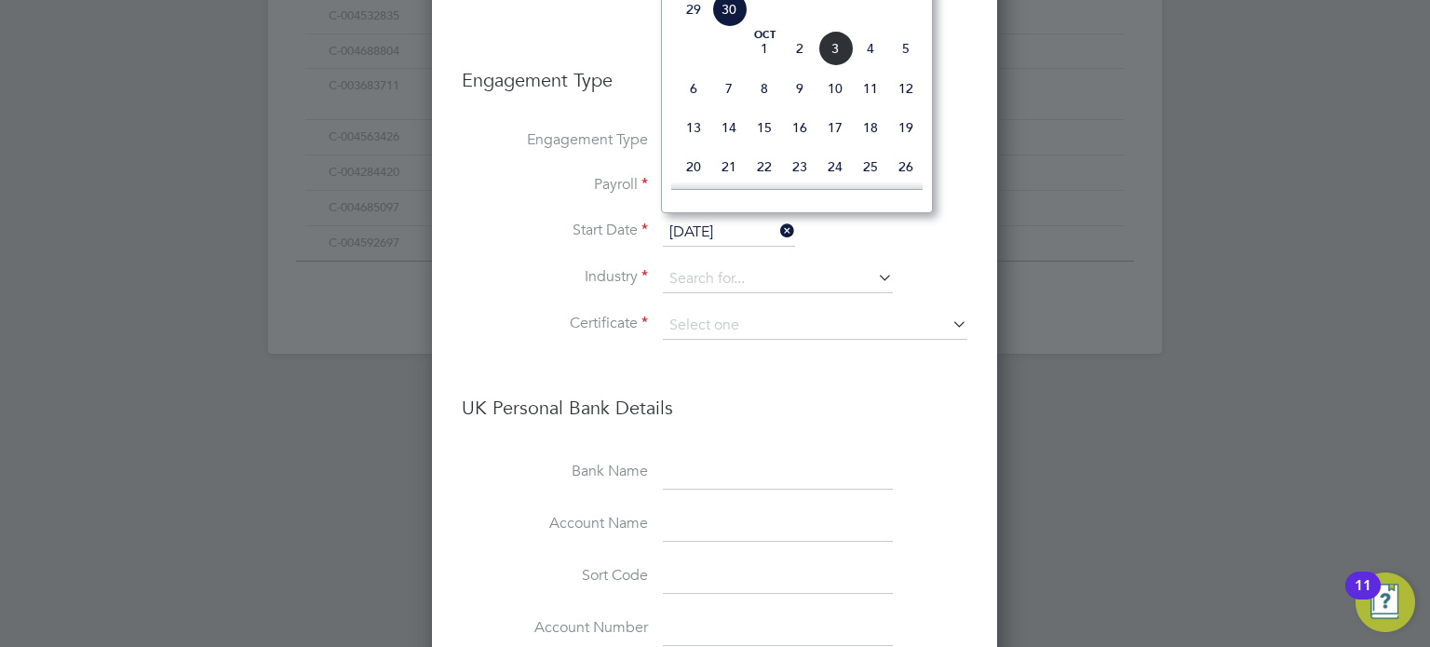
click at [697, 27] on span "29" at bounding box center [693, 9] width 35 height 35
type input "[DATE]"
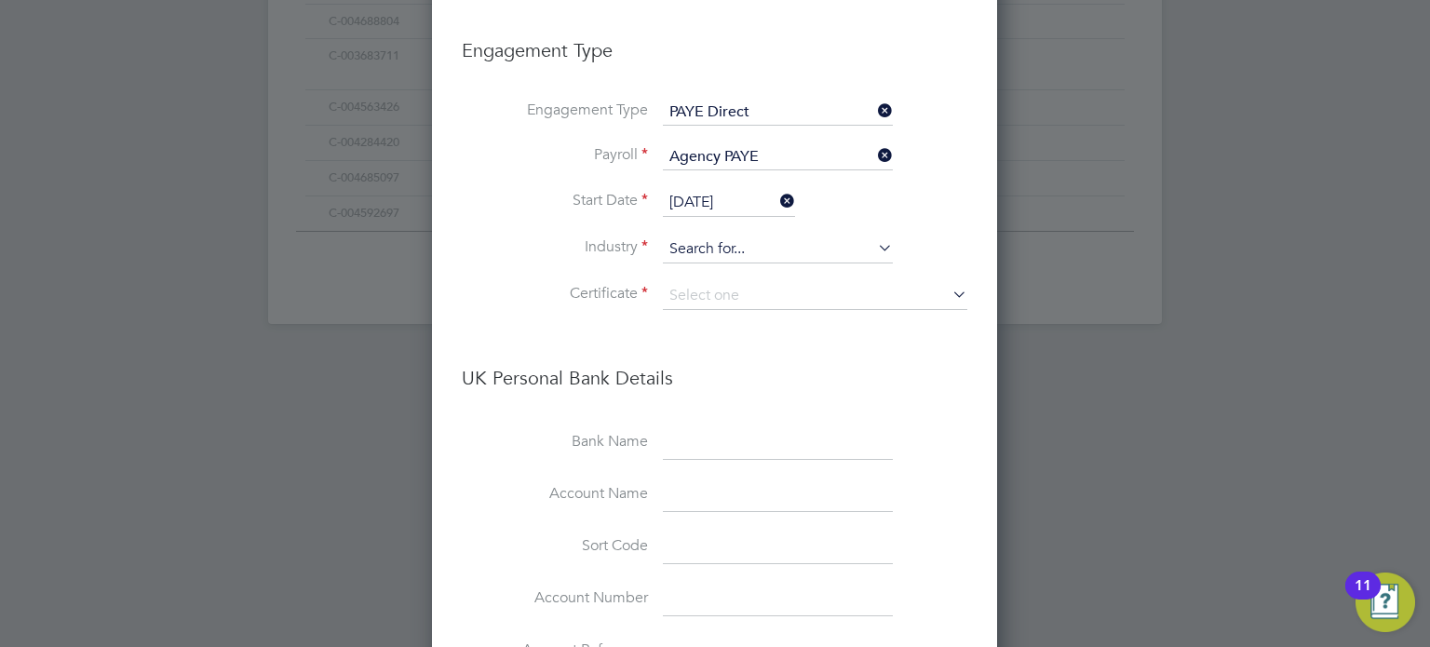
click at [700, 237] on input at bounding box center [778, 249] width 230 height 28
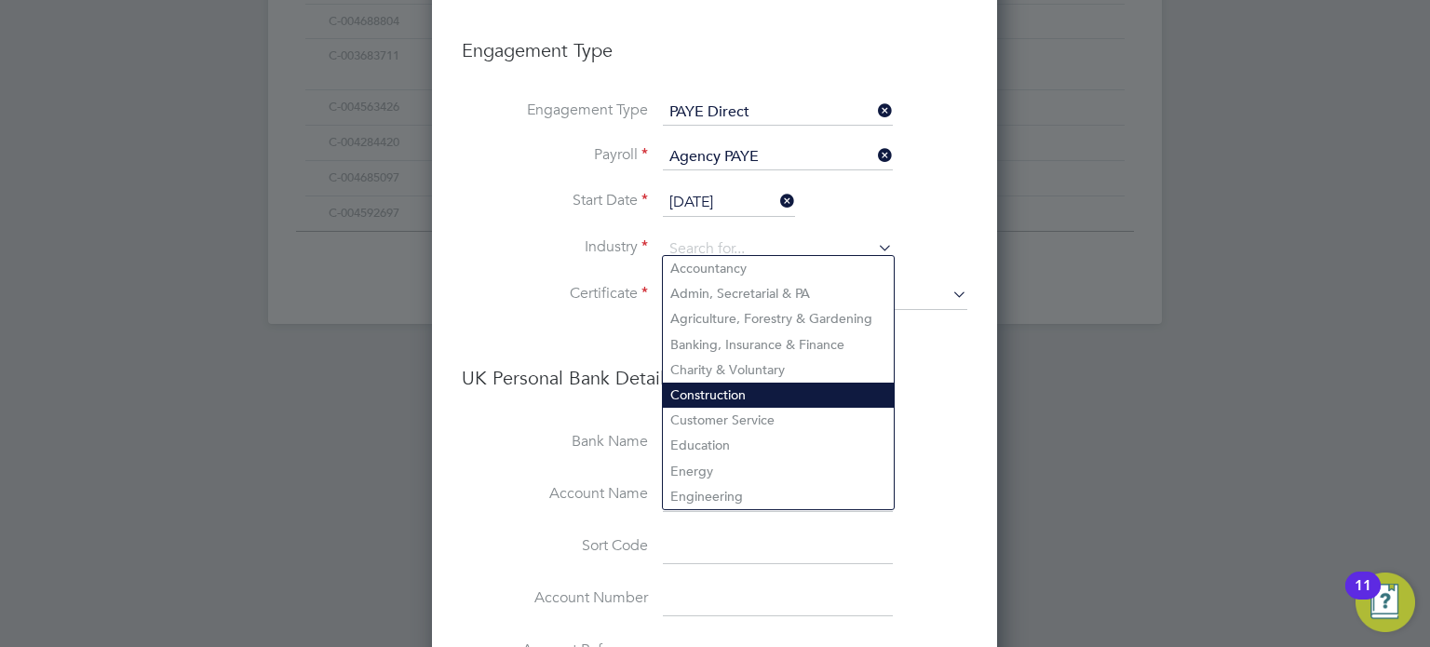
click at [732, 383] on li "Construction" at bounding box center [778, 395] width 231 height 25
type input "Construction"
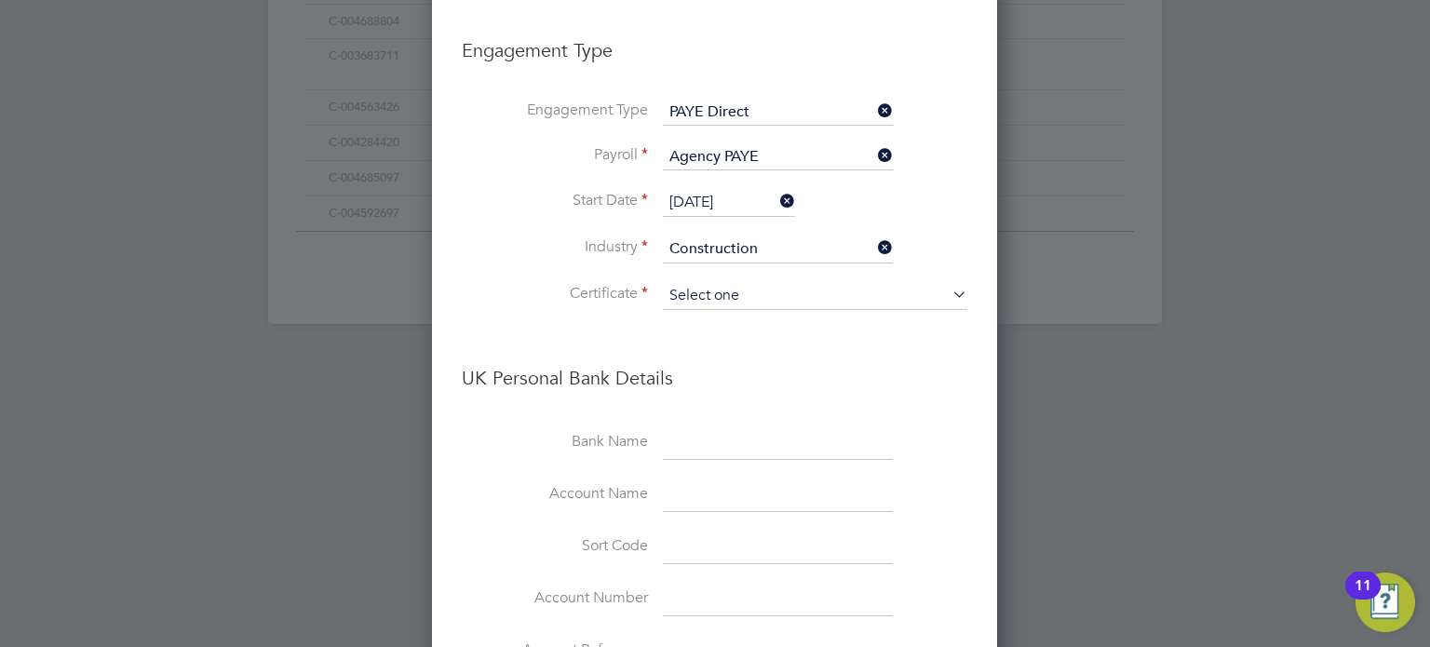
click at [722, 285] on input at bounding box center [815, 296] width 304 height 28
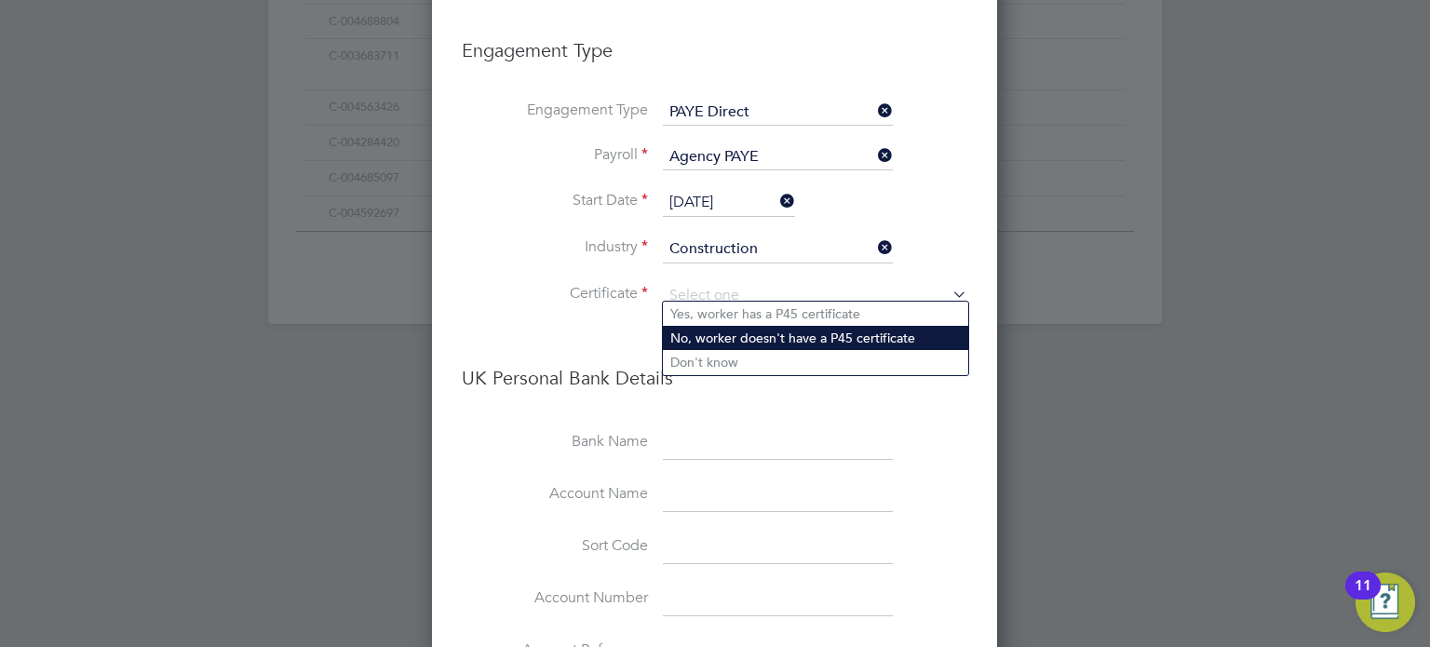
click at [727, 336] on li "No, worker doesn't have a P45 certificate" at bounding box center [815, 338] width 305 height 24
type input "No, worker doesn't have a P45 certificate"
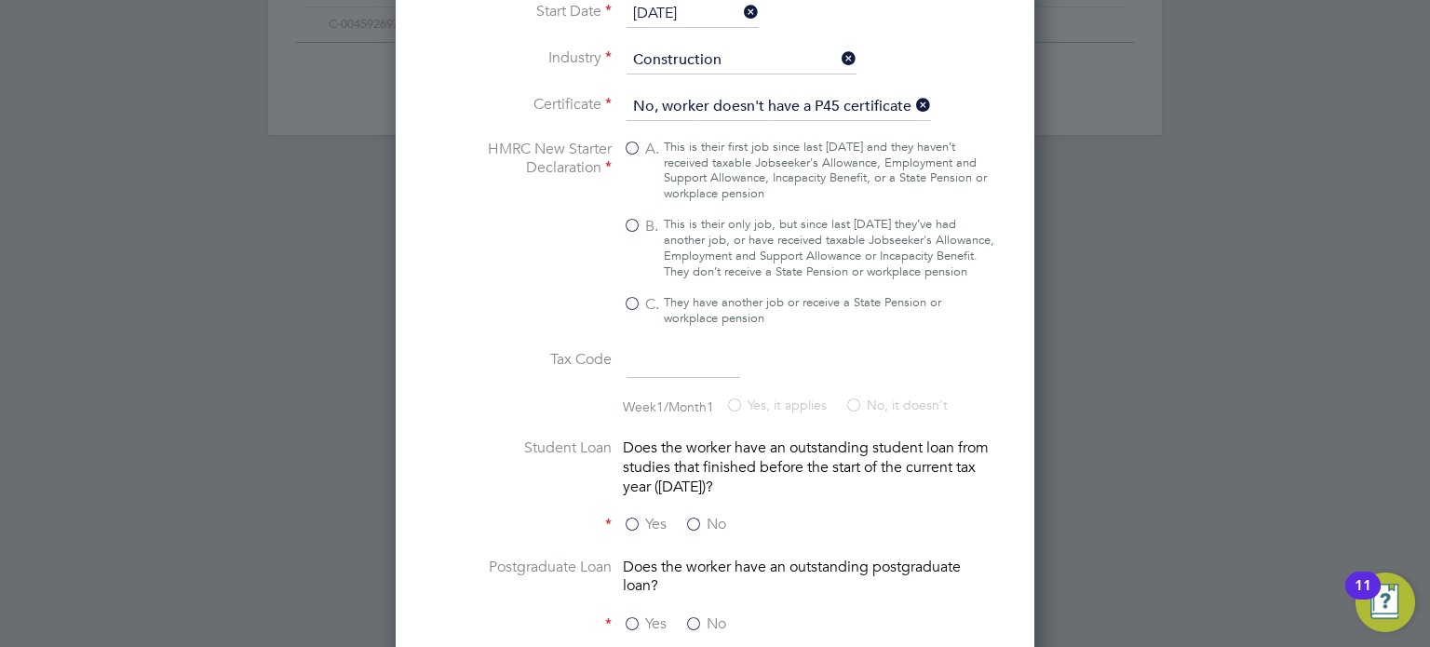
click at [650, 217] on span "B." at bounding box center [652, 227] width 14 height 20
click at [0, 0] on input "B. This is their only job, but since last 6 April they’ve had another job, or h…" at bounding box center [0, 0] width 0 height 0
type input "1257L"
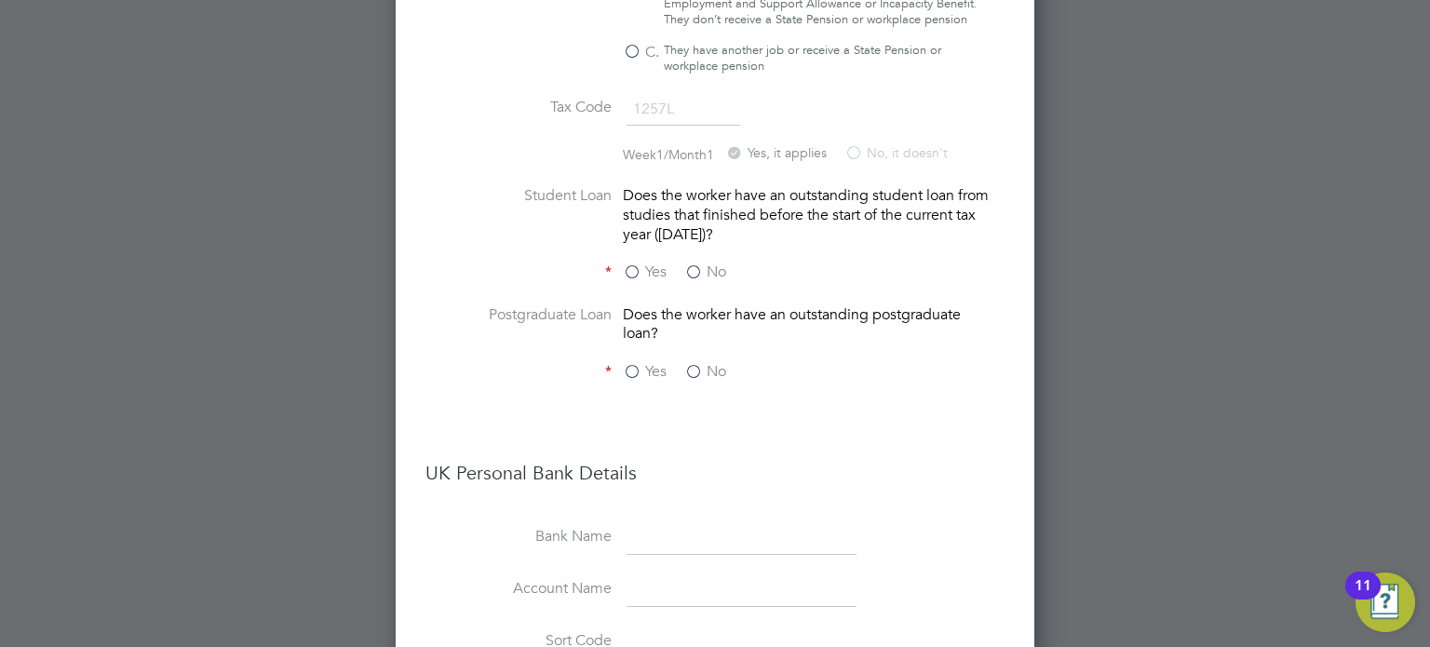
click at [686, 275] on label "No" at bounding box center [705, 272] width 42 height 20
click at [0, 0] on input "No" at bounding box center [0, 0] width 0 height 0
click at [696, 381] on label "No" at bounding box center [705, 372] width 42 height 20
click at [0, 0] on input "No" at bounding box center [0, 0] width 0 height 0
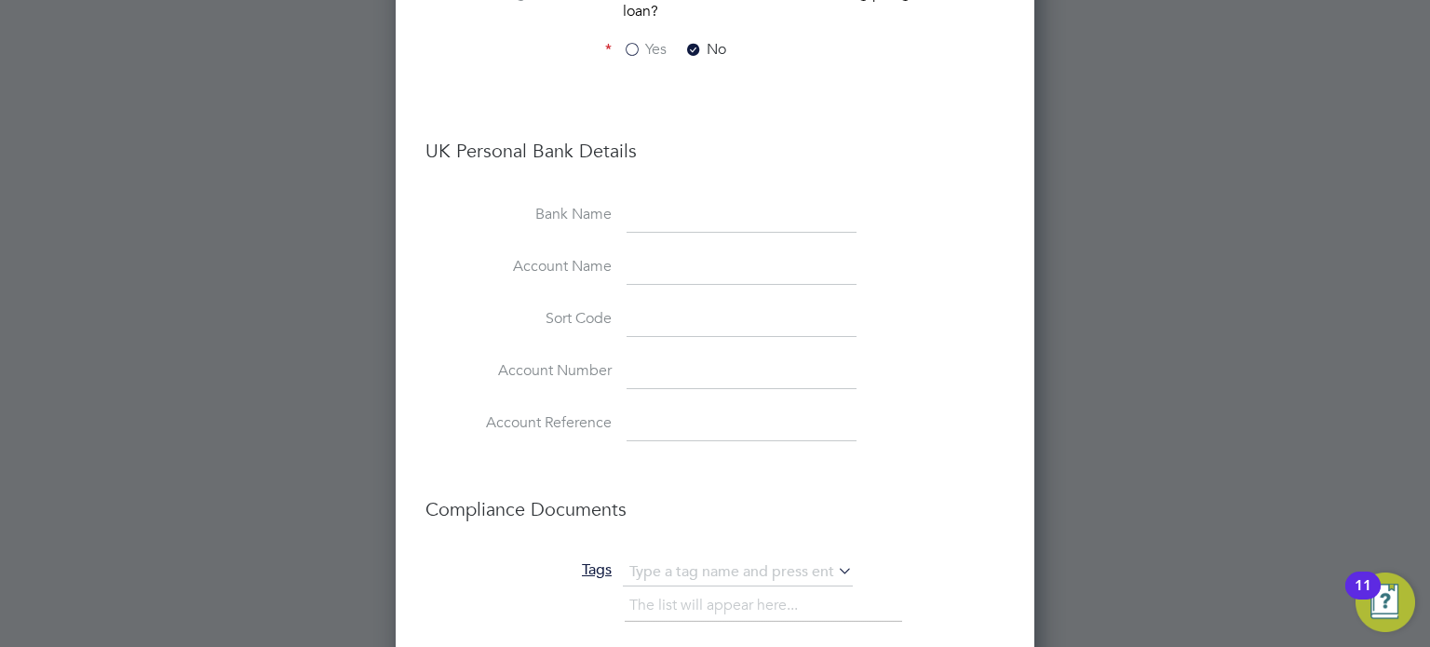
click at [650, 225] on input at bounding box center [741, 217] width 230 height 34
type input "Revolut"
click at [671, 331] on input at bounding box center [741, 320] width 230 height 34
paste input "042909"
type input "04-29-09"
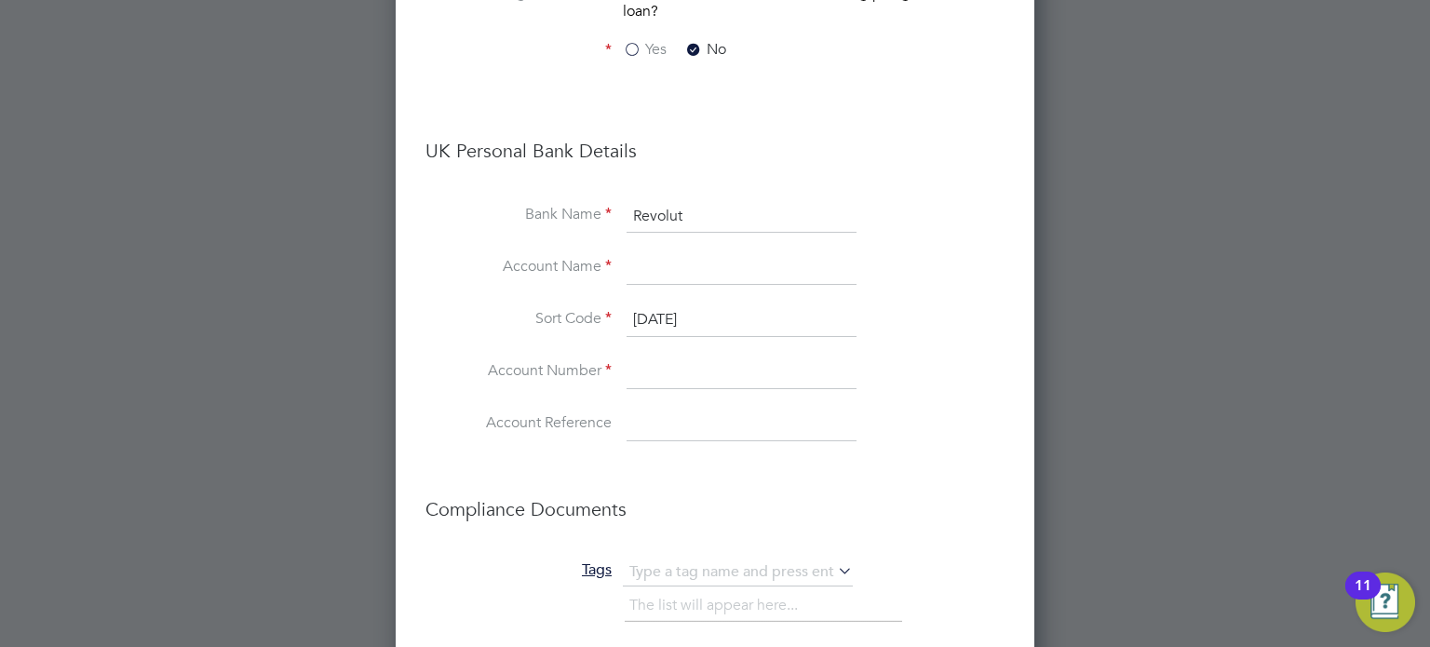
click at [665, 267] on input at bounding box center [741, 268] width 230 height 34
paste input "03173887"
type input "03173887"
click at [663, 372] on input at bounding box center [741, 373] width 230 height 34
drag, startPoint x: 719, startPoint y: 267, endPoint x: 653, endPoint y: 307, distance: 77.3
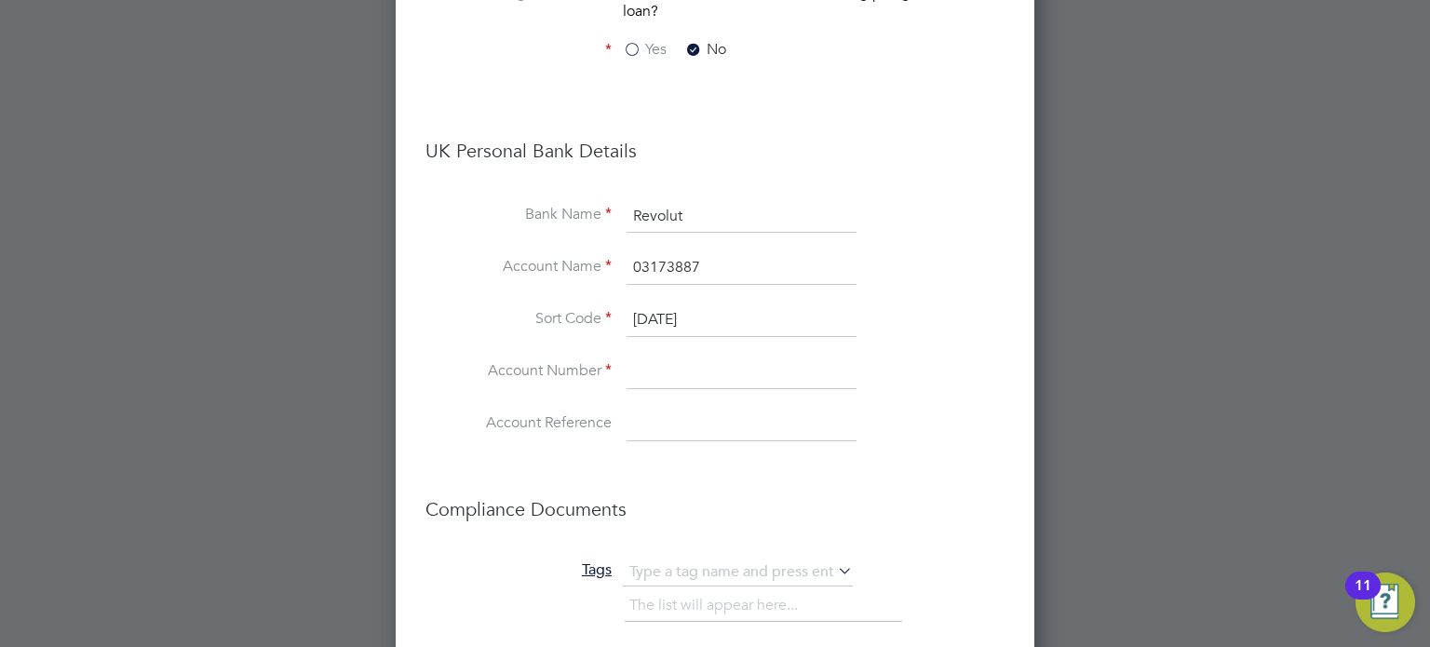
click at [627, 272] on input "03173887" at bounding box center [741, 268] width 230 height 34
click at [678, 383] on input at bounding box center [741, 373] width 230 height 34
paste input "03173887"
type input "03173887"
drag, startPoint x: 710, startPoint y: 267, endPoint x: 578, endPoint y: 270, distance: 132.2
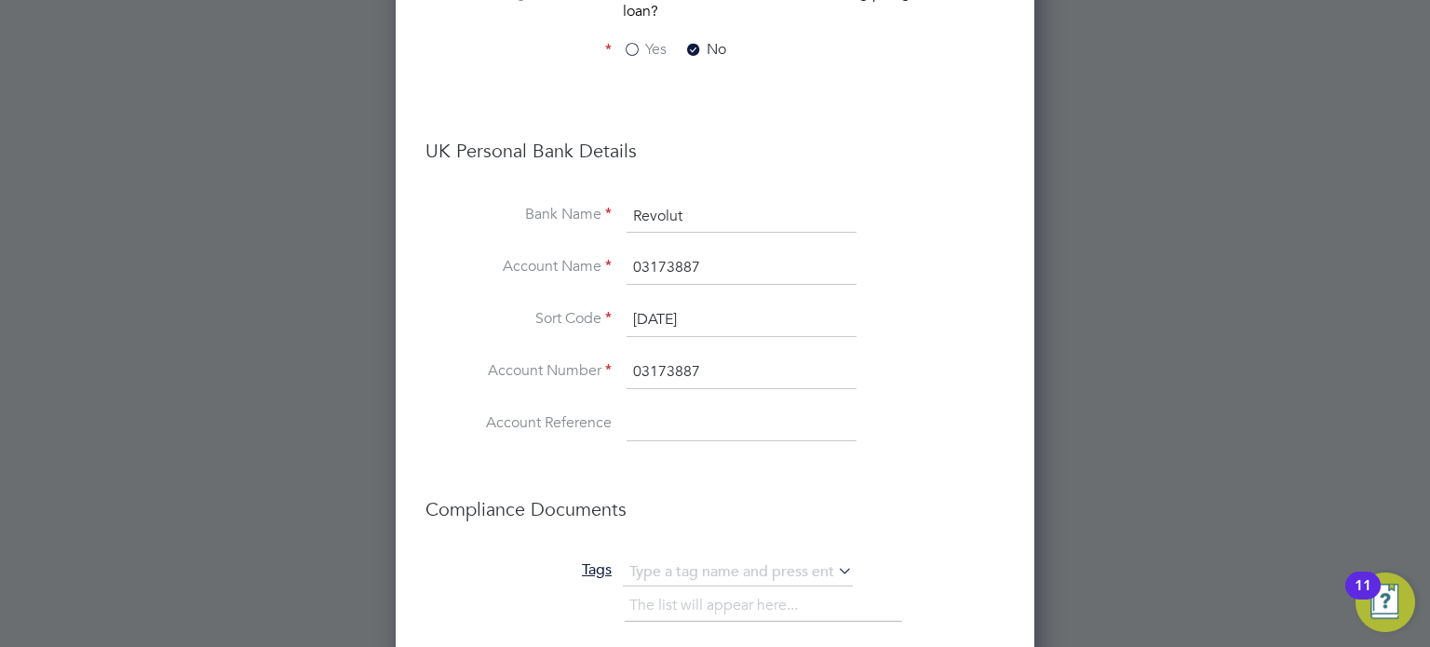
click at [578, 270] on li "Account Name 03173887" at bounding box center [714, 277] width 579 height 52
paste input "[PERSON_NAME] Gusca"
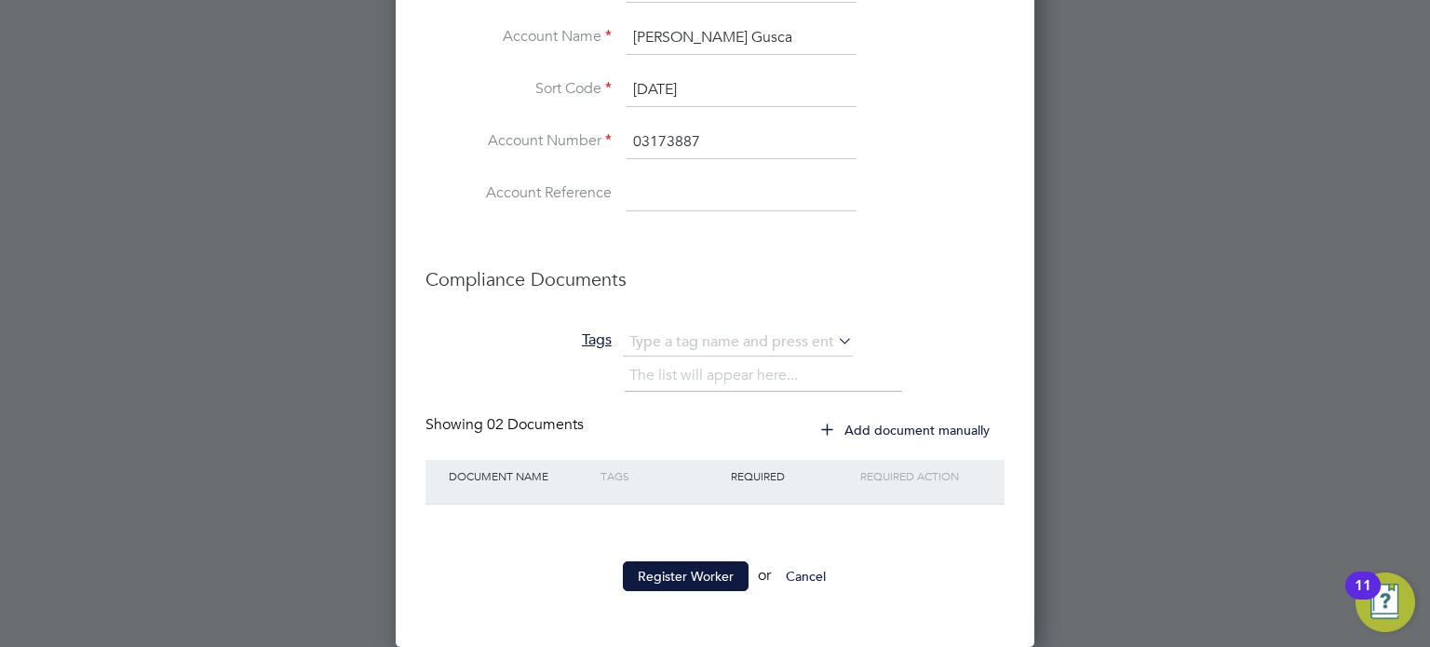
scroll to position [2350, 0]
type input "[PERSON_NAME] Gusca"
click at [680, 579] on button "Register Worker" at bounding box center [686, 576] width 126 height 30
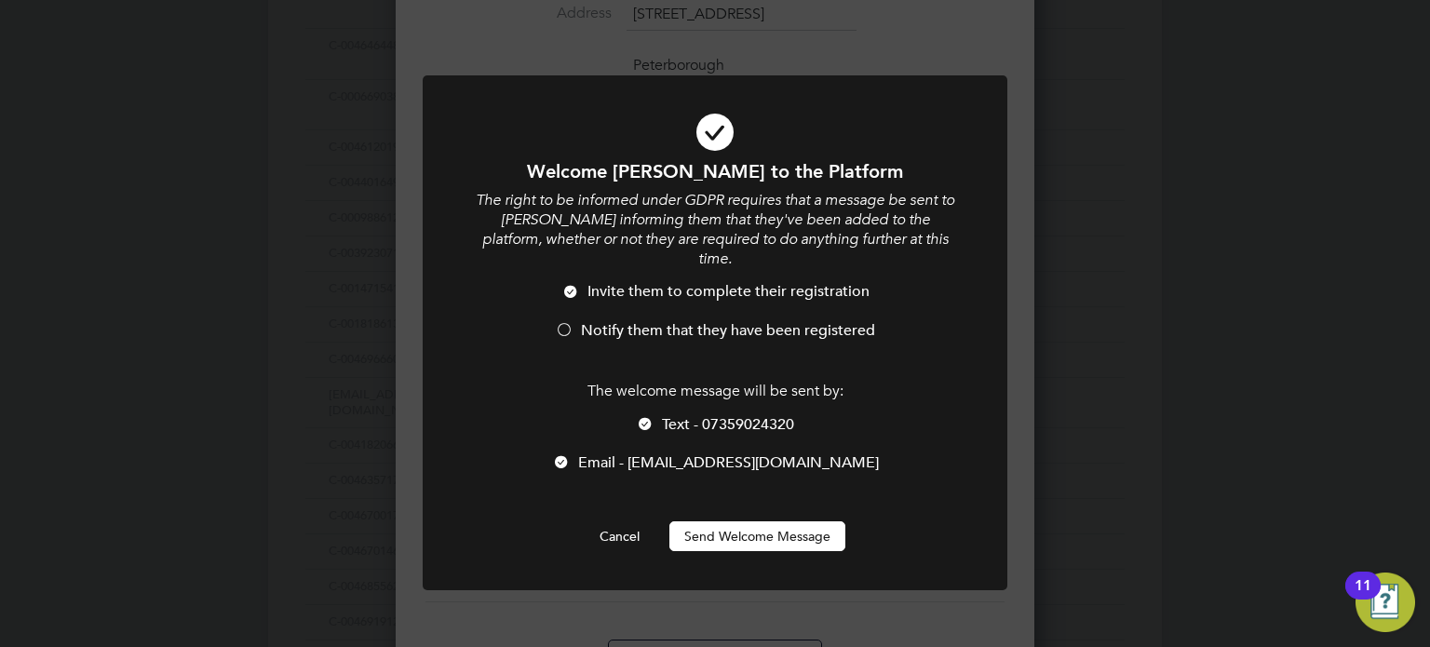
click at [598, 321] on span "Notify them that they have been registered" at bounding box center [728, 330] width 294 height 19
click at [764, 521] on button "Send Welcome Message" at bounding box center [757, 536] width 176 height 30
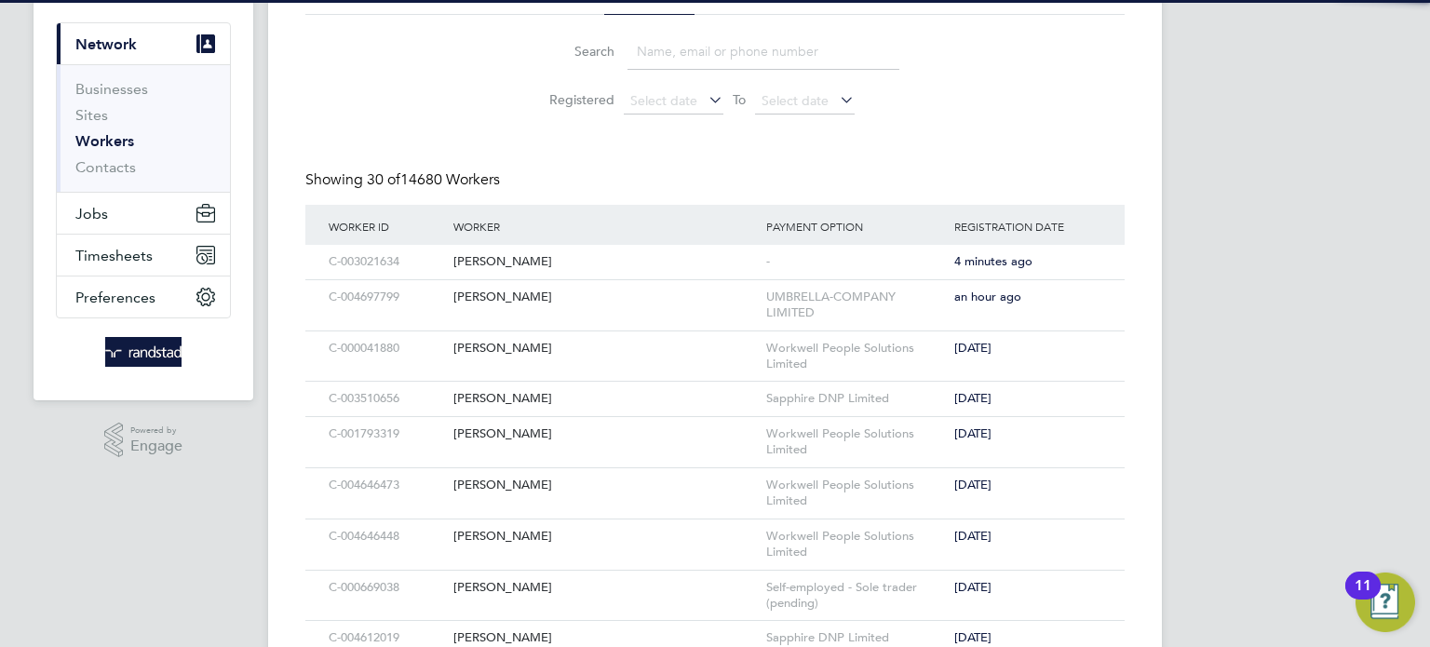
scroll to position [15, 0]
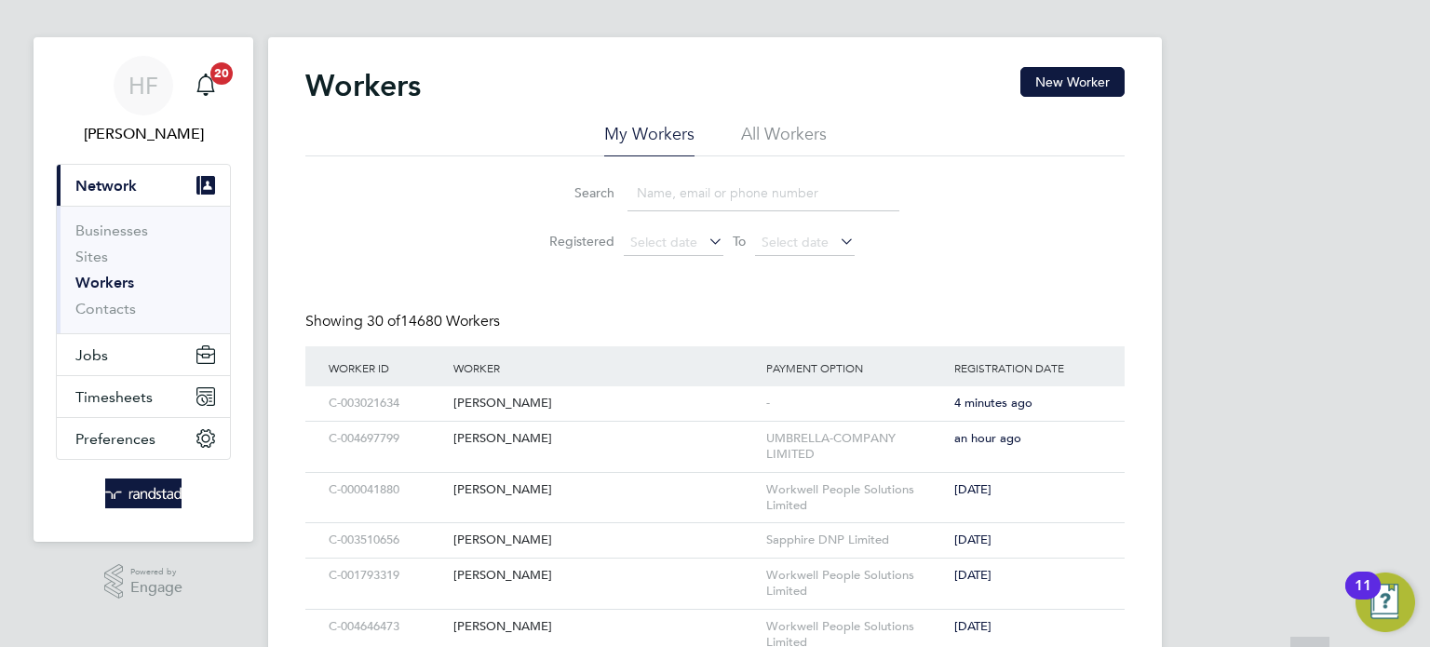
scroll to position [0, 0]
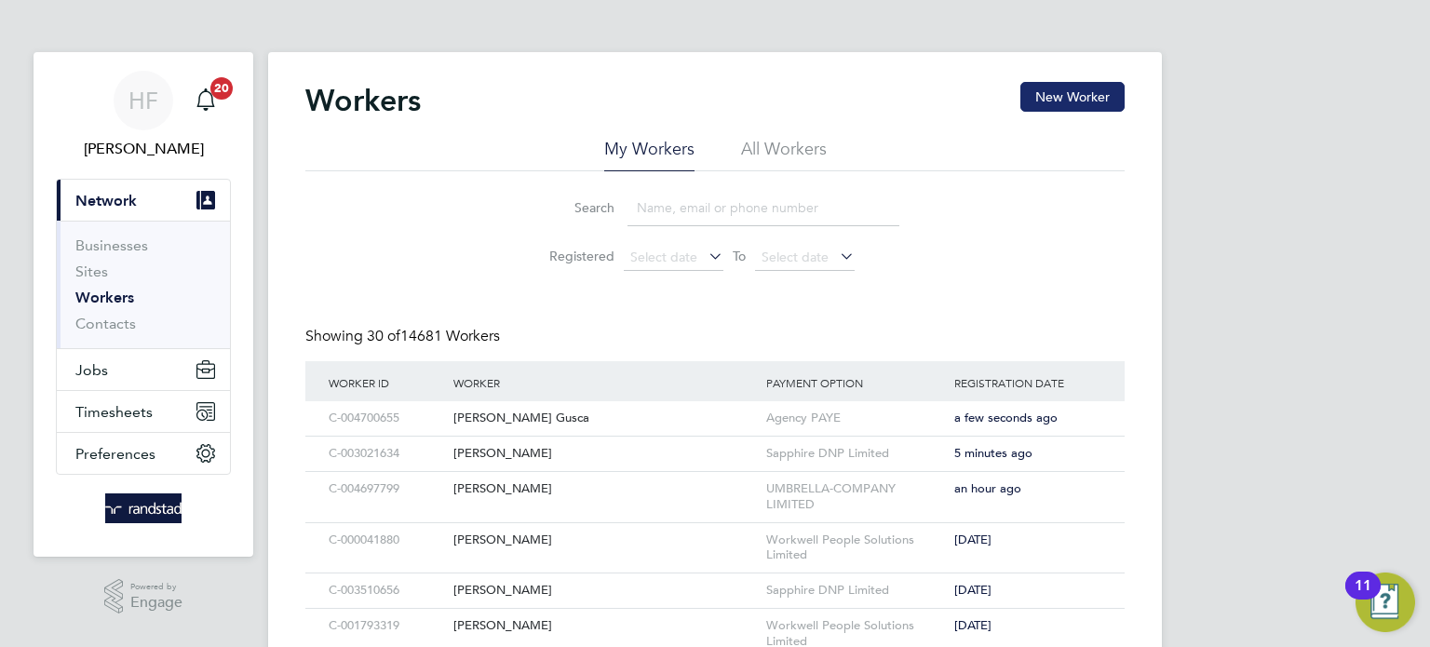
click at [1093, 97] on button "New Worker" at bounding box center [1072, 97] width 104 height 30
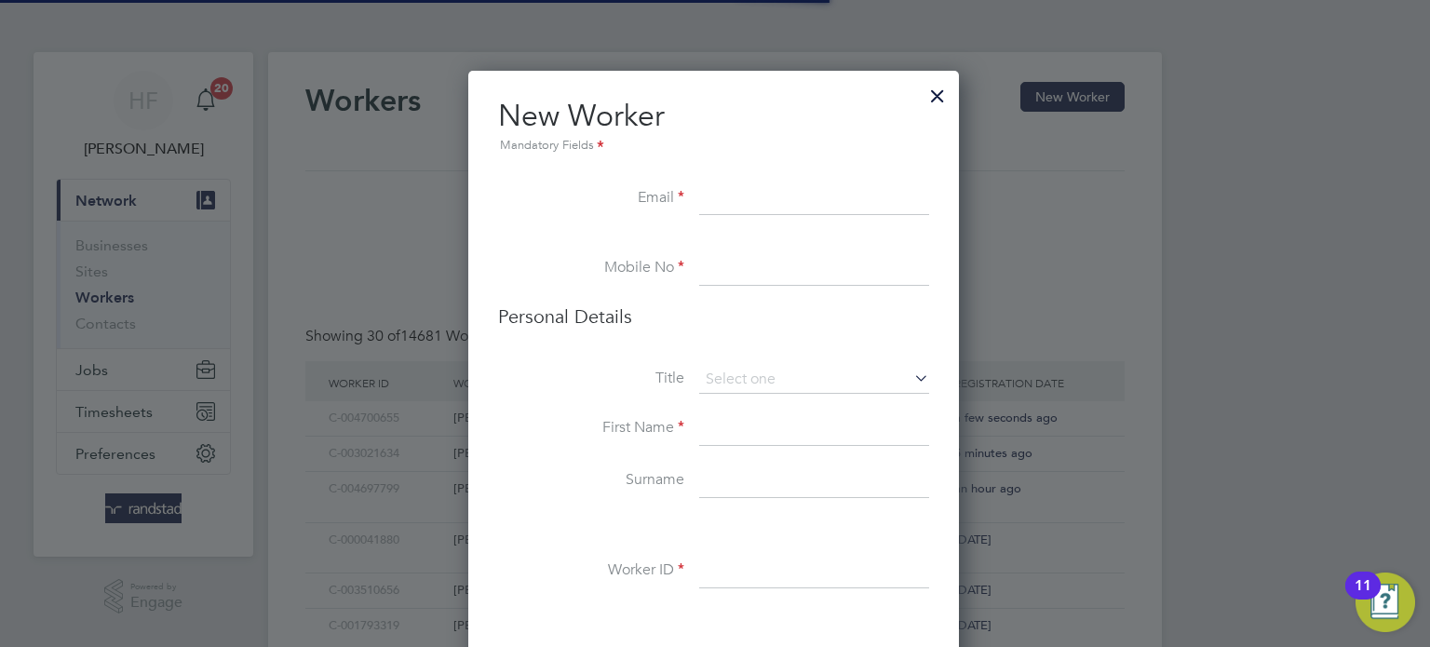
scroll to position [1653, 537]
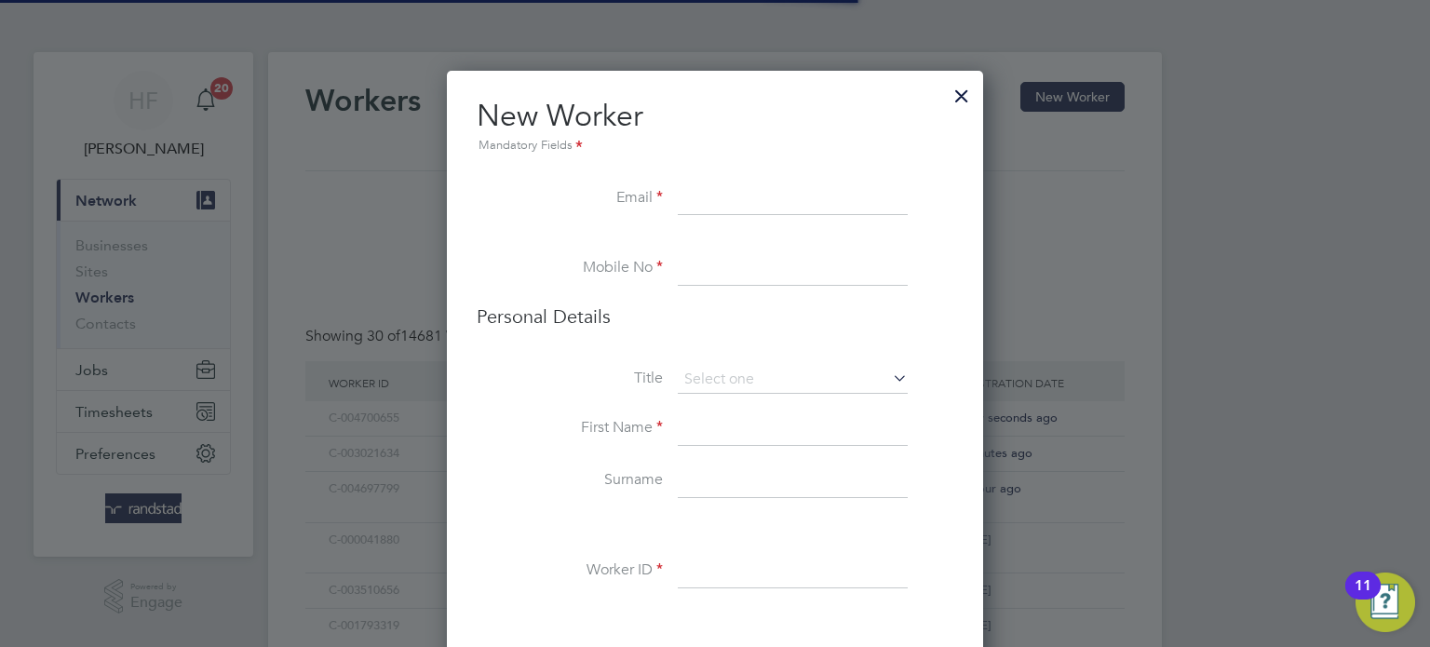
paste input "ferdybailey44@gmail.com"
type input "ferdybailey44@gmail.com"
click at [719, 270] on input at bounding box center [793, 269] width 230 height 34
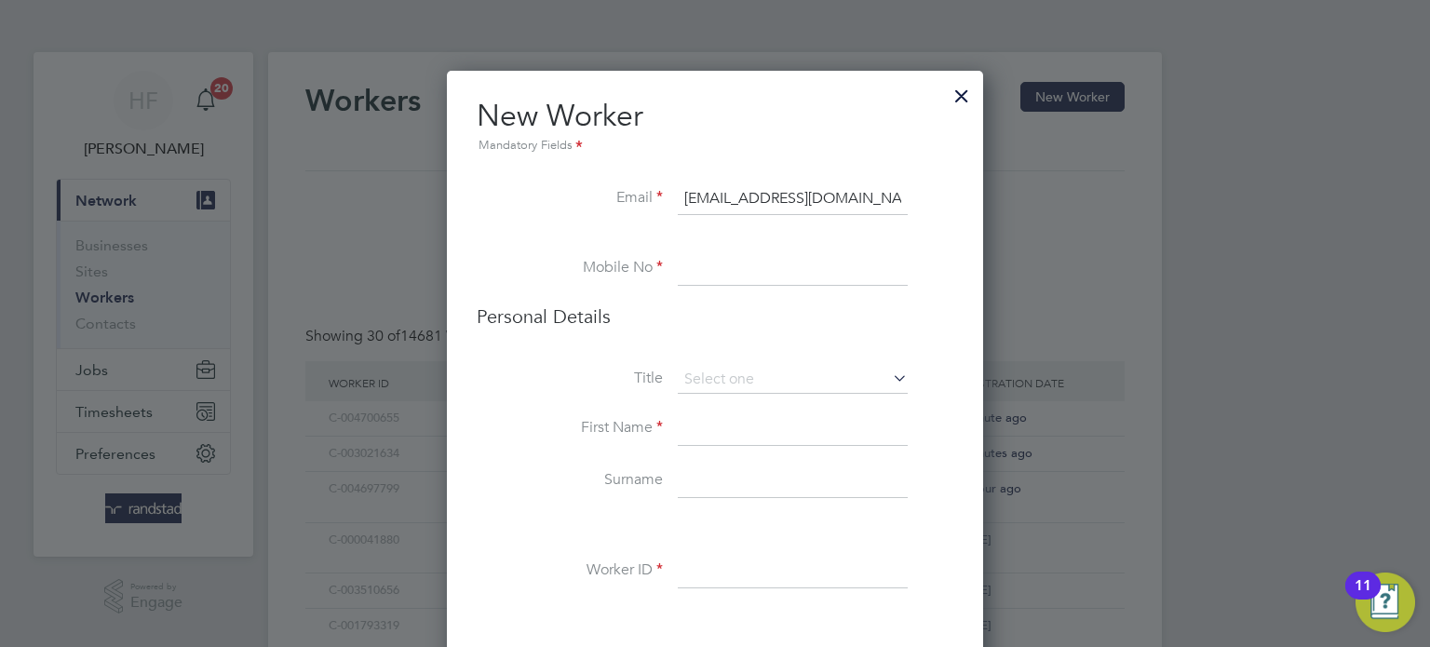
paste input "07511034617"
type input "07511034617"
click at [719, 383] on input at bounding box center [793, 380] width 230 height 28
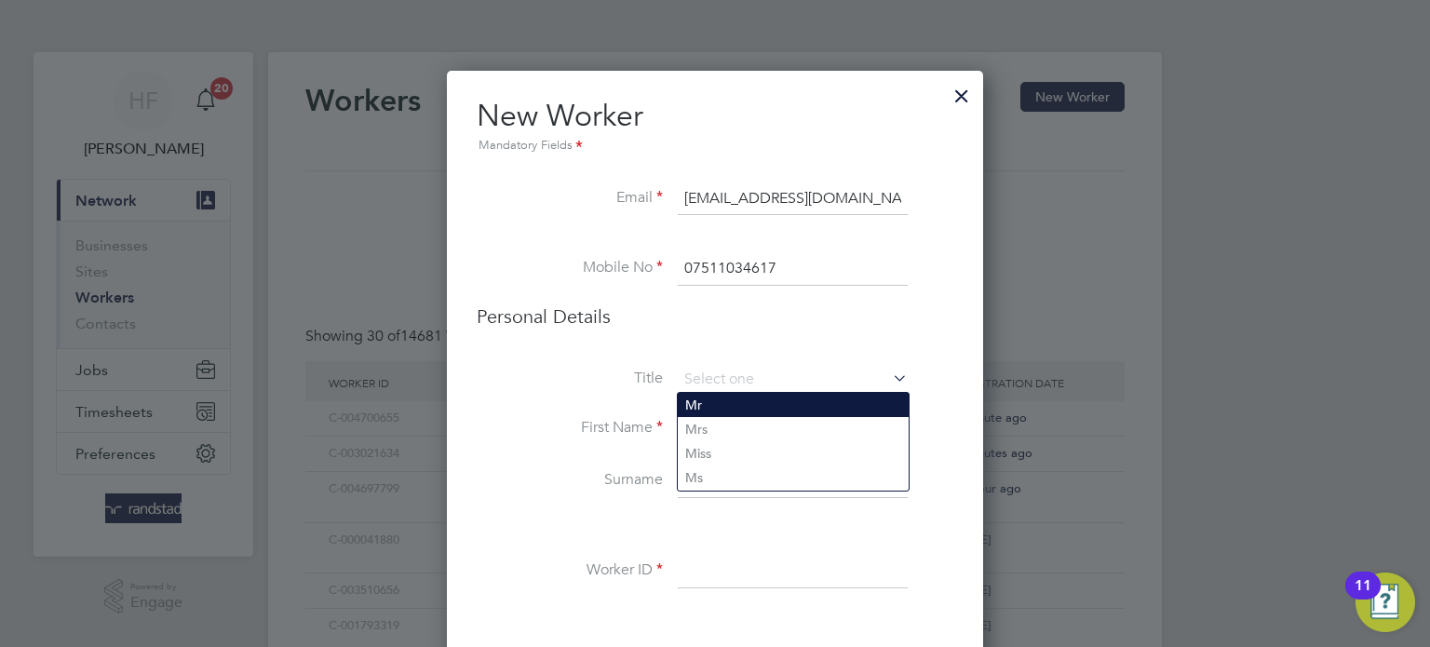
click at [706, 402] on li "Mr" at bounding box center [793, 405] width 231 height 24
type input "Mr"
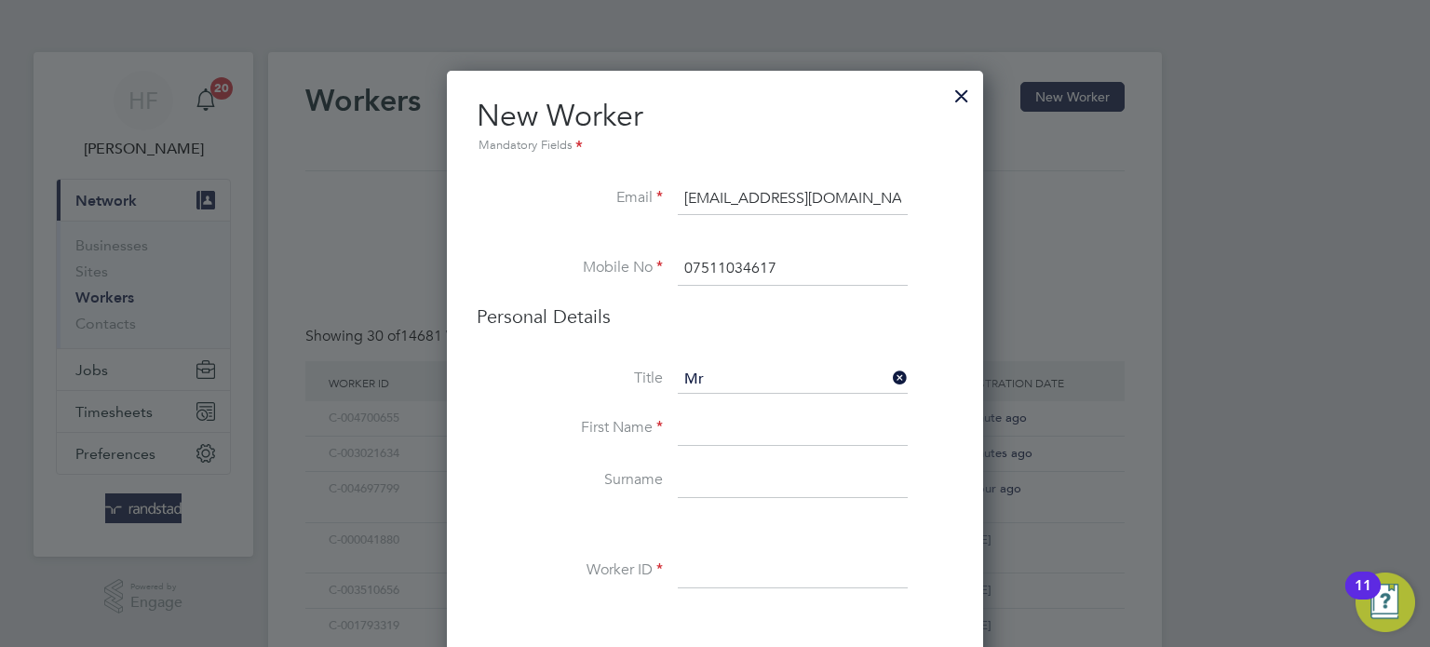
click at [718, 433] on input at bounding box center [793, 429] width 230 height 34
paste input "Ferdinand O'Hara- Bailey"
drag, startPoint x: 867, startPoint y: 423, endPoint x: 757, endPoint y: 426, distance: 110.8
click at [757, 426] on input "Ferdinand O'Hara- Bailey" at bounding box center [793, 429] width 230 height 34
type input "Ferdinand"
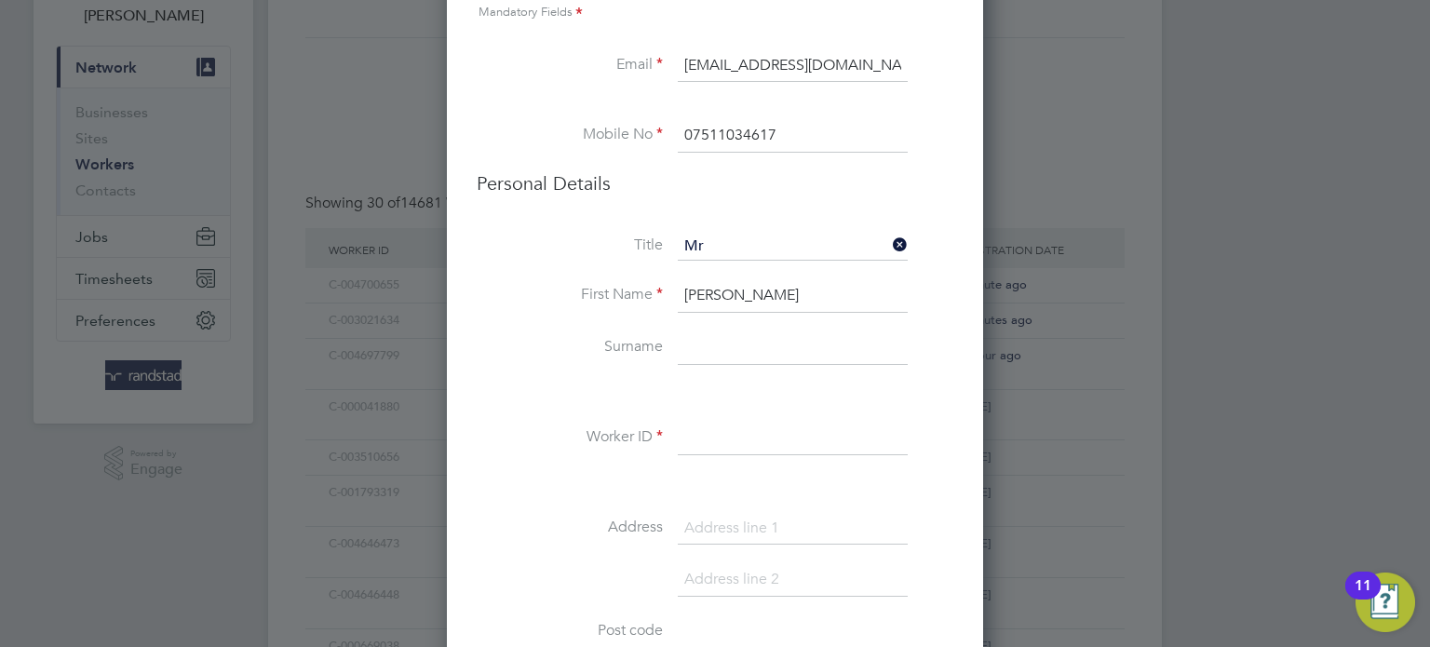
paste input "O'Hara- Bailey"
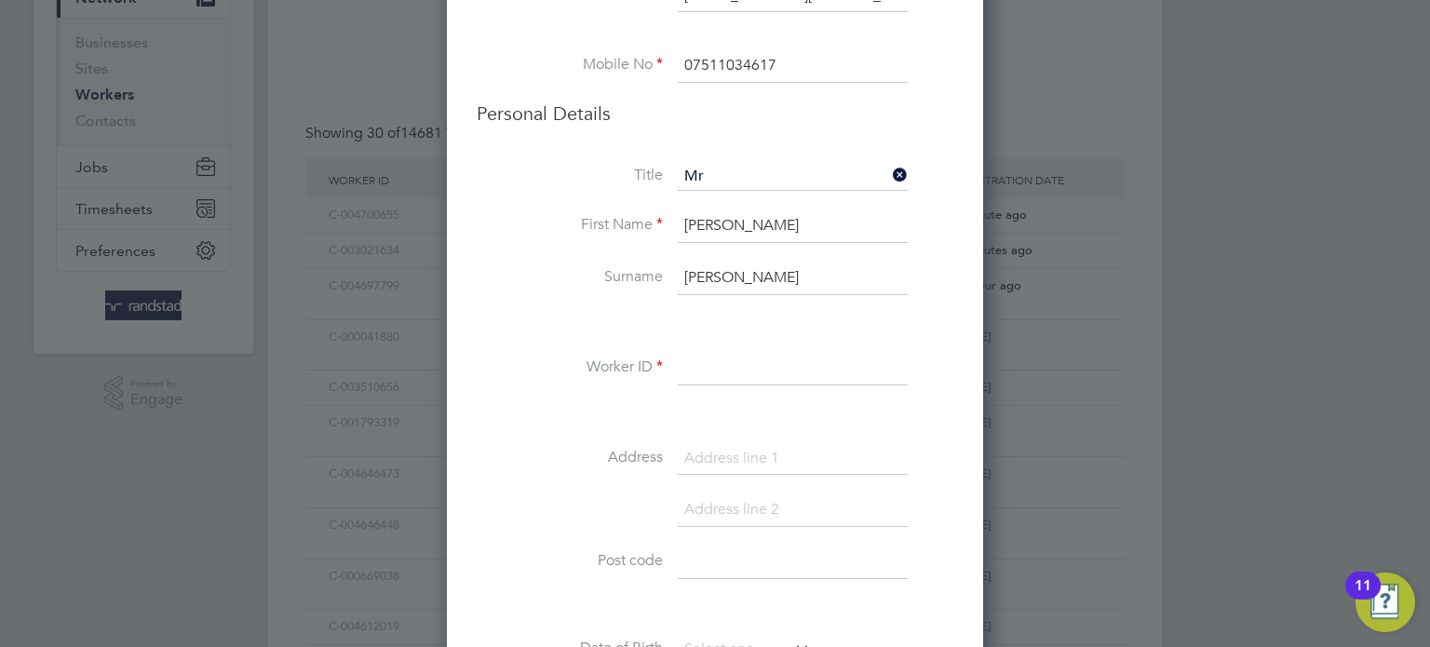
scroll to position [248, 0]
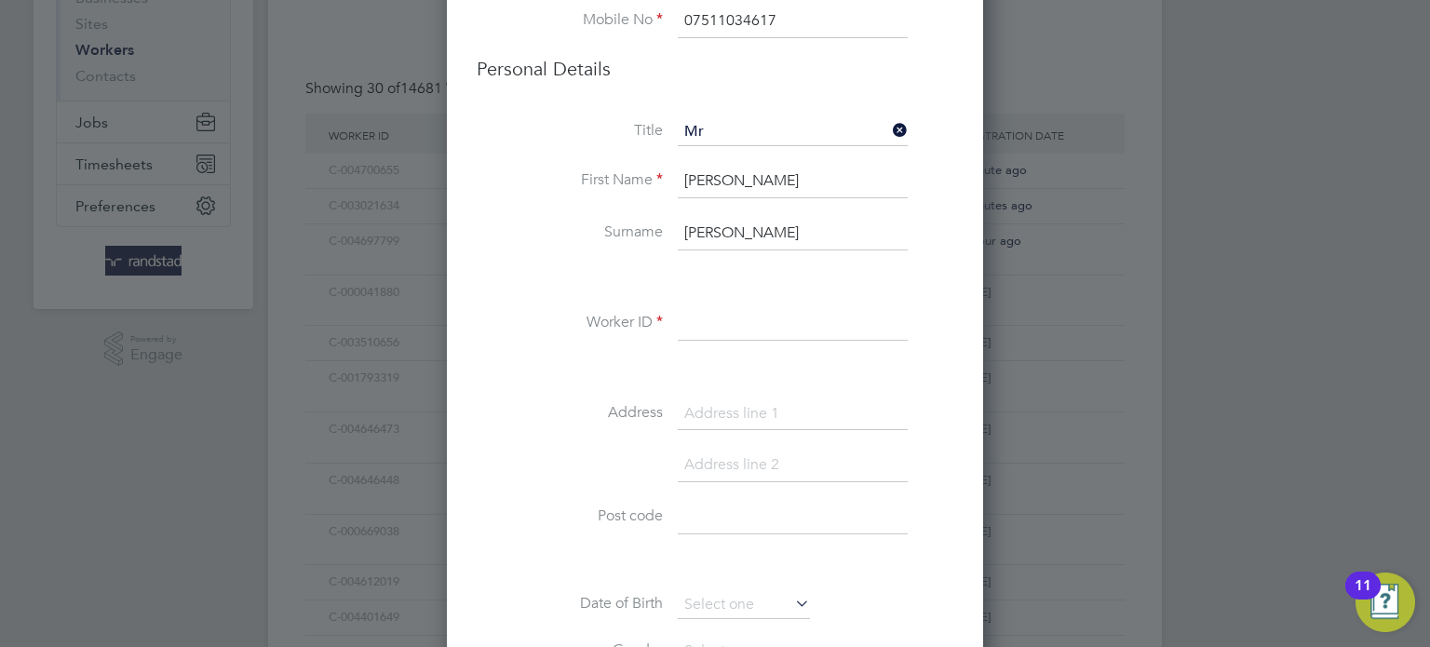
type input "O'Hara- Bailey"
click at [743, 321] on input at bounding box center [793, 324] width 230 height 34
paste input "C-004550239"
type input "C-004550239"
click at [715, 414] on input at bounding box center [793, 414] width 230 height 34
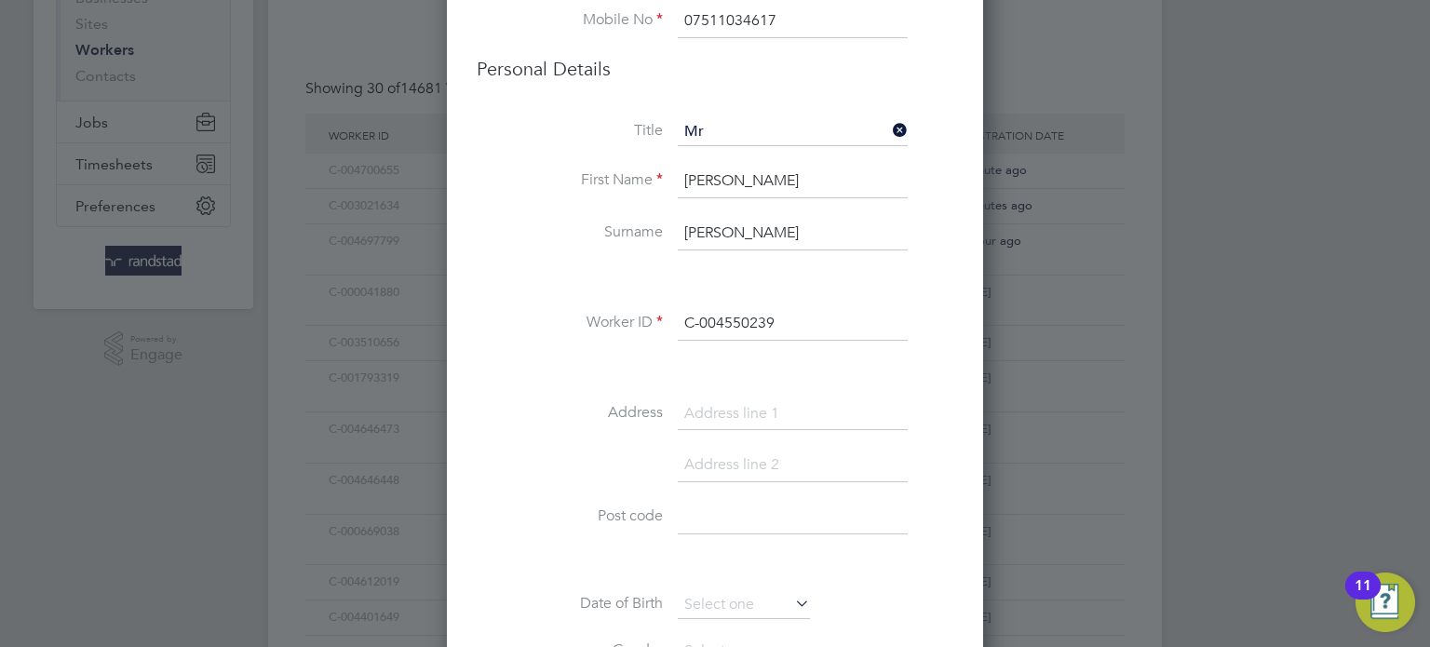
paste input "Chapel Road Ramsey Heights"
type input "Chapel Road Ramsey Heights"
click at [718, 477] on input at bounding box center [793, 466] width 230 height 34
click at [715, 501] on input at bounding box center [793, 518] width 230 height 34
paste input "PE26 2RS"
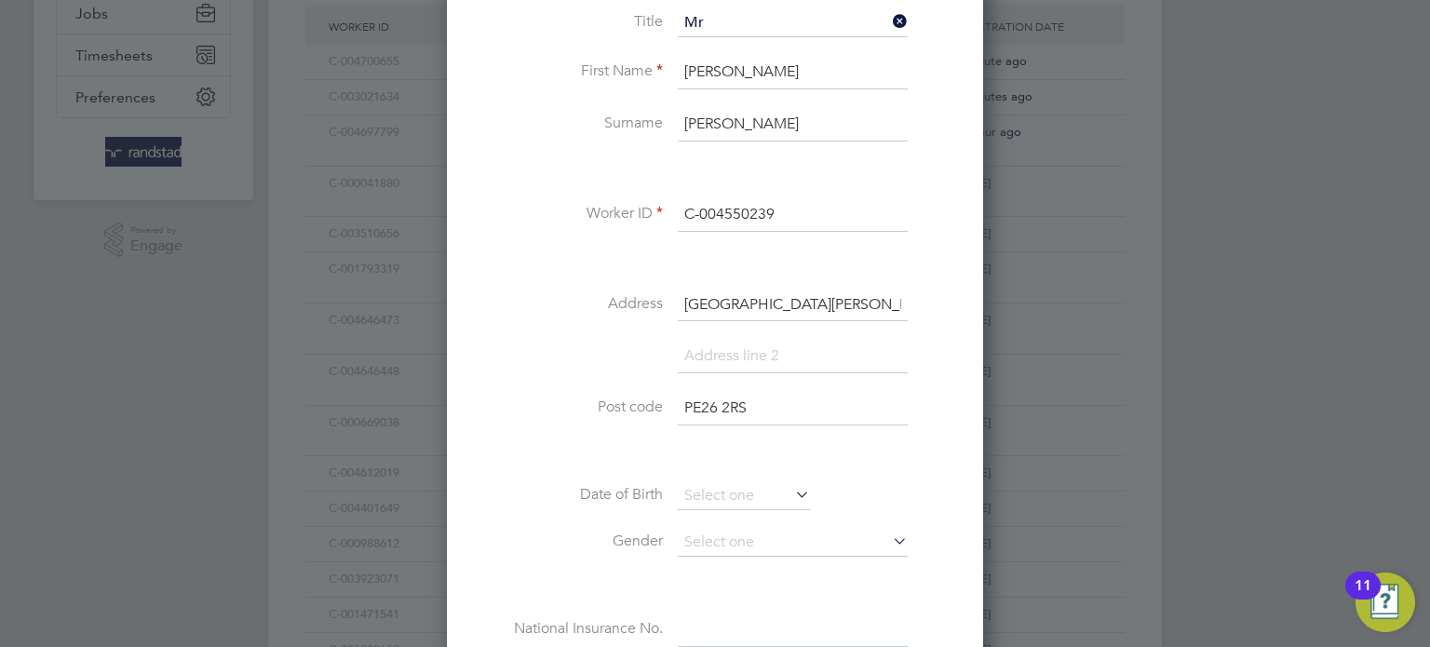
scroll to position [520, 0]
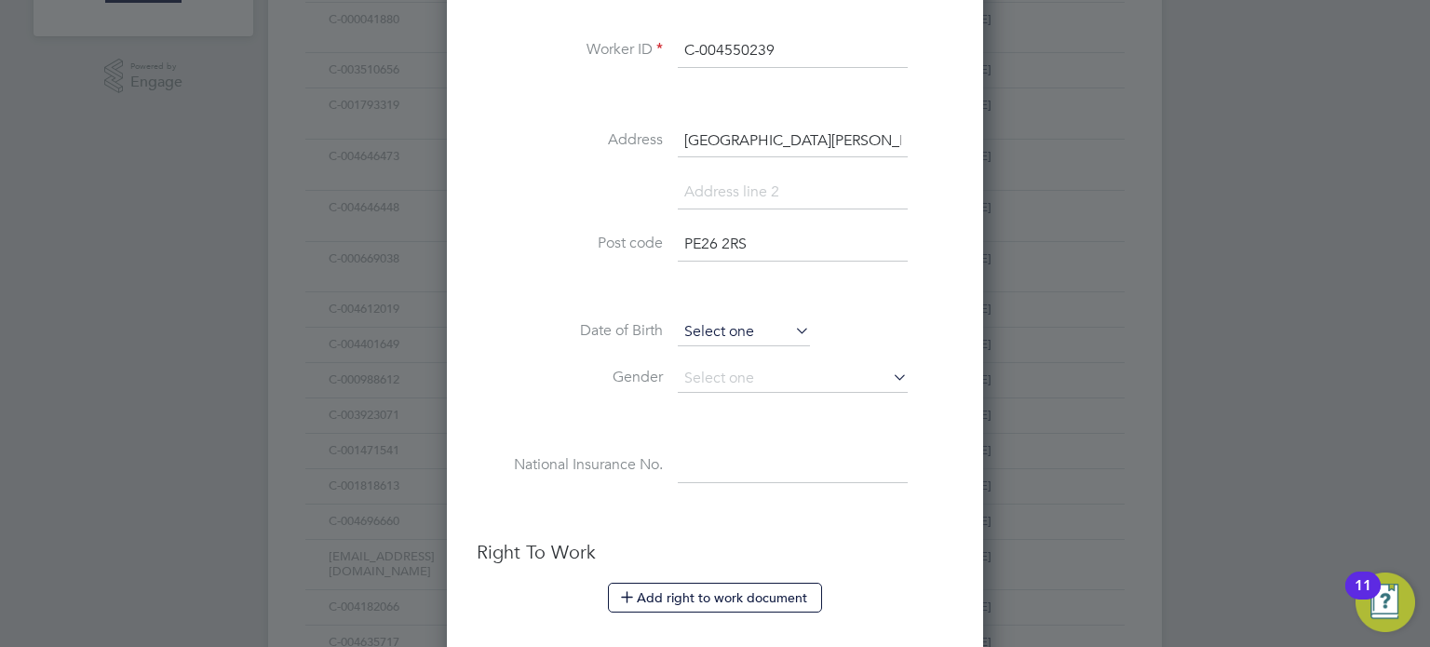
type input "PE26 2RS"
click at [772, 326] on input at bounding box center [744, 332] width 132 height 28
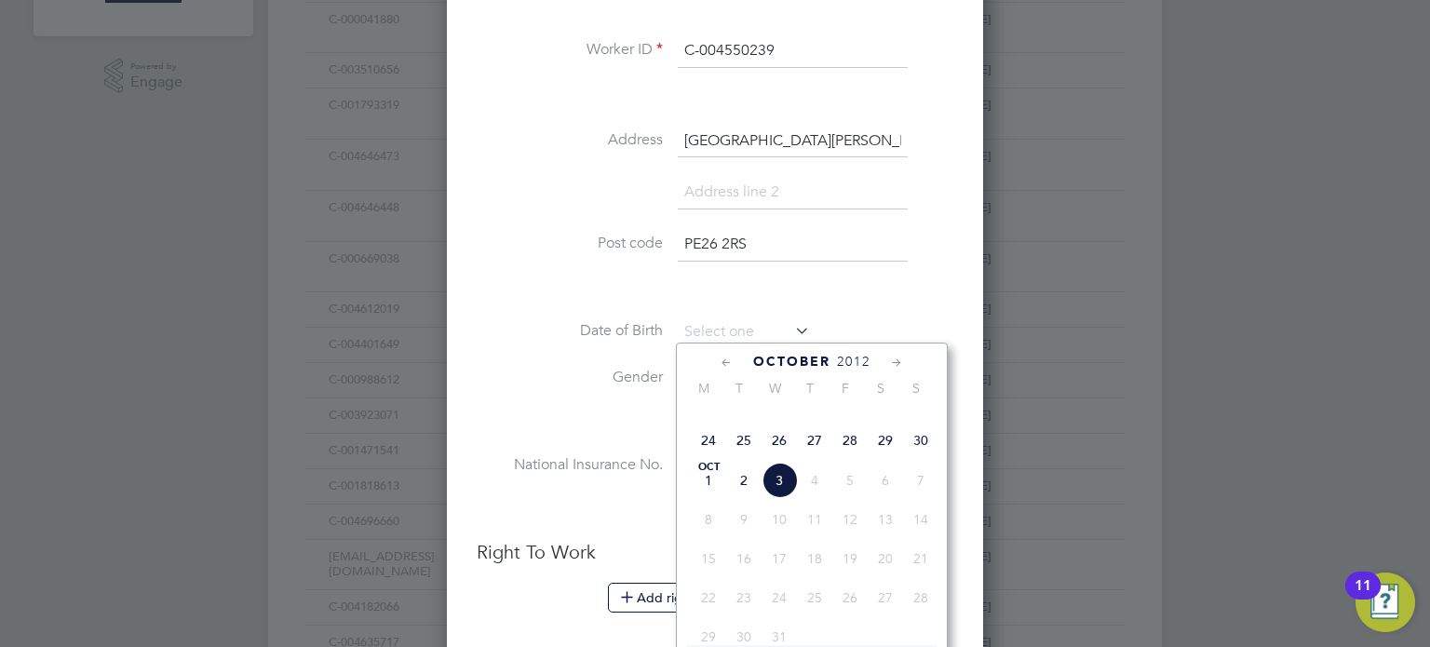
click at [815, 361] on span "October" at bounding box center [791, 362] width 77 height 16
click at [852, 356] on span "2025" at bounding box center [854, 362] width 34 height 16
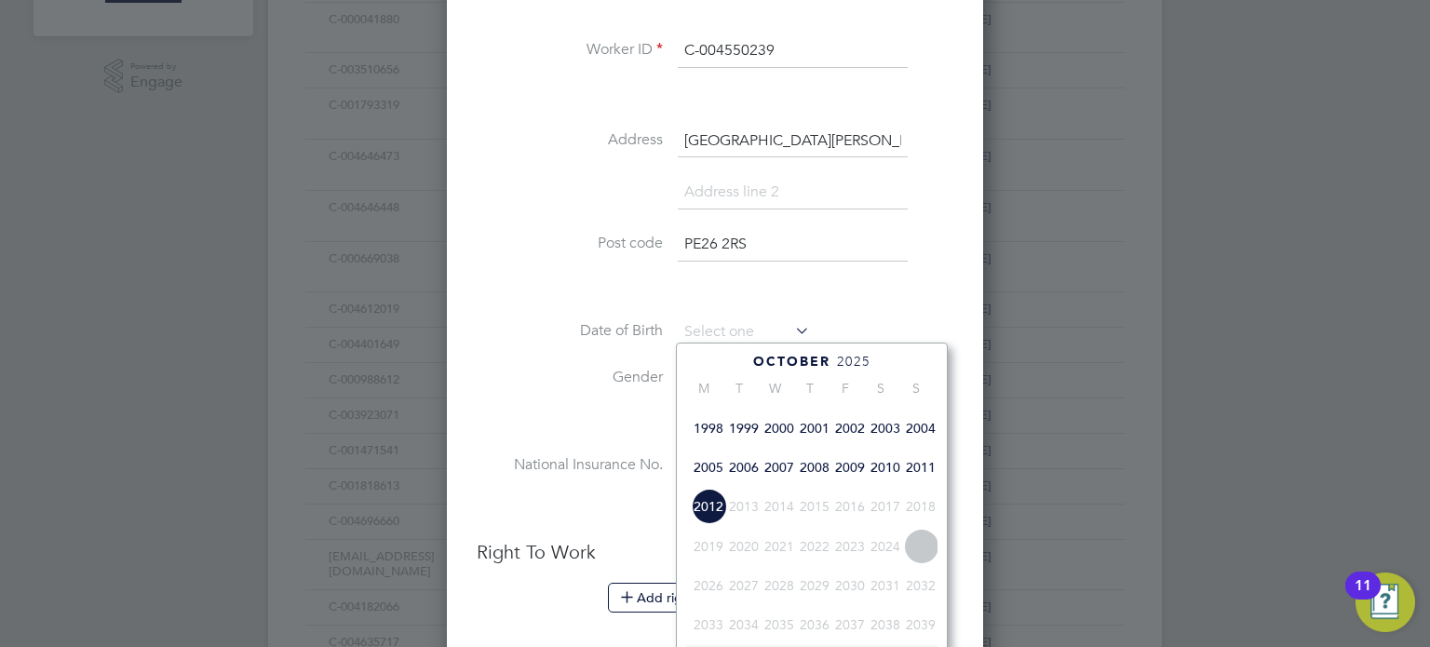
click at [879, 446] on span "2003" at bounding box center [884, 427] width 35 height 35
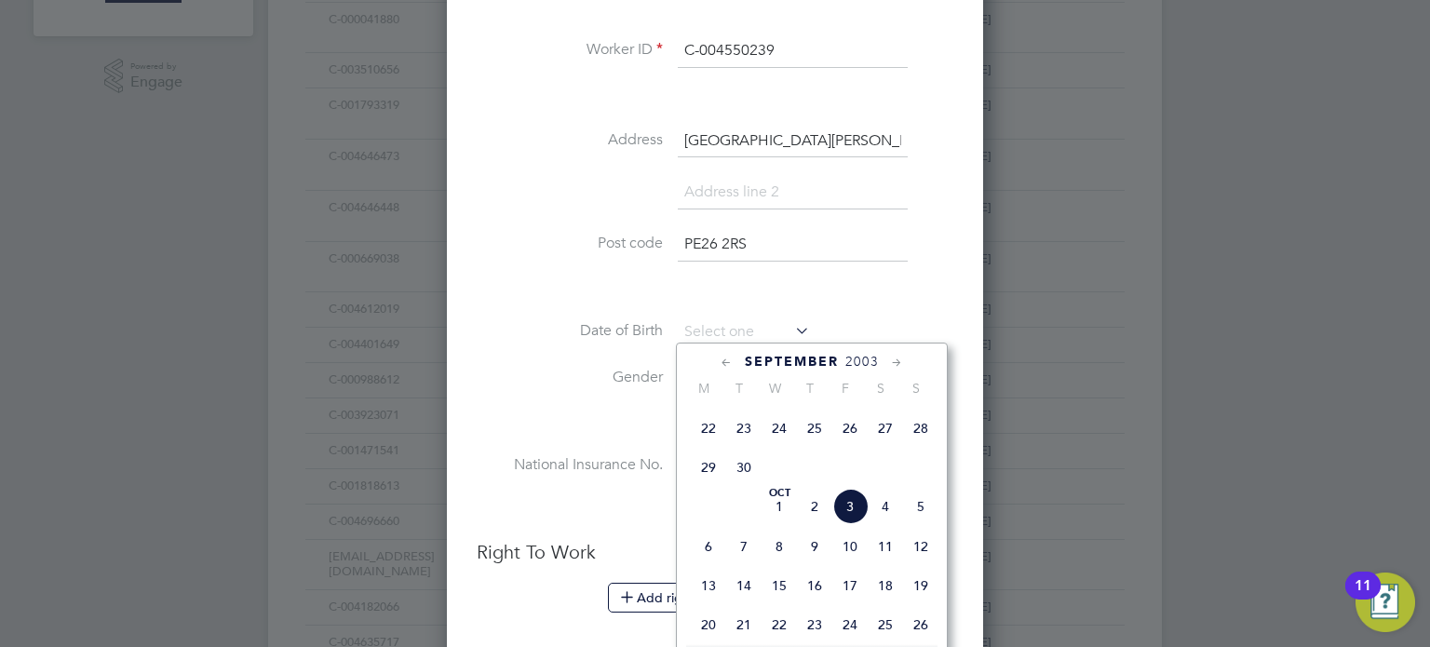
click at [896, 361] on icon at bounding box center [897, 363] width 18 height 20
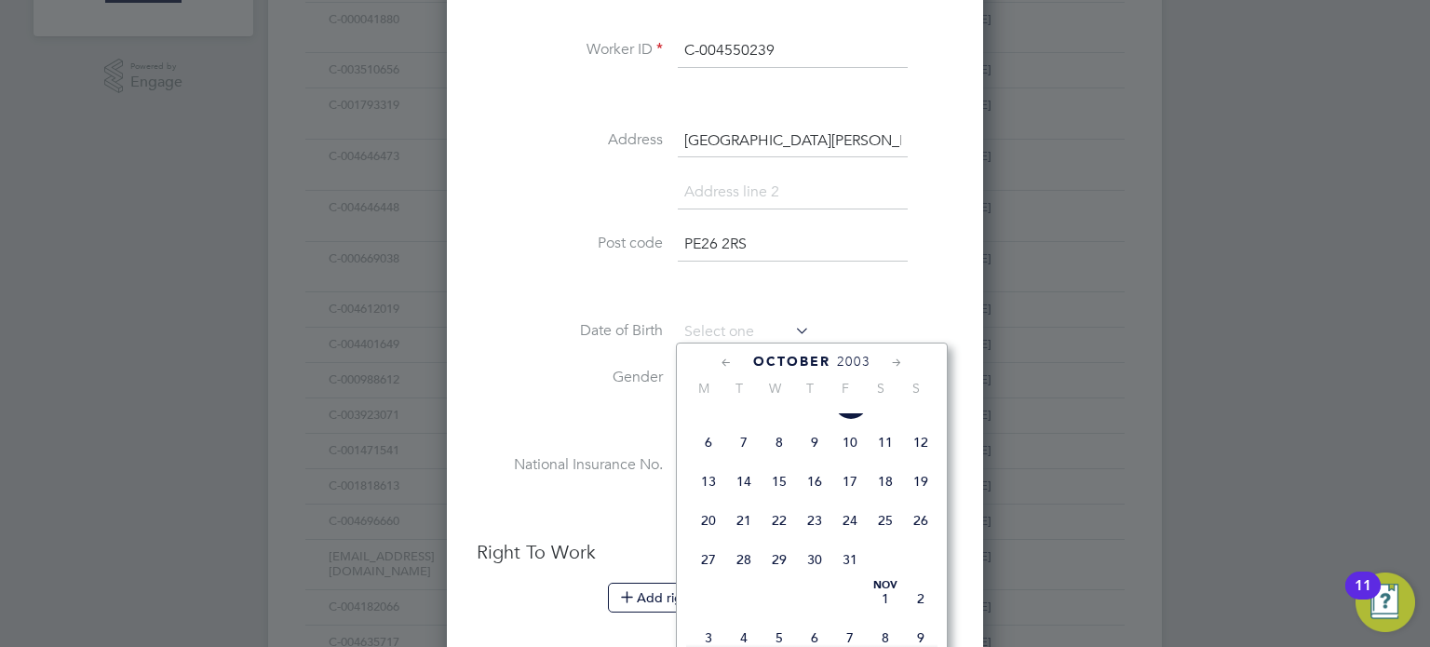
click at [896, 361] on icon at bounding box center [897, 363] width 18 height 20
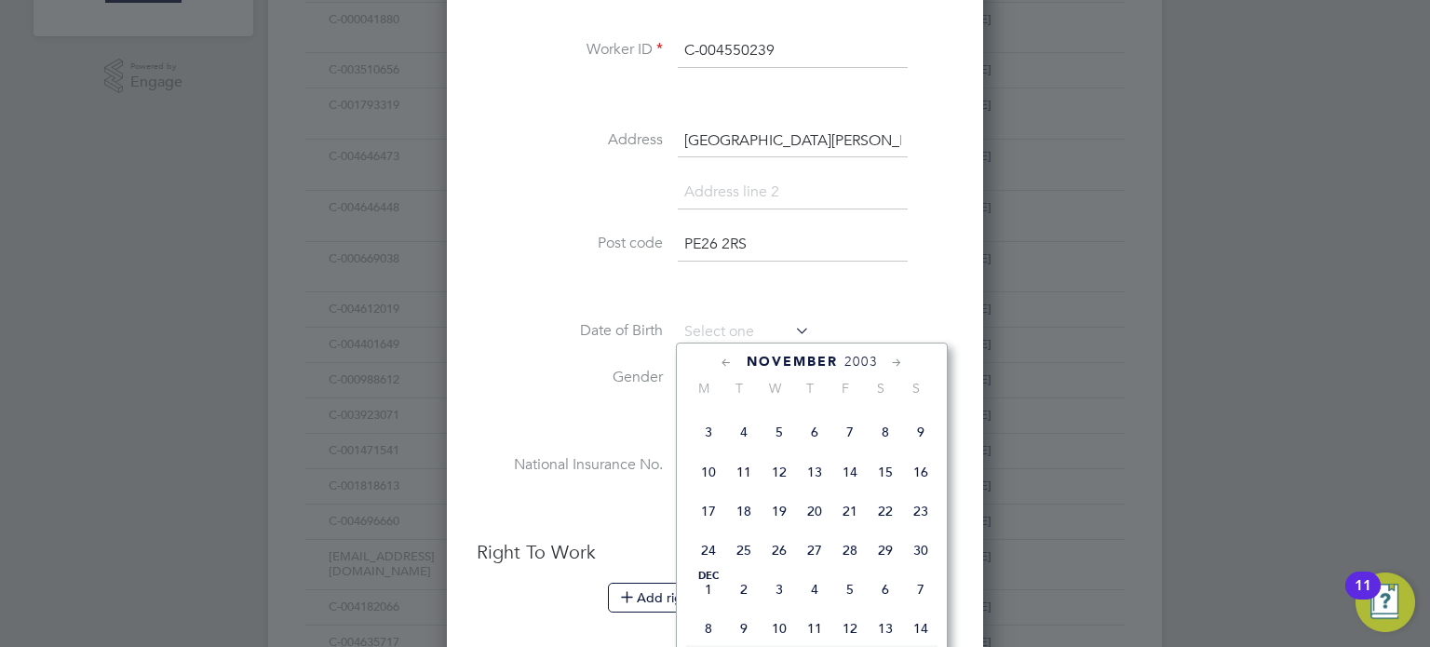
click at [809, 568] on span "27" at bounding box center [814, 549] width 35 height 35
type input "27 Nov 2003"
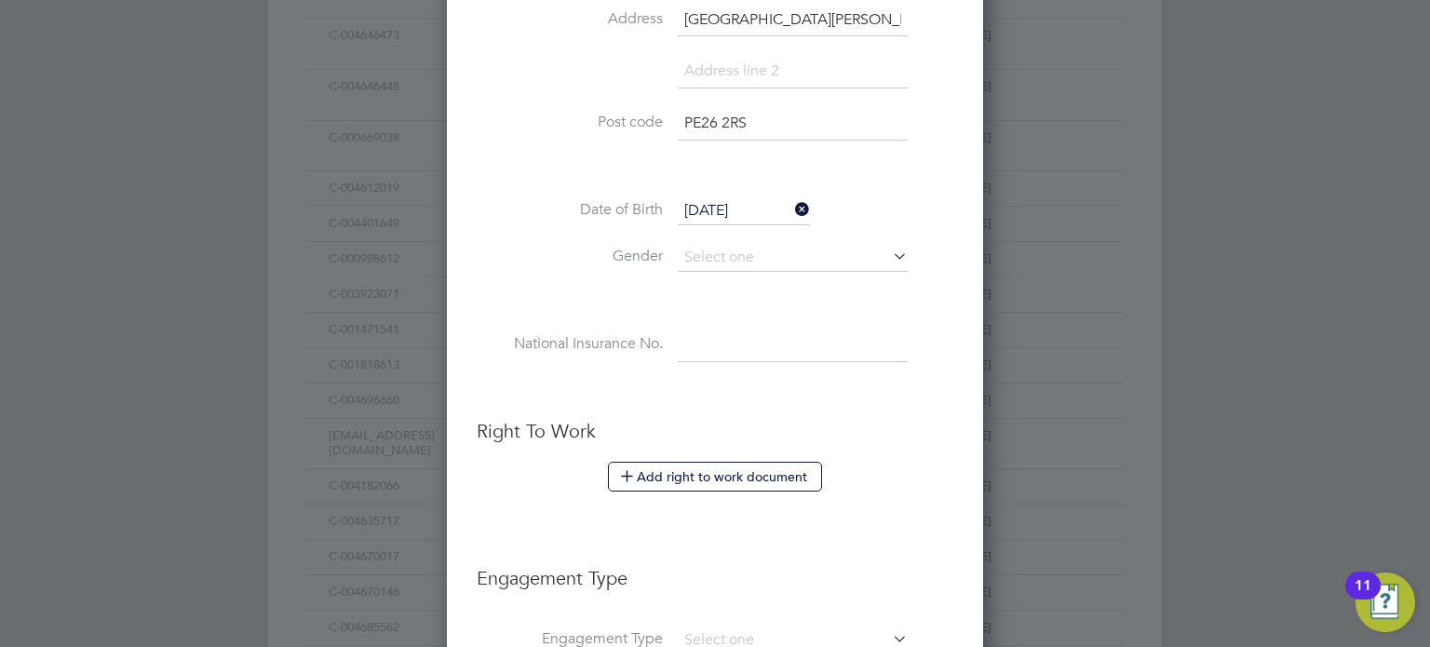
scroll to position [661, 0]
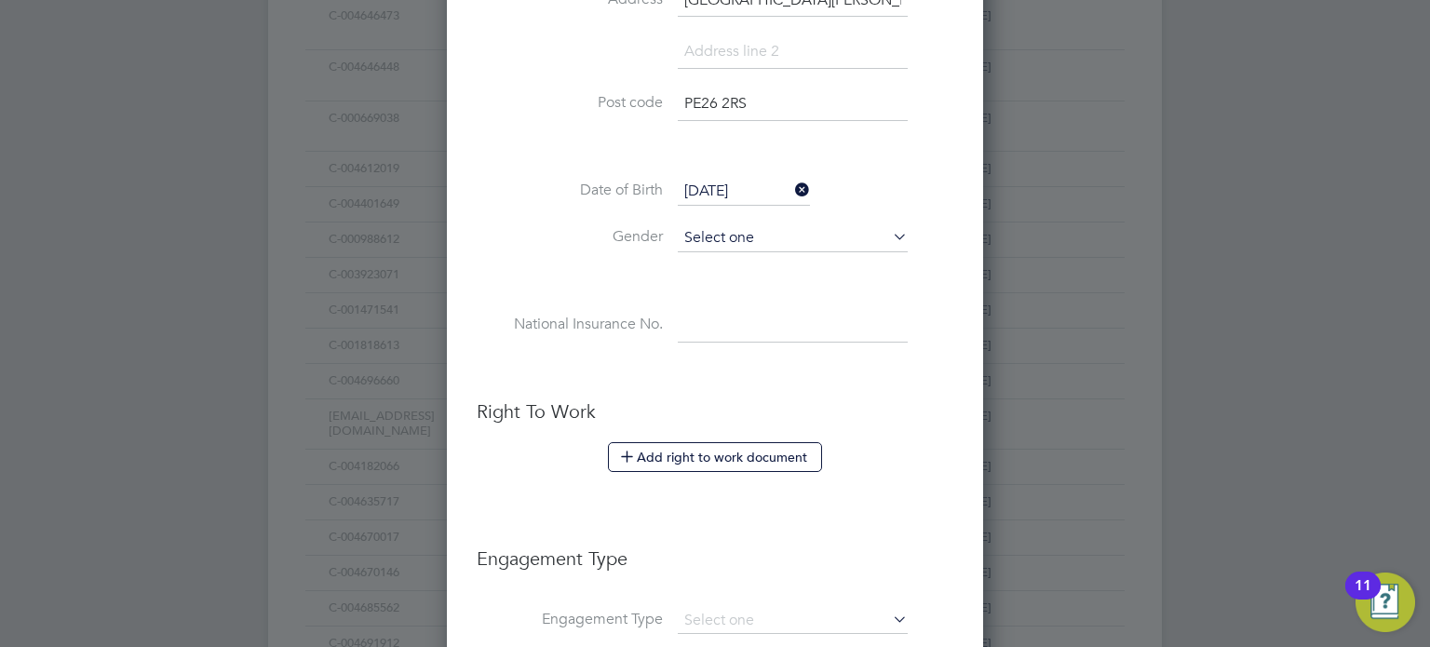
click at [739, 232] on input at bounding box center [793, 238] width 230 height 28
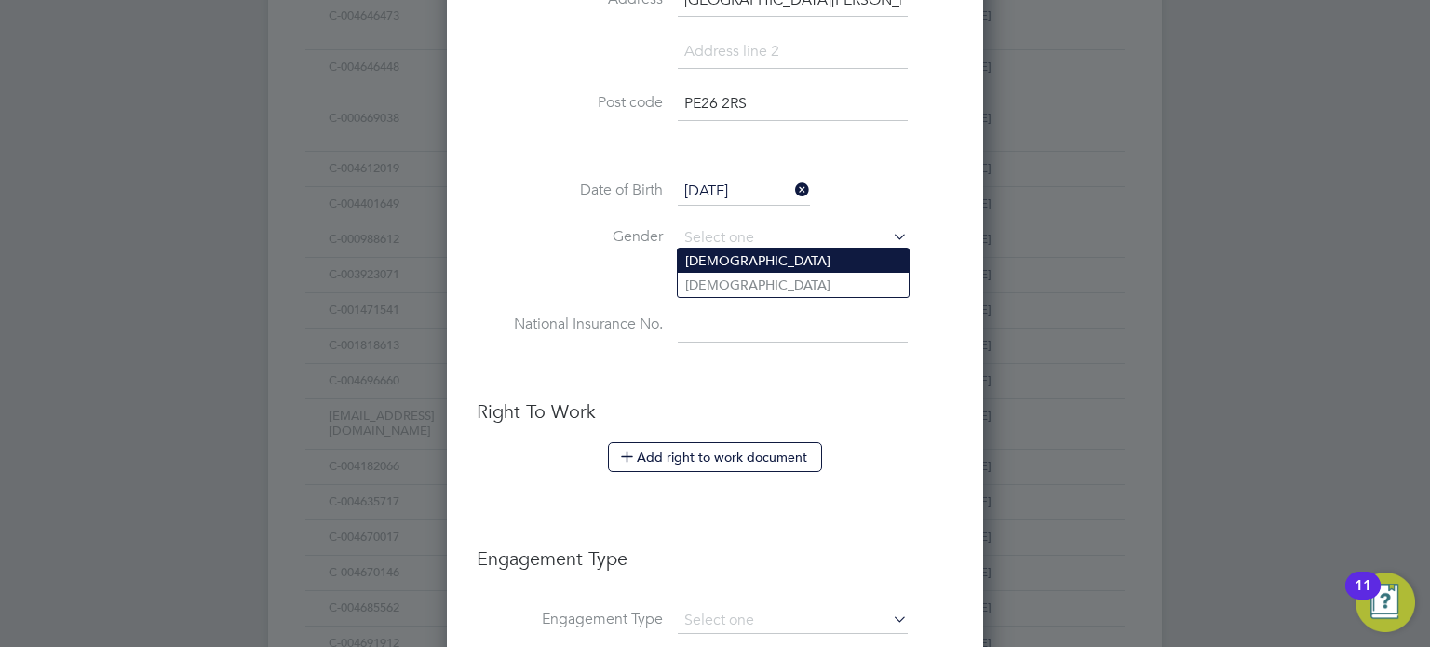
click at [726, 258] on li "Male" at bounding box center [793, 260] width 231 height 24
type input "Male"
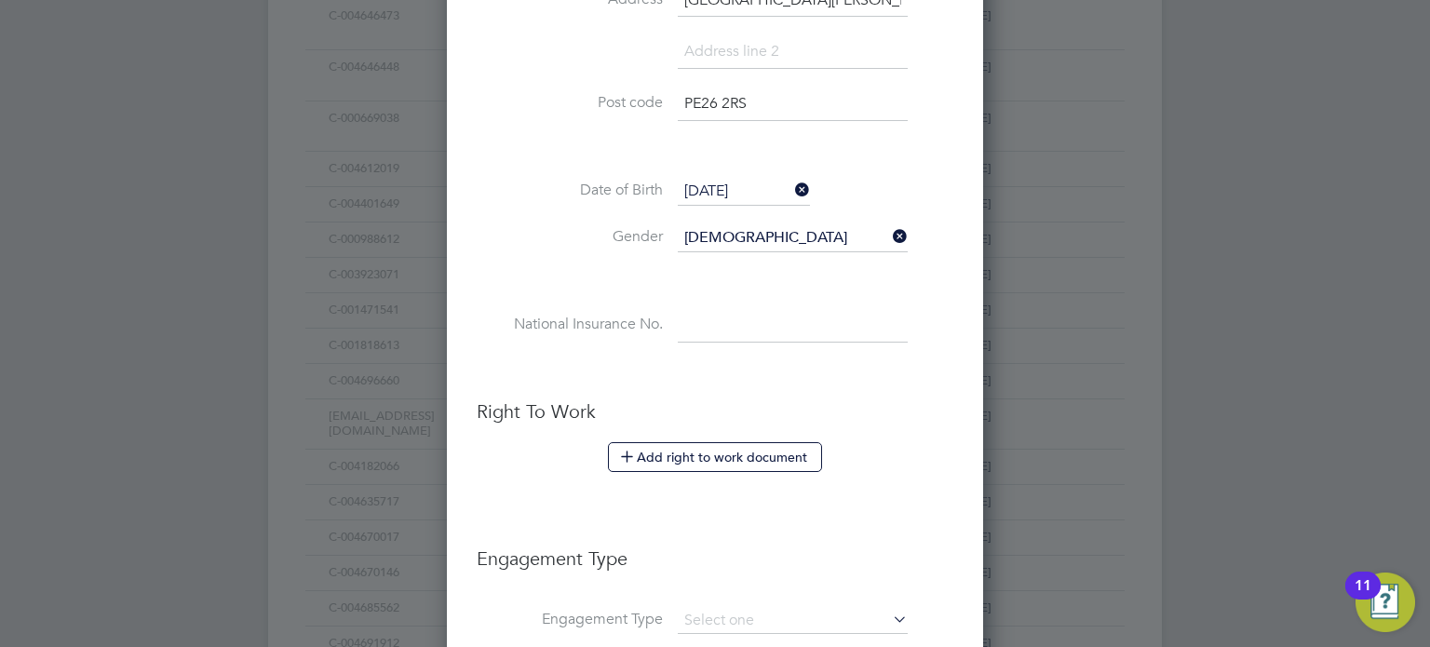
drag, startPoint x: 701, startPoint y: 325, endPoint x: 705, endPoint y: 344, distance: 19.9
click at [702, 325] on input at bounding box center [793, 326] width 230 height 34
paste input "PJ604896A"
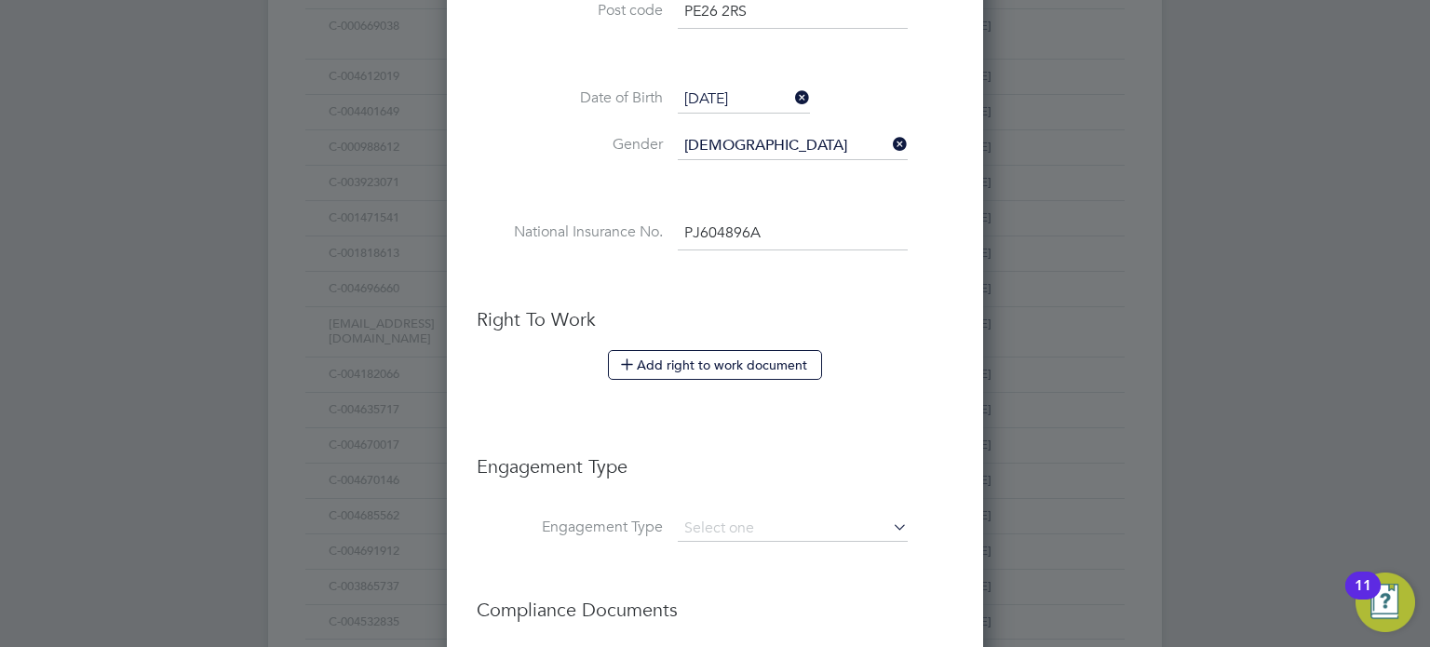
scroll to position [928, 0]
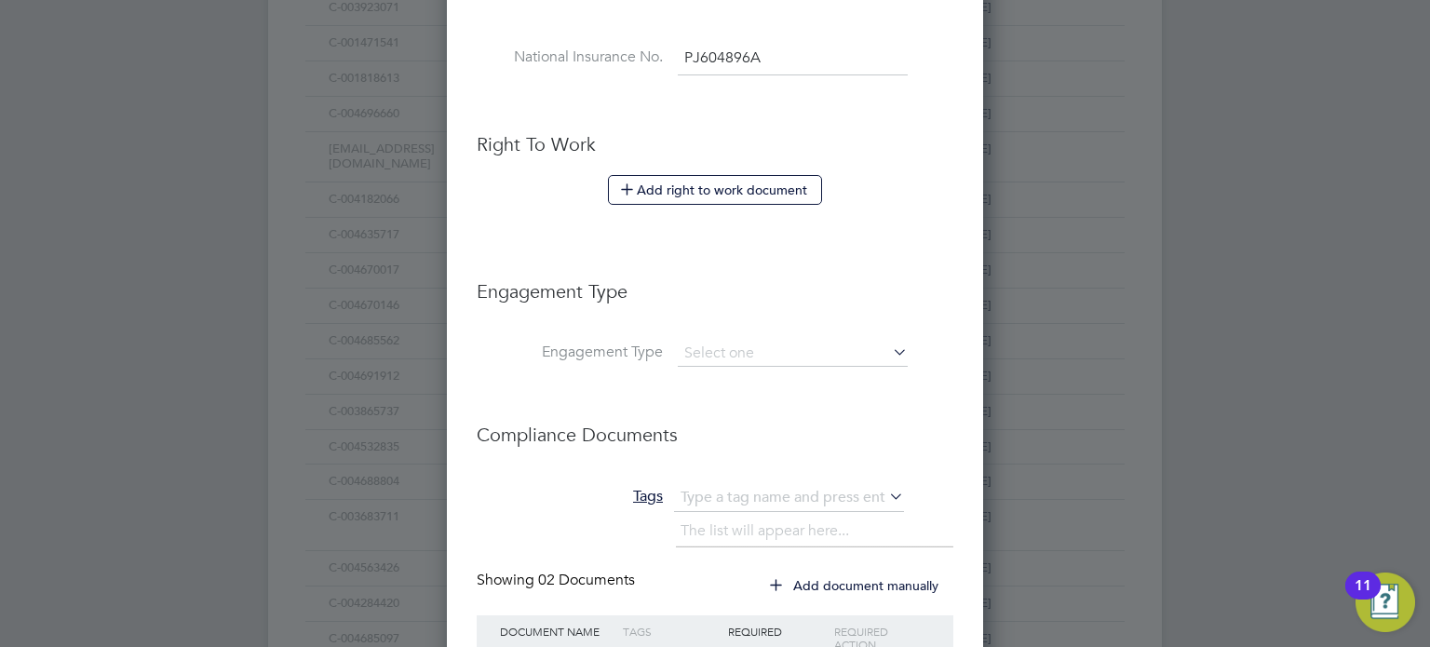
type input "PJ 60 48 96 A"
click at [732, 351] on input at bounding box center [793, 354] width 230 height 26
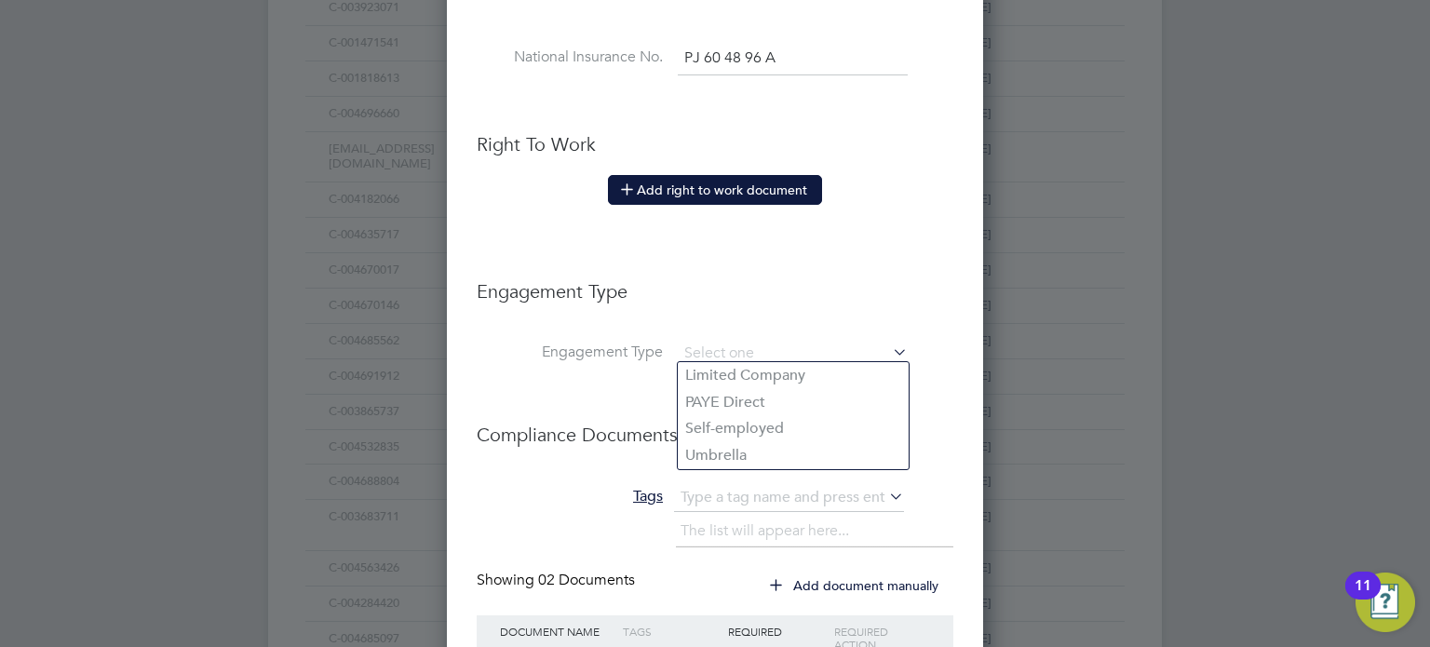
click at [702, 177] on button "Add right to work document" at bounding box center [715, 190] width 214 height 30
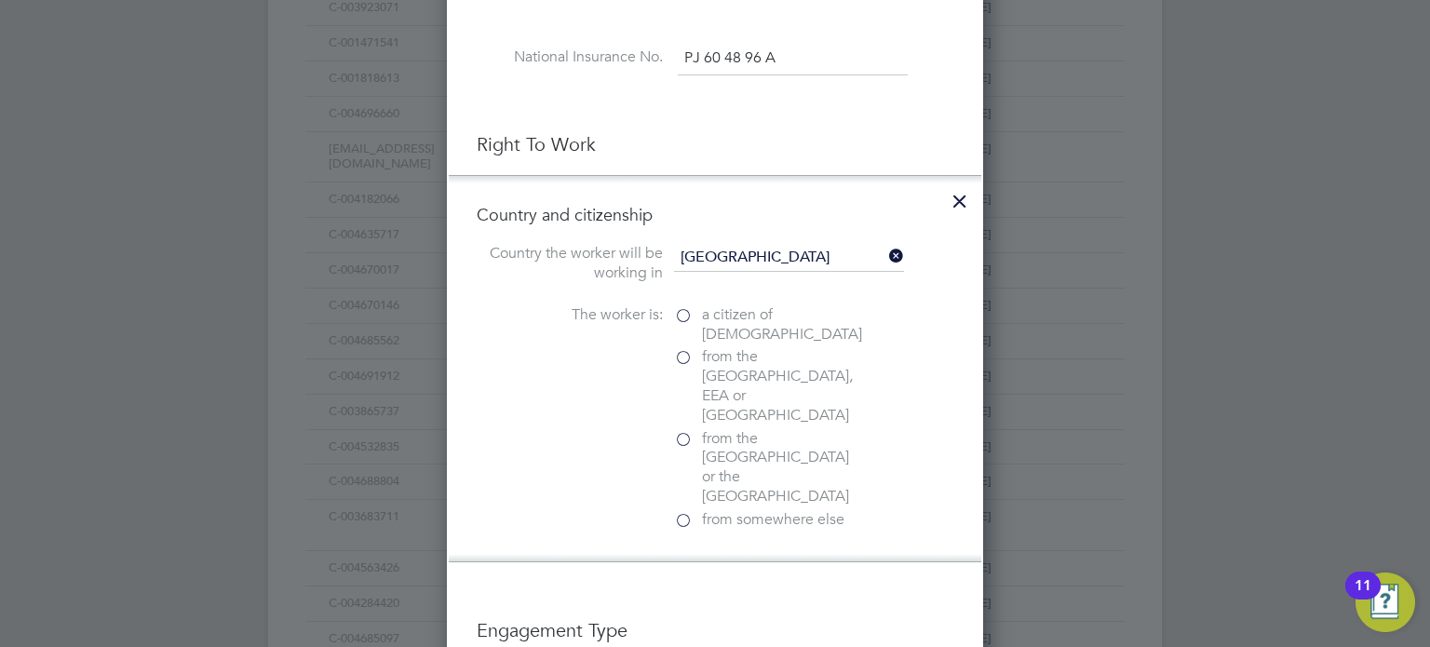
scroll to position [1934, 537]
click at [747, 305] on span "a citizen of United Kingdom" at bounding box center [782, 324] width 160 height 39
click at [0, 0] on input "a citizen of United Kingdom" at bounding box center [0, 0] width 0 height 0
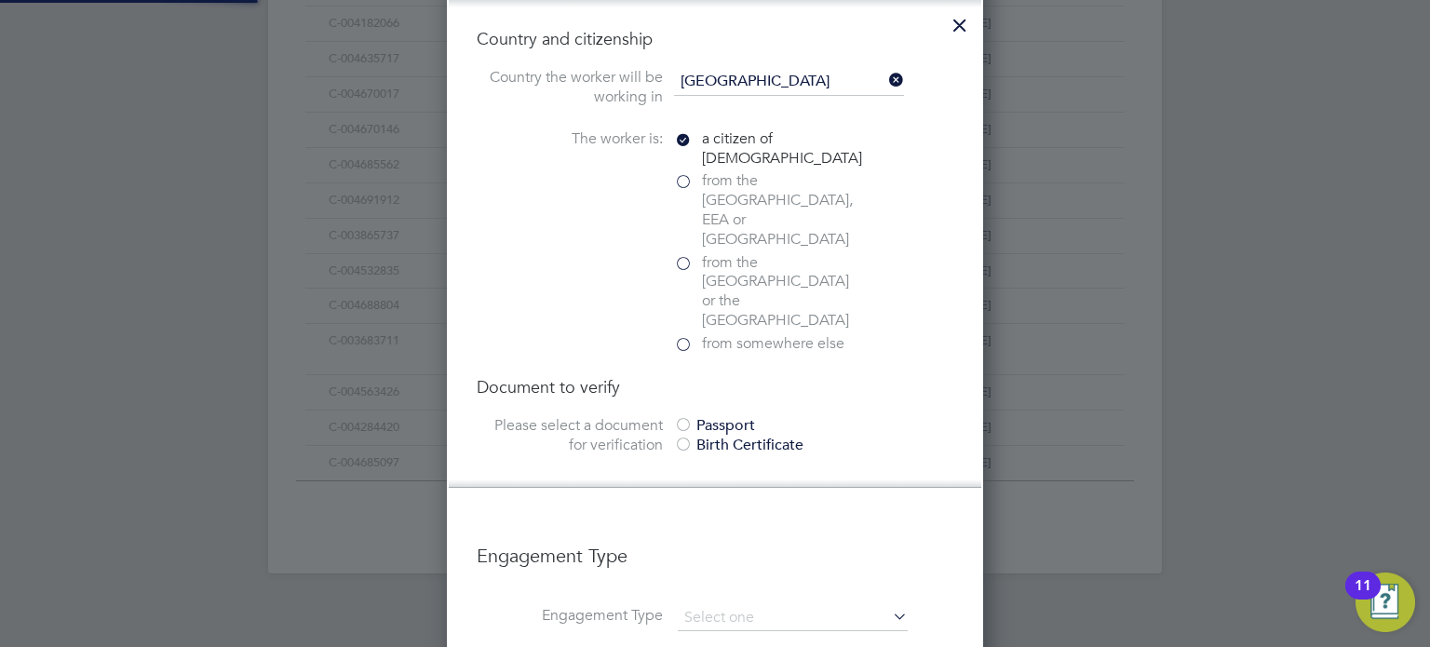
scroll to position [1111, 0]
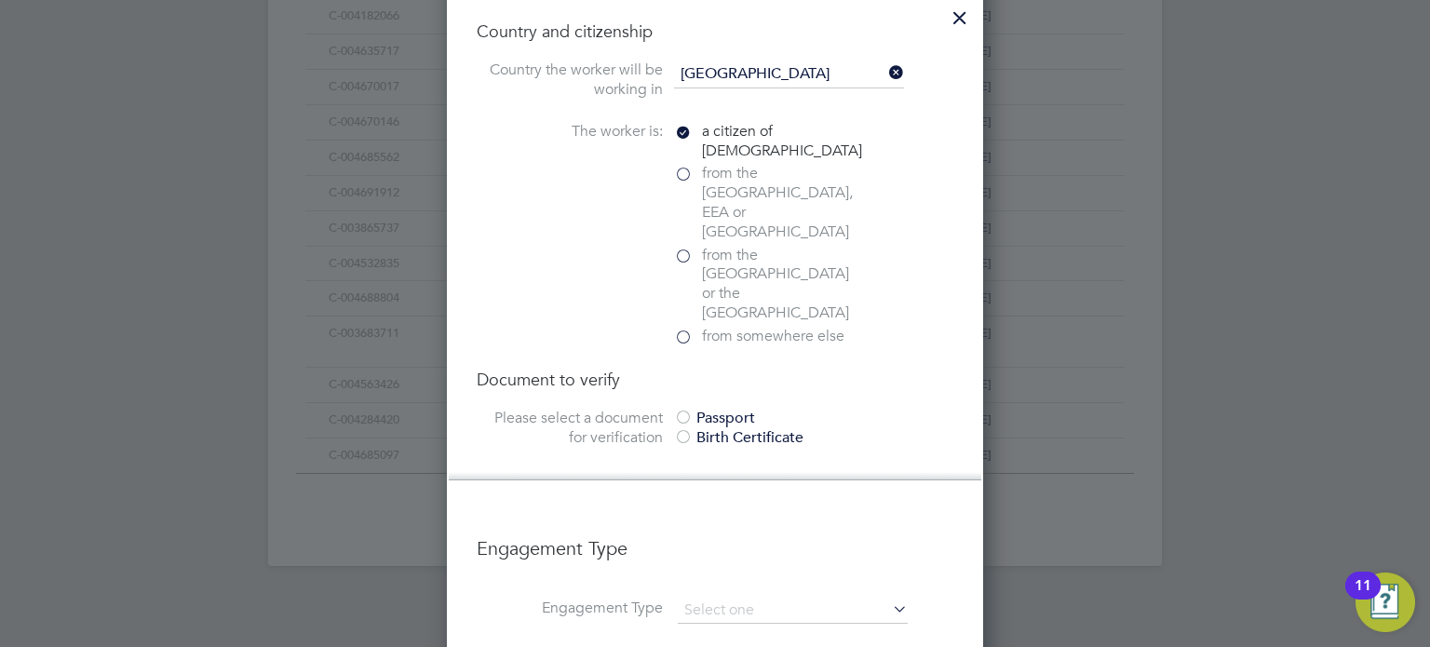
click at [726, 409] on div "Passport" at bounding box center [813, 419] width 279 height 20
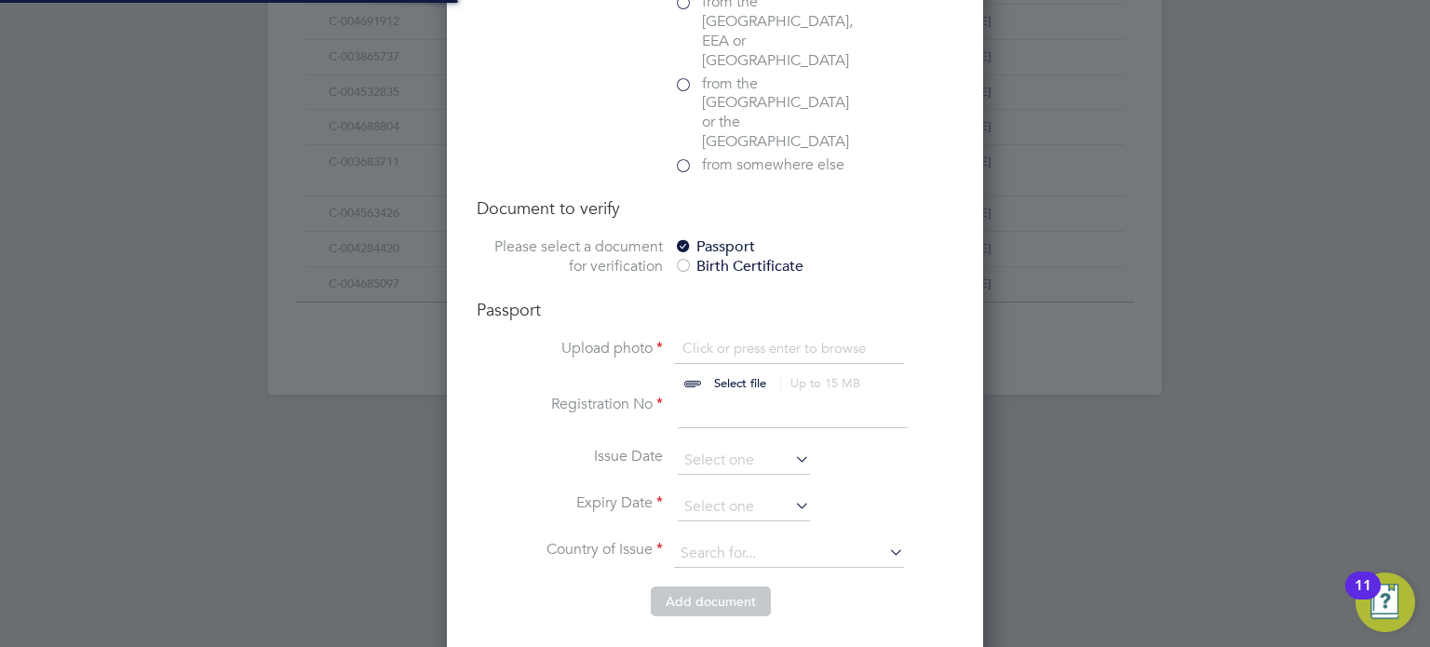
scroll to position [1342, 0]
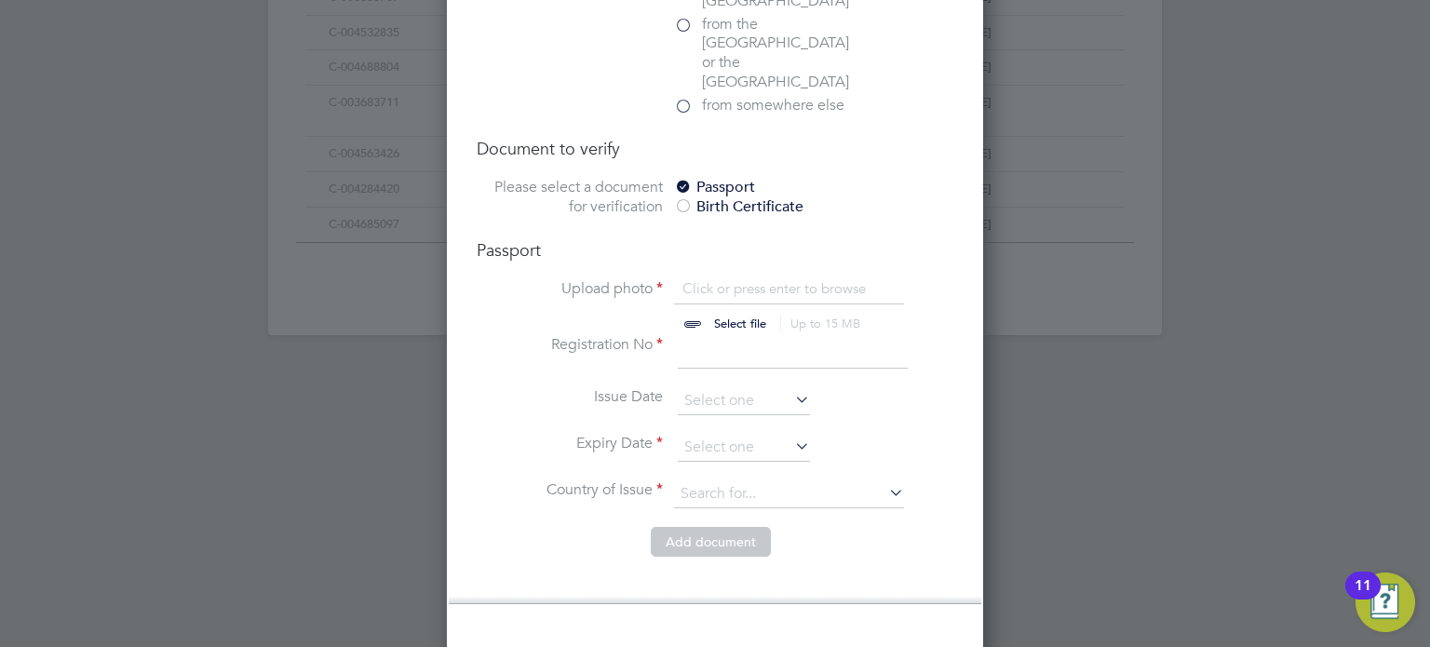
click at [730, 279] on input "file" at bounding box center [757, 307] width 292 height 56
type input "C:\fakepath\IMG_0298.png"
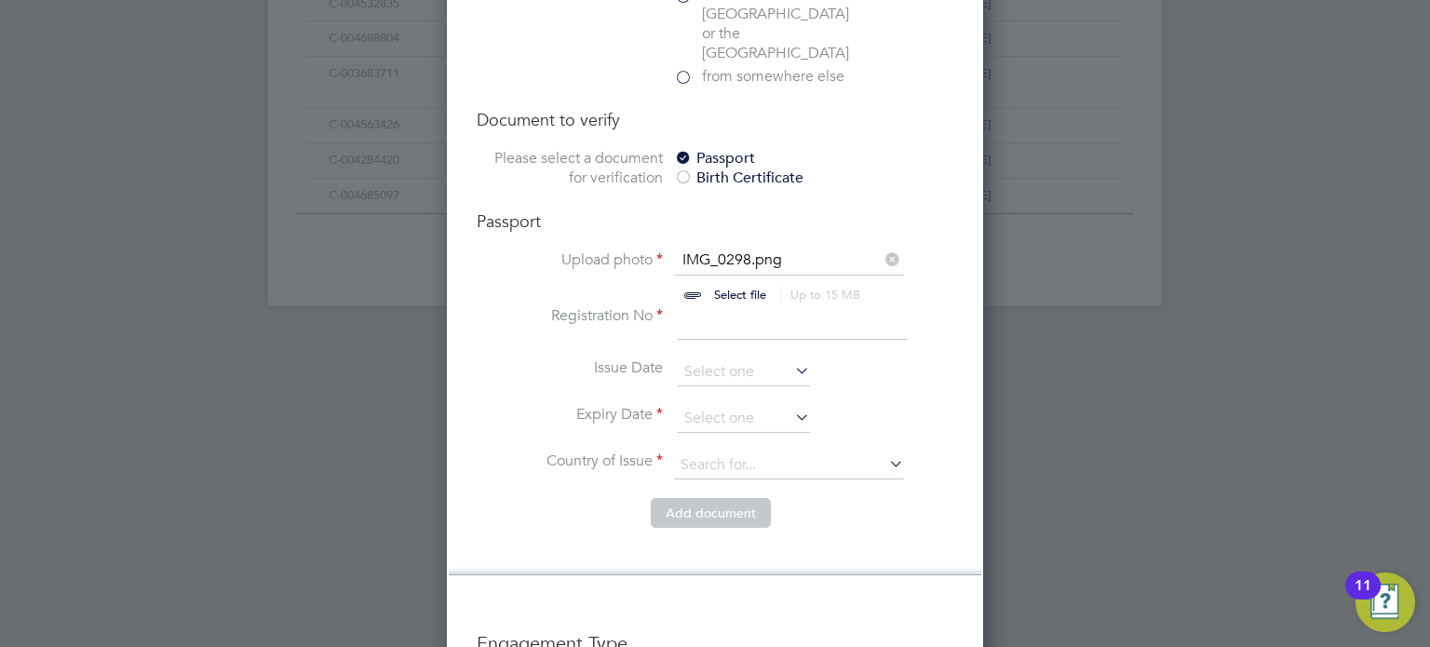
scroll to position [1372, 0]
click at [712, 305] on input at bounding box center [793, 322] width 230 height 34
type input "1"
type input "124696621"
click at [746, 357] on input at bounding box center [744, 371] width 132 height 28
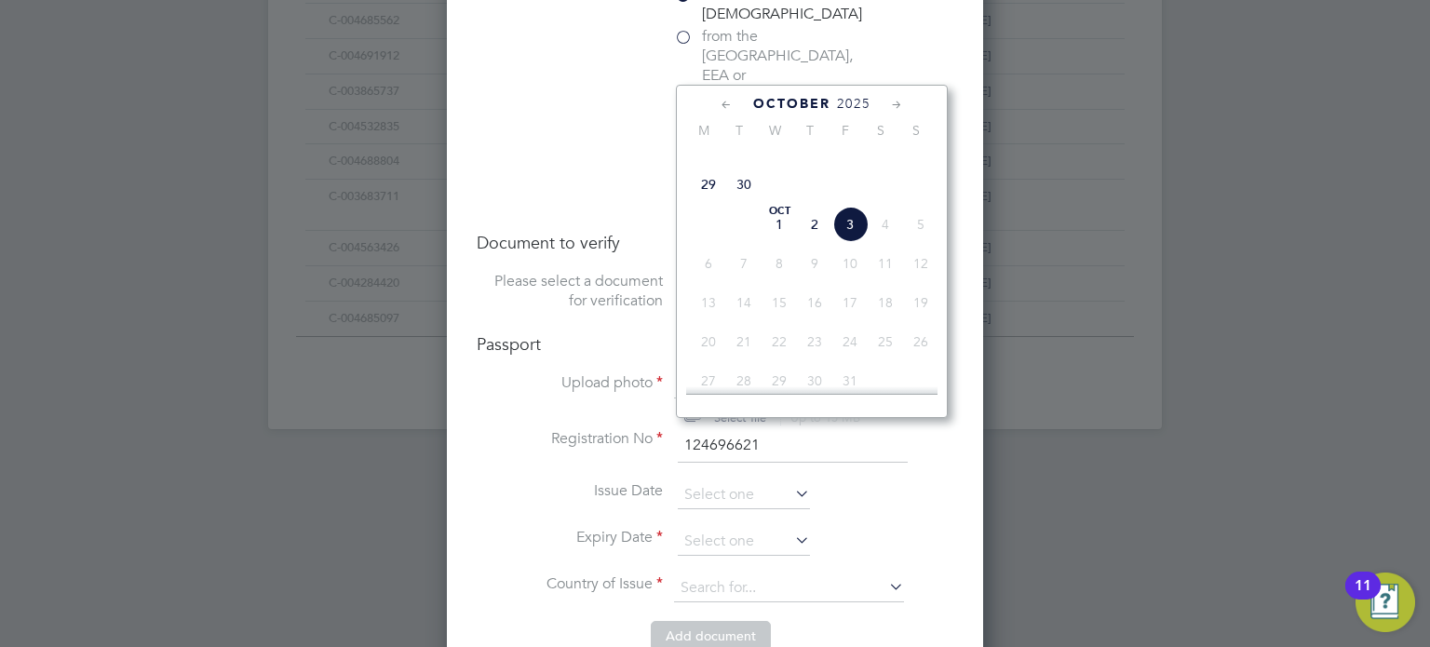
scroll to position [1202, 0]
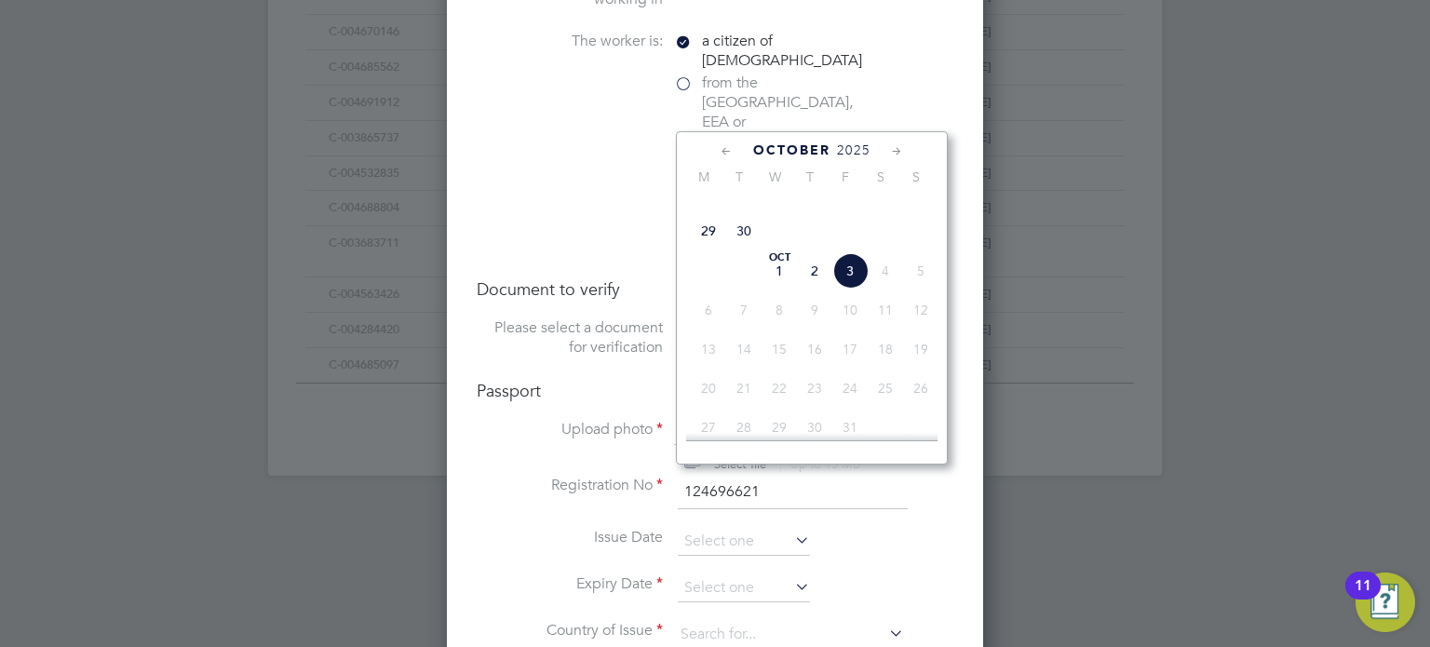
click at [823, 152] on span "October" at bounding box center [791, 150] width 77 height 16
click at [856, 140] on div "October 2025 M T W T F S S Jul 1 2 3 4 5 6 7 8 9 10 11 12 13 14 15 16 17 18 19 …" at bounding box center [812, 297] width 272 height 333
click at [851, 142] on span "2025" at bounding box center [854, 150] width 34 height 16
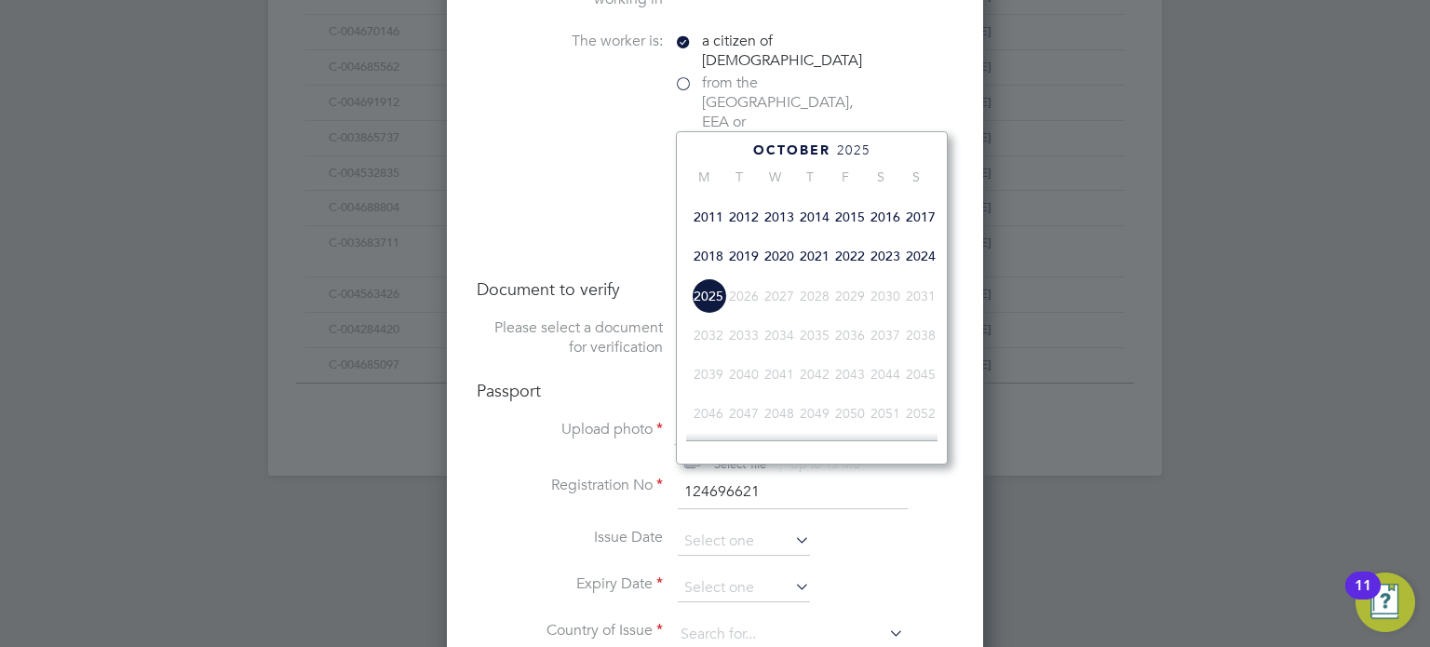
click at [812, 274] on span "2021" at bounding box center [814, 255] width 35 height 35
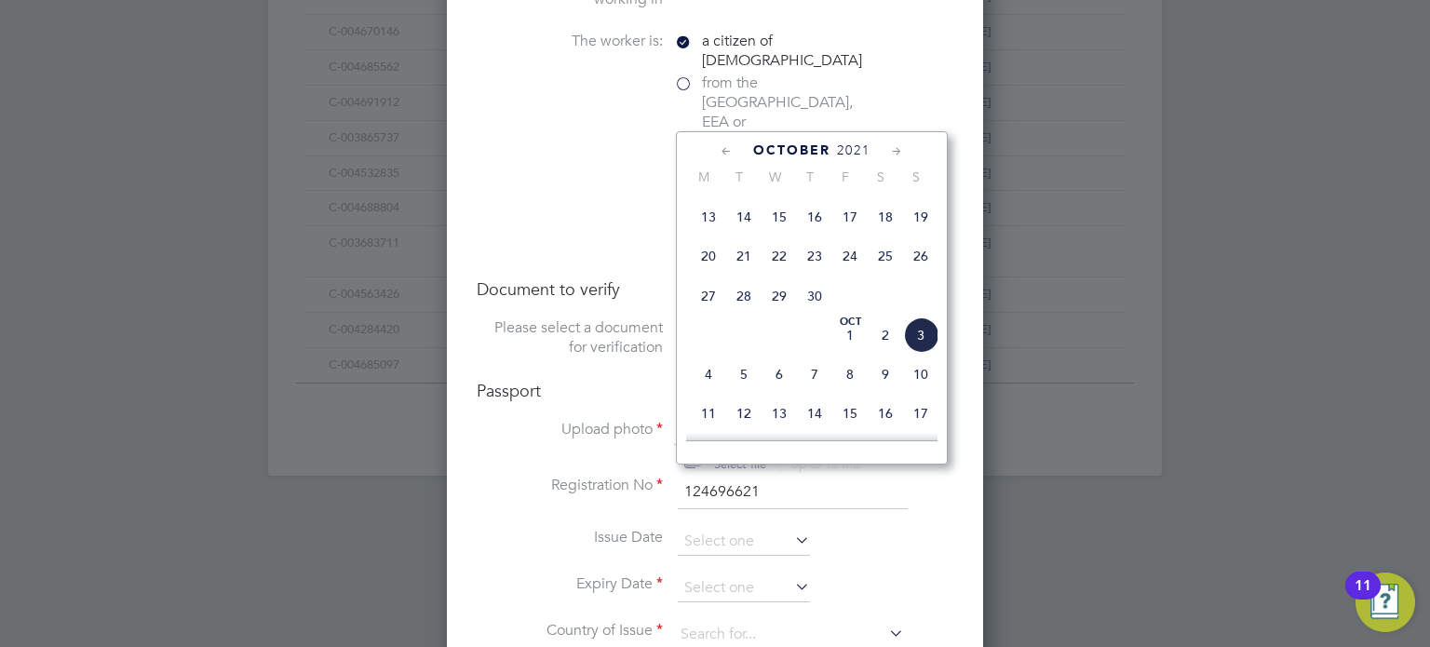
click at [727, 149] on icon at bounding box center [727, 151] width 18 height 20
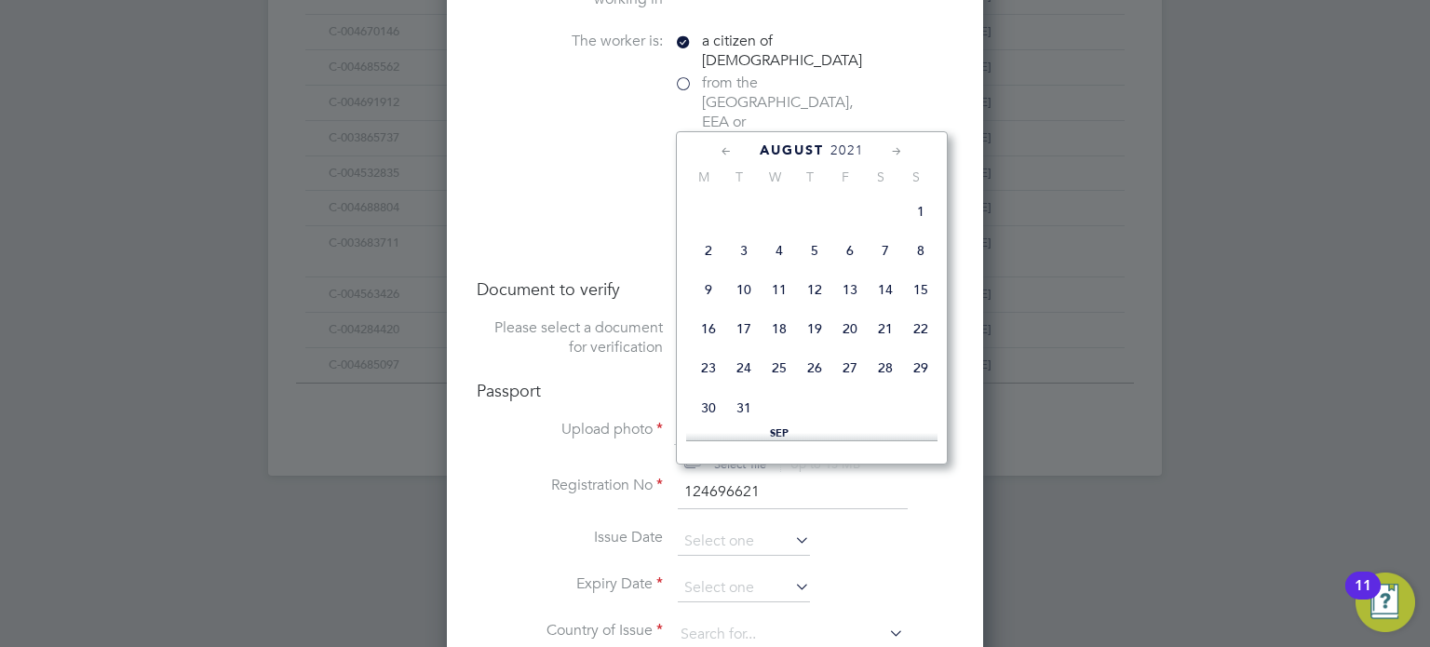
click at [727, 149] on icon at bounding box center [727, 151] width 18 height 20
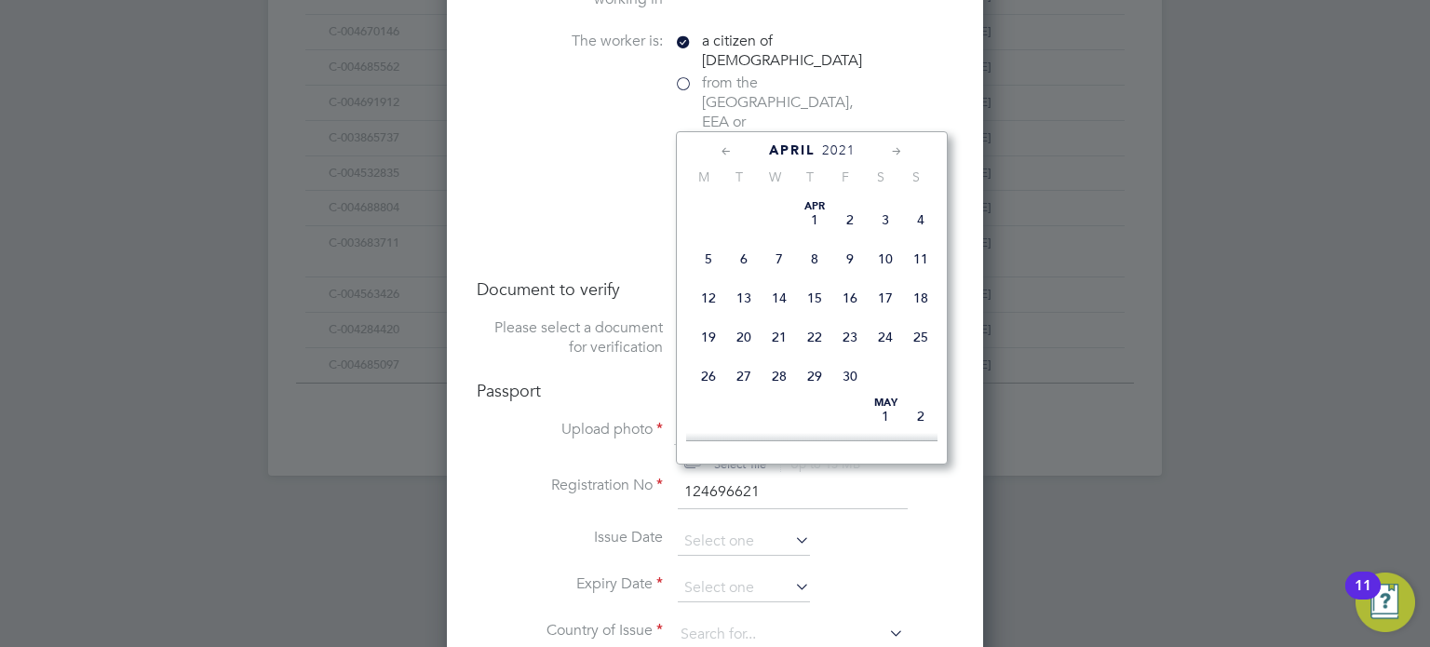
click at [727, 149] on icon at bounding box center [727, 151] width 18 height 20
click at [726, 149] on icon at bounding box center [727, 151] width 18 height 20
click at [788, 343] on span "20" at bounding box center [778, 336] width 35 height 35
type input "20 Jan 2021"
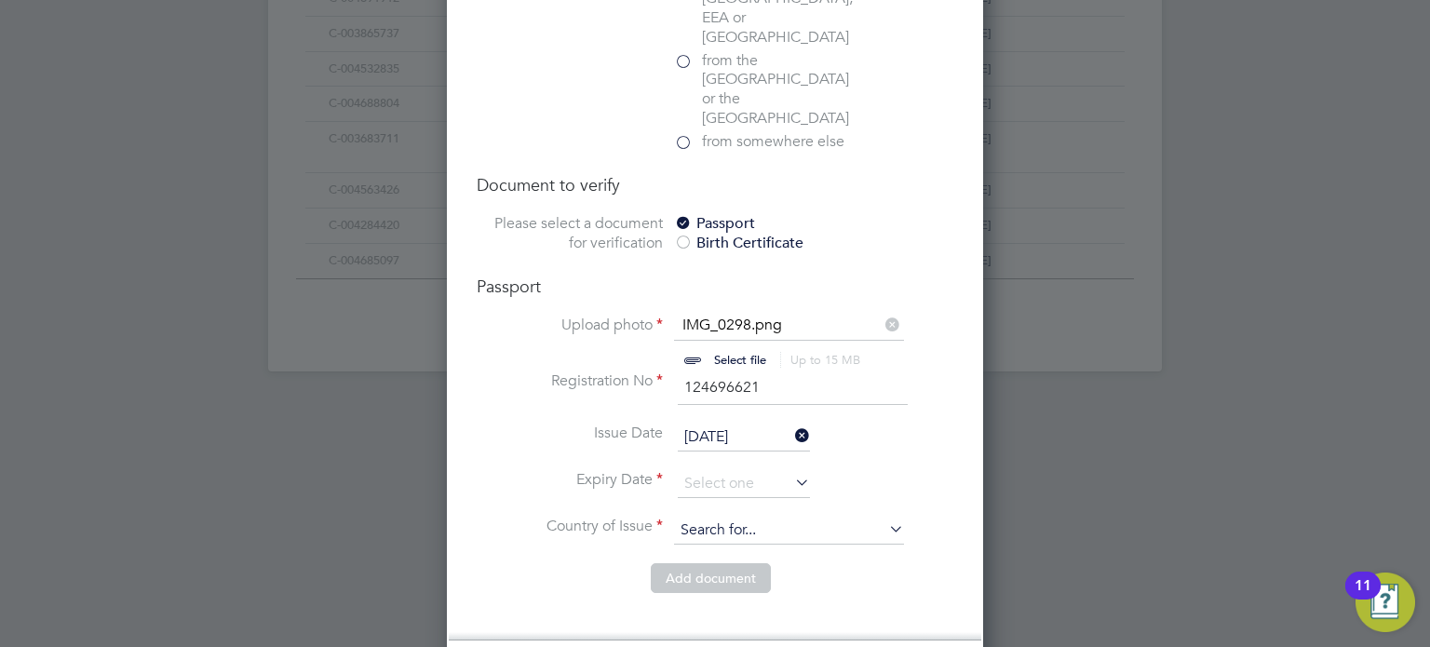
scroll to position [1337, 0]
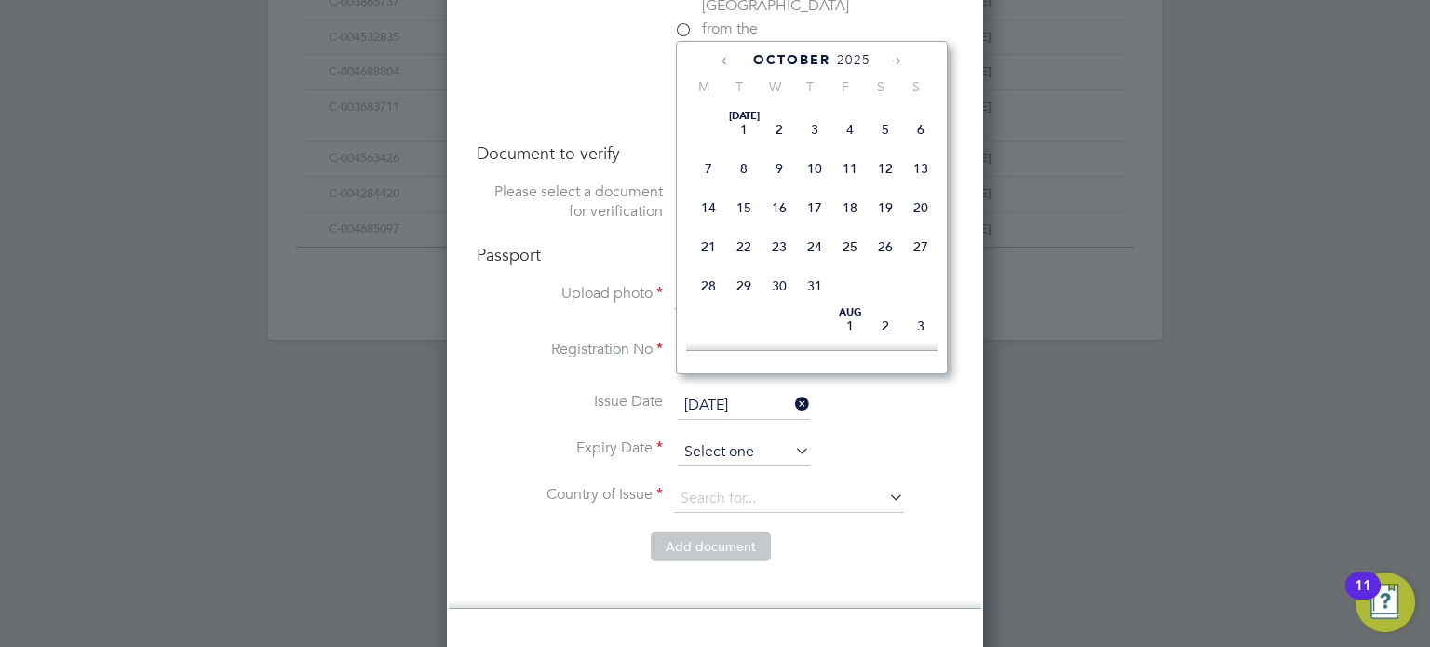
click at [733, 438] on input at bounding box center [744, 452] width 132 height 28
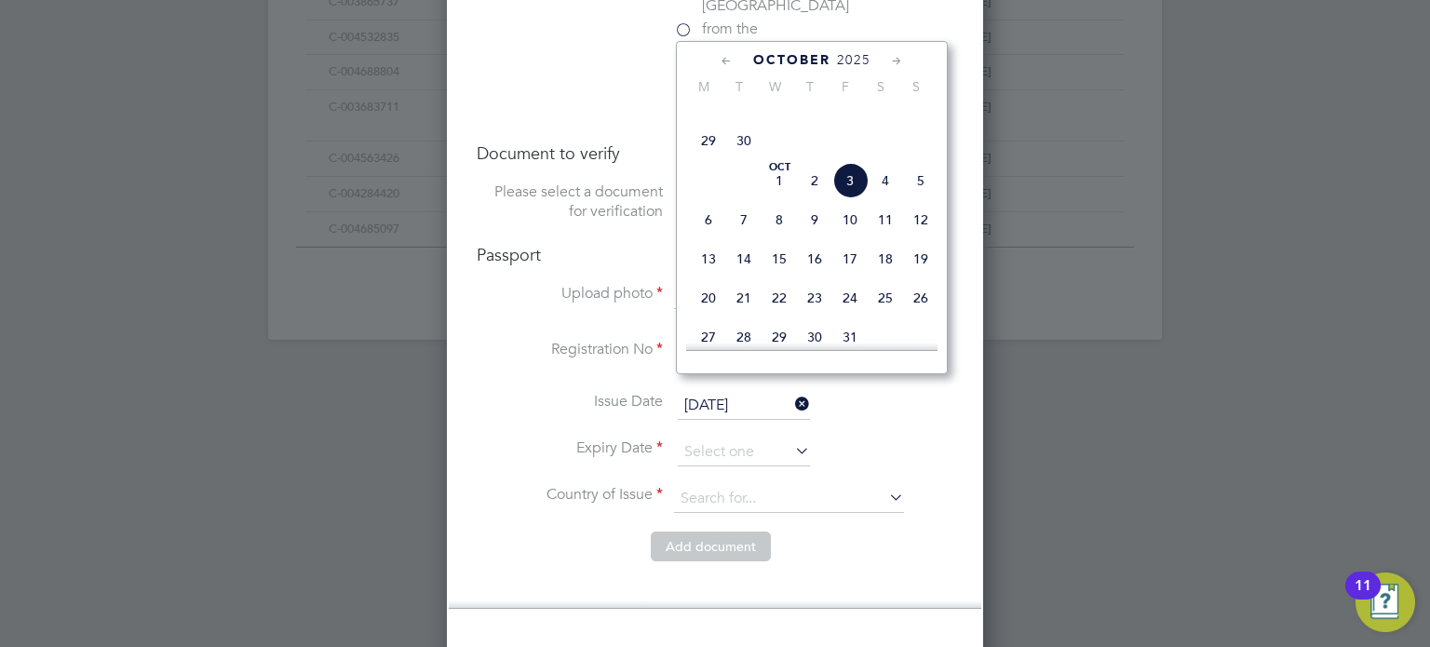
click at [853, 56] on span "2025" at bounding box center [854, 60] width 34 height 16
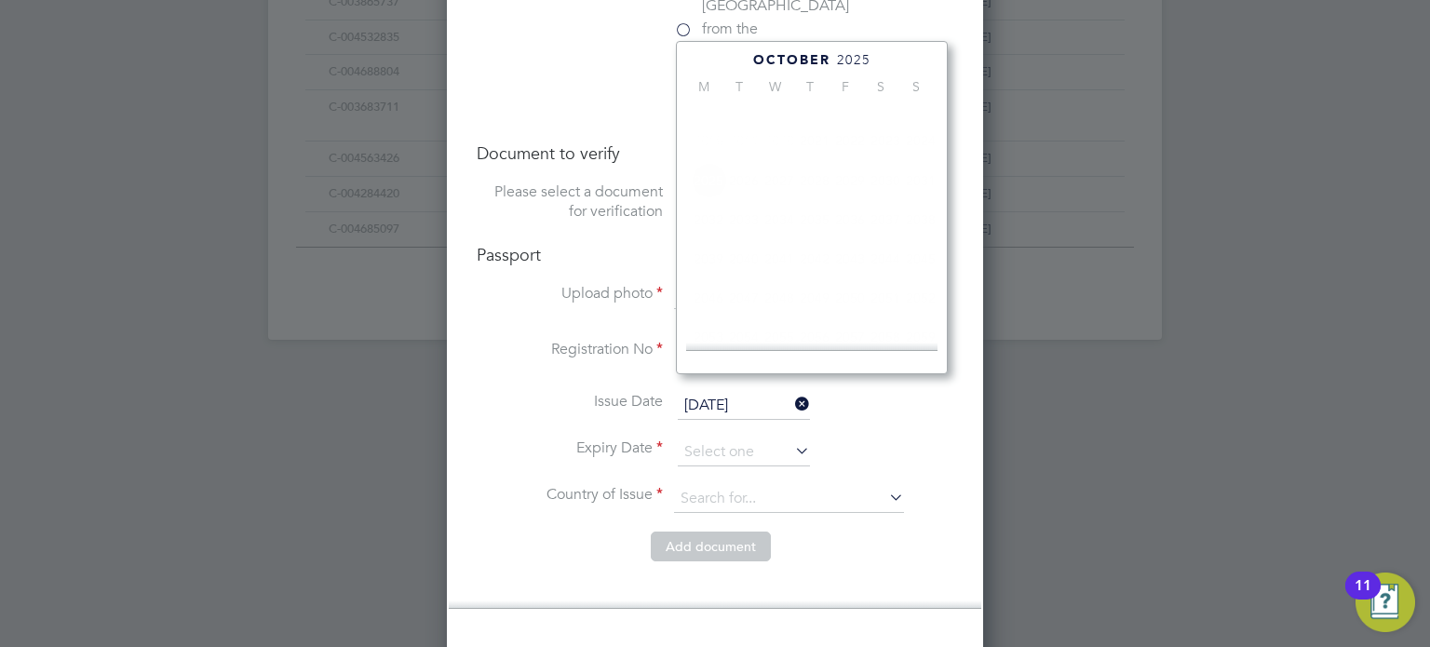
scroll to position [513, 0]
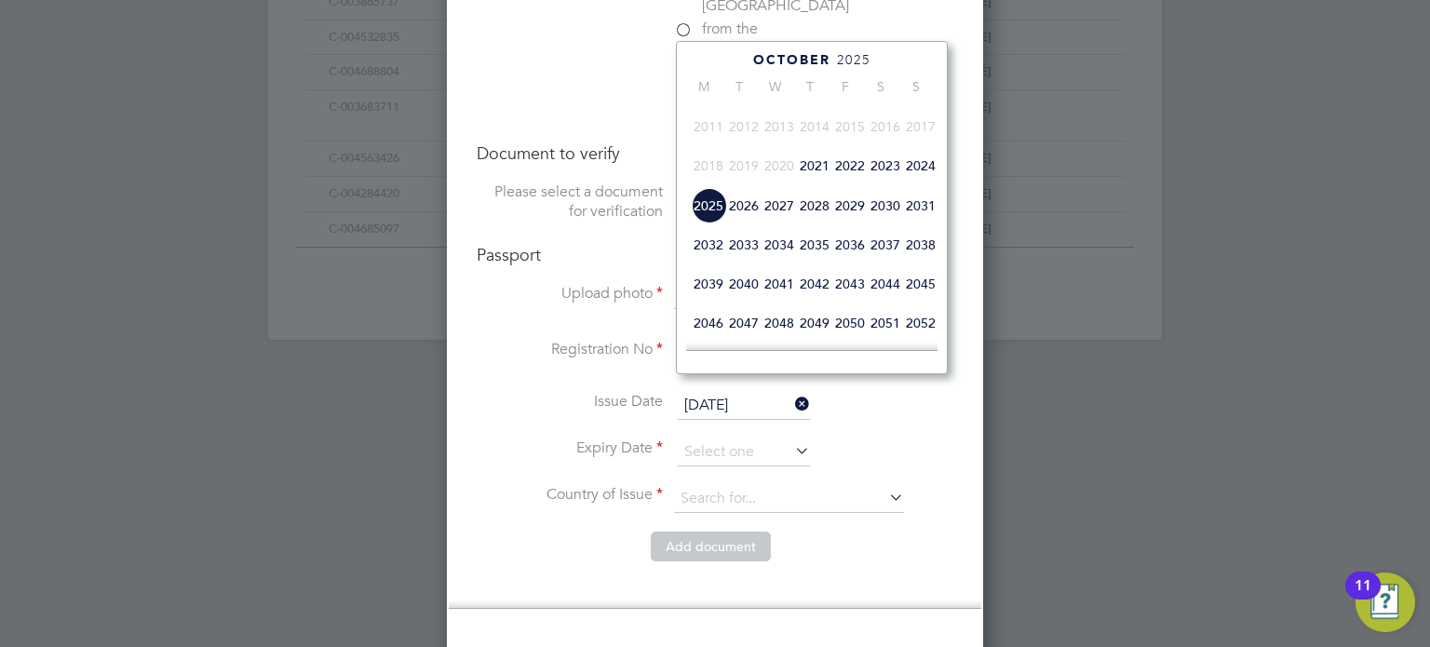
click at [927, 223] on span "2031" at bounding box center [920, 205] width 35 height 35
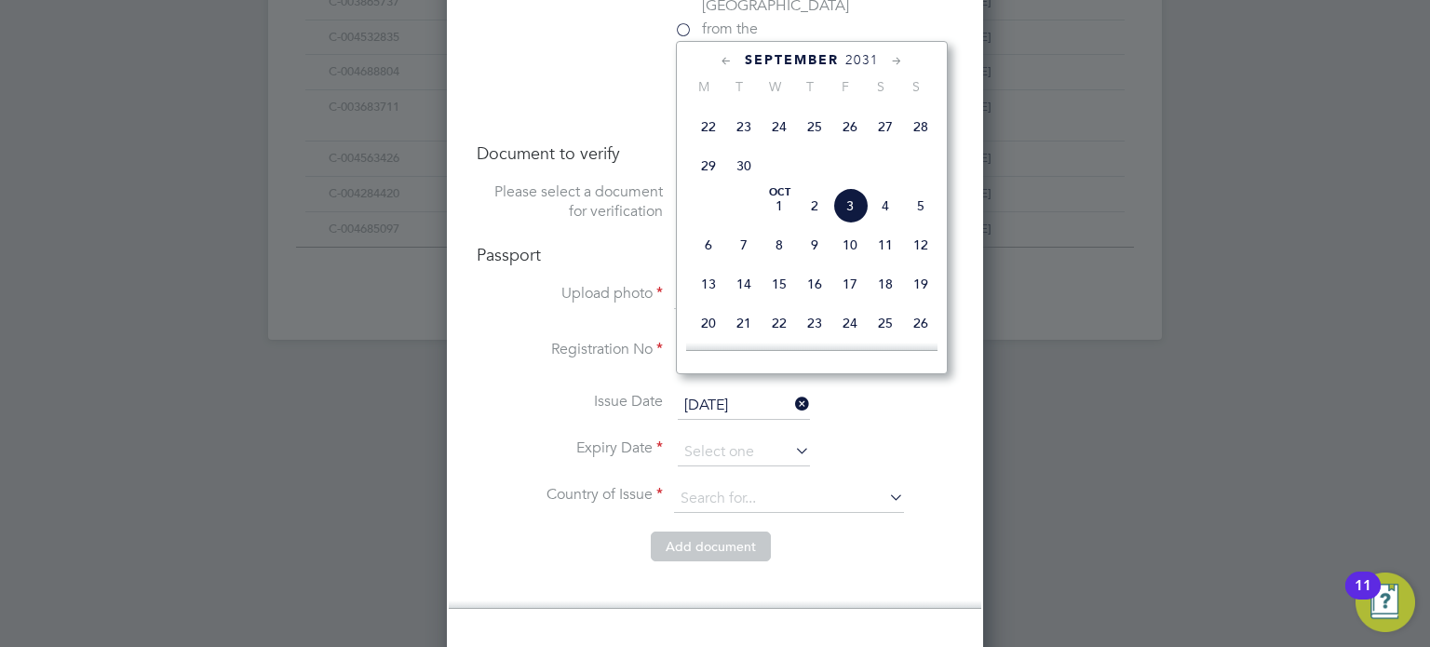
click at [722, 57] on icon at bounding box center [727, 61] width 18 height 20
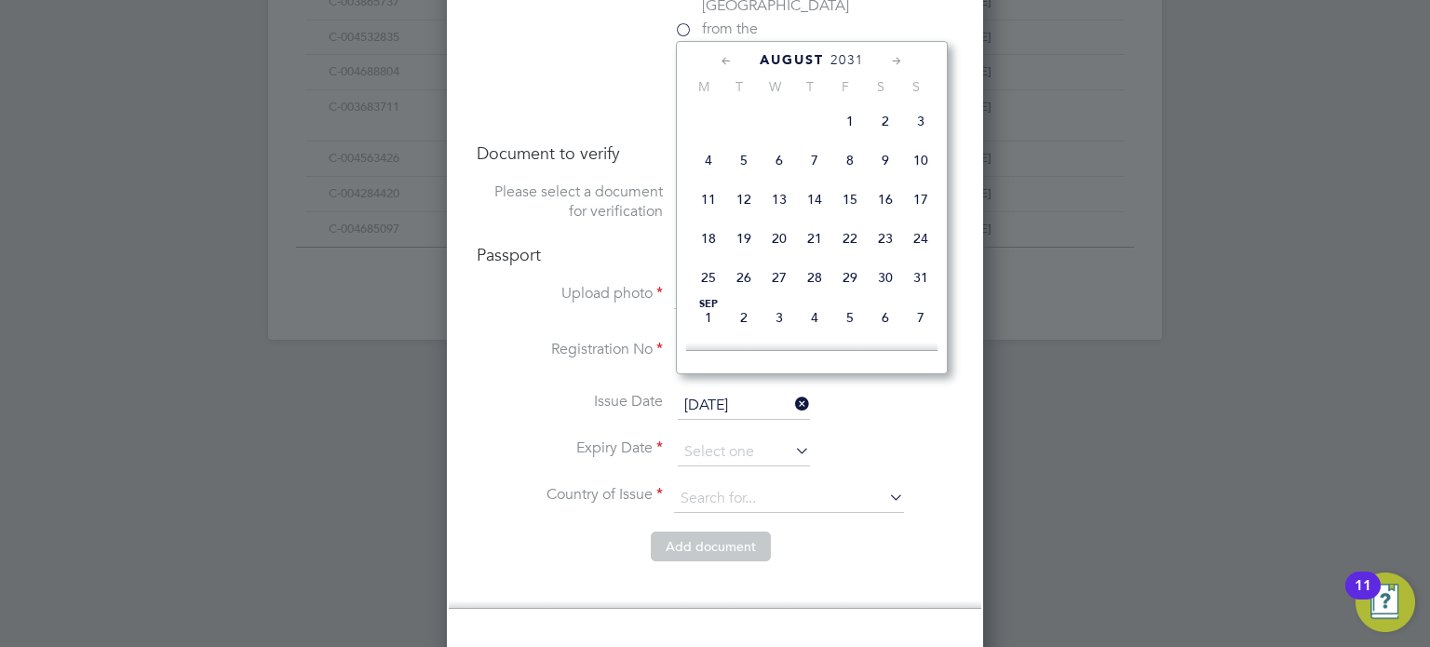
click at [722, 57] on icon at bounding box center [727, 61] width 18 height 20
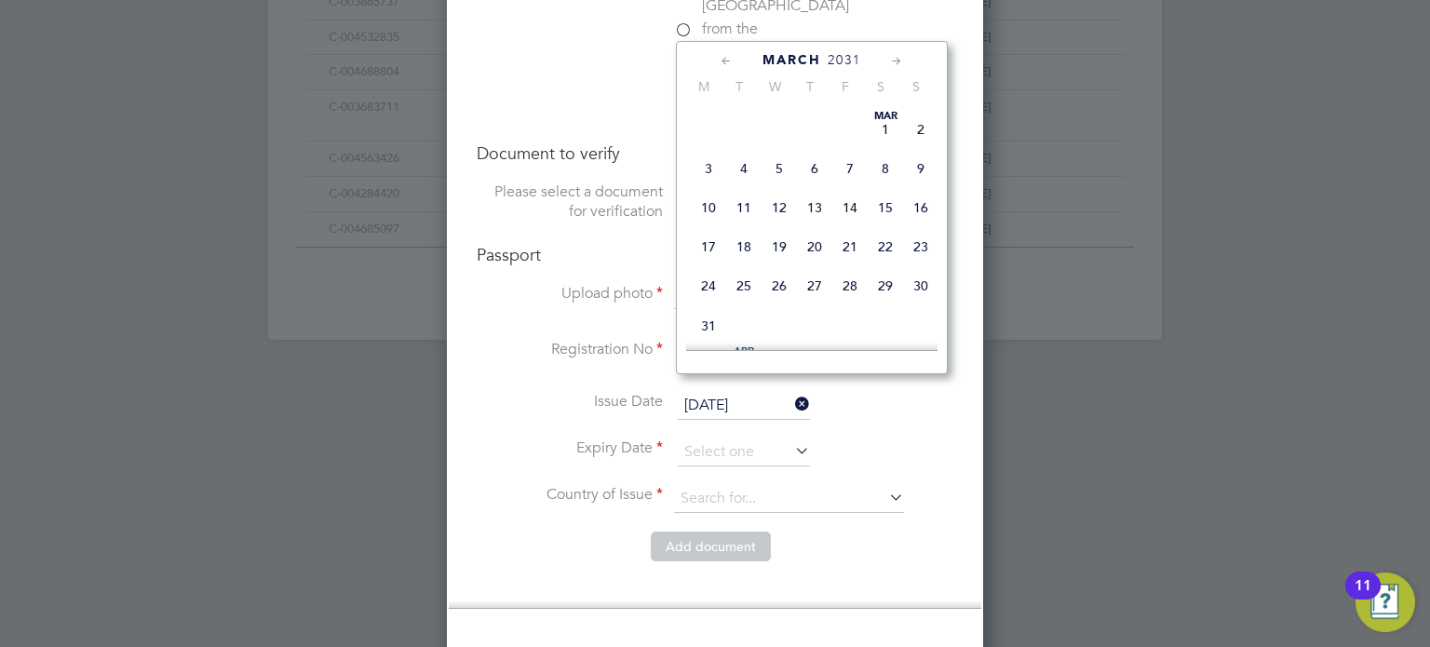
click at [722, 57] on icon at bounding box center [727, 61] width 18 height 20
click at [710, 250] on span "20" at bounding box center [708, 246] width 35 height 35
type input "20 Jan 2031"
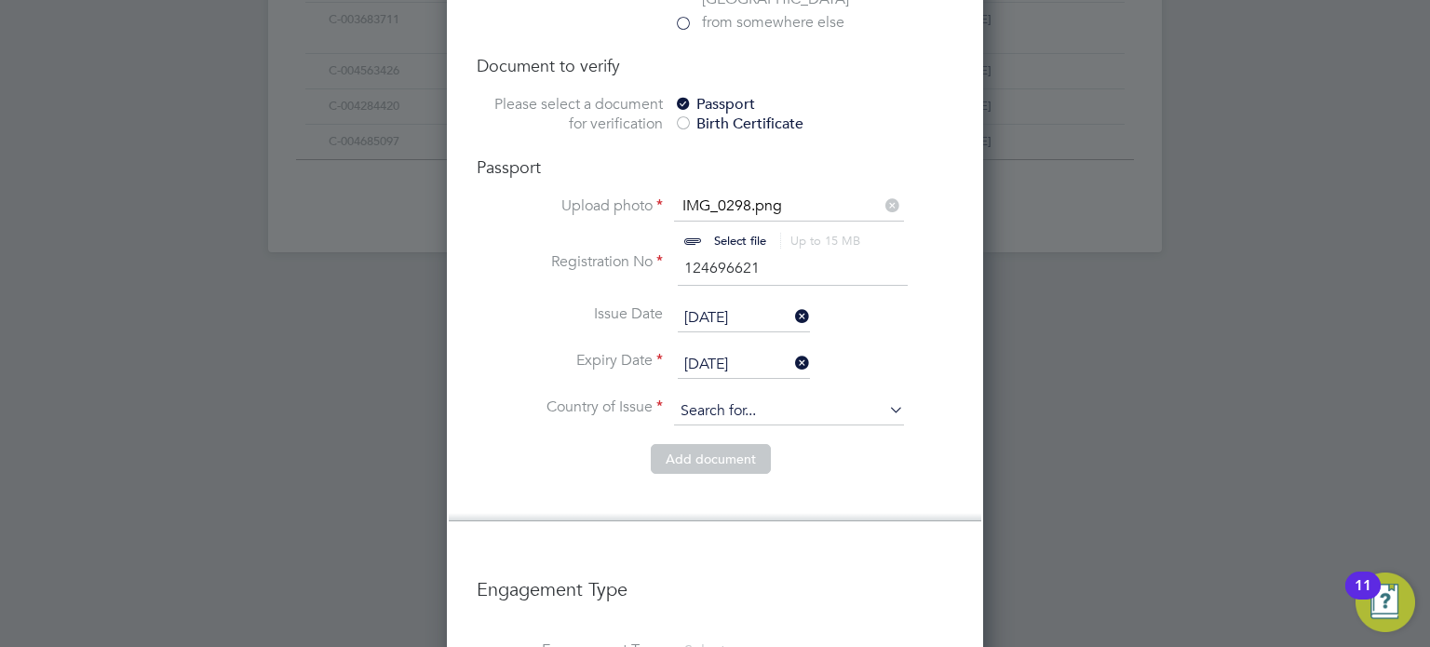
scroll to position [1427, 0]
click at [797, 396] on input at bounding box center [789, 410] width 230 height 28
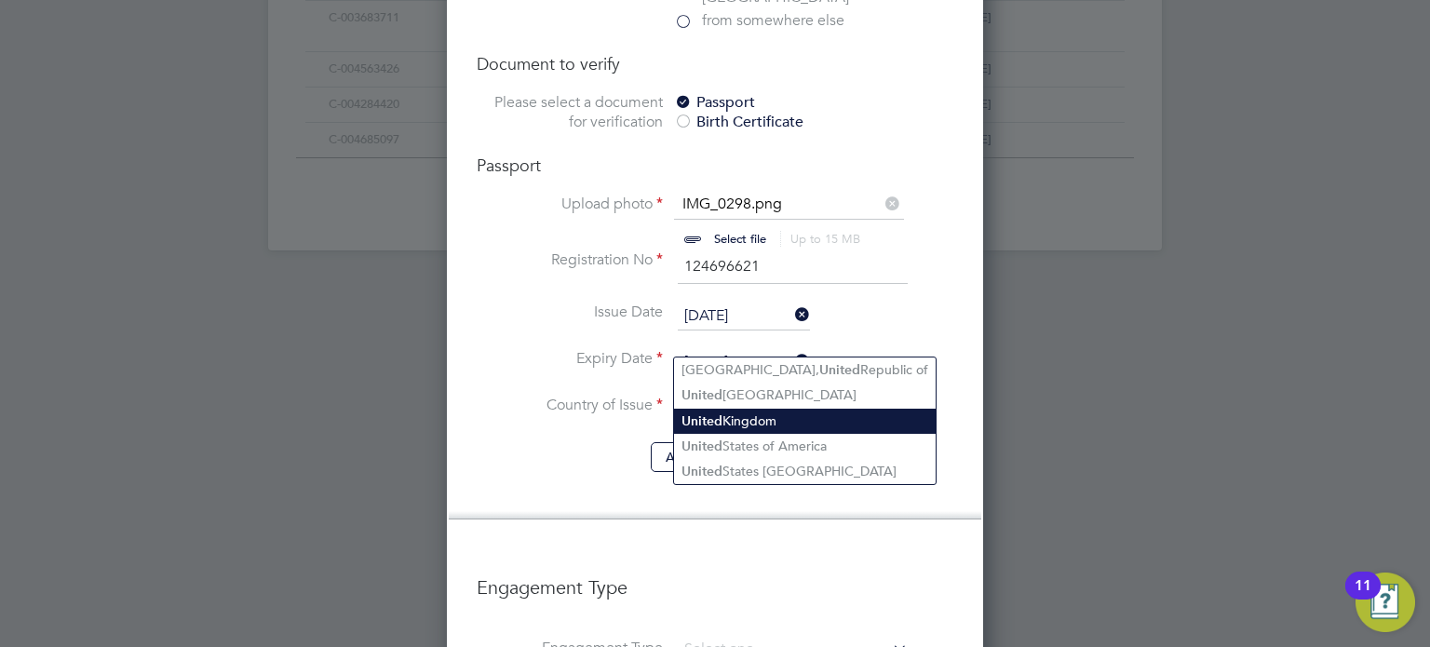
click at [763, 423] on li "United Kingdom" at bounding box center [805, 421] width 262 height 25
type input "United Kingdom"
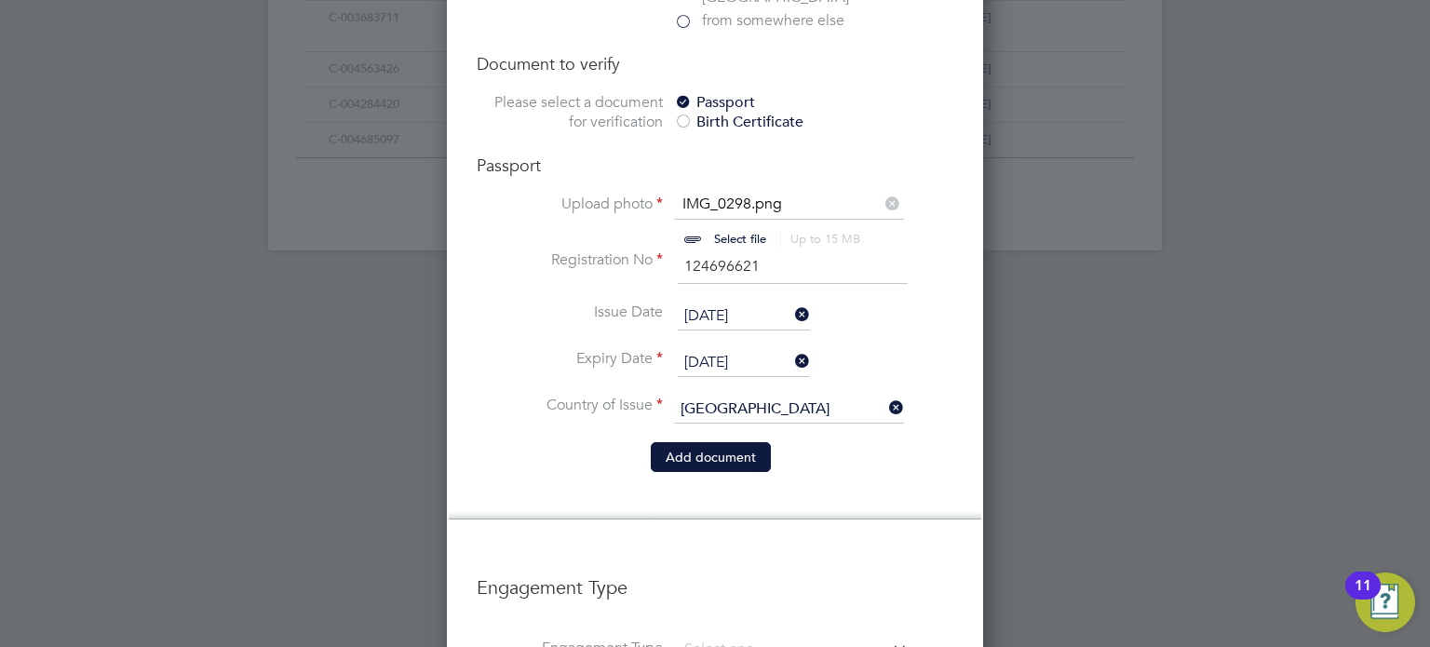
click at [706, 442] on button "Add document" at bounding box center [711, 457] width 120 height 30
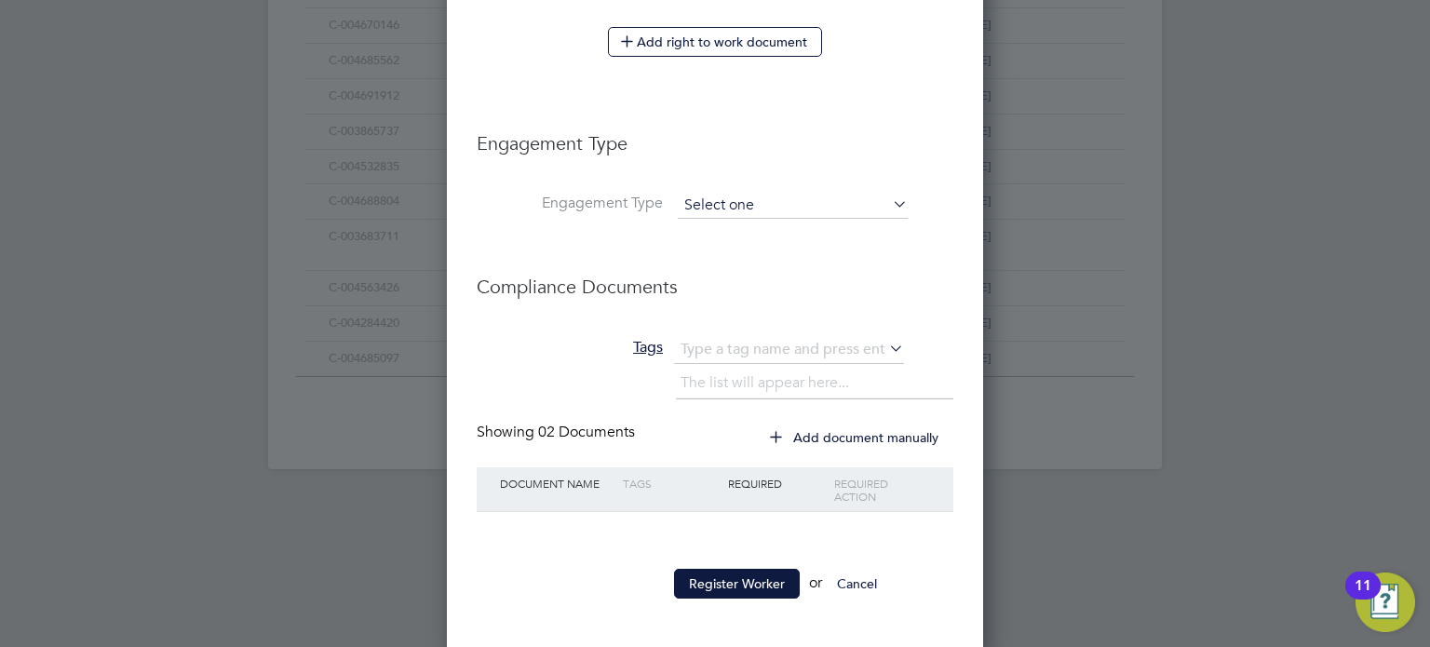
click at [764, 204] on input at bounding box center [793, 206] width 230 height 26
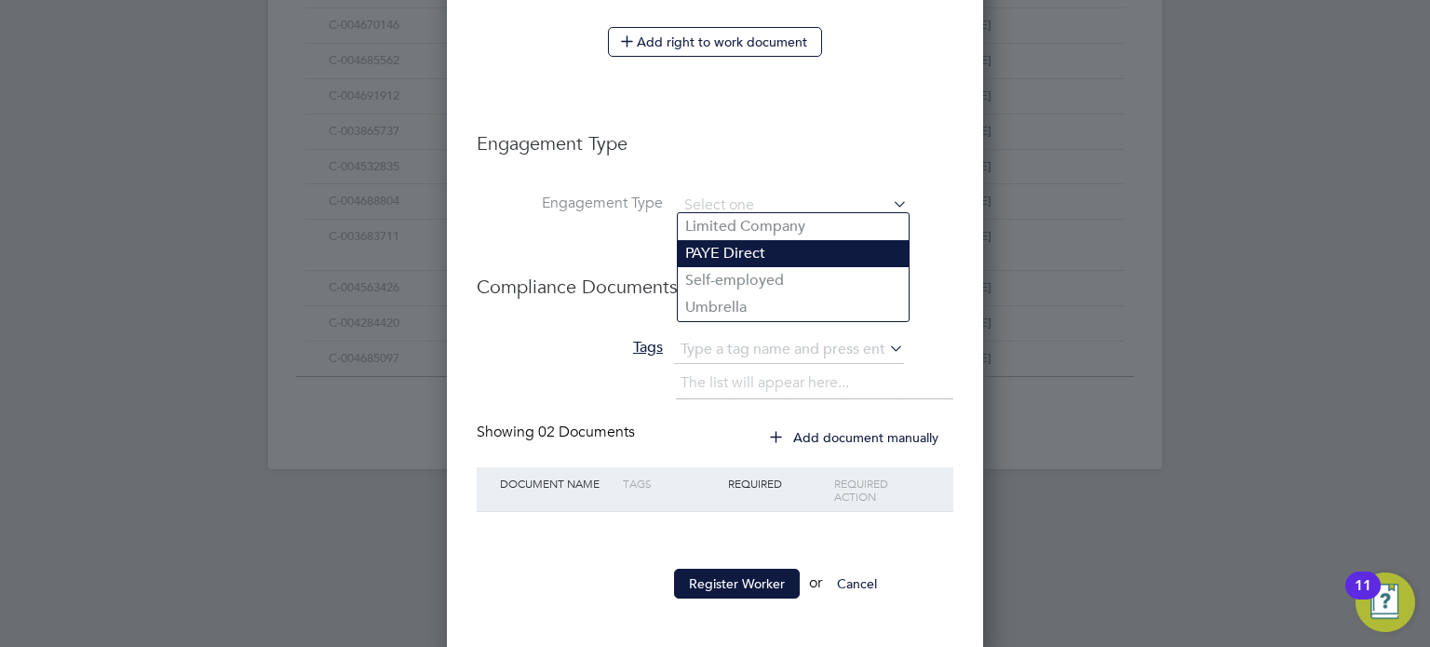
click at [744, 251] on li "PAYE Direct" at bounding box center [793, 253] width 231 height 27
type input "PAYE Direct"
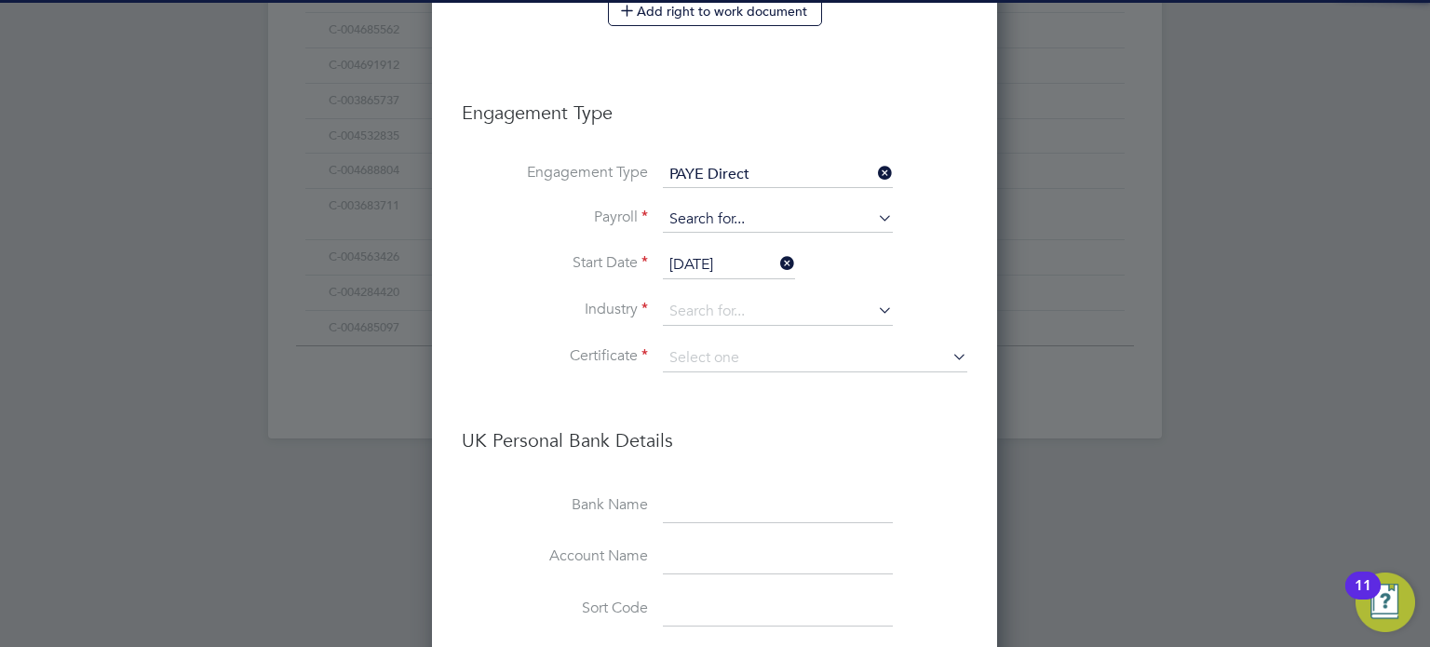
click at [729, 210] on input at bounding box center [778, 220] width 230 height 26
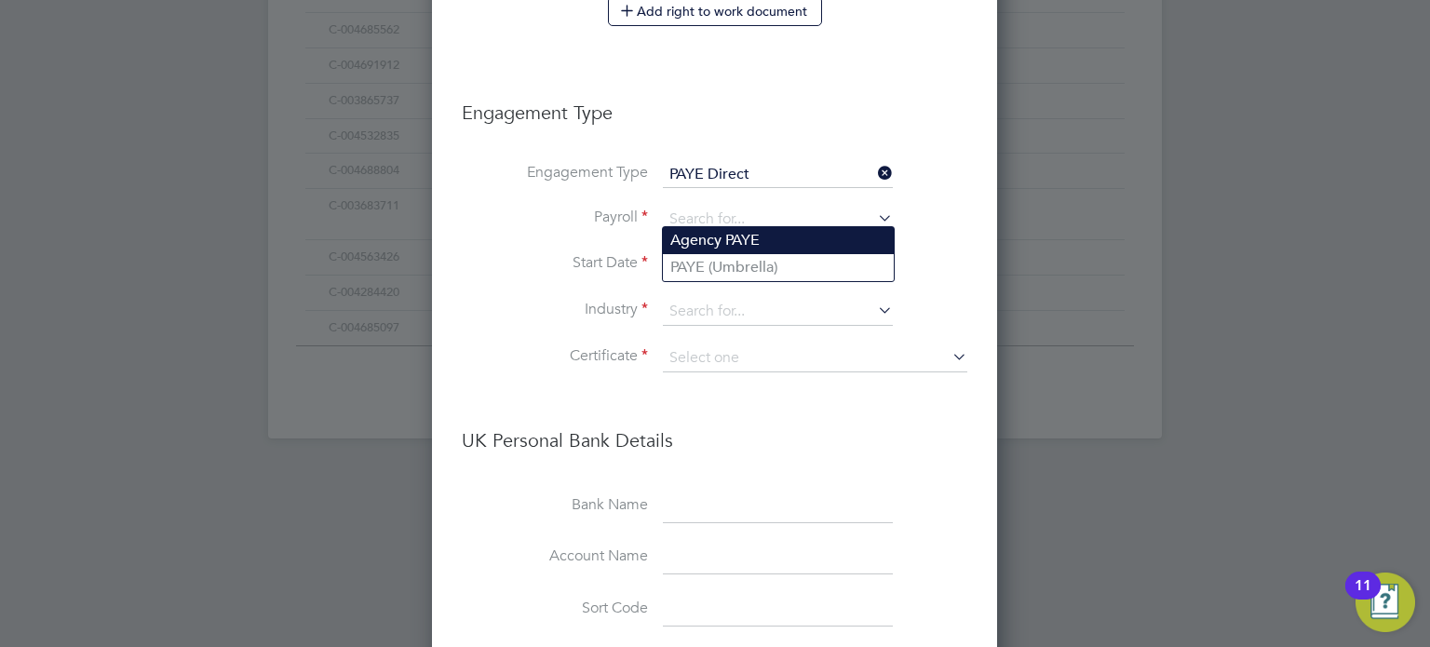
click at [727, 235] on li "Agency PAYE" at bounding box center [778, 240] width 231 height 27
type input "Agency PAYE"
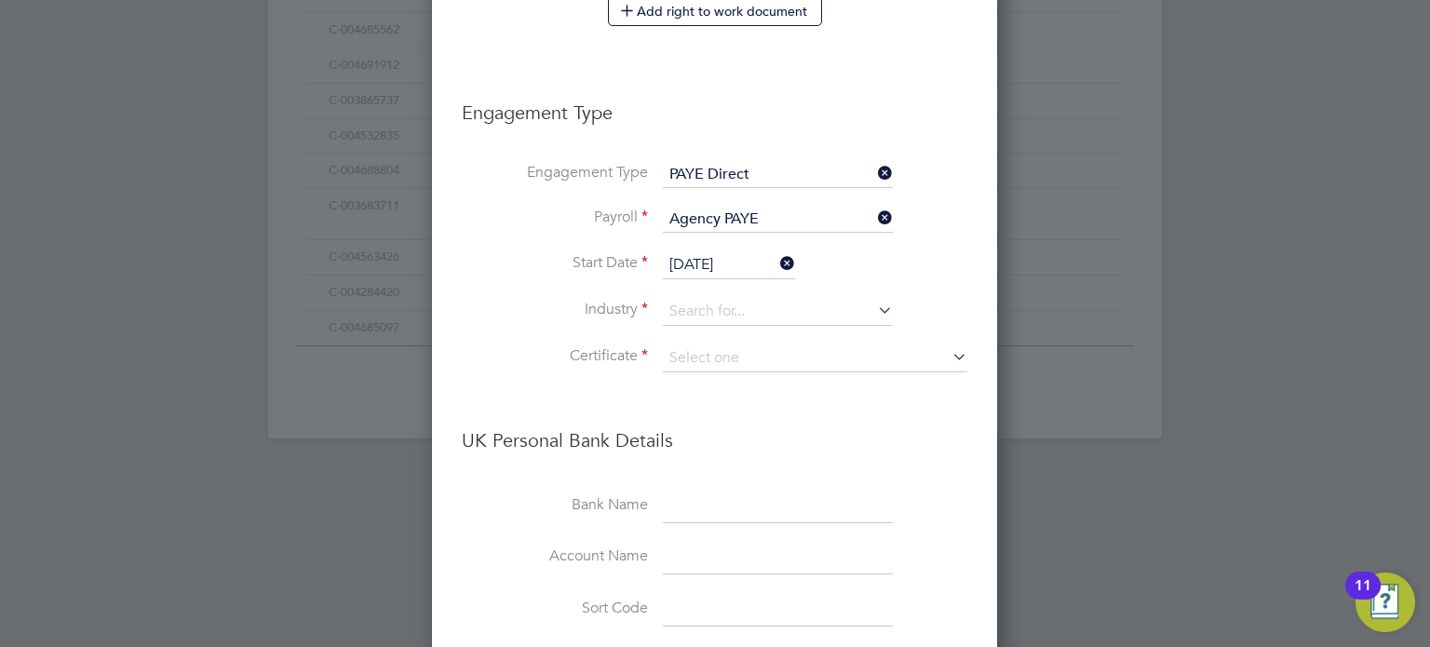
click at [727, 256] on input "03 Oct 2025" at bounding box center [729, 265] width 132 height 28
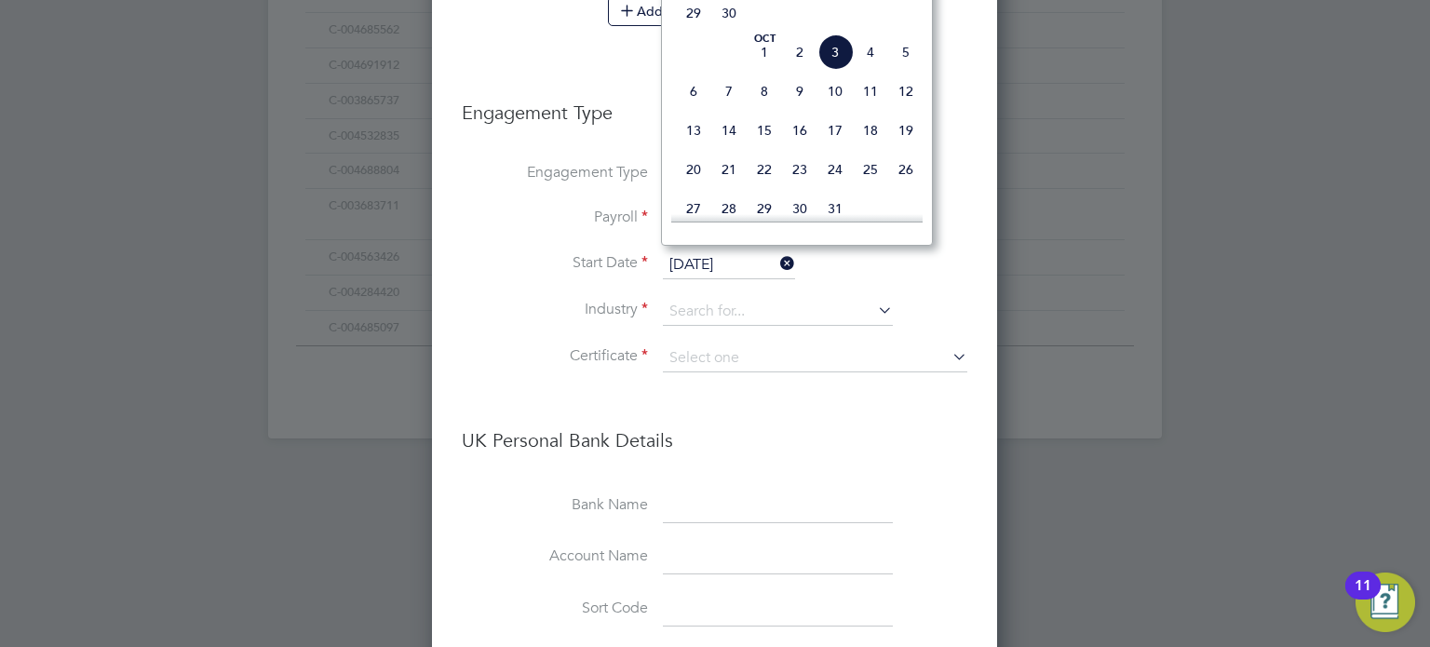
click at [723, 31] on span "30" at bounding box center [728, 12] width 35 height 35
type input "[DATE]"
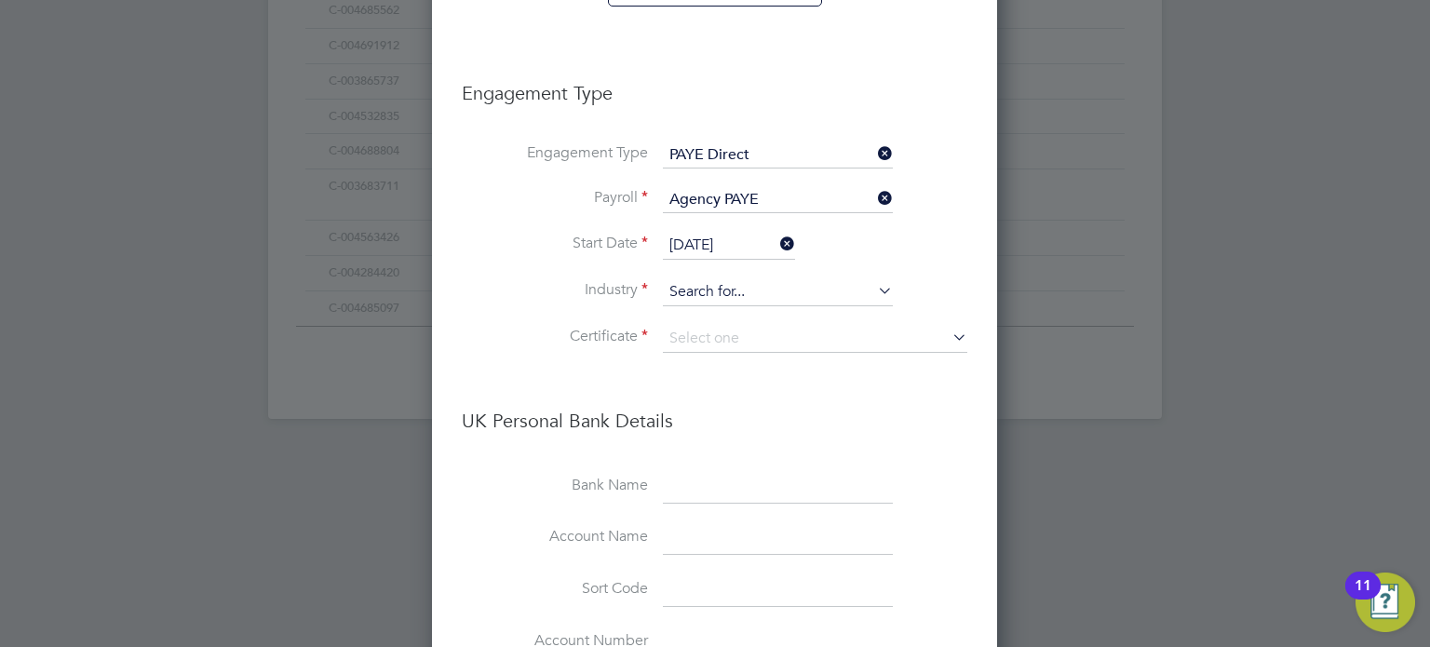
click at [759, 293] on input at bounding box center [778, 292] width 230 height 28
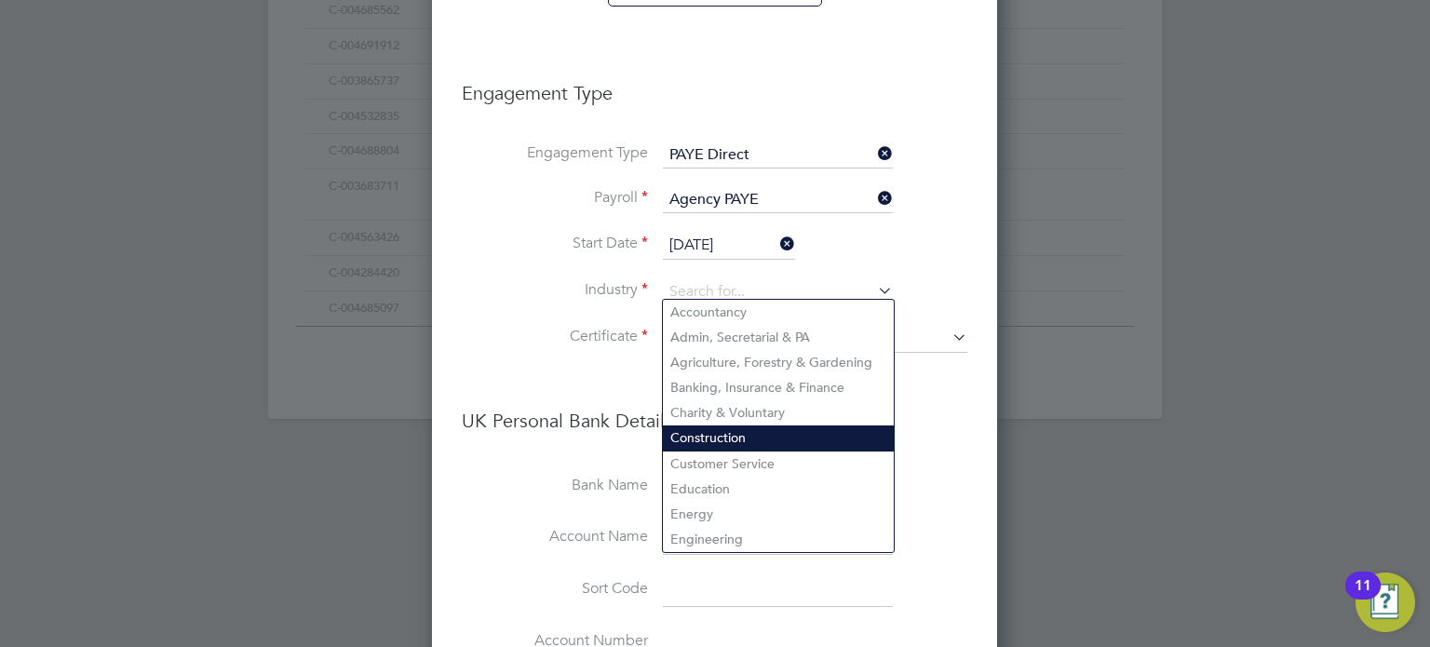
click at [727, 429] on li "Construction" at bounding box center [778, 437] width 231 height 25
type input "Construction"
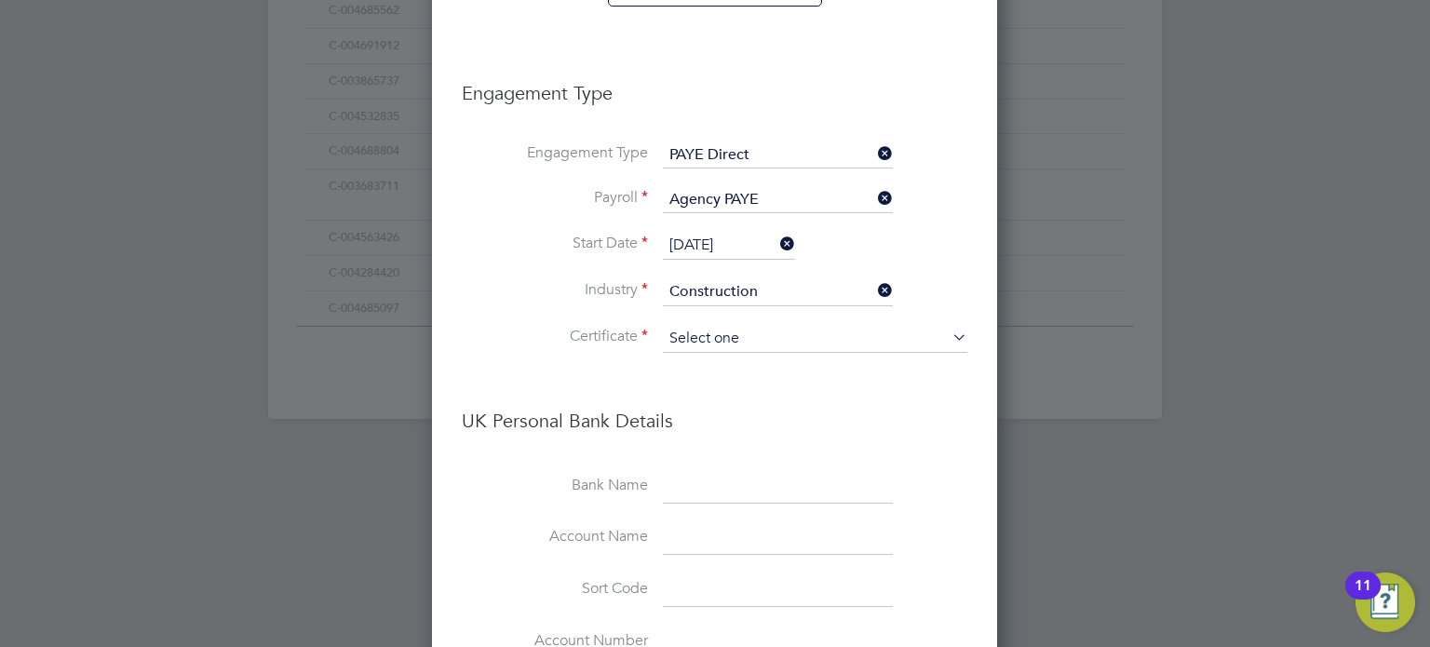
click at [741, 325] on input at bounding box center [815, 339] width 304 height 28
click at [743, 389] on li "No, worker doesn't have a P45 certificate" at bounding box center [815, 381] width 305 height 24
type input "No, worker doesn't have a P45 certificate"
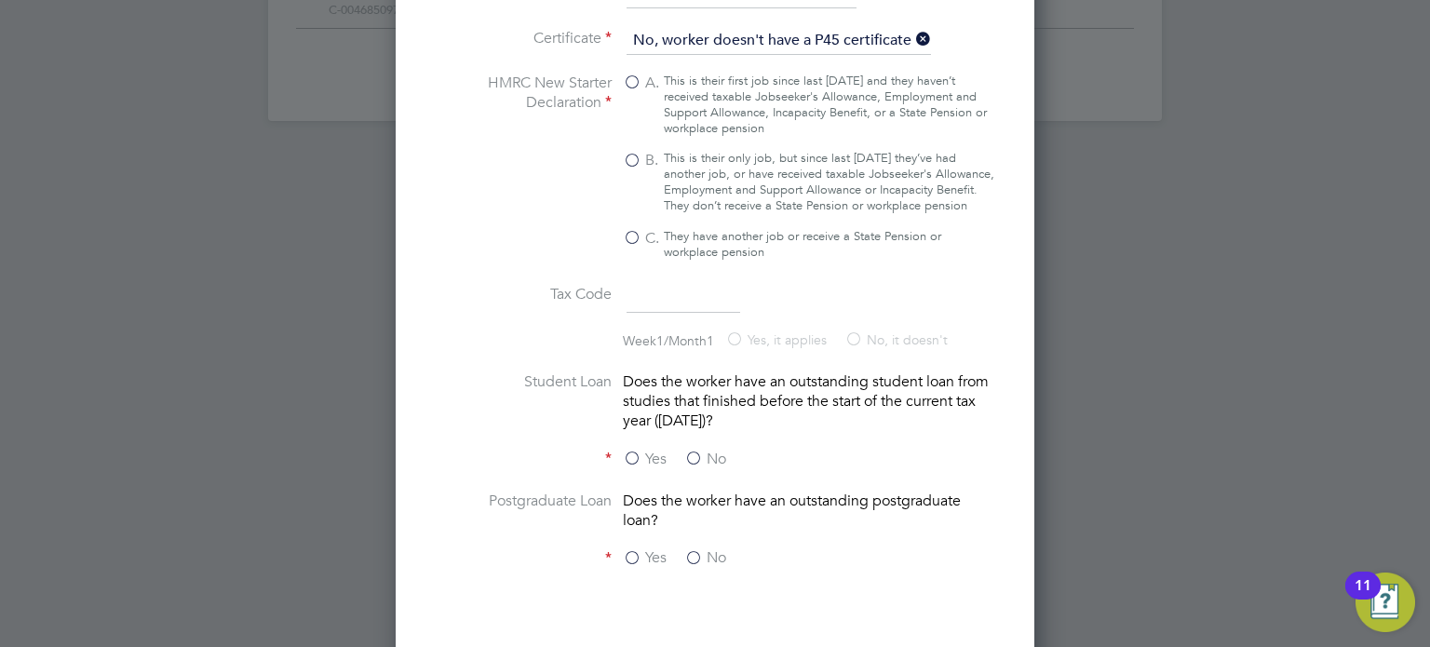
click at [649, 151] on span "B." at bounding box center [652, 161] width 14 height 20
click at [0, 0] on input "B. This is their only job, but since last 6 April they’ve had another job, or h…" at bounding box center [0, 0] width 0 height 0
type input "1257L"
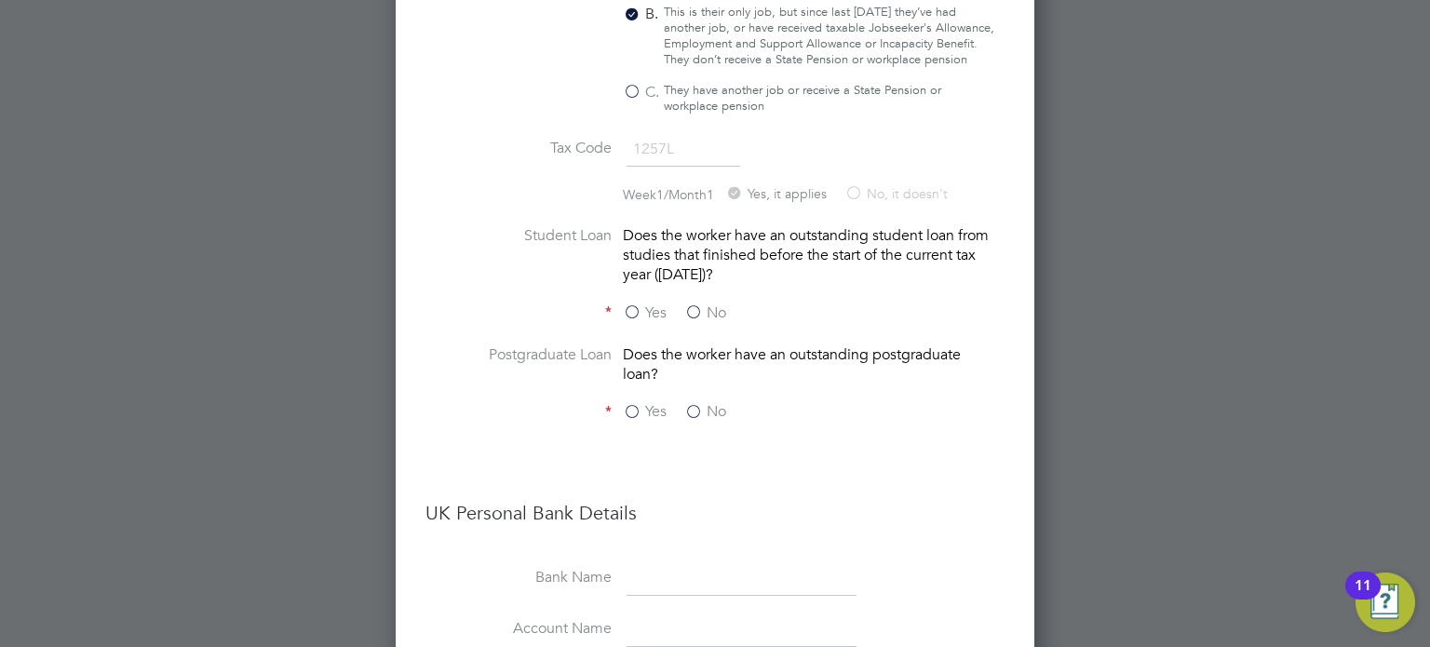
scroll to position [1756, 0]
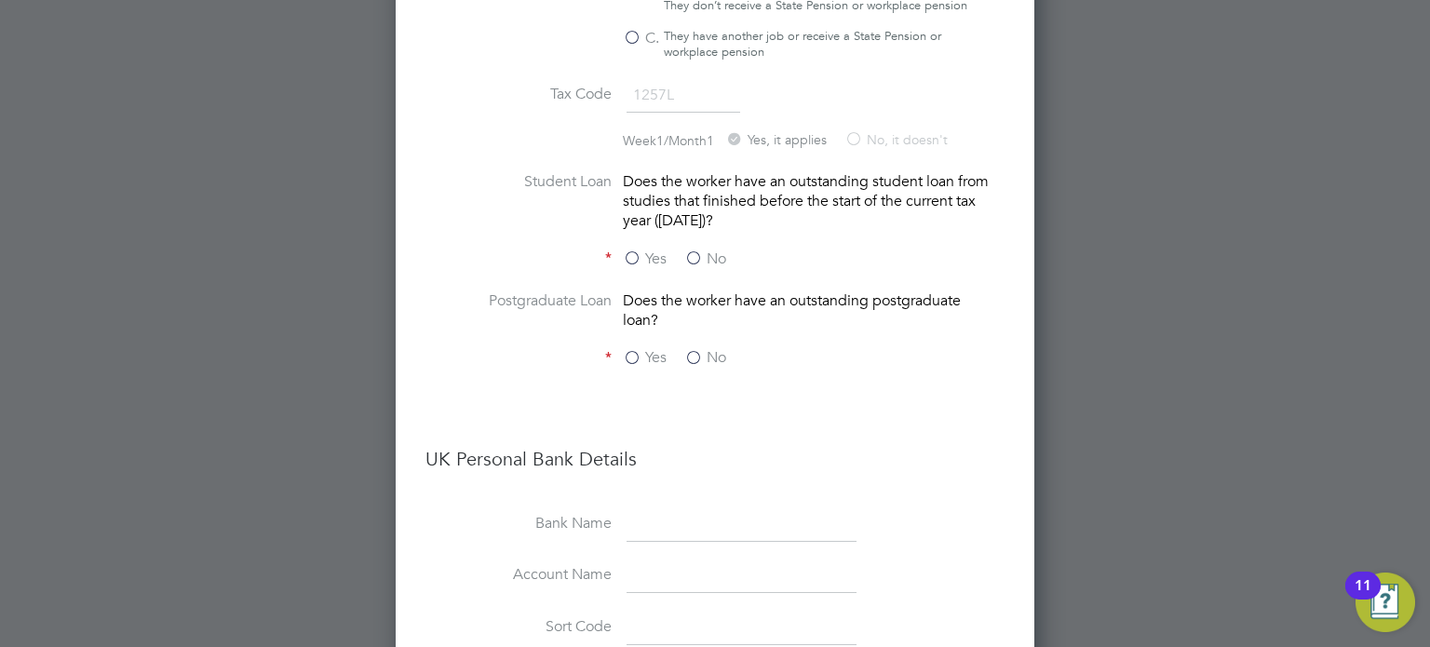
click at [700, 263] on label "No" at bounding box center [705, 259] width 42 height 20
click at [0, 0] on input "No" at bounding box center [0, 0] width 0 height 0
click at [698, 349] on li "Postgraduate Loan Does the worker have an outstanding postgraduate loan?" at bounding box center [714, 320] width 579 height 58
click at [718, 368] on label "No" at bounding box center [705, 358] width 42 height 20
click at [0, 0] on input "No" at bounding box center [0, 0] width 0 height 0
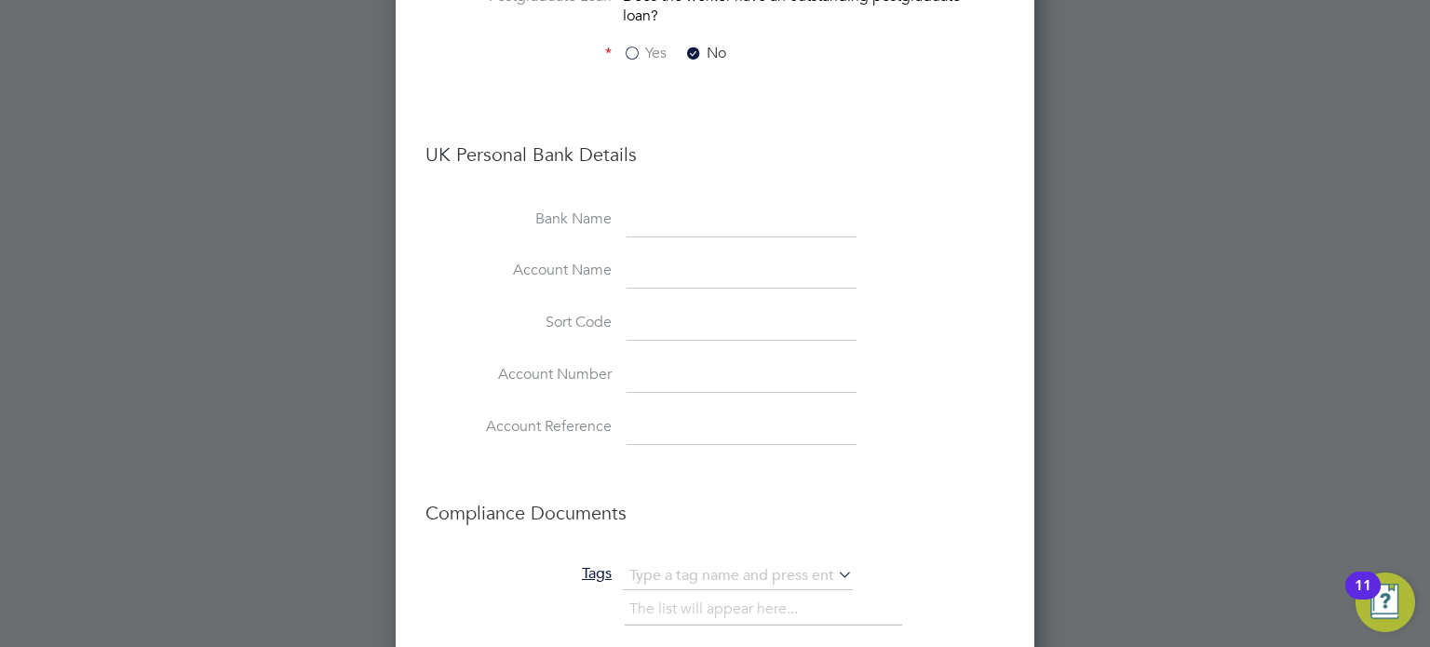
scroll to position [2065, 0]
click at [648, 223] on input at bounding box center [741, 216] width 230 height 34
type input "s"
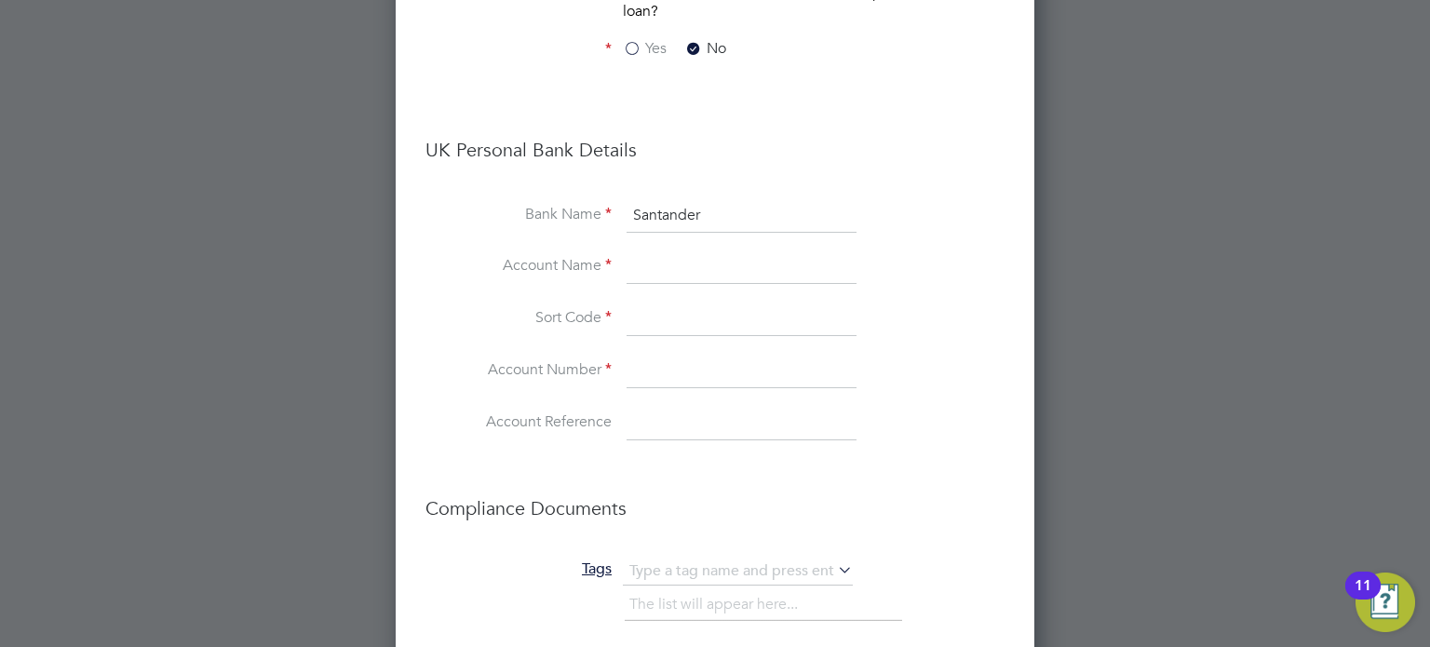
type input "Santander"
click at [662, 323] on input at bounding box center [741, 319] width 230 height 34
type input "09-01-29"
type input "52978647"
click at [655, 281] on input at bounding box center [741, 268] width 230 height 34
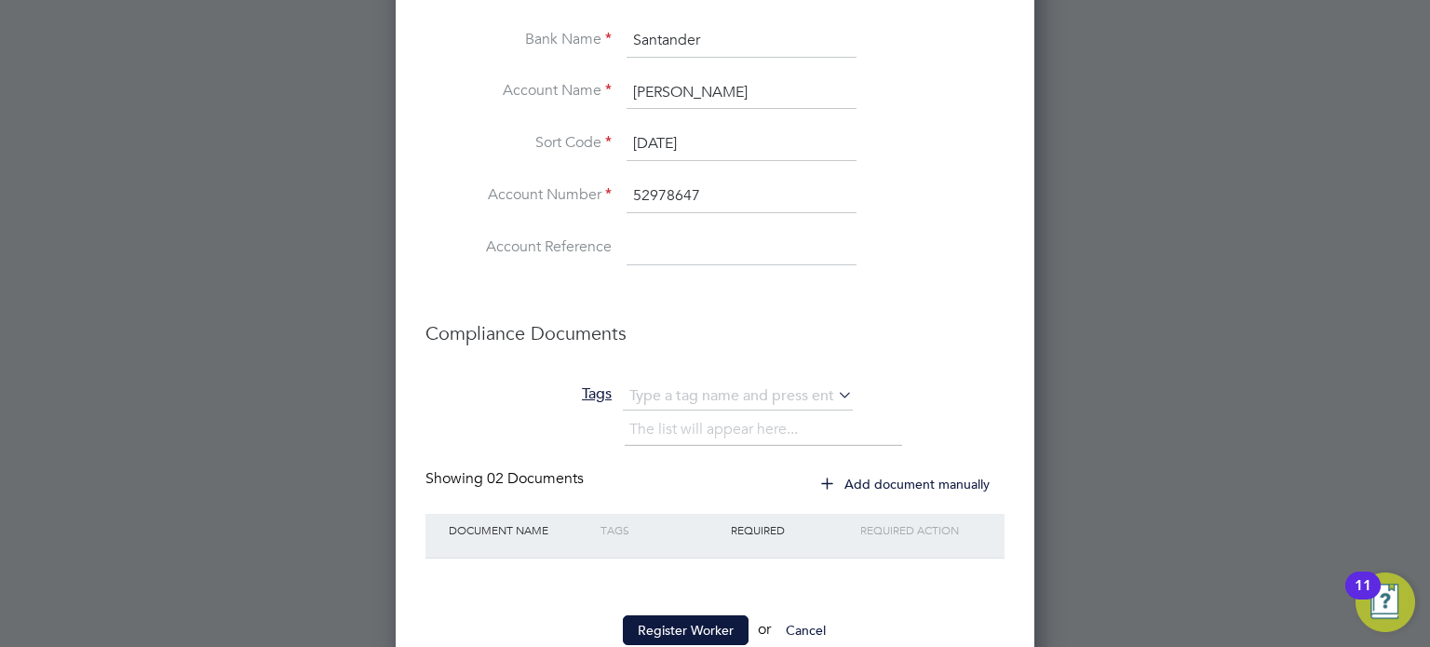
scroll to position [2299, 0]
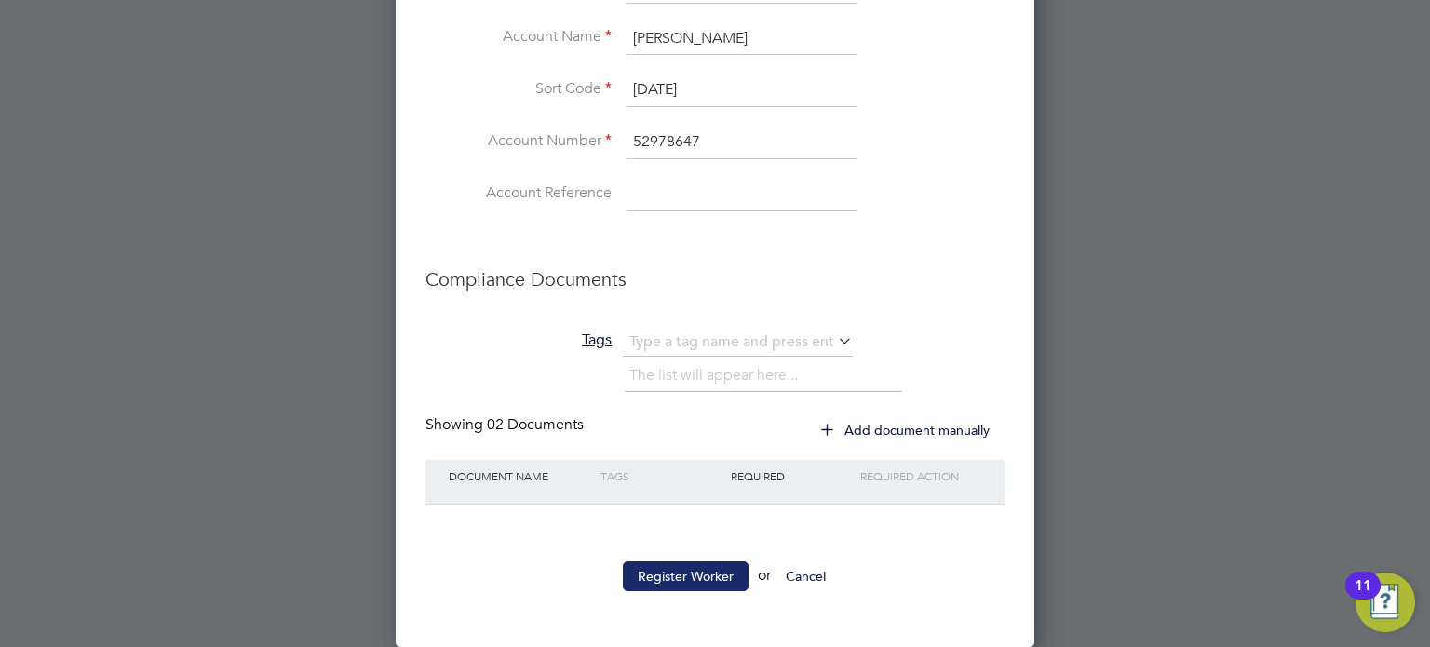
type input "Ferdinand O'Hara-Bailey"
click at [689, 568] on button "Register Worker" at bounding box center [686, 576] width 126 height 30
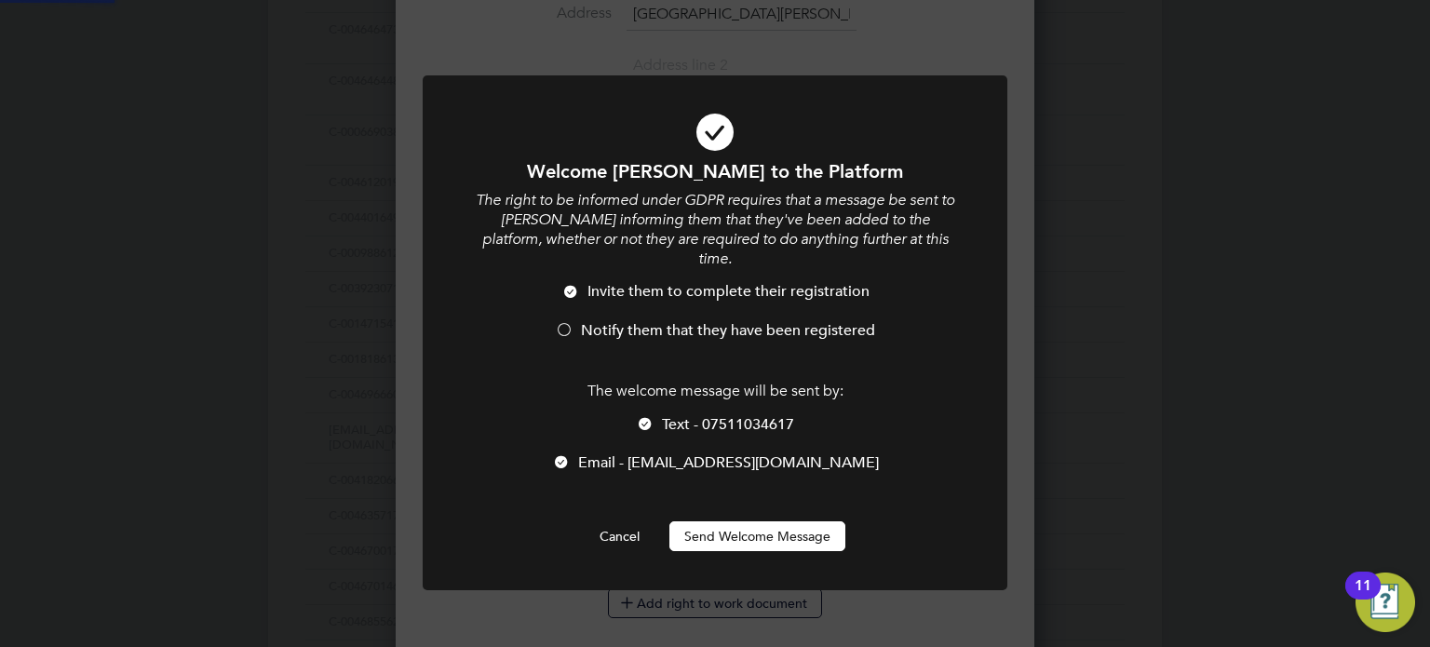
scroll to position [0, 0]
click at [635, 321] on span "Notify them that they have been registered" at bounding box center [728, 330] width 294 height 19
click at [749, 521] on button "Send Welcome Message" at bounding box center [757, 536] width 176 height 30
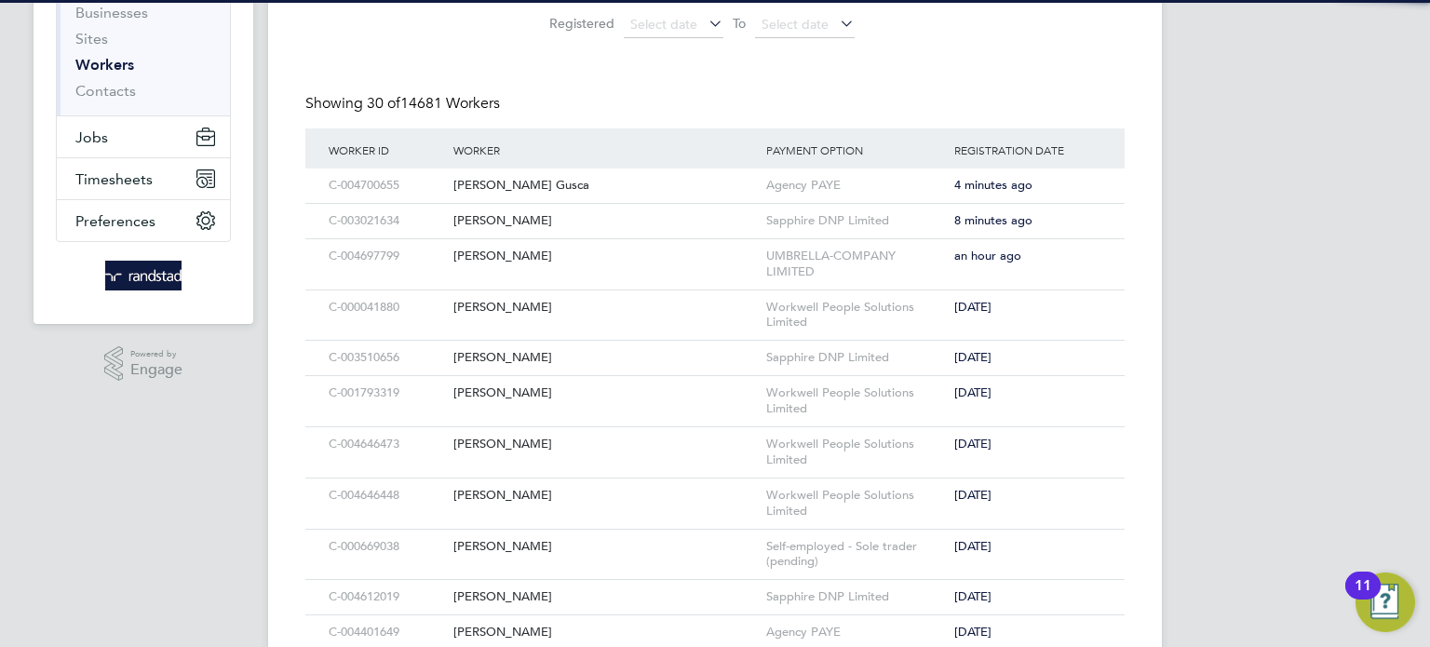
click at [1214, 237] on div "HF Hollie Furby Notifications 20 Applications: Current page: Network Businesses…" at bounding box center [715, 620] width 1430 height 1707
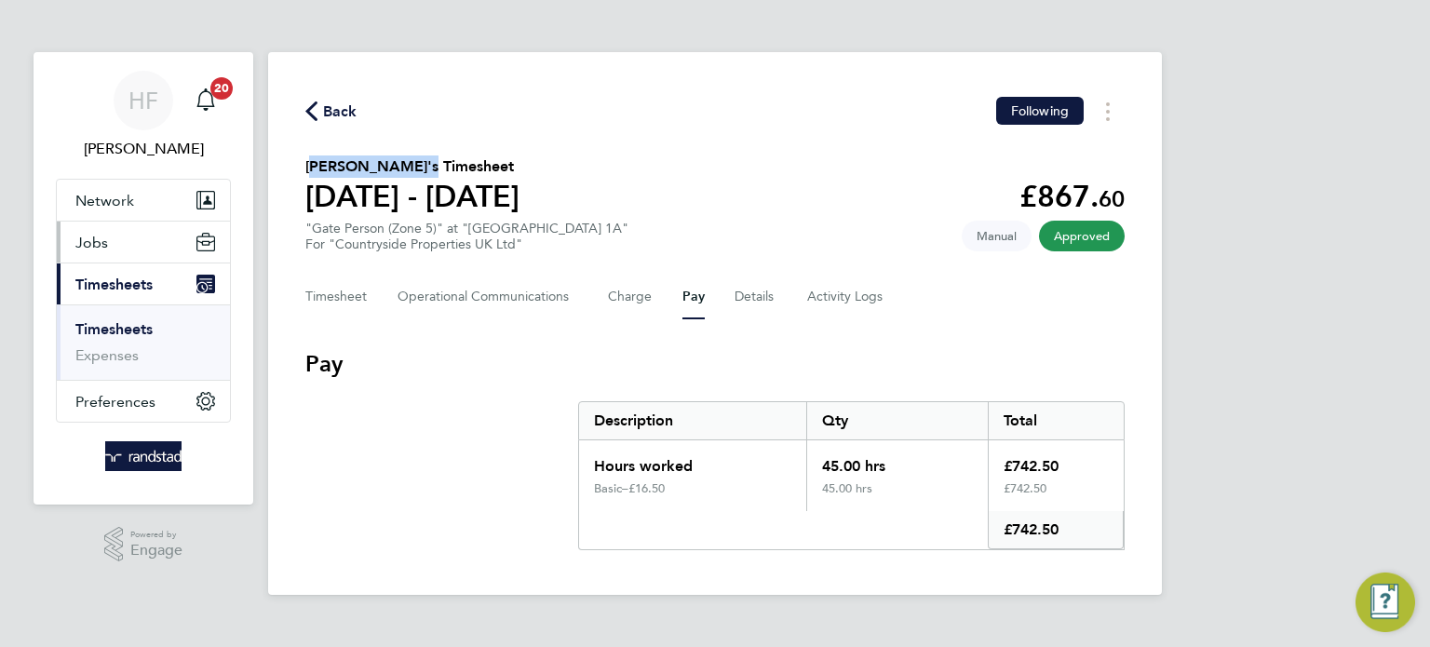
click at [102, 248] on span "Jobs" at bounding box center [91, 243] width 33 height 18
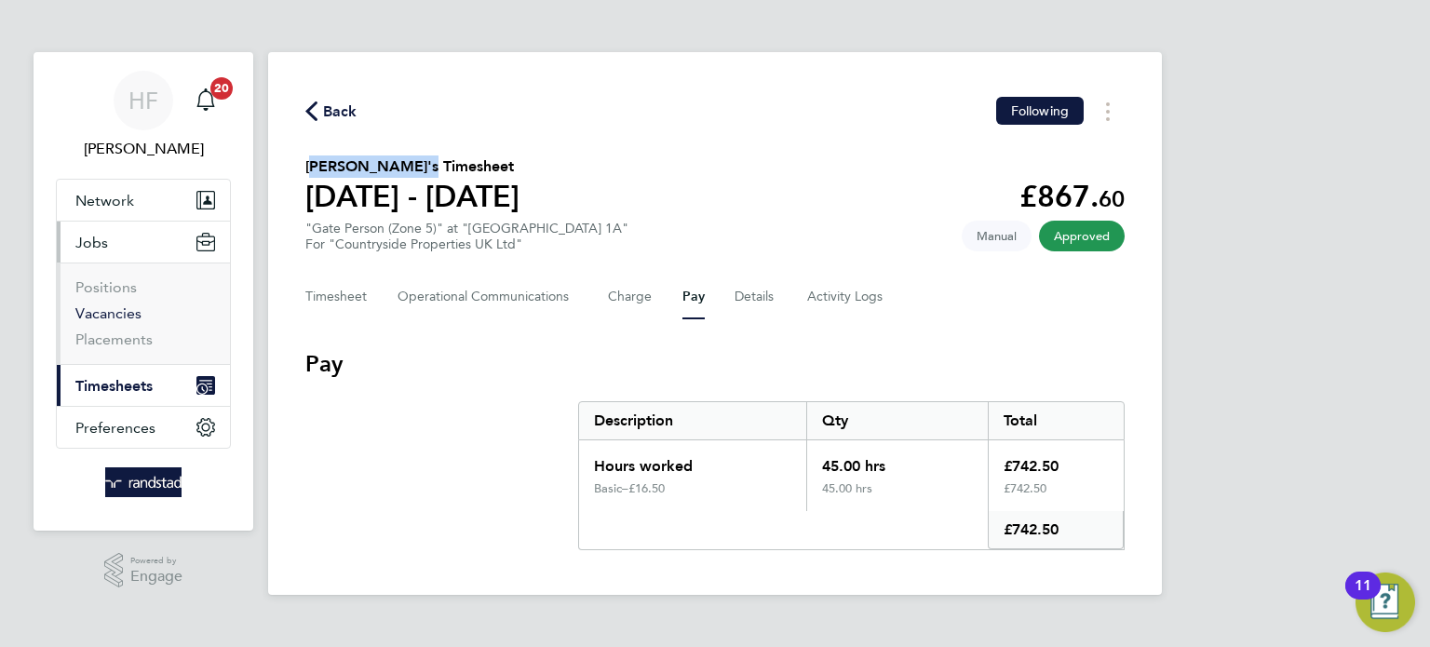
click at [128, 314] on link "Vacancies" at bounding box center [108, 313] width 66 height 18
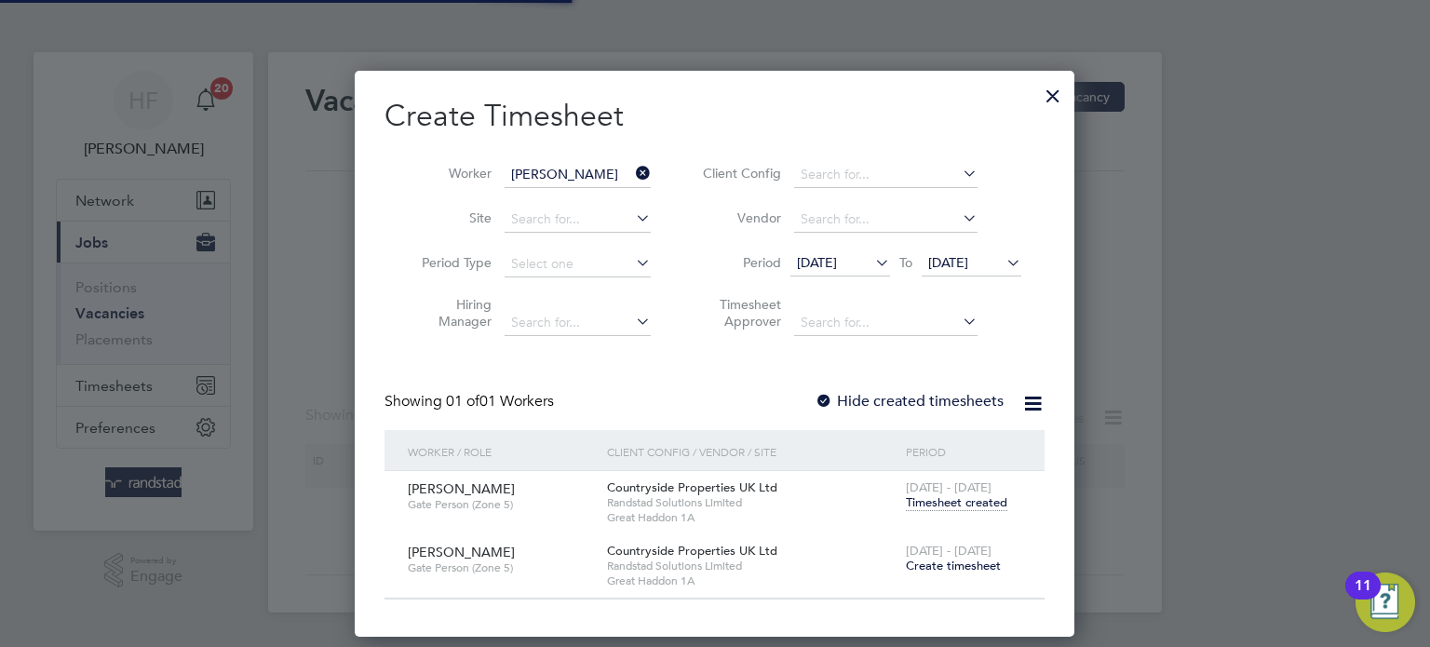
scroll to position [564, 720]
click at [1054, 95] on div at bounding box center [1053, 91] width 34 height 34
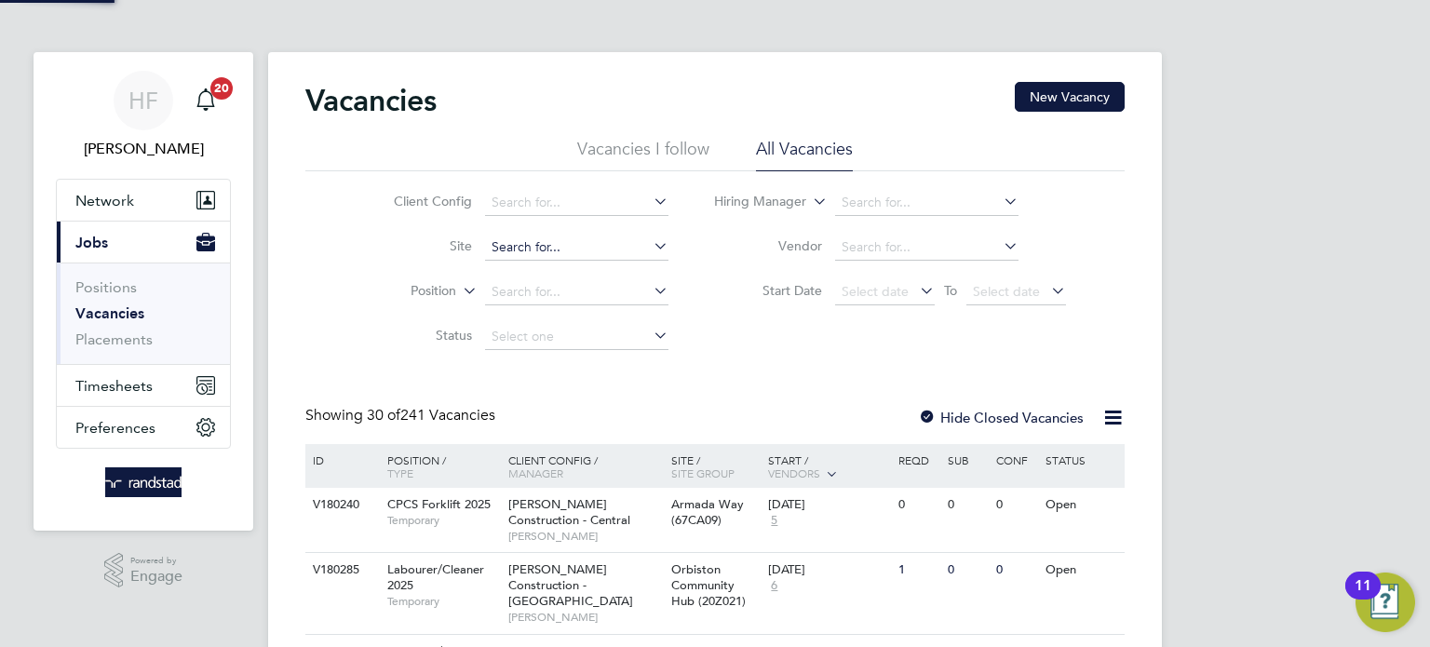
click at [534, 246] on input at bounding box center [576, 248] width 183 height 26
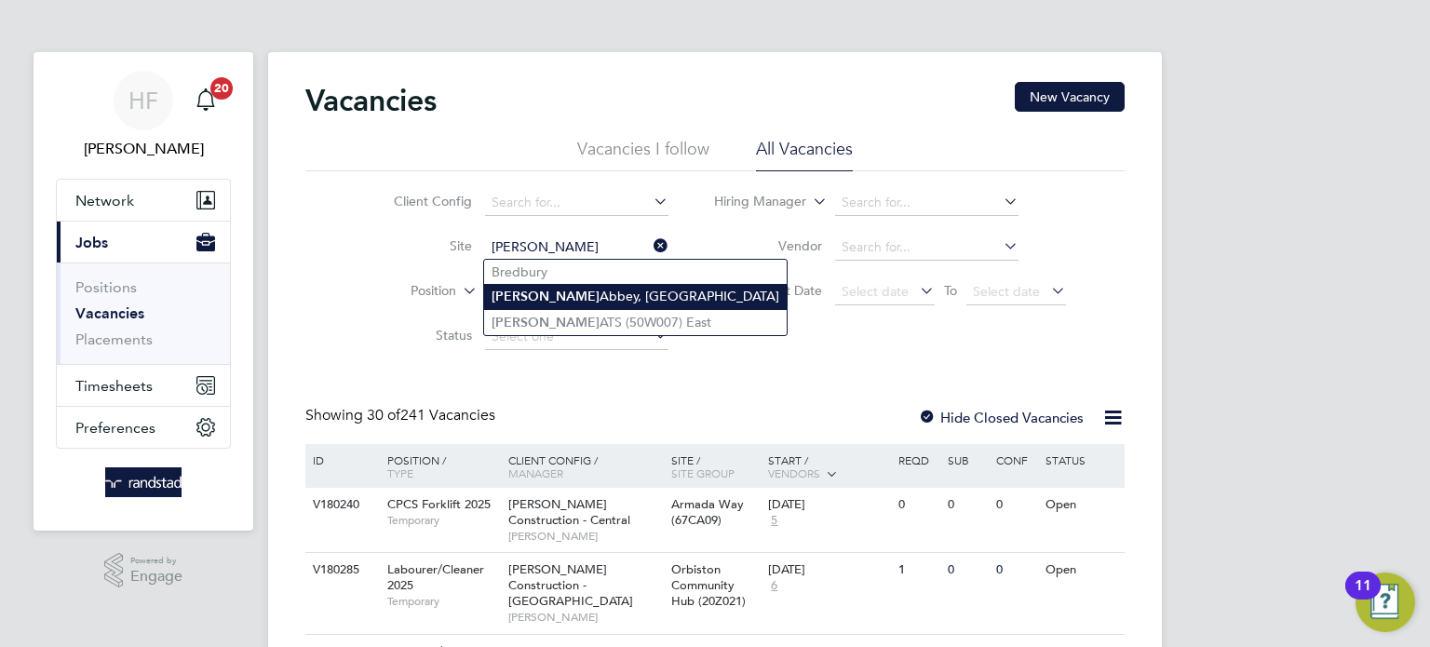
click at [617, 298] on li "Cromwell Abbey, Ramsey" at bounding box center [635, 296] width 302 height 25
type input "Cromwell Abbey, Ramsey"
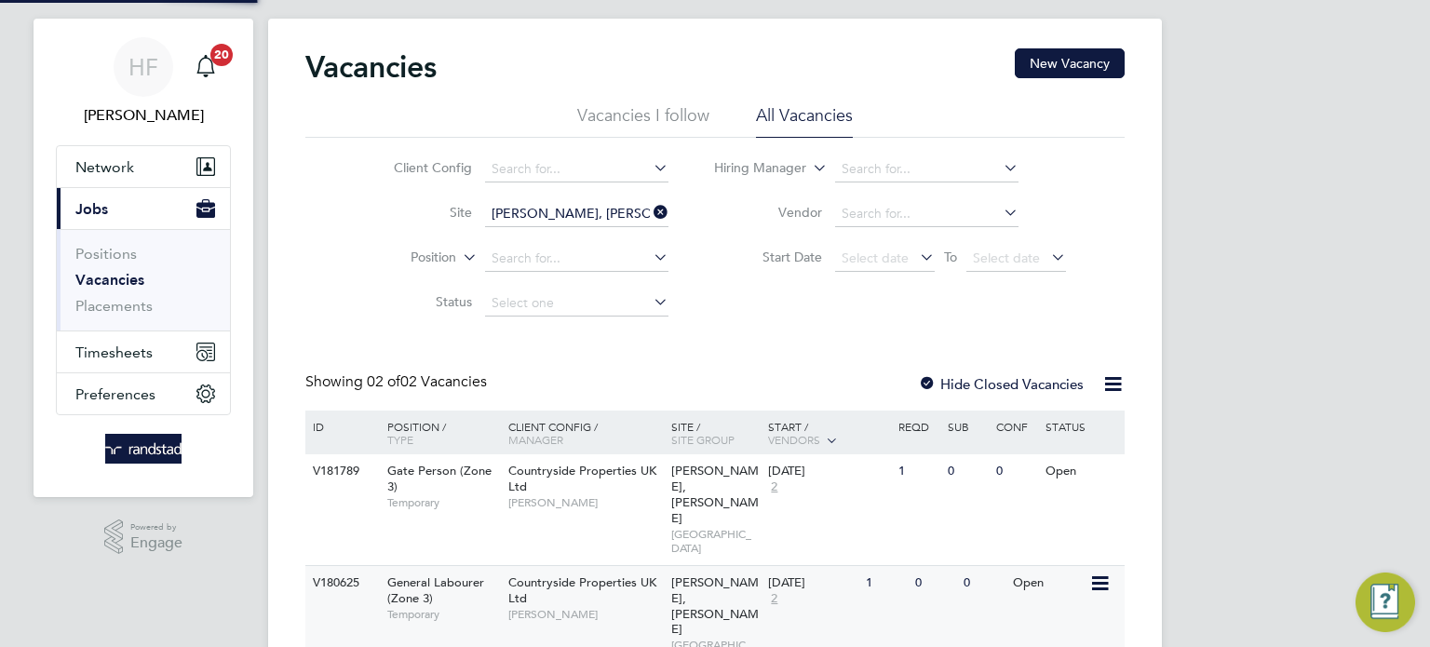
scroll to position [38, 0]
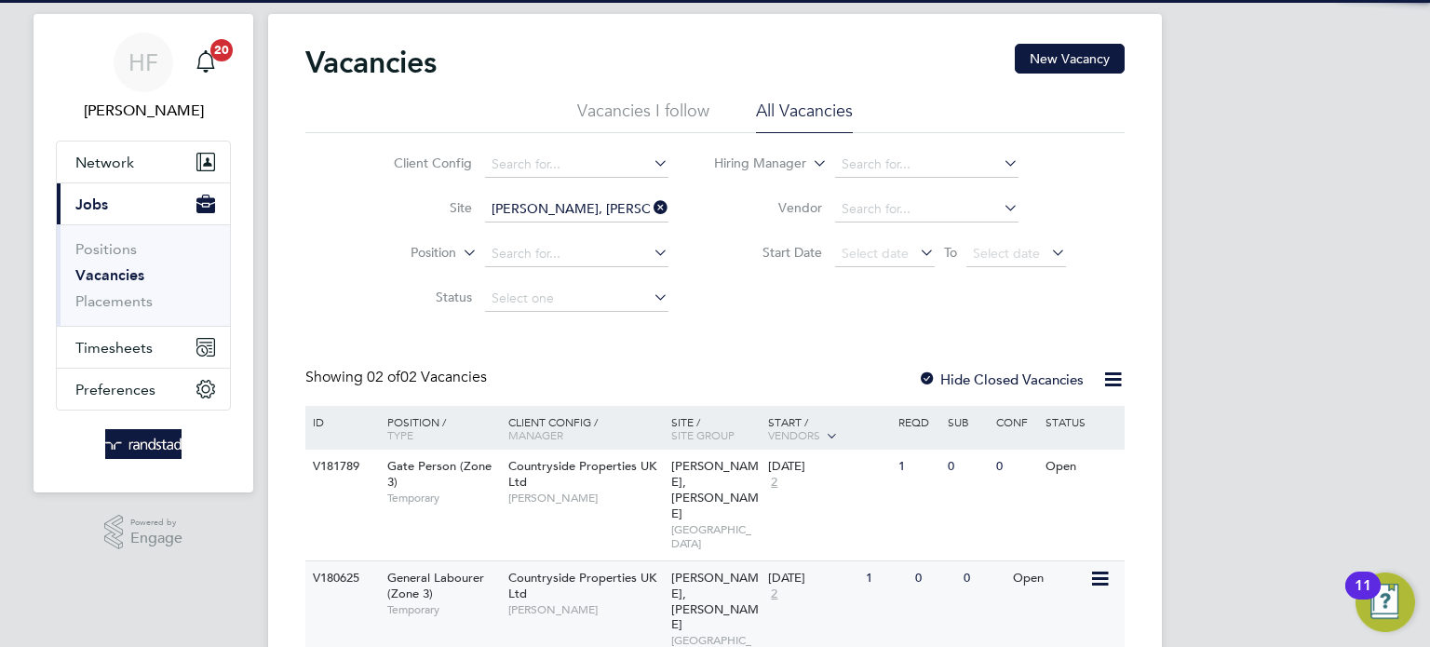
click at [544, 602] on span "John Patten" at bounding box center [585, 609] width 154 height 15
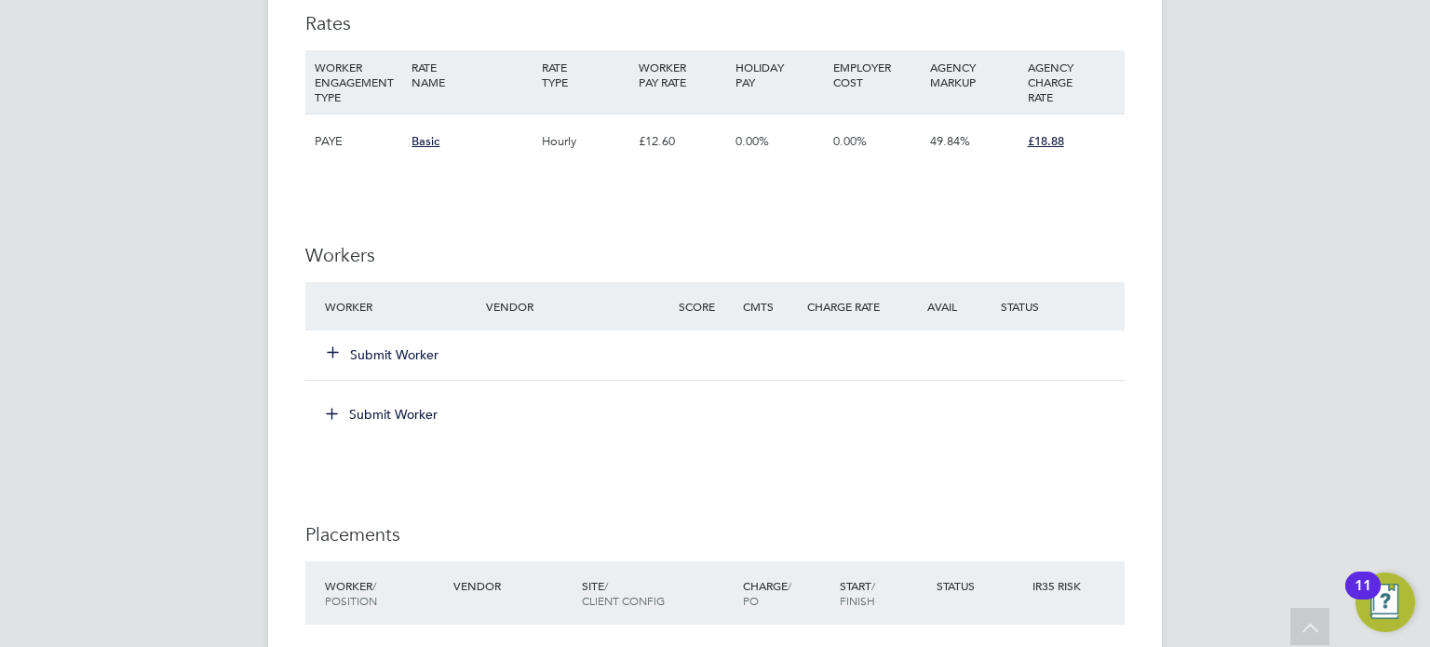
click at [390, 349] on button "Submit Worker" at bounding box center [384, 354] width 112 height 19
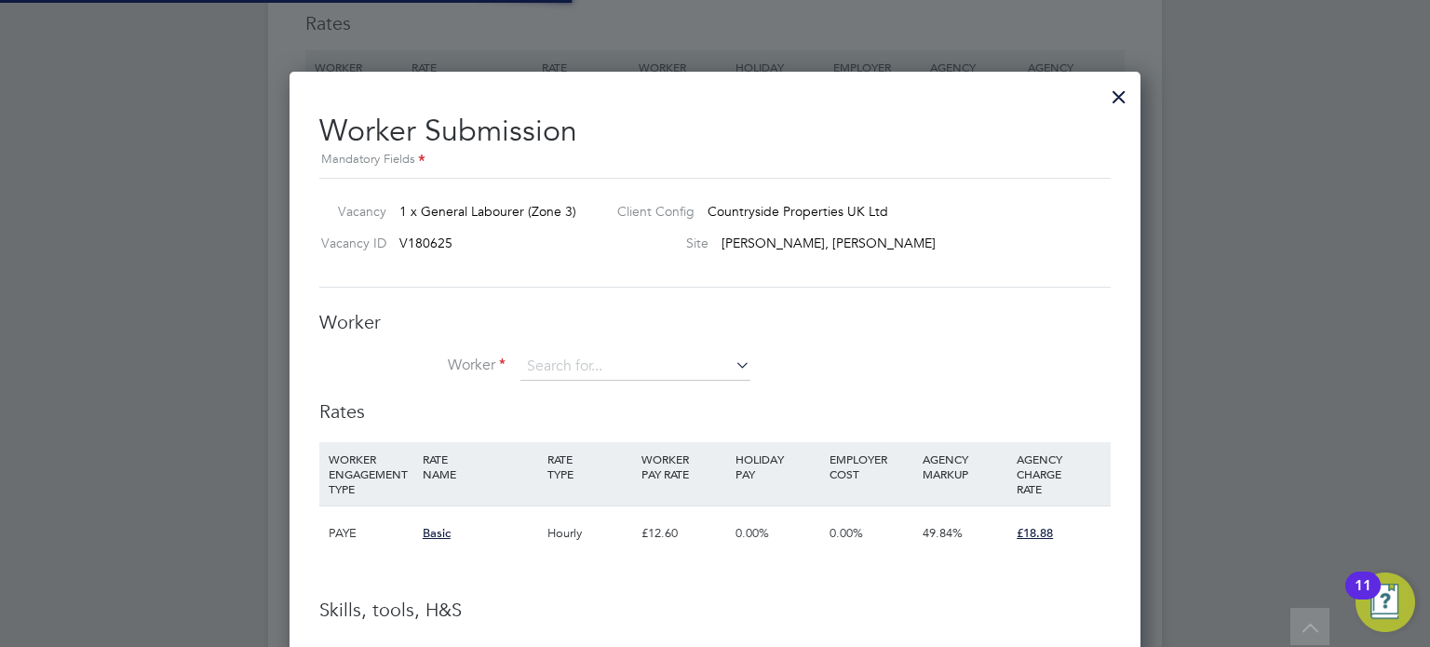
scroll to position [9, 8]
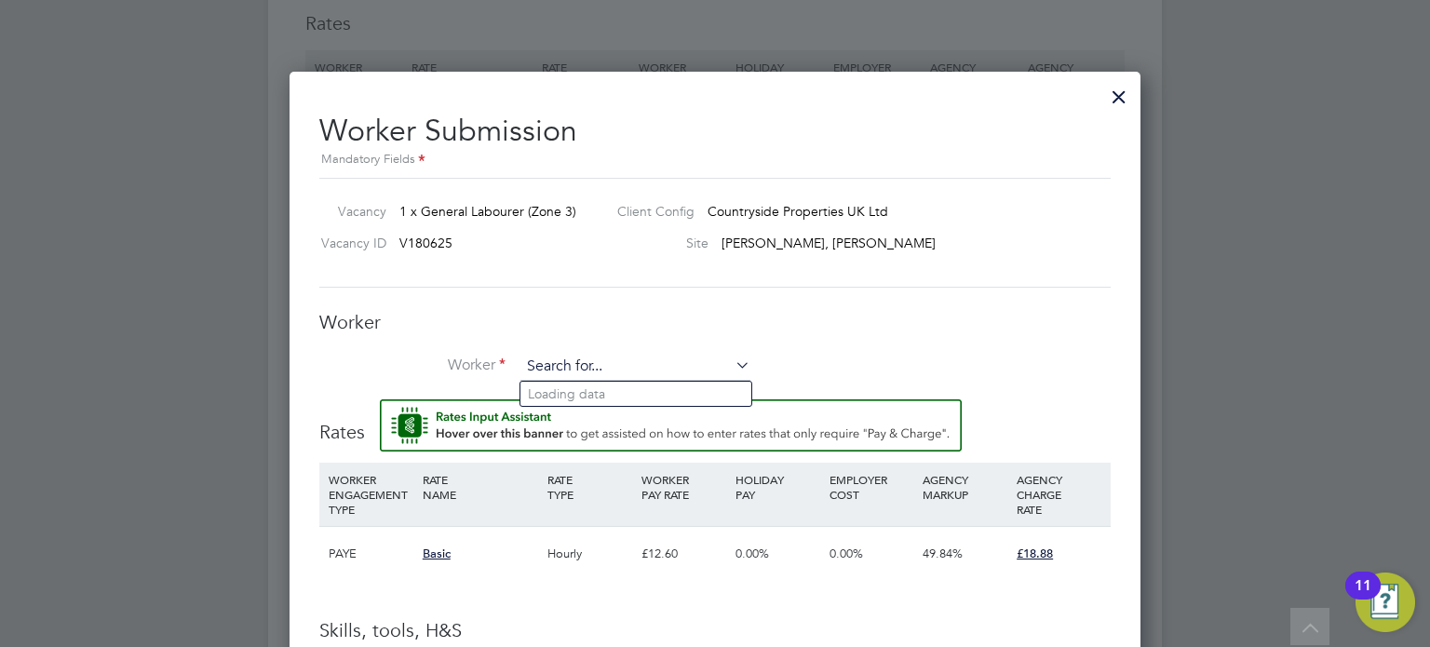
click at [614, 363] on input at bounding box center [635, 367] width 230 height 28
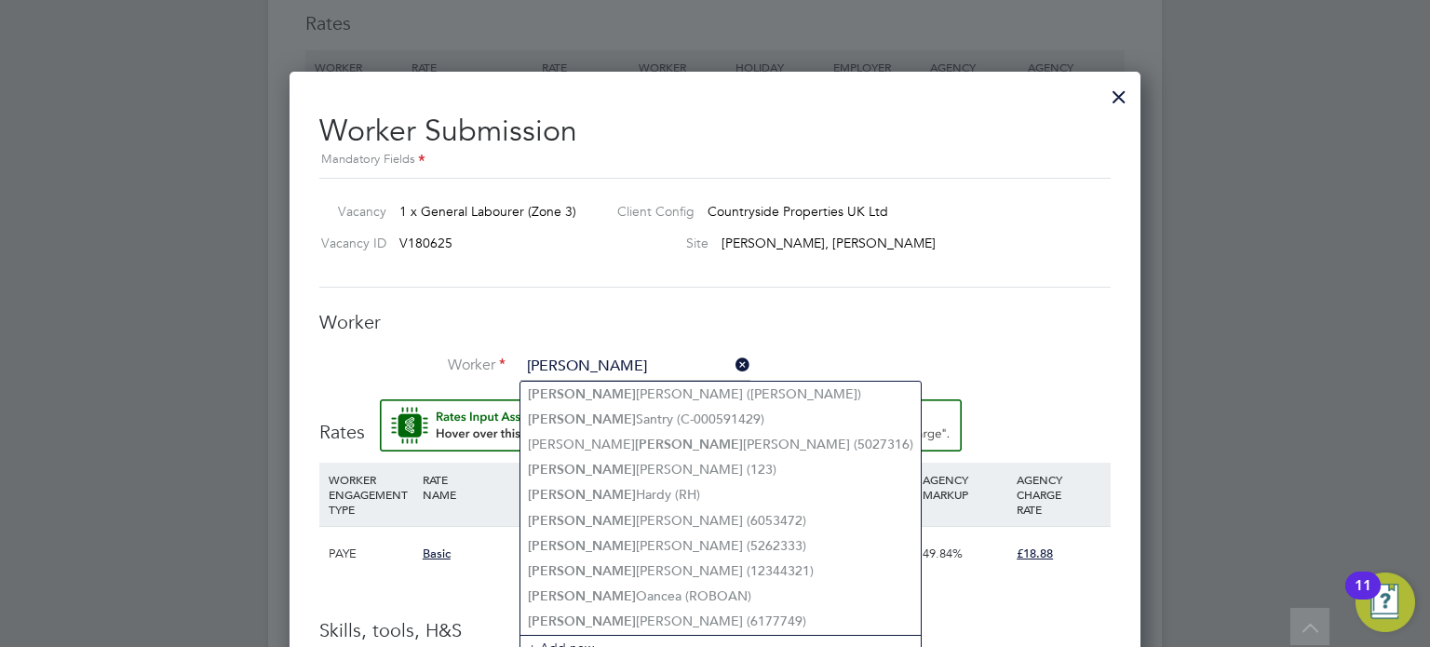
type input "[PERSON_NAME]"
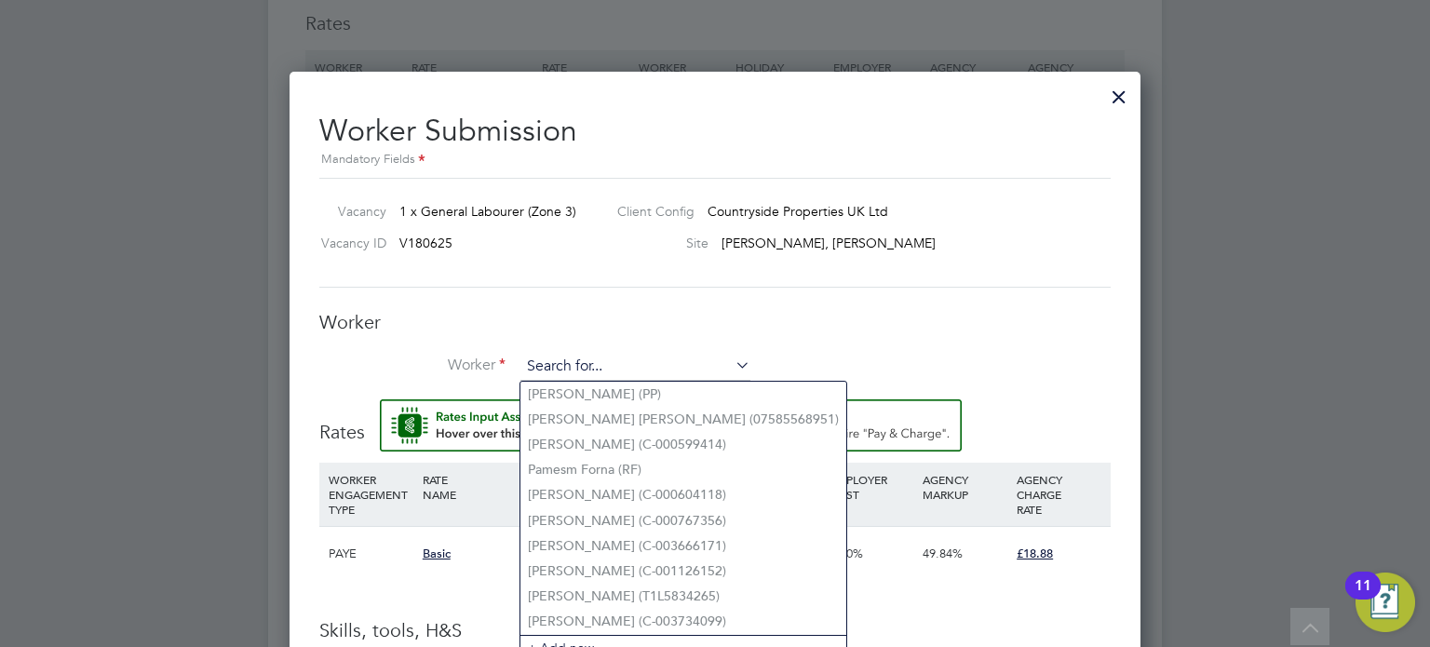
paste input "[PERSON_NAME] Gusca"
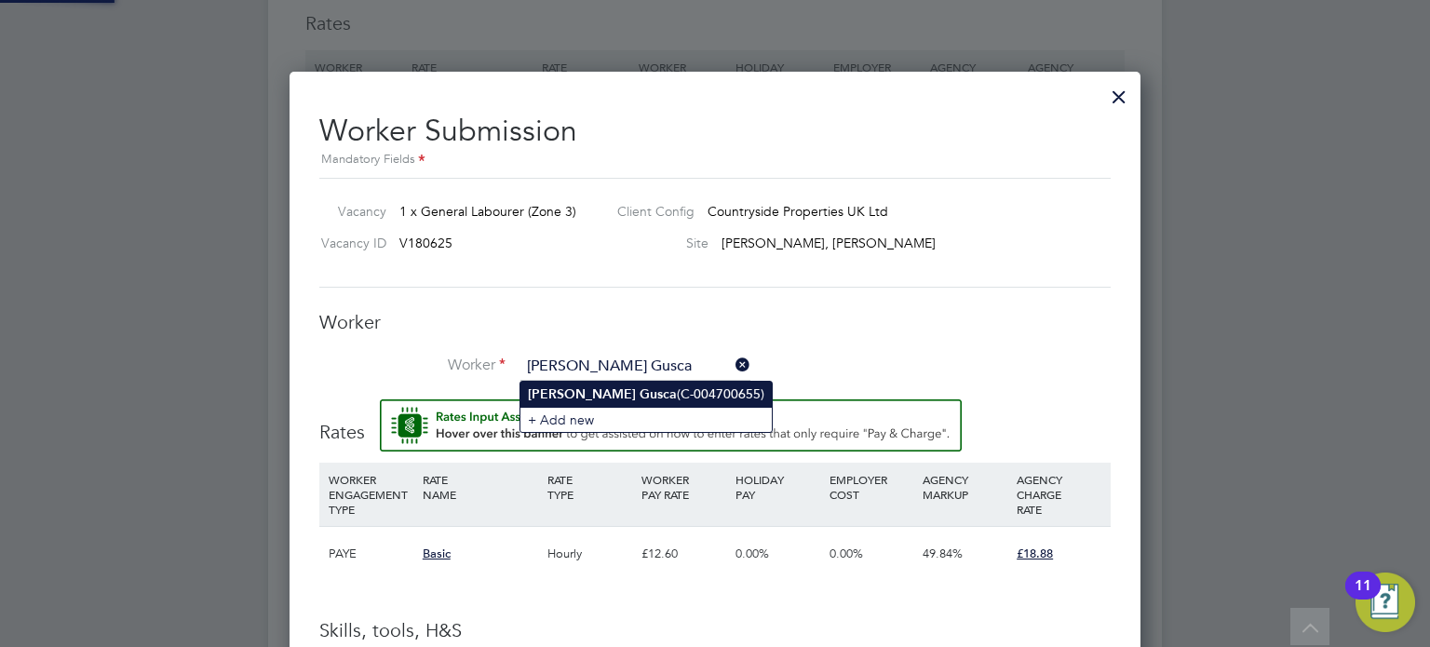
click at [622, 390] on li "[PERSON_NAME] (C-004700655)" at bounding box center [645, 394] width 251 height 25
type input "[PERSON_NAME] (C-004700655)"
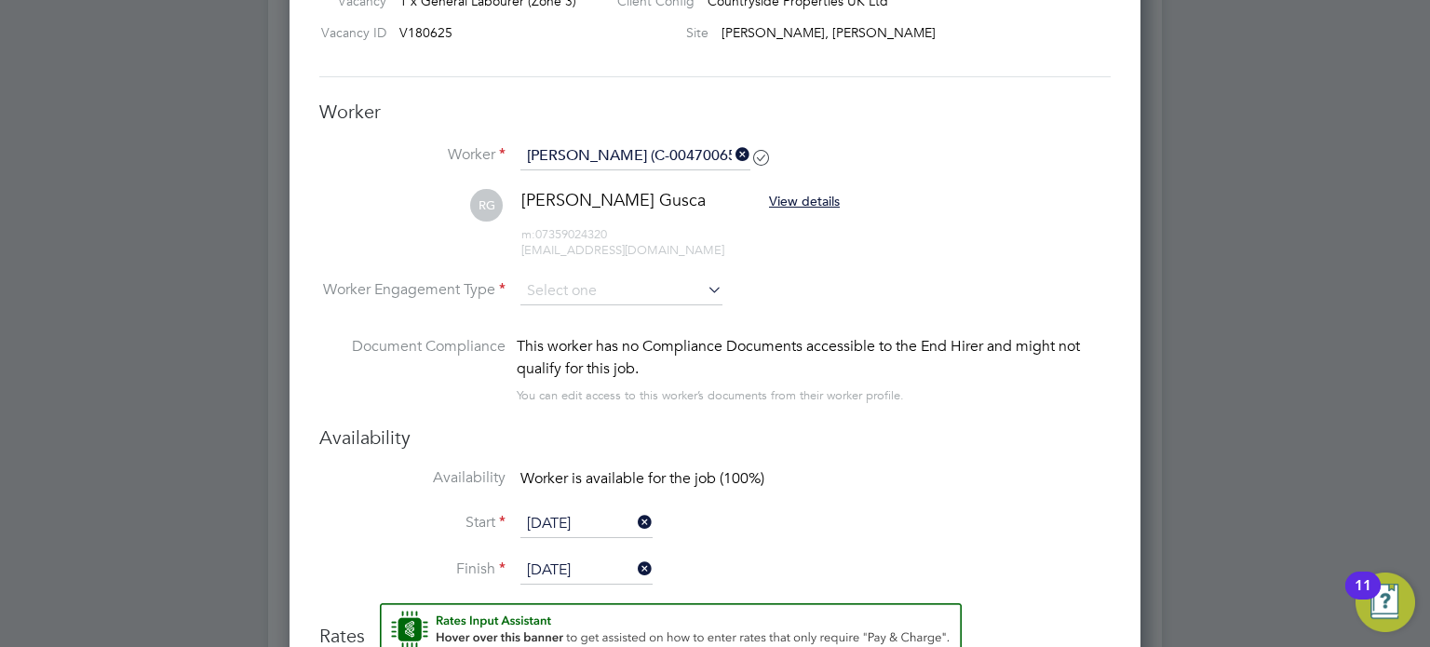
scroll to position [8, 8]
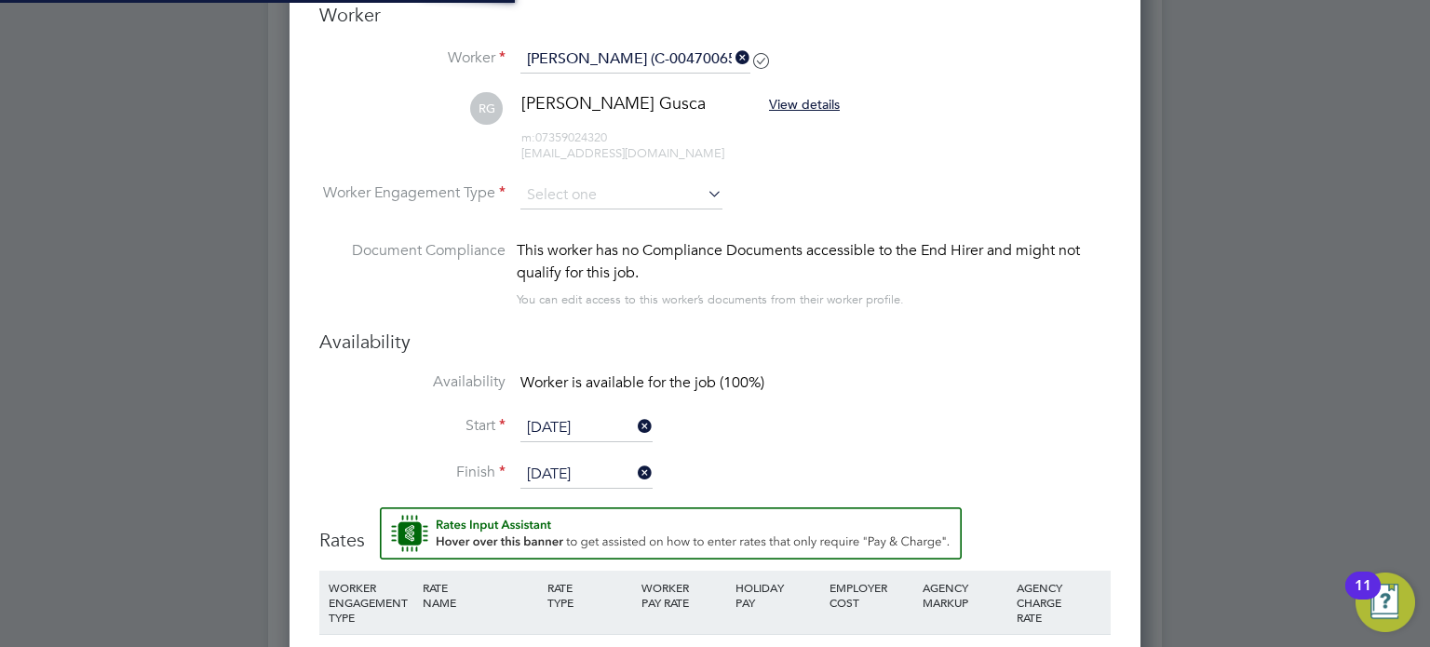
click at [594, 168] on li "[PERSON_NAME] Gusca View details m: 07359024320 [EMAIL_ADDRESS][DOMAIN_NAME]" at bounding box center [714, 136] width 791 height 88
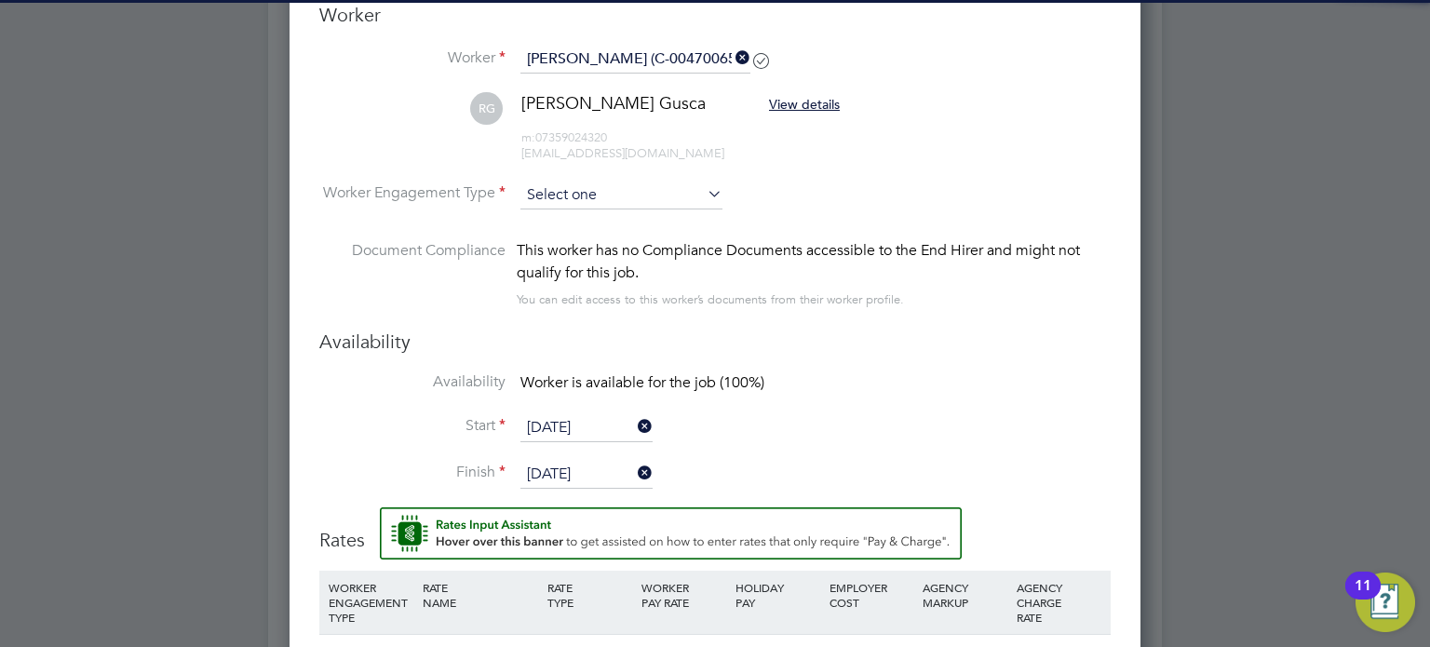
click at [598, 185] on input at bounding box center [621, 195] width 202 height 28
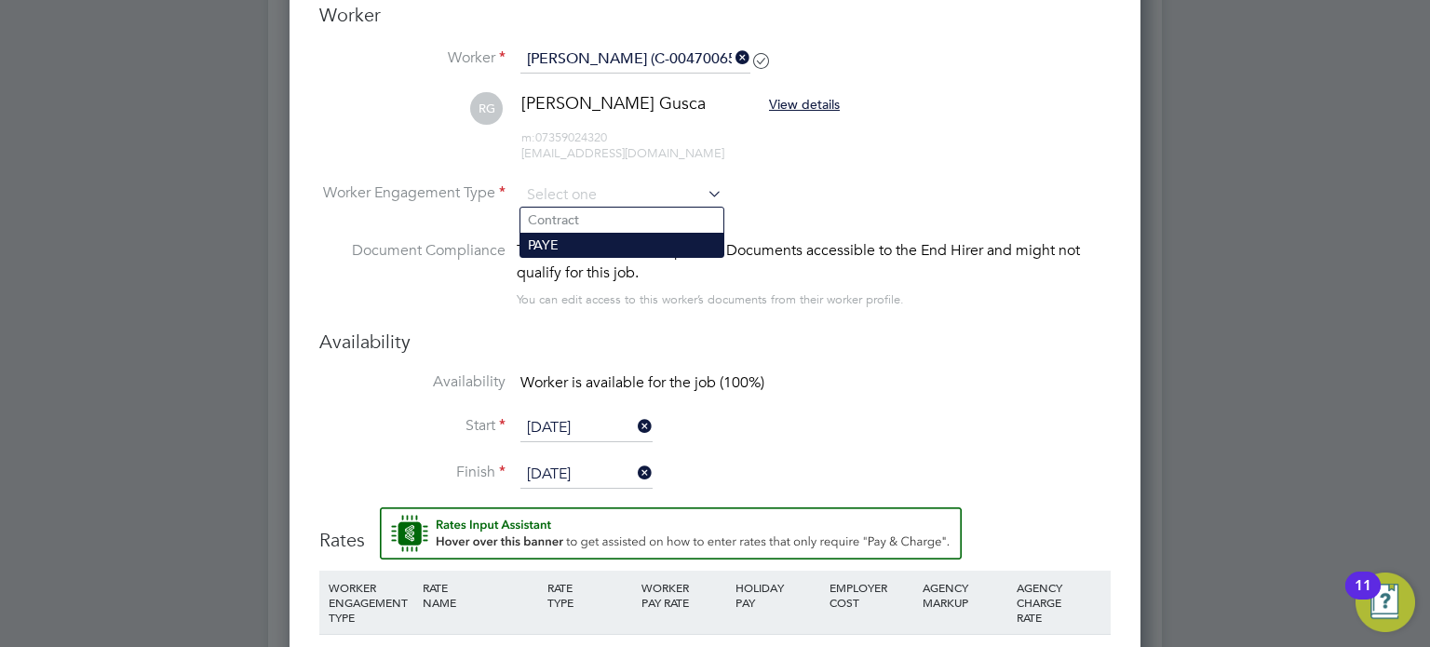
click at [587, 236] on li "PAYE" at bounding box center [621, 245] width 203 height 24
type input "PAYE"
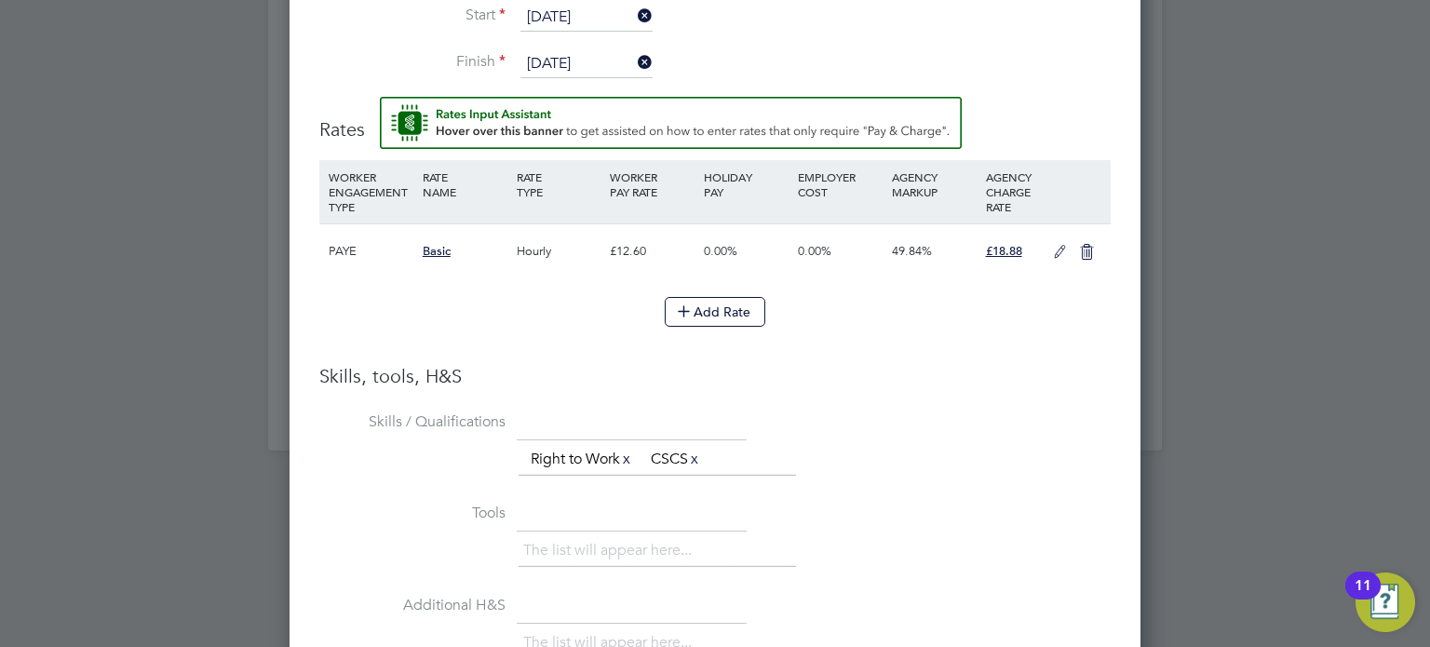
click at [1052, 245] on icon at bounding box center [1059, 252] width 23 height 15
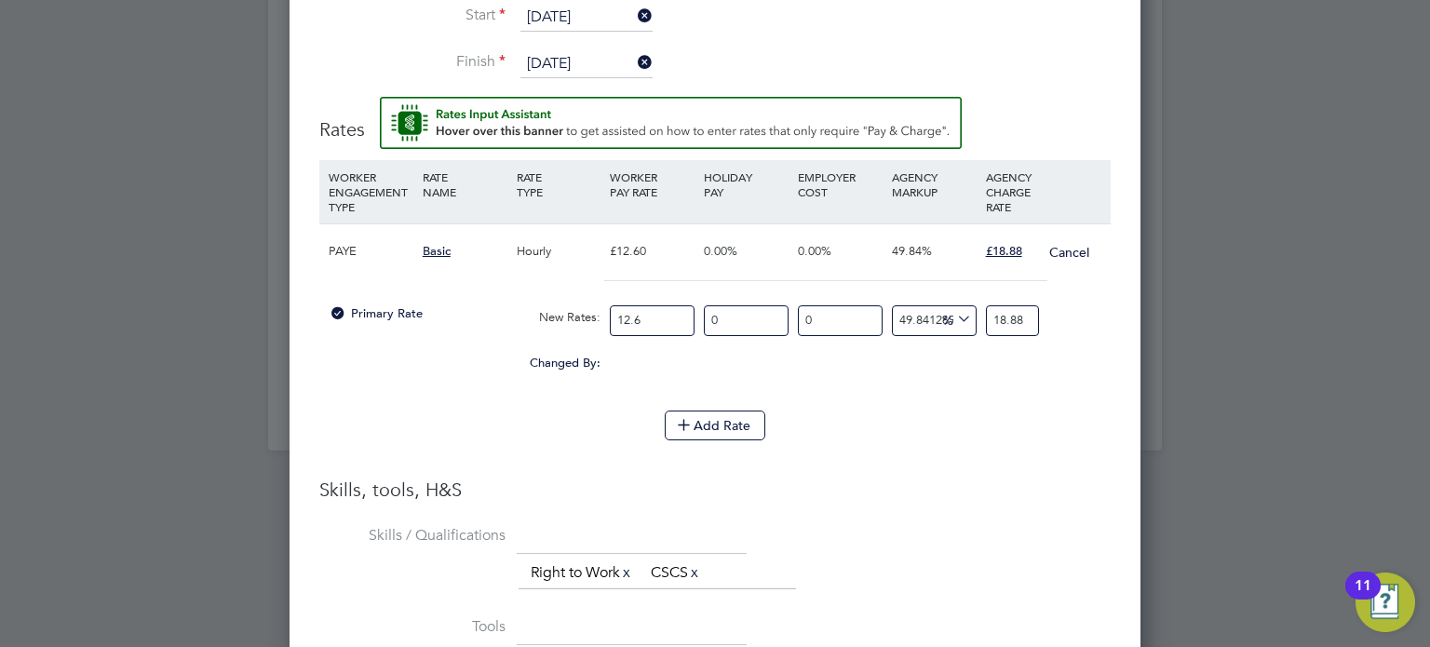
drag, startPoint x: 658, startPoint y: 313, endPoint x: 589, endPoint y: 315, distance: 68.9
click at [589, 314] on div "Primary Rate New Rates: 12.6 0 n/a 0 n/a 49.84126984126984 0 % 18.88" at bounding box center [714, 320] width 791 height 49
type input "1"
type input "1.4984126984126984"
type input "14"
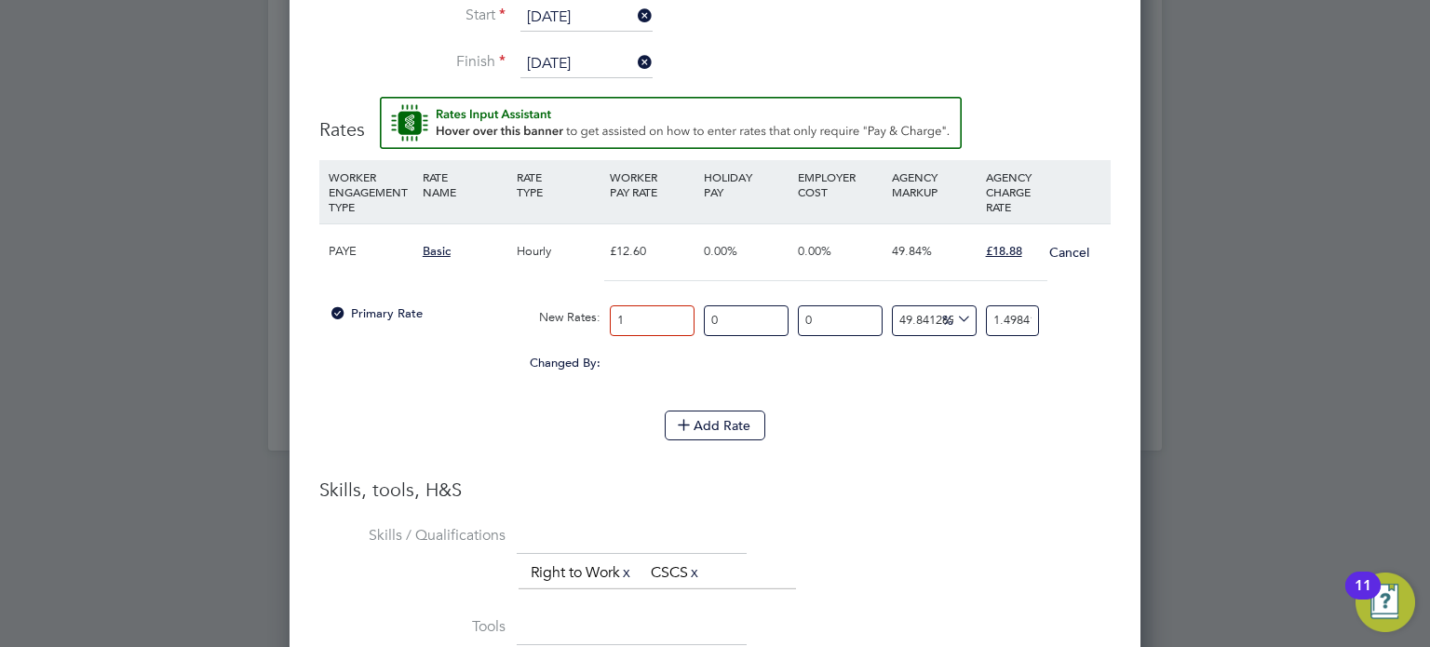
type input "20.977777777777778"
type input "14.1"
type input "21.127619047619046"
type input "14.12"
type input "21.157587301587302"
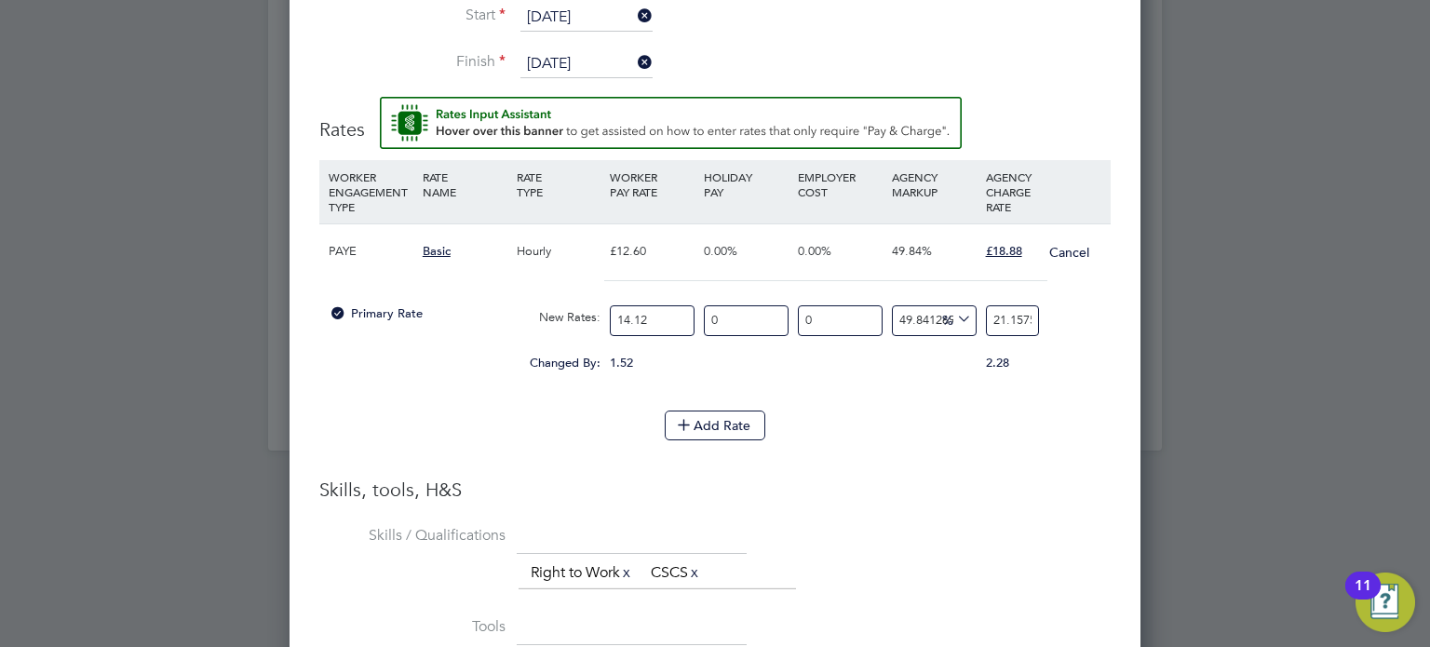
type input "14.12"
type input "-92.91784702549575"
type input "1"
type input "27.478753541076486"
type input "18"
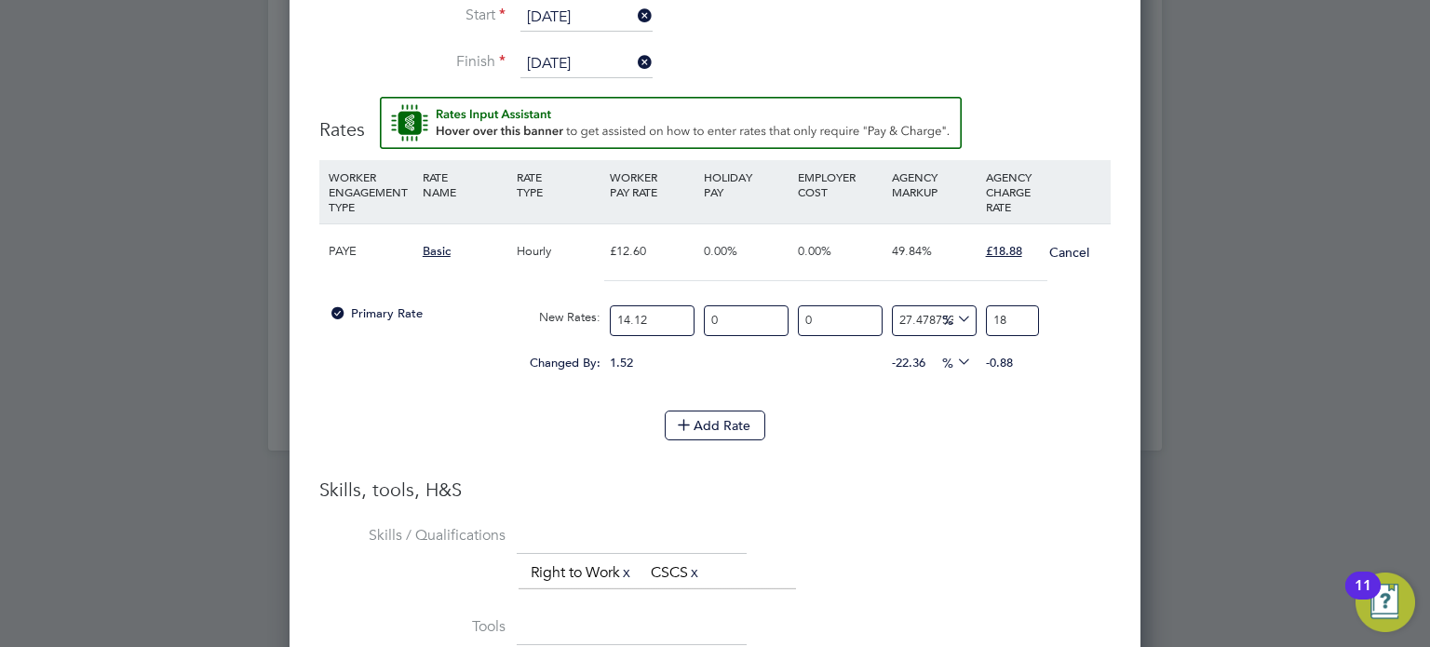
type input "33.85269121813031"
type input "18.9"
type input "27.478753541076486"
type input "18"
type input "33.14447592067989"
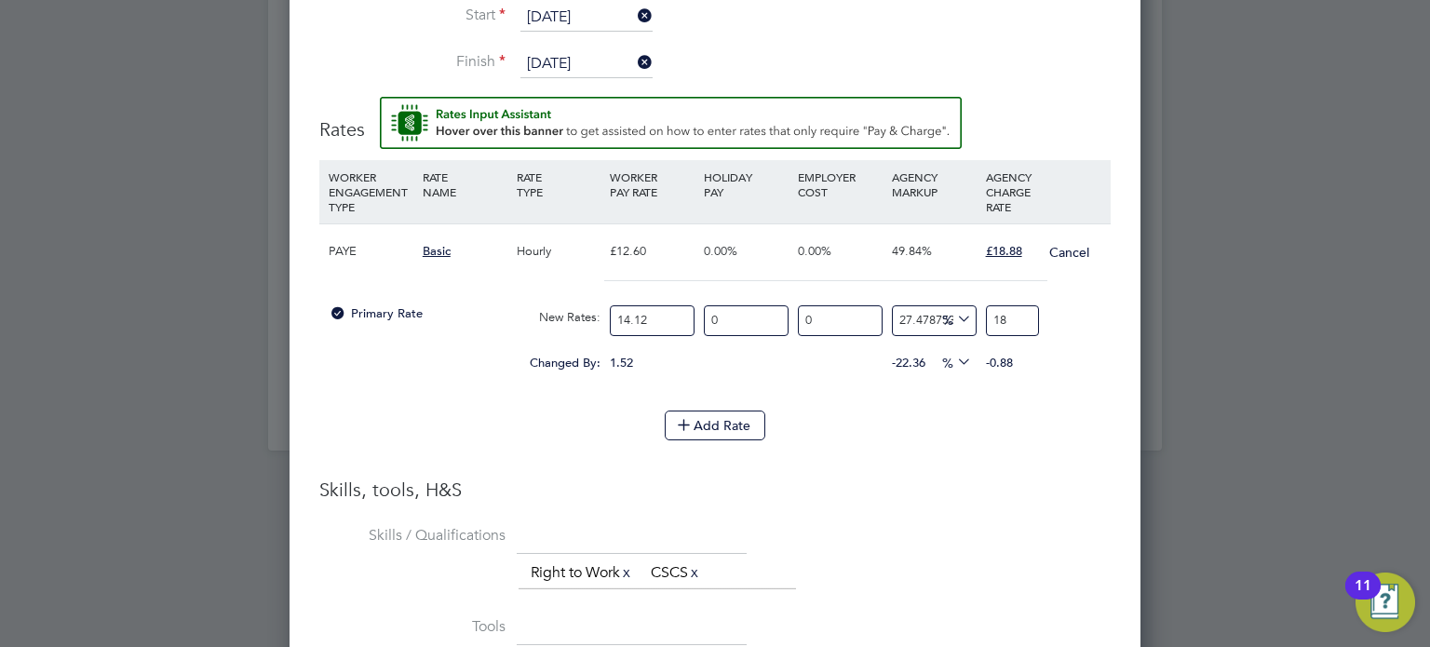
type input "18.8"
type input "33.711048158640224"
type input "18.88"
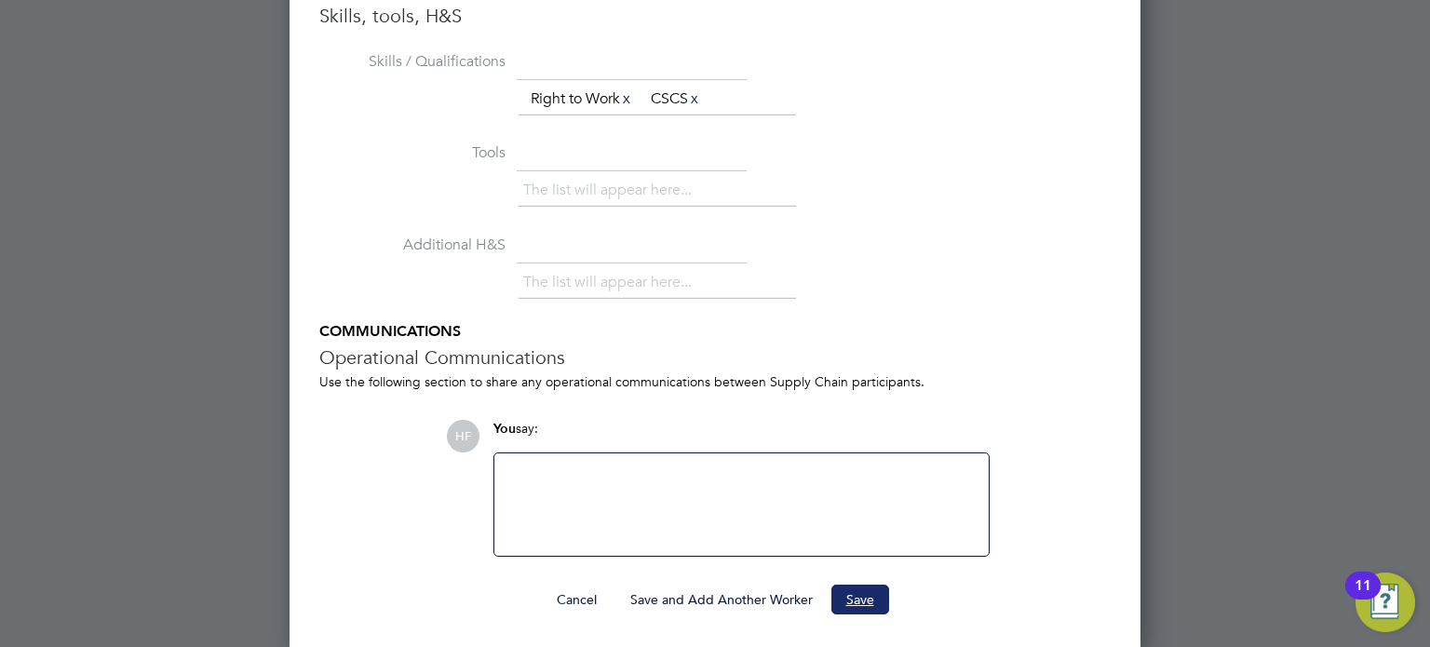
click at [859, 585] on button "Save" at bounding box center [860, 599] width 58 height 30
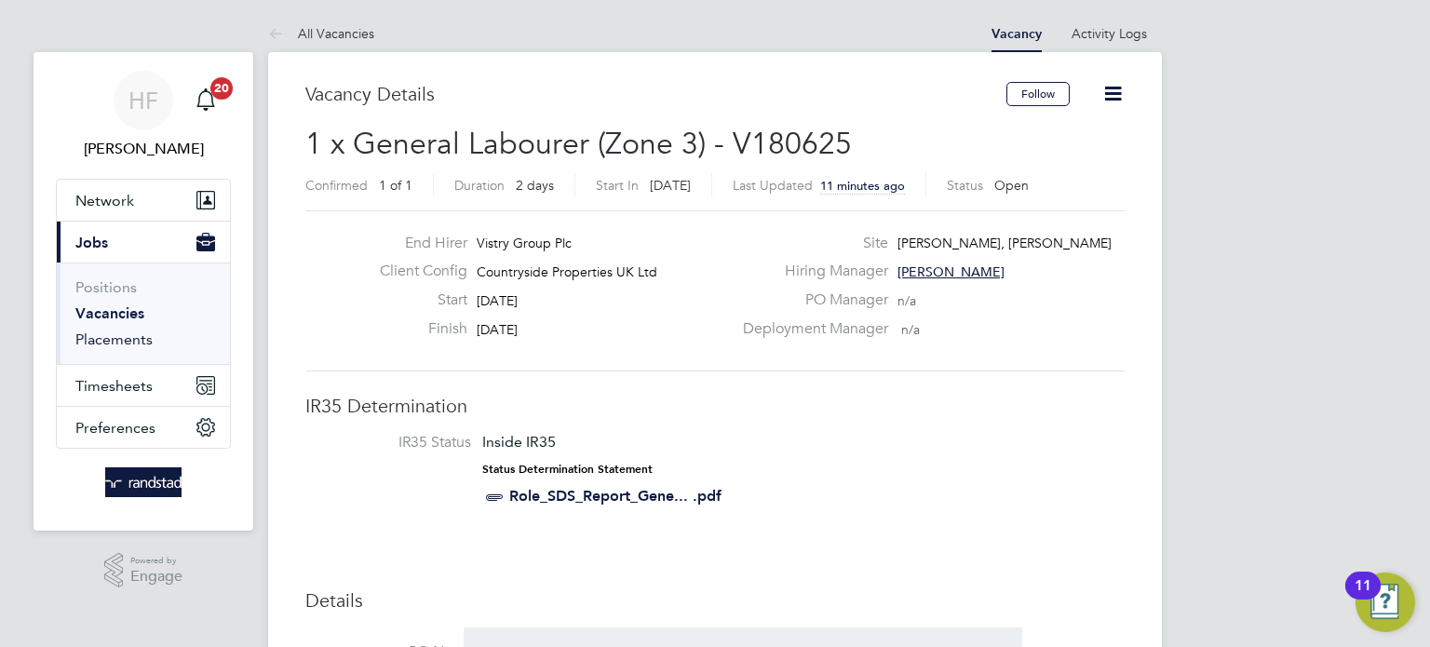
click at [127, 342] on link "Placements" at bounding box center [113, 339] width 77 height 18
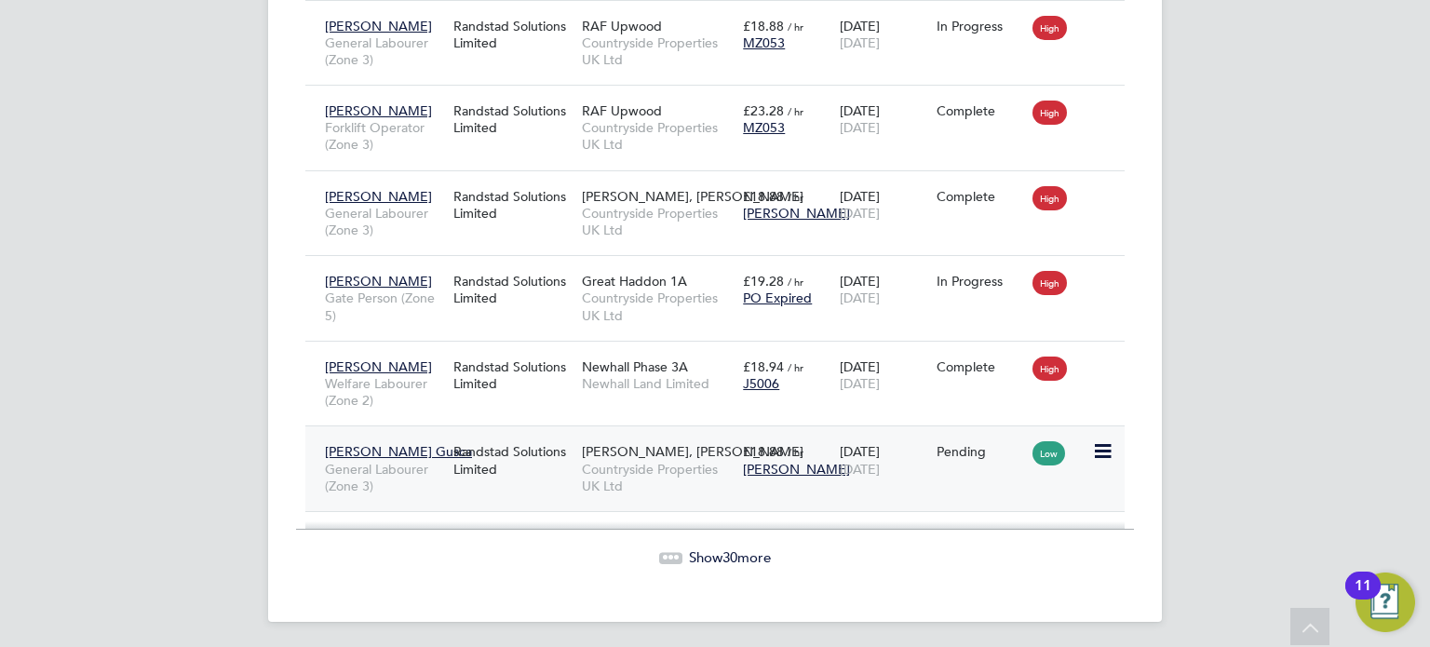
click at [1107, 449] on icon at bounding box center [1101, 451] width 19 height 22
drag, startPoint x: 952, startPoint y: 557, endPoint x: 941, endPoint y: 544, distance: 17.2
click at [951, 557] on li "Start" at bounding box center [1016, 563] width 191 height 26
type input "[PERSON_NAME]"
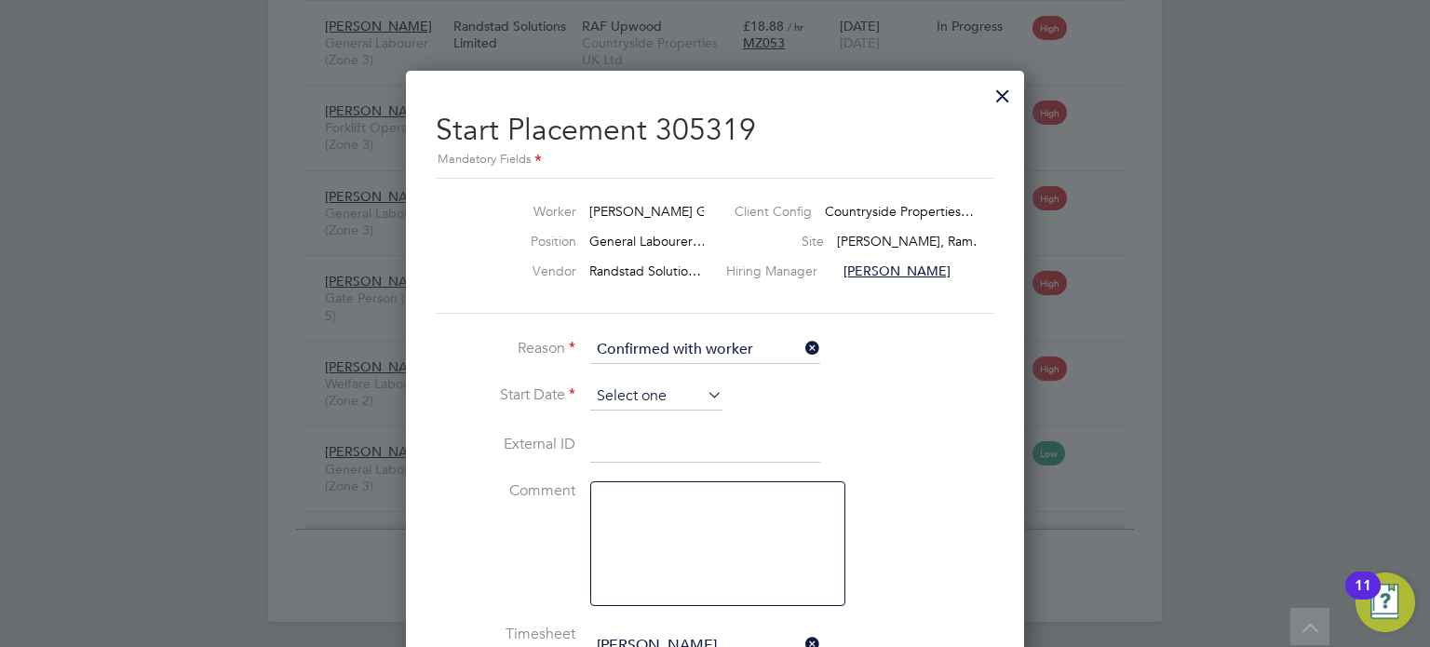
click at [657, 403] on input at bounding box center [656, 397] width 132 height 28
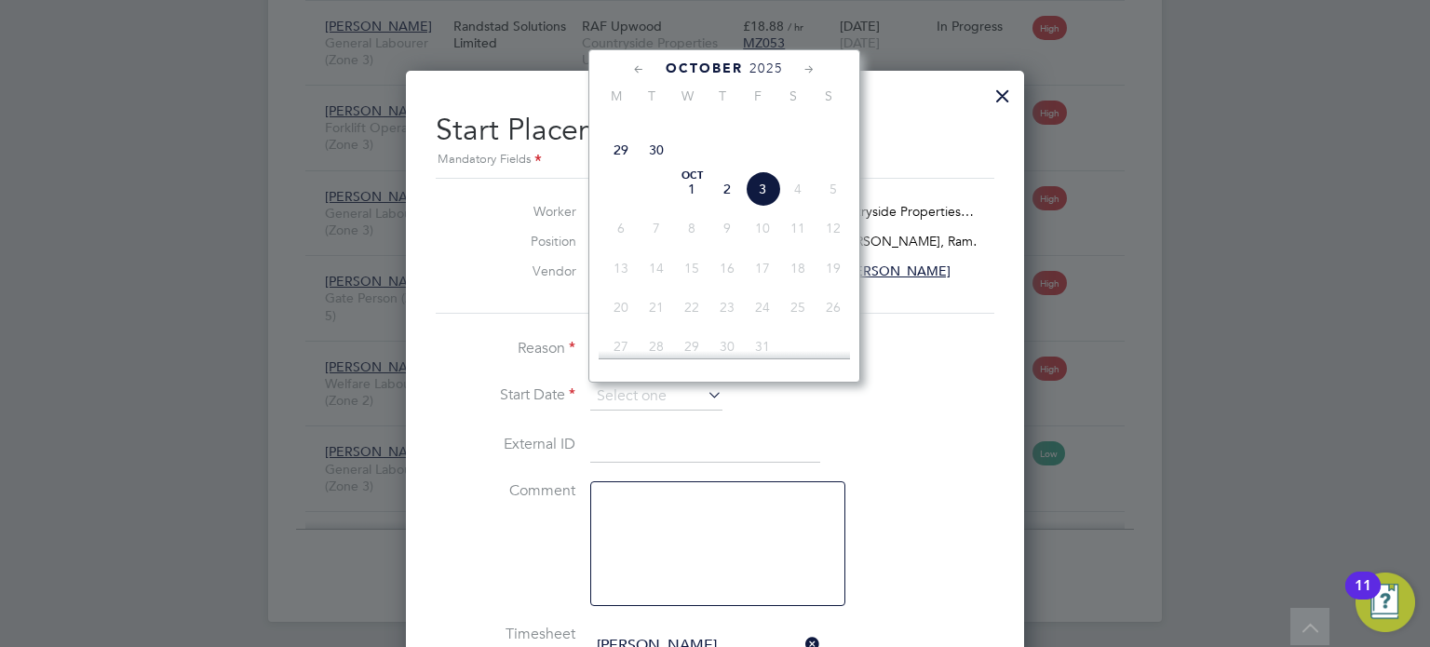
click at [620, 168] on span "29" at bounding box center [620, 149] width 35 height 35
type input "[DATE]"
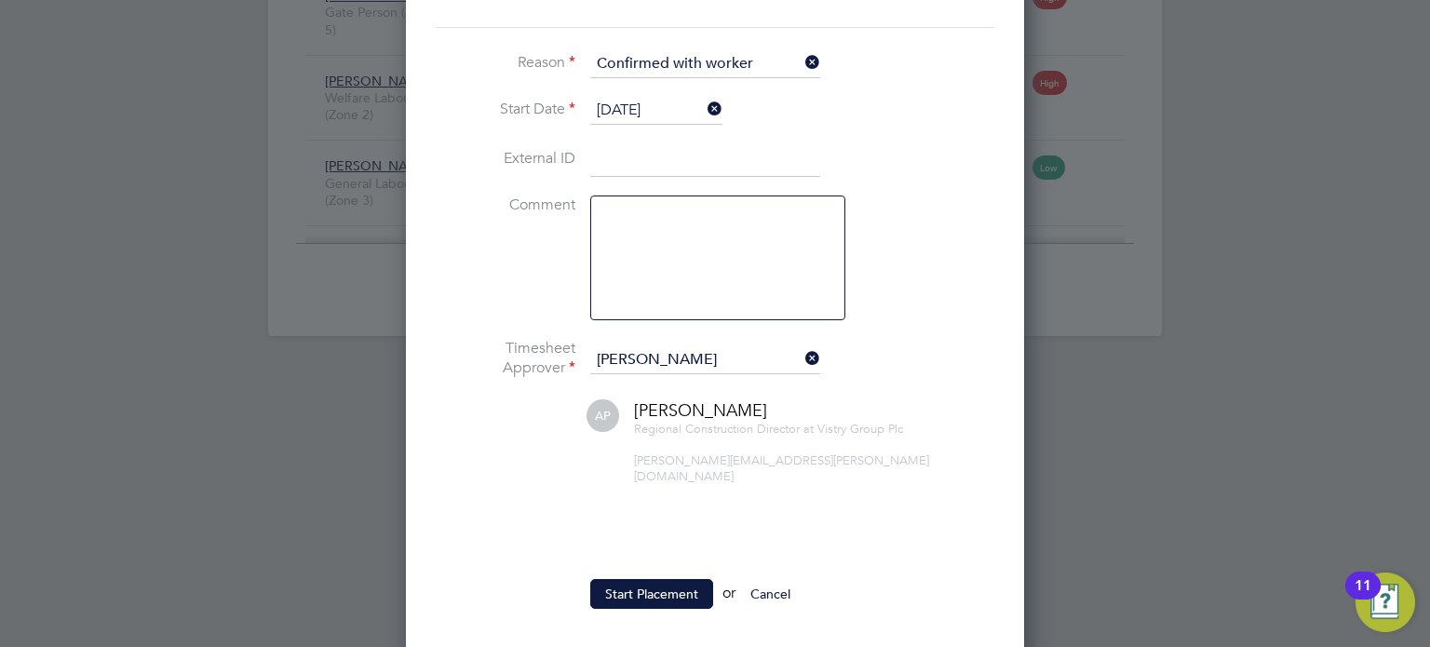
click at [641, 559] on ul "Reason Confirmed with worker Start Date [DATE] External ID Comment Timesheet Ap…" at bounding box center [715, 338] width 558 height 577
click at [635, 579] on button "Start Placement" at bounding box center [651, 594] width 123 height 30
